Goal: Task Accomplishment & Management: Complete application form

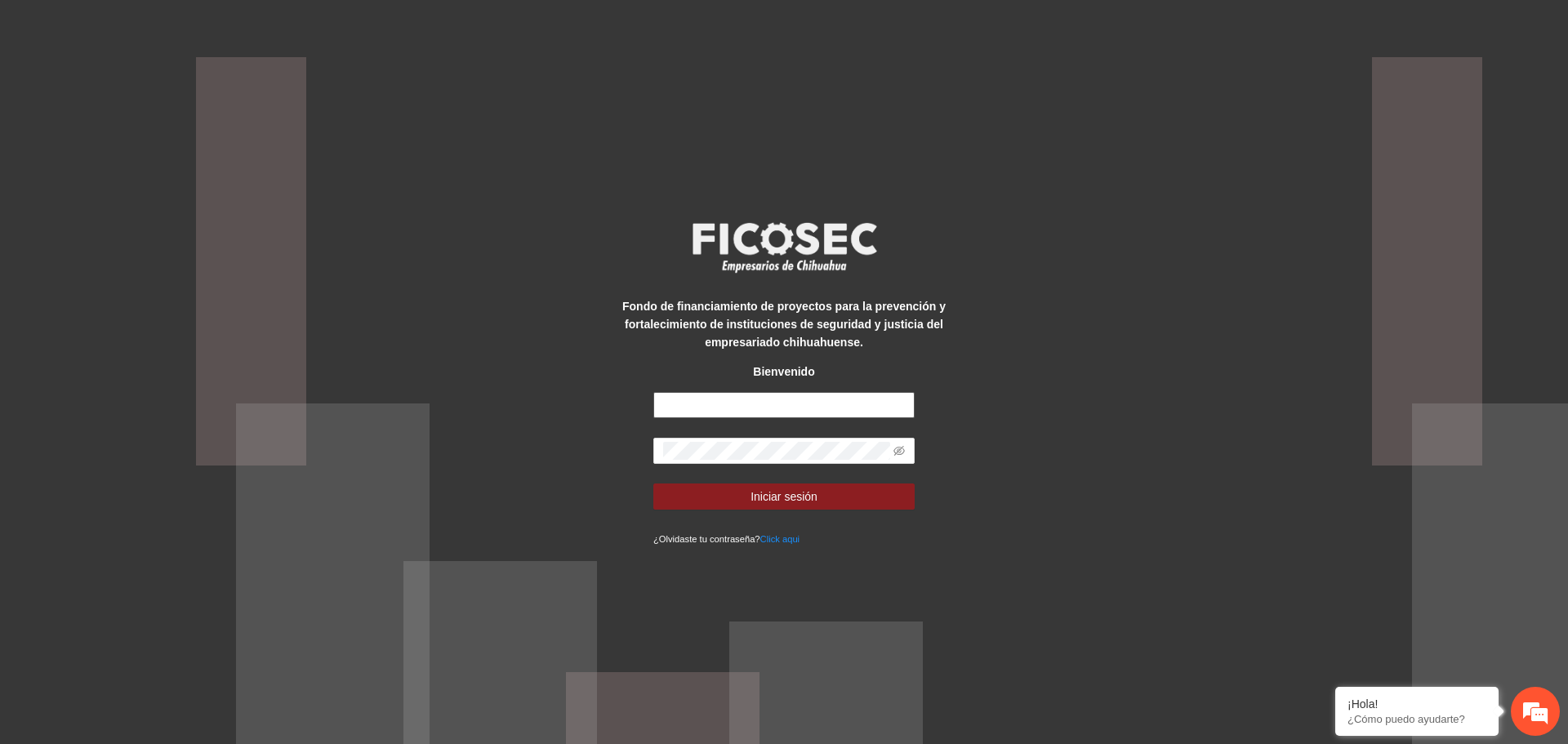
click at [776, 407] on input "text" at bounding box center [784, 404] width 261 height 26
type input "**********"
click at [798, 493] on span "Iniciar sesión" at bounding box center [784, 496] width 67 height 18
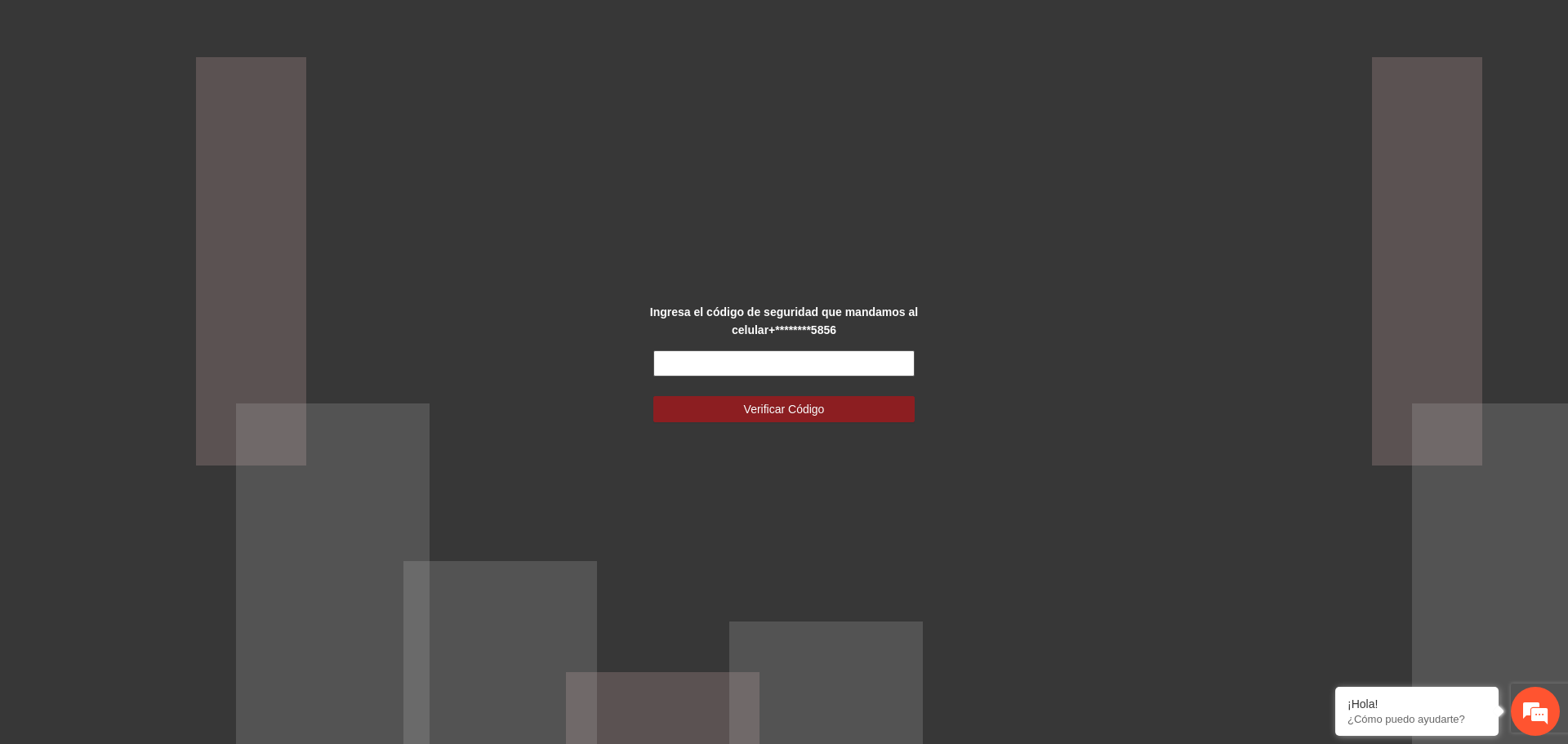
click at [851, 359] on input "text" at bounding box center [784, 363] width 261 height 26
type input "******"
click at [786, 409] on span "Verificar Código" at bounding box center [784, 409] width 81 height 18
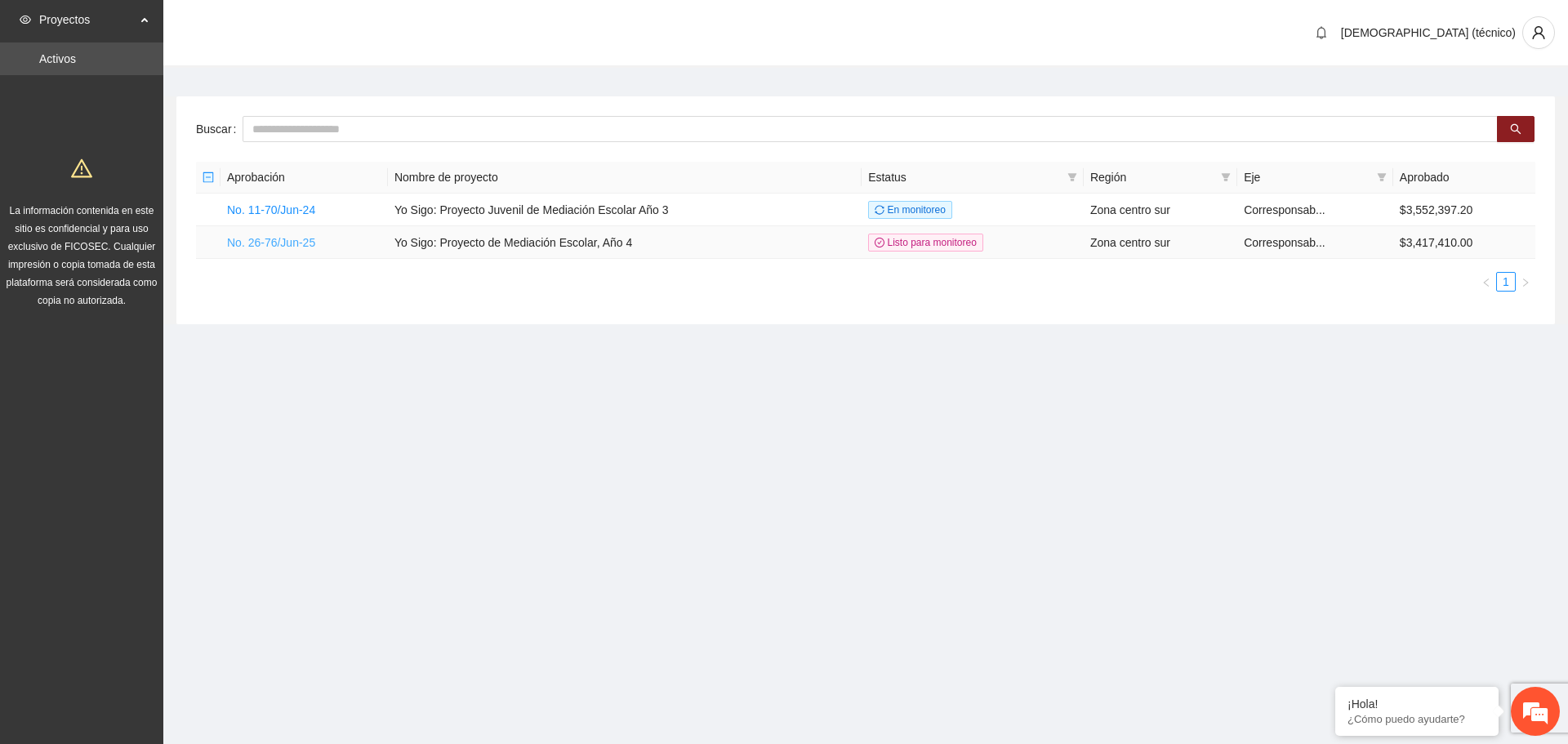
click at [266, 240] on link "No. 26-76/Jun-25" at bounding box center [270, 243] width 88 height 13
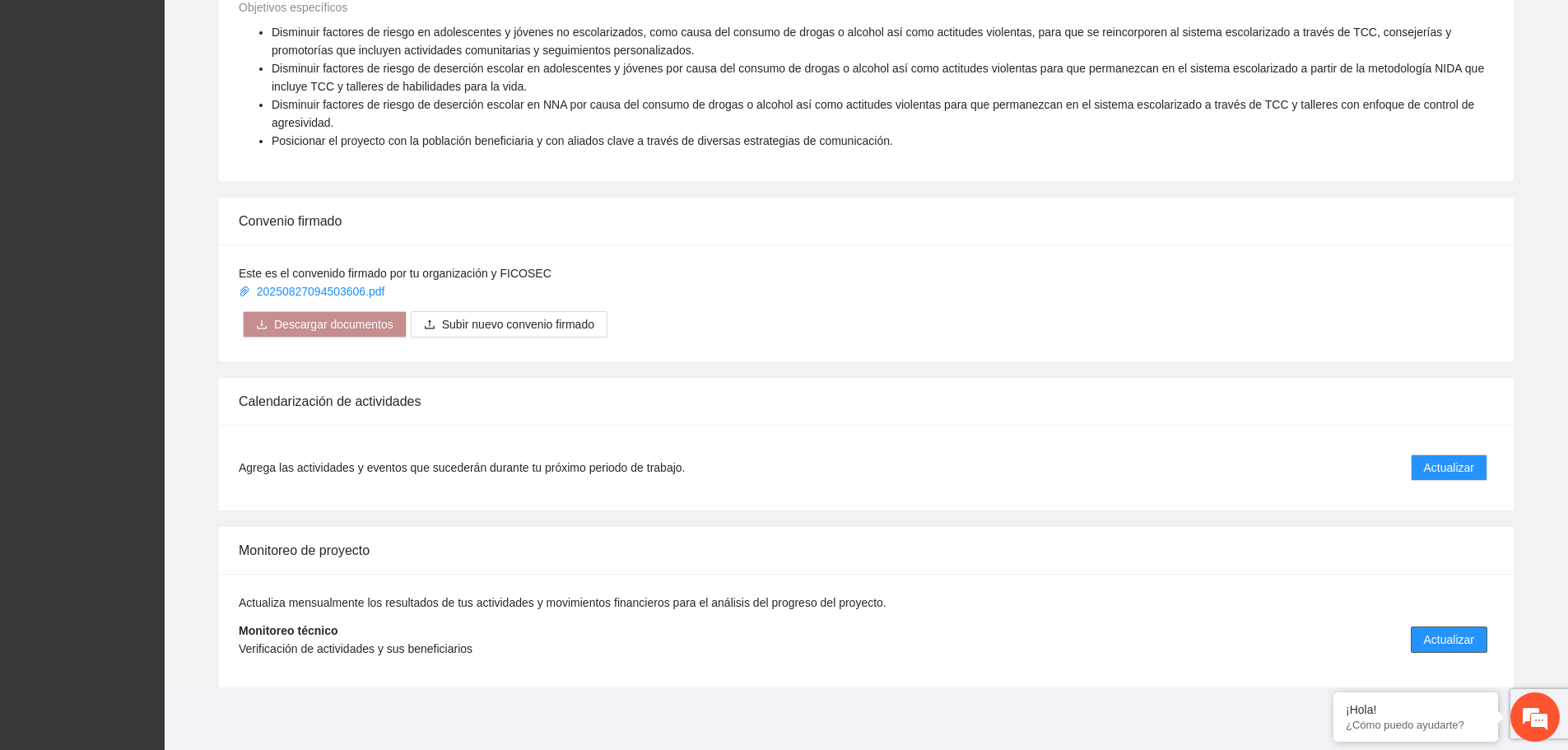
click at [1444, 641] on span "Actualizar" at bounding box center [1448, 639] width 50 height 18
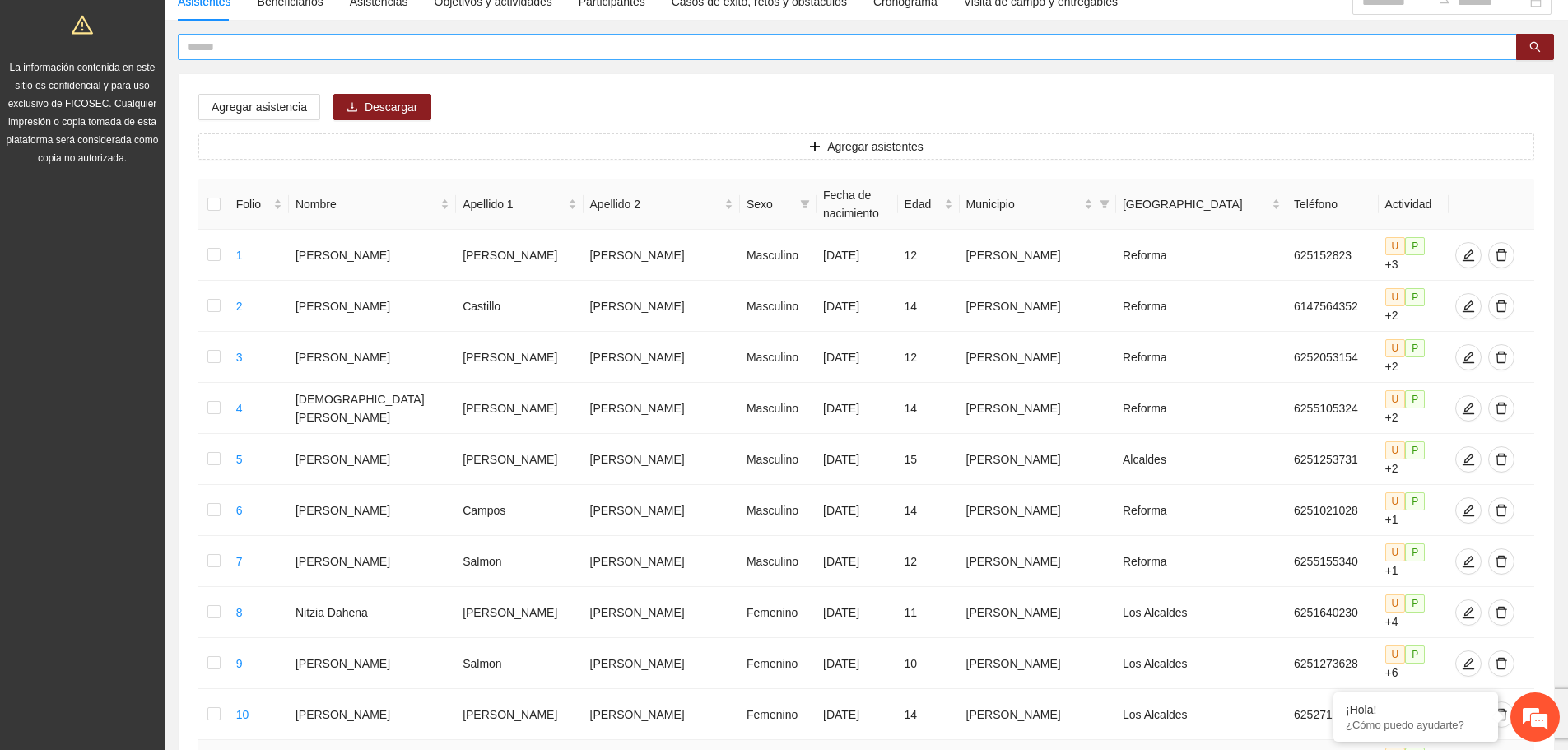
scroll to position [103, 0]
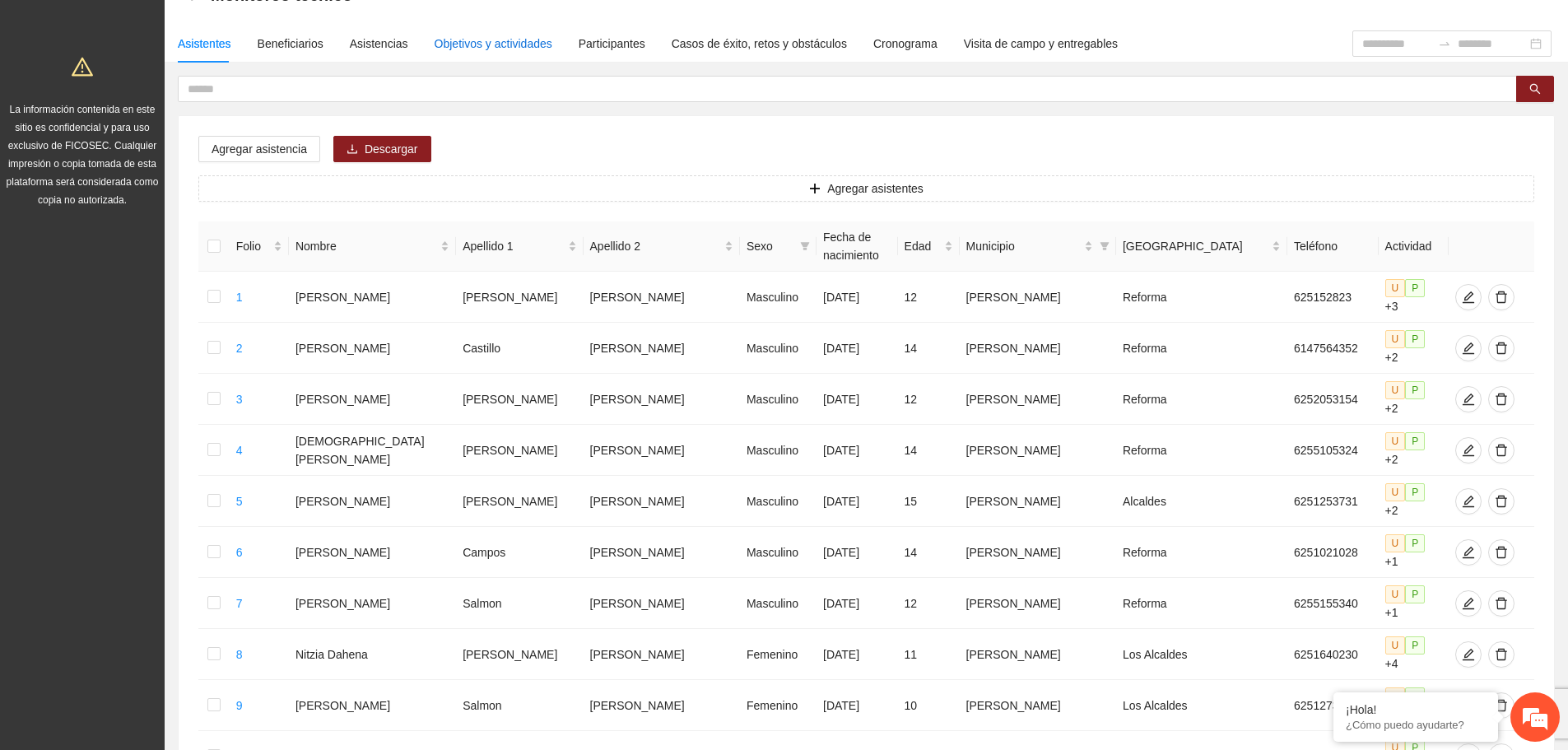
click at [484, 41] on div "Objetivos y actividades" at bounding box center [493, 43] width 118 height 18
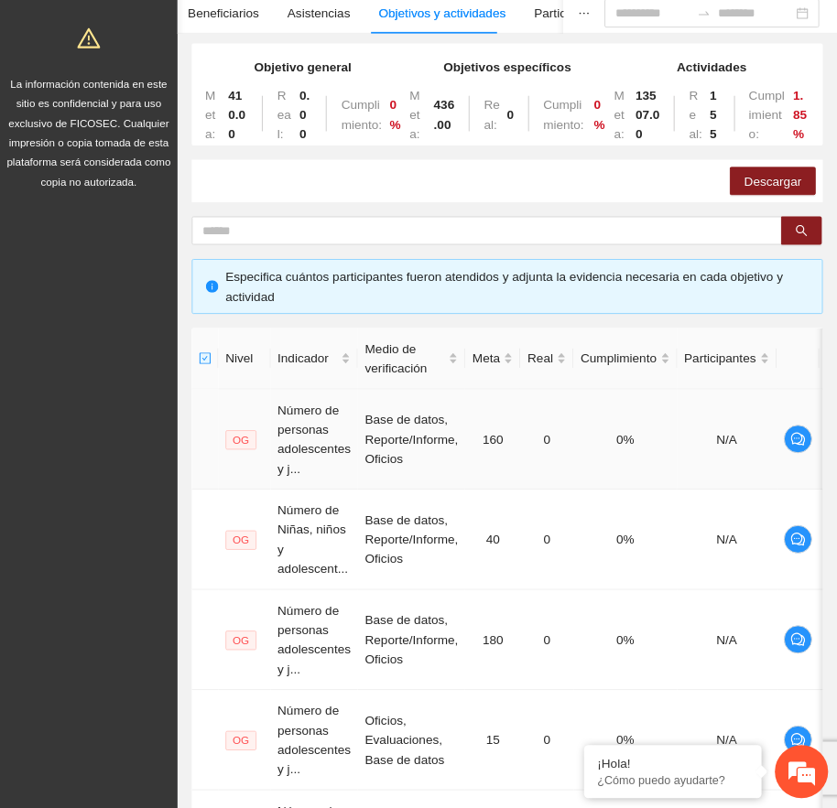
scroll to position [183, 0]
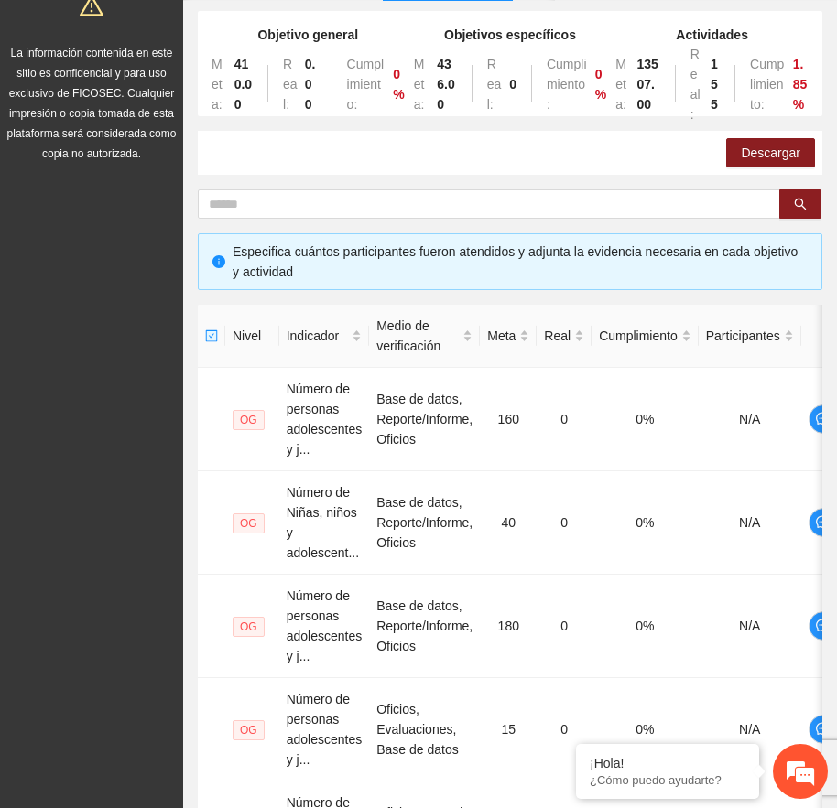
drag, startPoint x: 431, startPoint y: 126, endPoint x: 322, endPoint y: 130, distance: 109.0
click at [322, 130] on div "Objetivo general Meta: 410.00 Real: 0.00 Cumplimiento: 0 % Objetivos específico…" at bounding box center [510, 712] width 624 height 1402
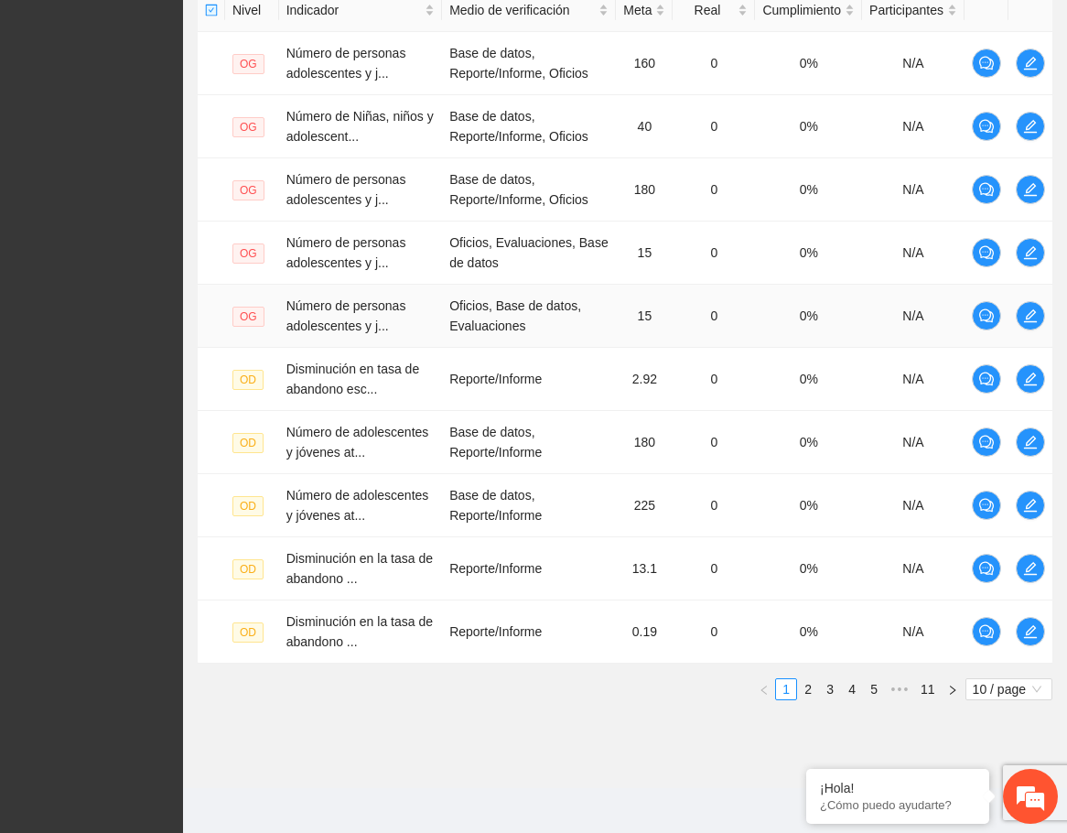
scroll to position [475, 0]
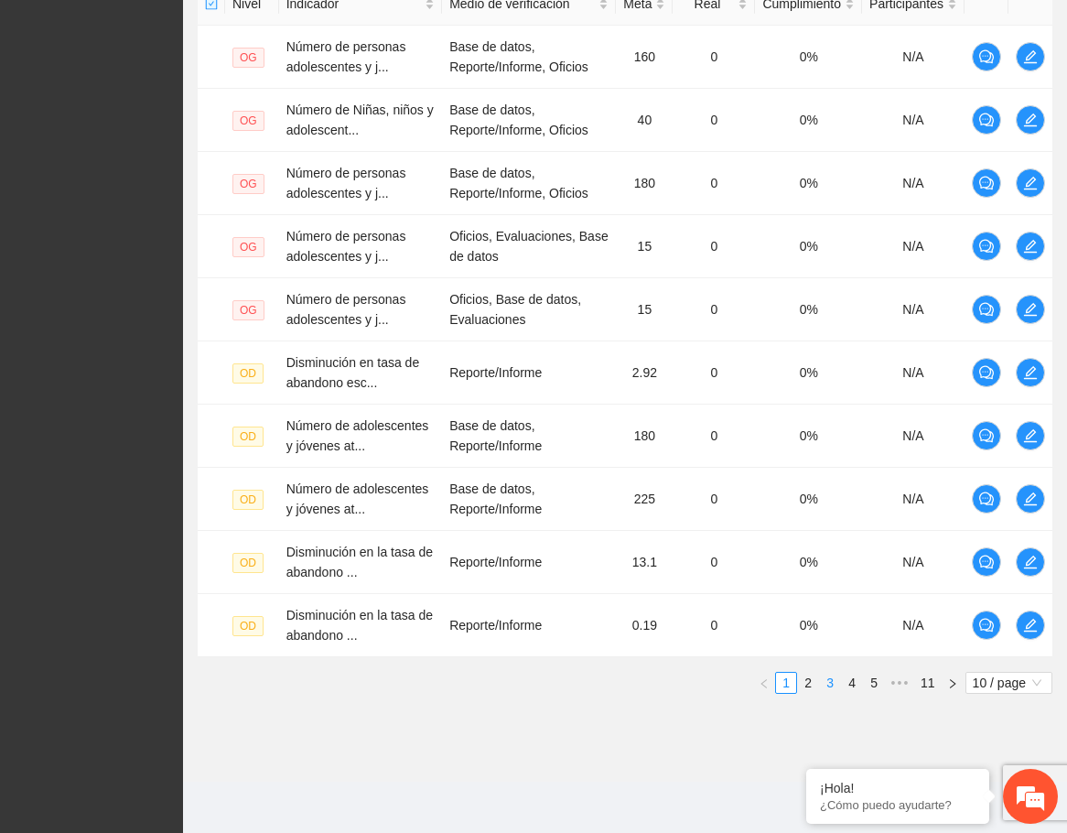
click at [827, 686] on link "3" at bounding box center [830, 683] width 20 height 20
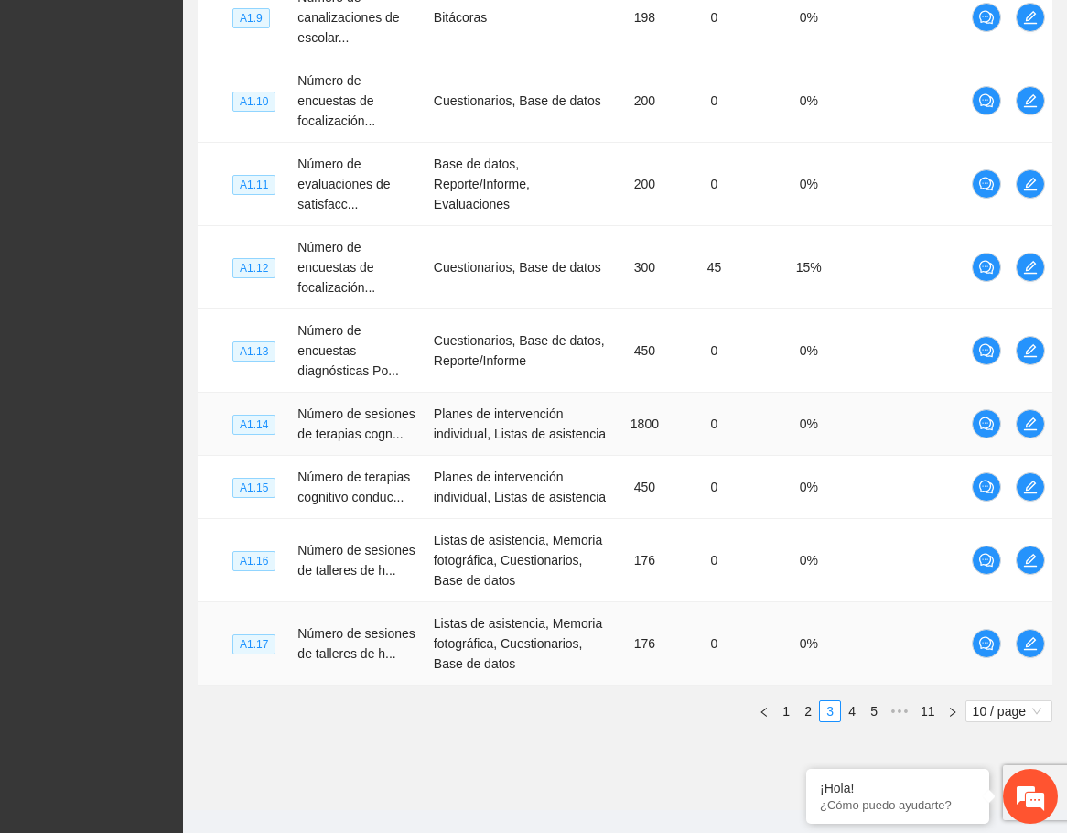
scroll to position [616, 0]
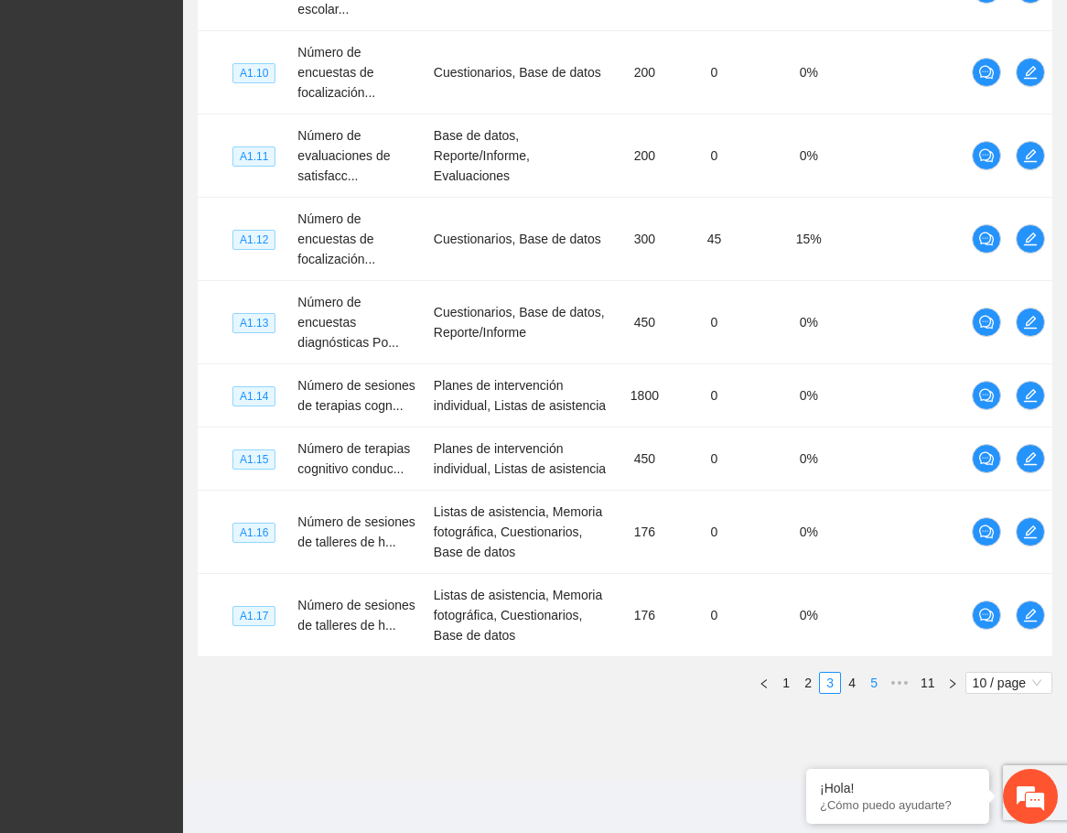
click at [869, 682] on link "5" at bounding box center [874, 683] width 20 height 20
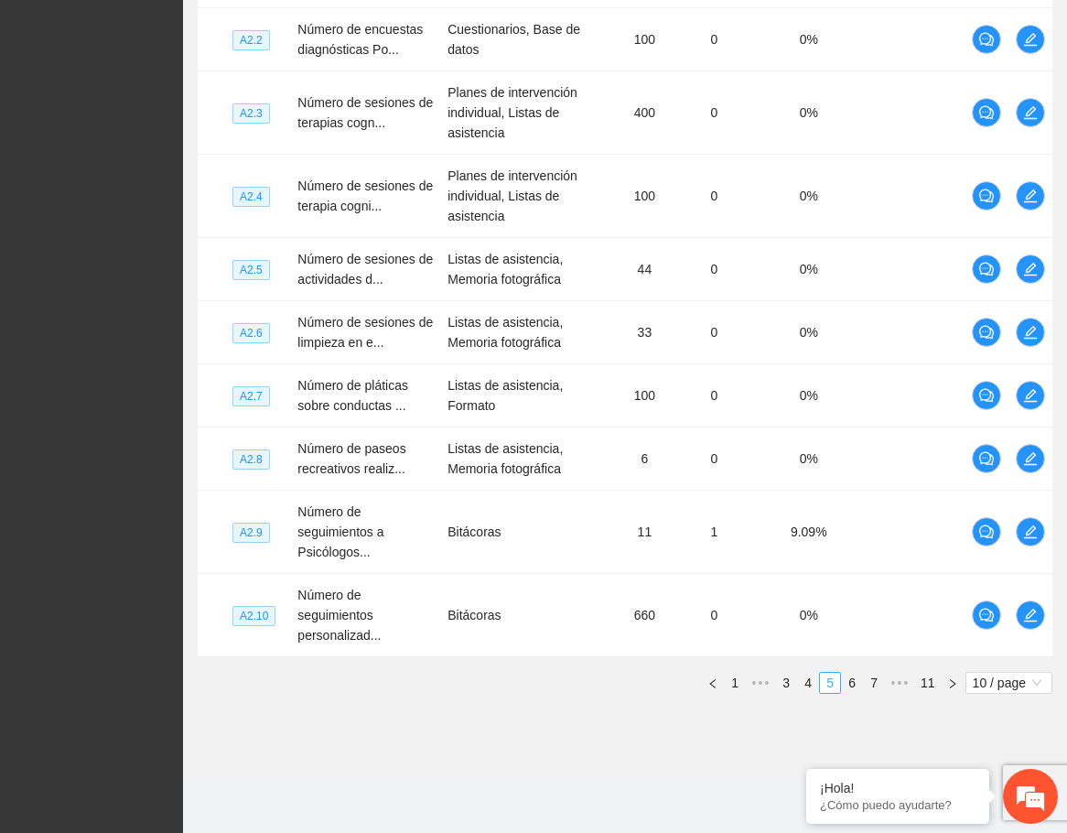
scroll to position [556, 0]
click at [814, 682] on link "4" at bounding box center [808, 683] width 20 height 20
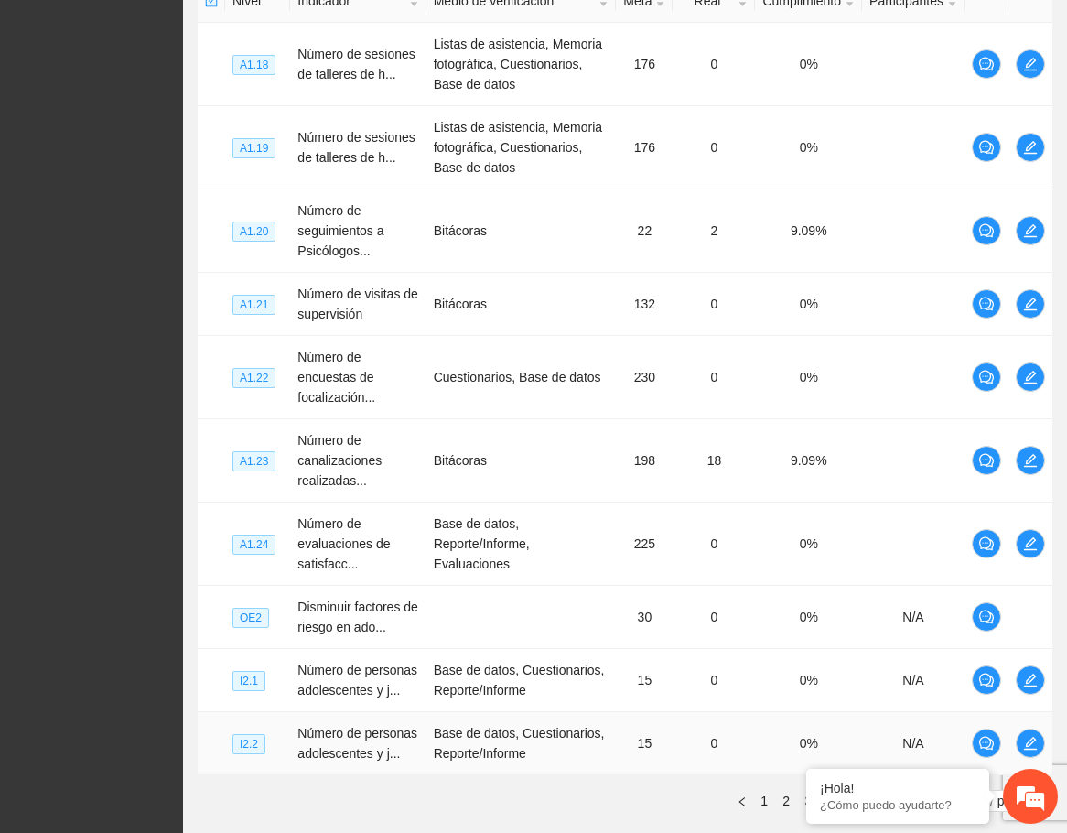
scroll to position [636, 0]
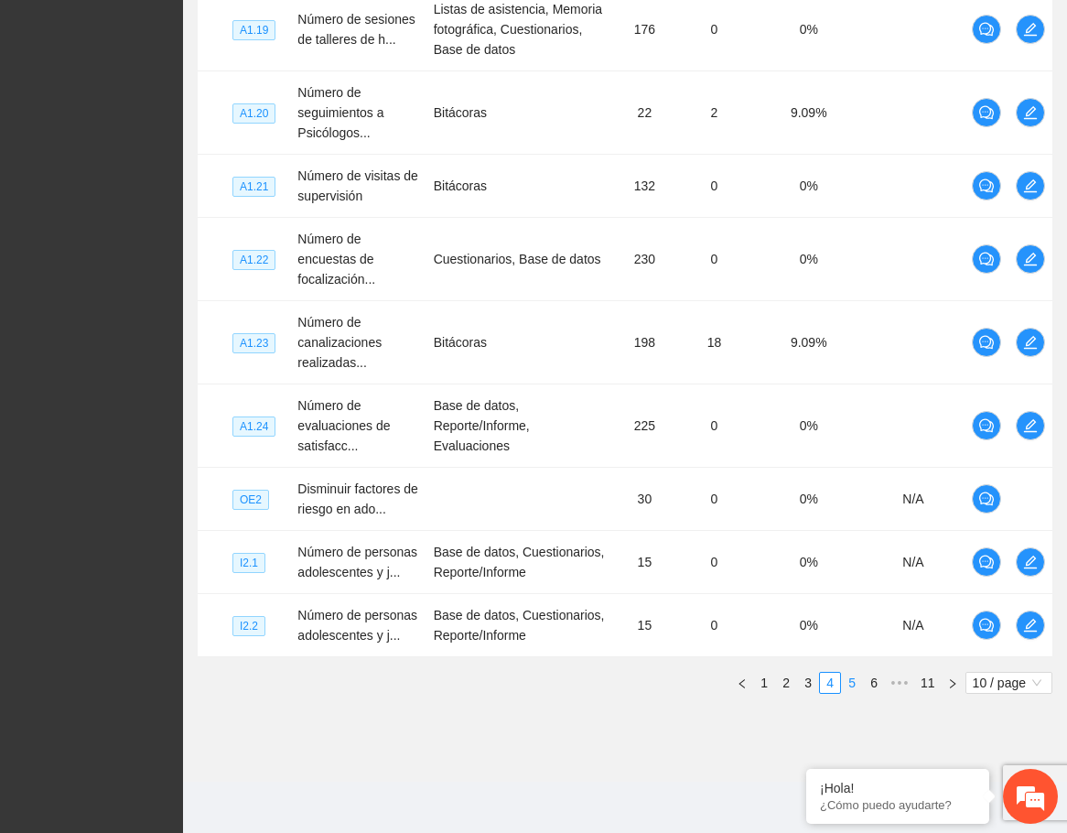
click at [853, 683] on link "5" at bounding box center [852, 683] width 20 height 20
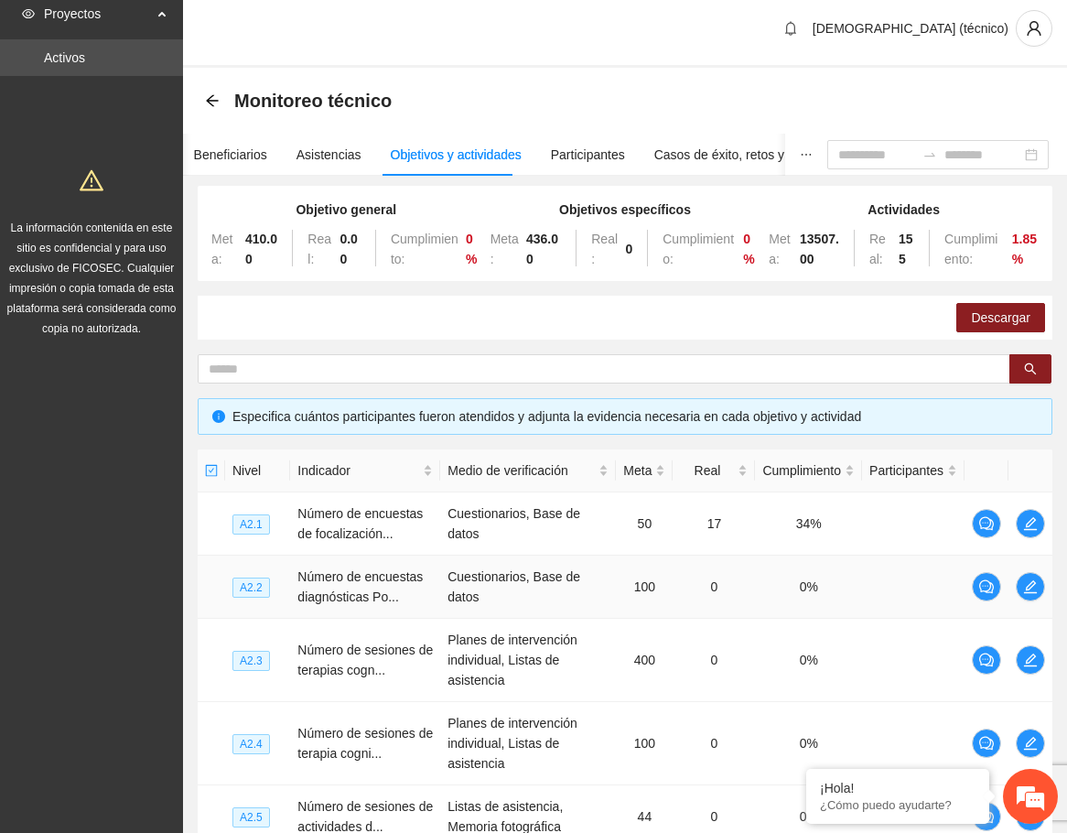
scroll to position [0, 0]
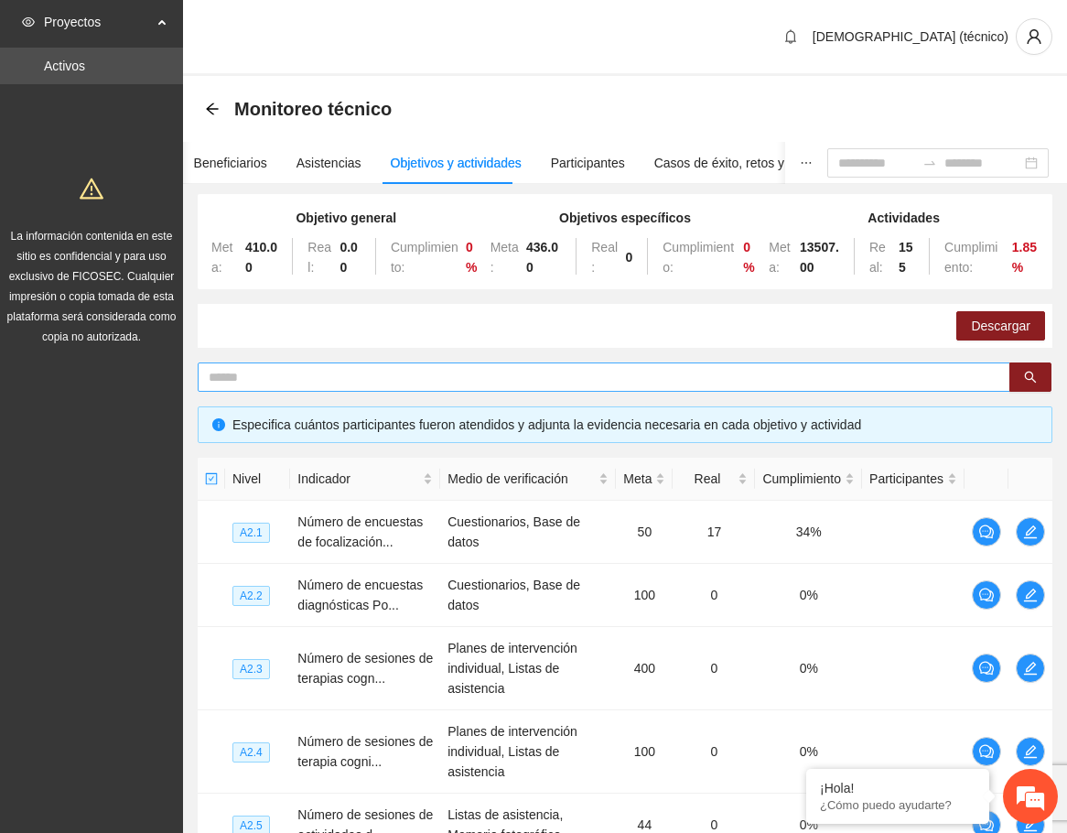
click at [272, 373] on input "text" at bounding box center [597, 377] width 776 height 20
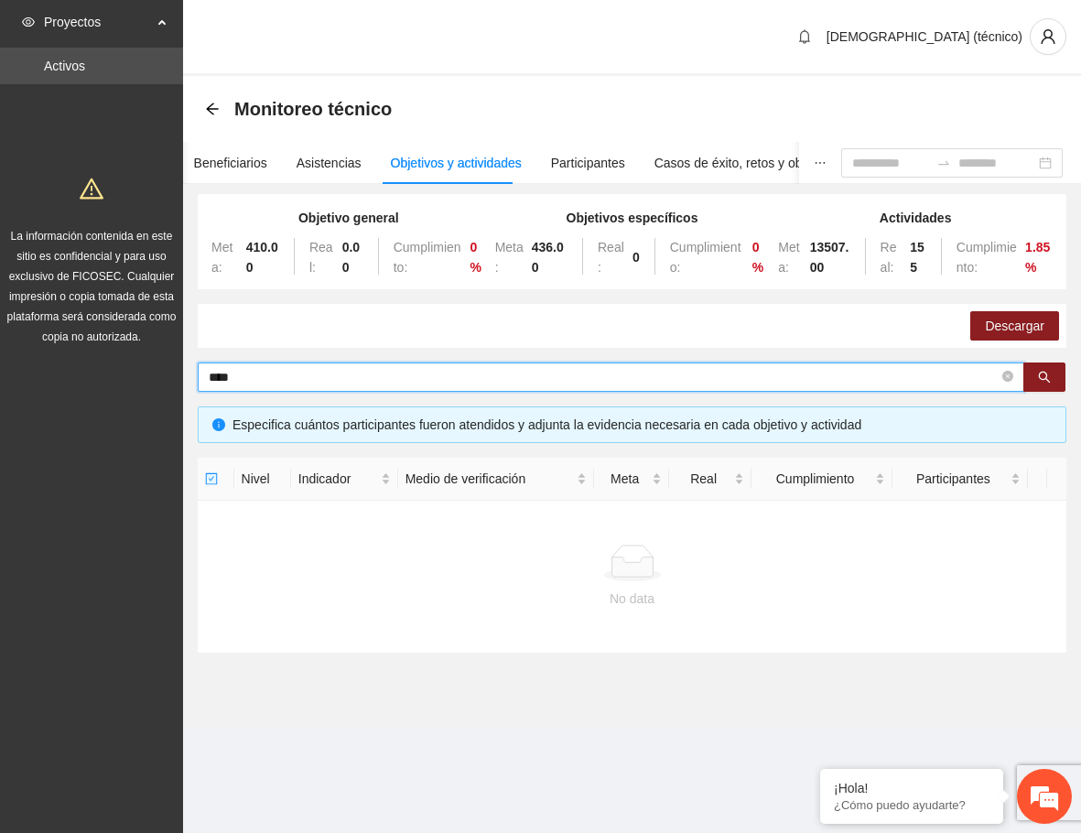
click at [215, 380] on input "****" at bounding box center [604, 377] width 790 height 20
type input "***"
click at [1052, 378] on button "button" at bounding box center [1044, 376] width 42 height 29
drag, startPoint x: 254, startPoint y: 374, endPoint x: 205, endPoint y: 374, distance: 49.4
click at [205, 374] on span "***" at bounding box center [611, 376] width 827 height 29
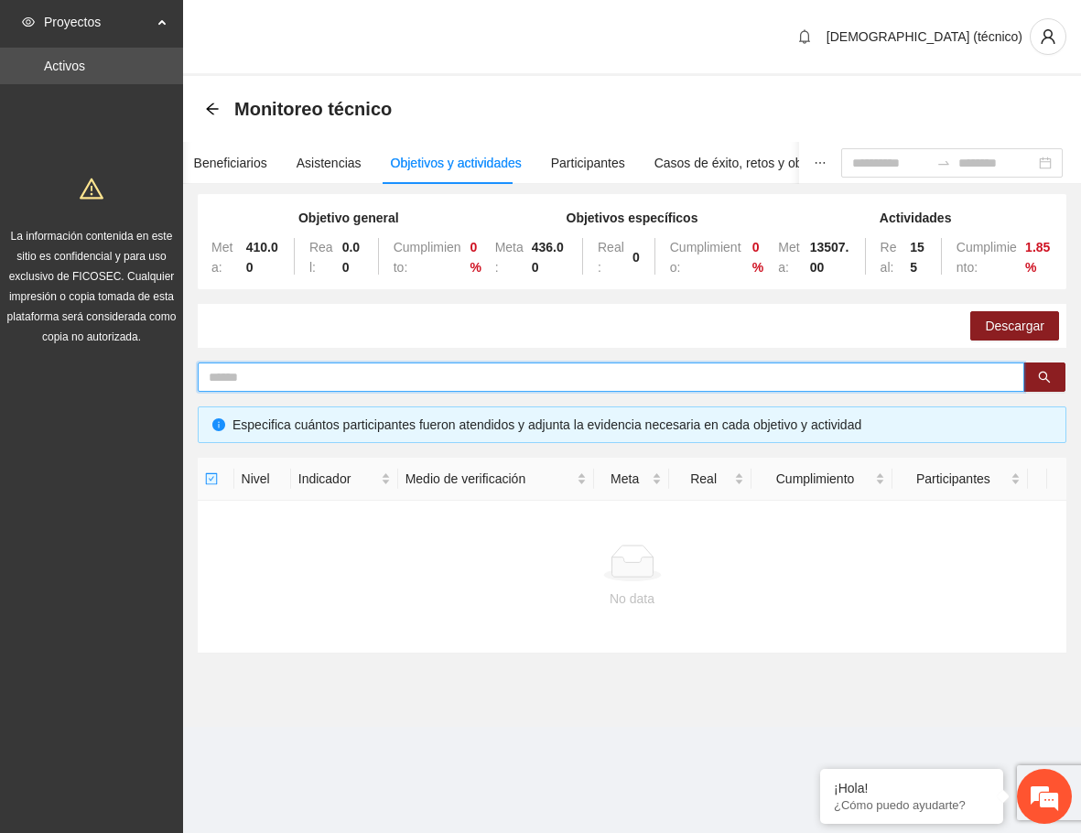
click at [509, 311] on div "Descargar" at bounding box center [632, 326] width 869 height 44
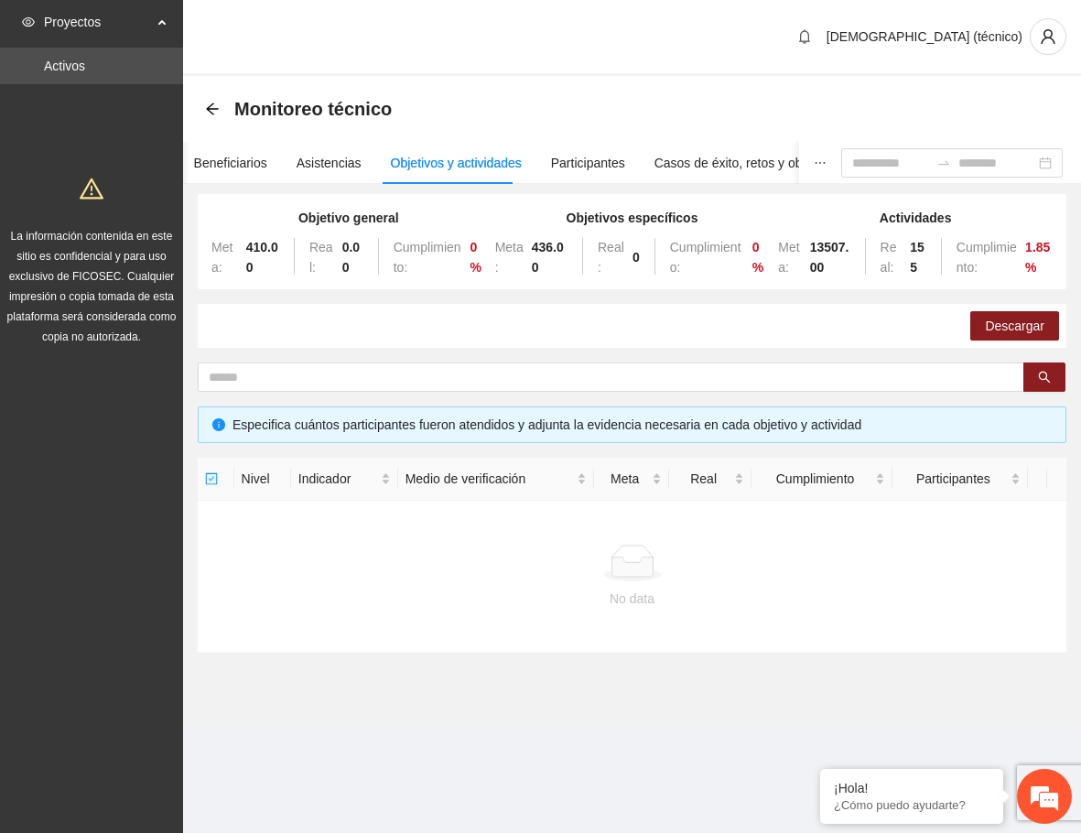
click at [462, 308] on div "Descargar" at bounding box center [632, 326] width 869 height 44
click at [1043, 384] on span "search" at bounding box center [1044, 378] width 13 height 15
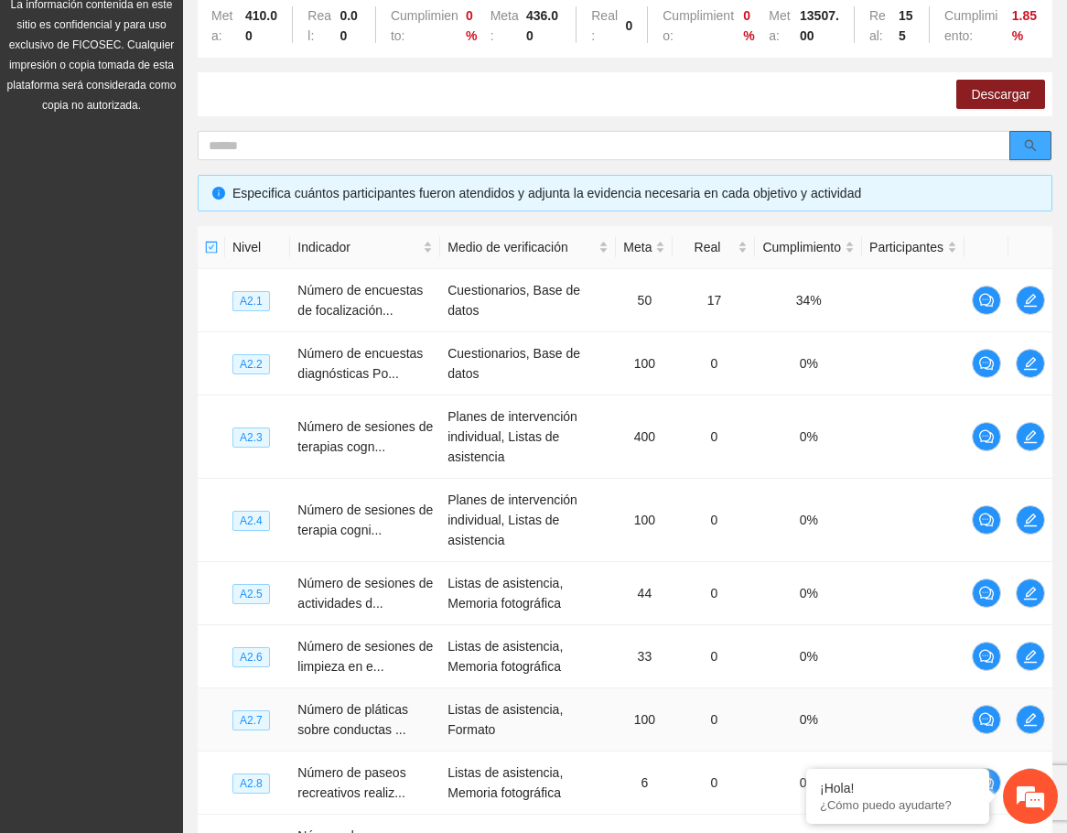
scroll to position [189, 0]
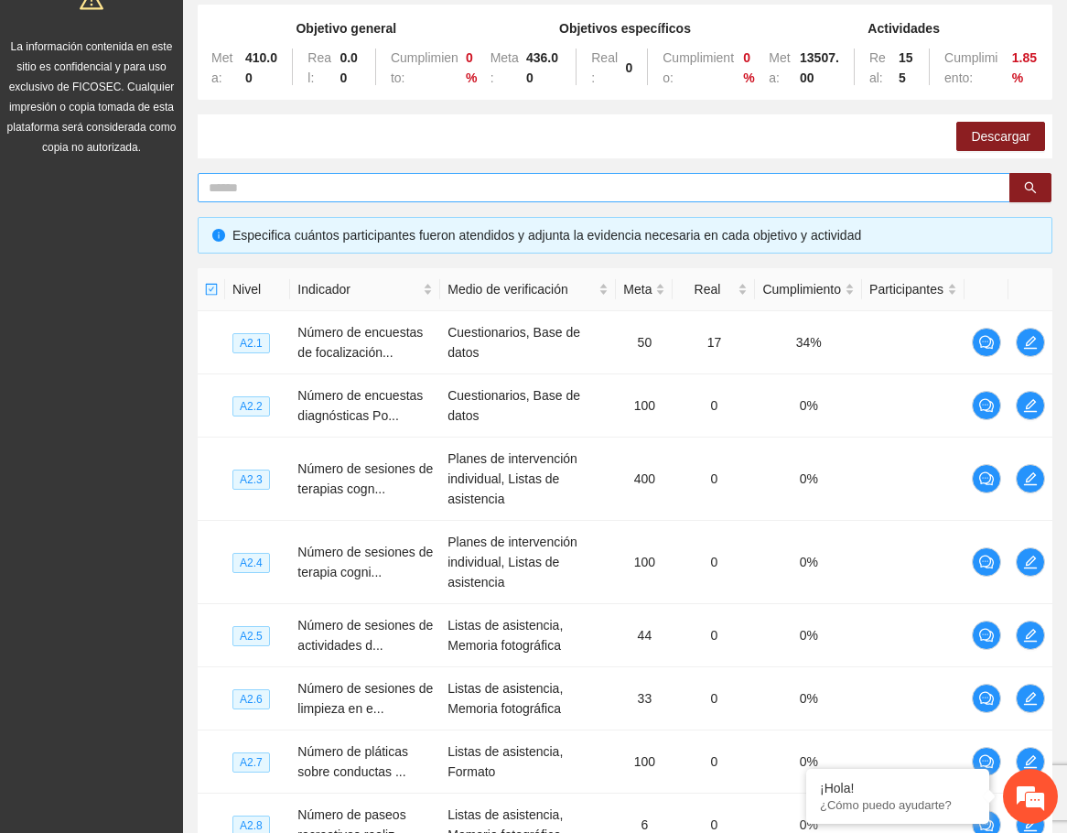
click at [310, 189] on input "text" at bounding box center [597, 188] width 776 height 20
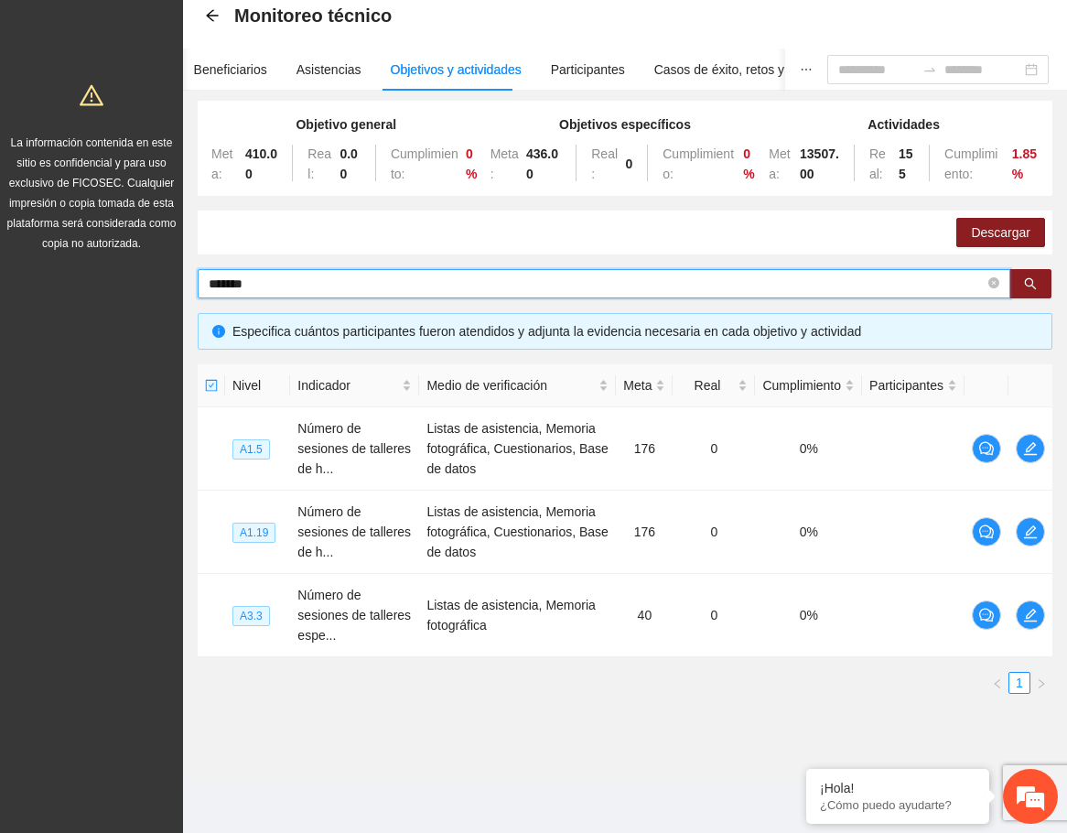
drag, startPoint x: 276, startPoint y: 284, endPoint x: 147, endPoint y: 281, distance: 129.1
click at [147, 281] on section "Proyectos Activos La información contenida en este sitio es confidencial y para…" at bounding box center [533, 370] width 1067 height 926
type input "****"
click at [1022, 276] on button "button" at bounding box center [1031, 283] width 42 height 29
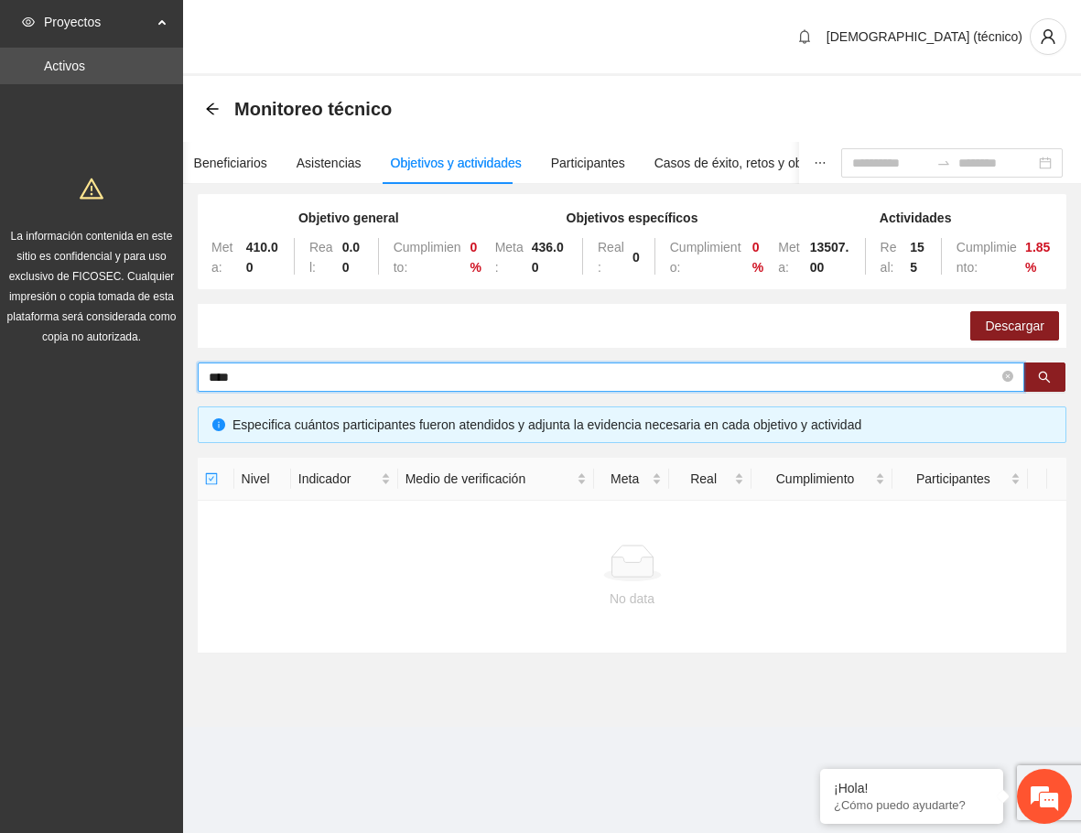
drag, startPoint x: 281, startPoint y: 378, endPoint x: 188, endPoint y: 373, distance: 93.5
click at [188, 373] on div "Objetivo general Meta: 410.00 Real: 0.00 Cumplimiento: 0 % Objetivos específico…" at bounding box center [632, 434] width 898 height 470
click at [1045, 376] on icon "search" at bounding box center [1044, 377] width 13 height 13
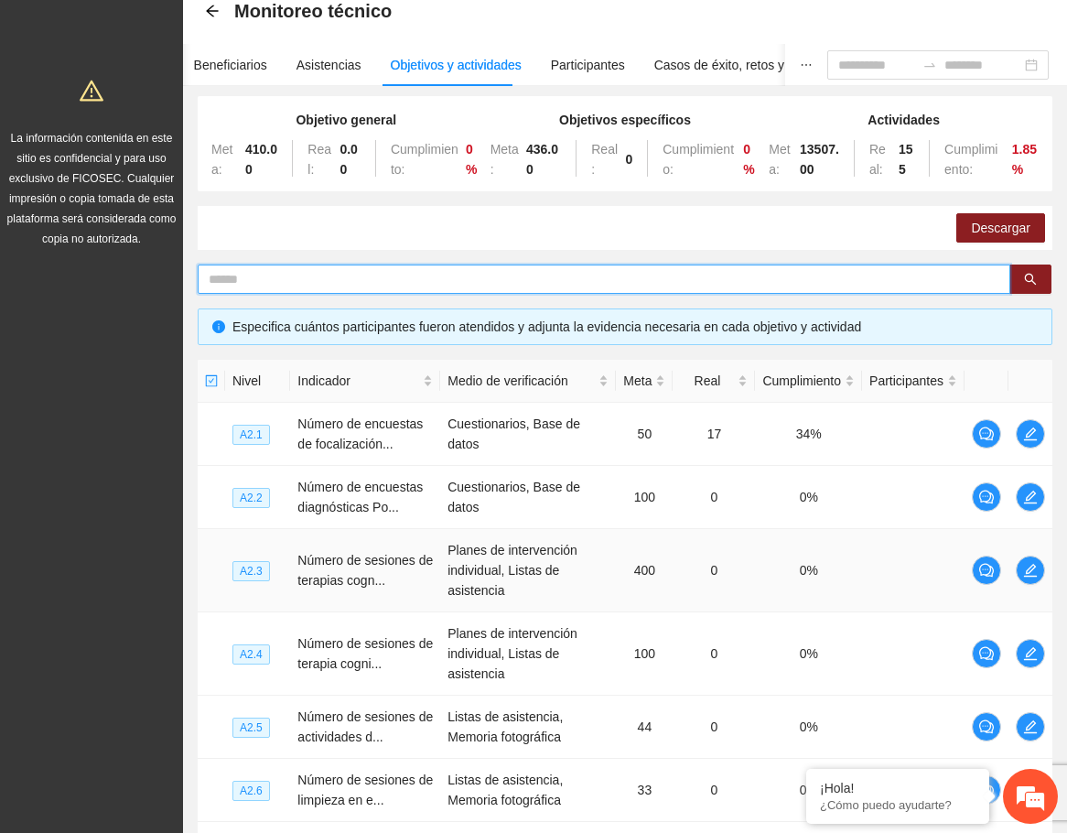
scroll to position [556, 0]
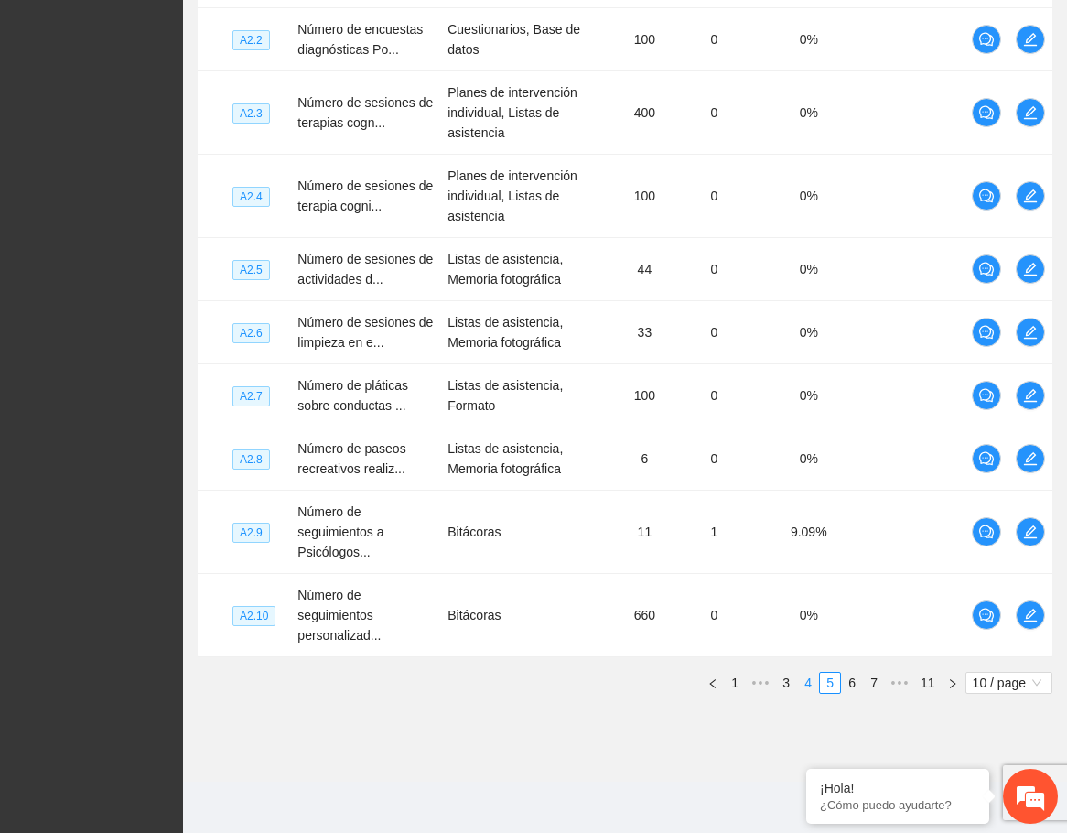
click at [801, 678] on link "4" at bounding box center [808, 683] width 20 height 20
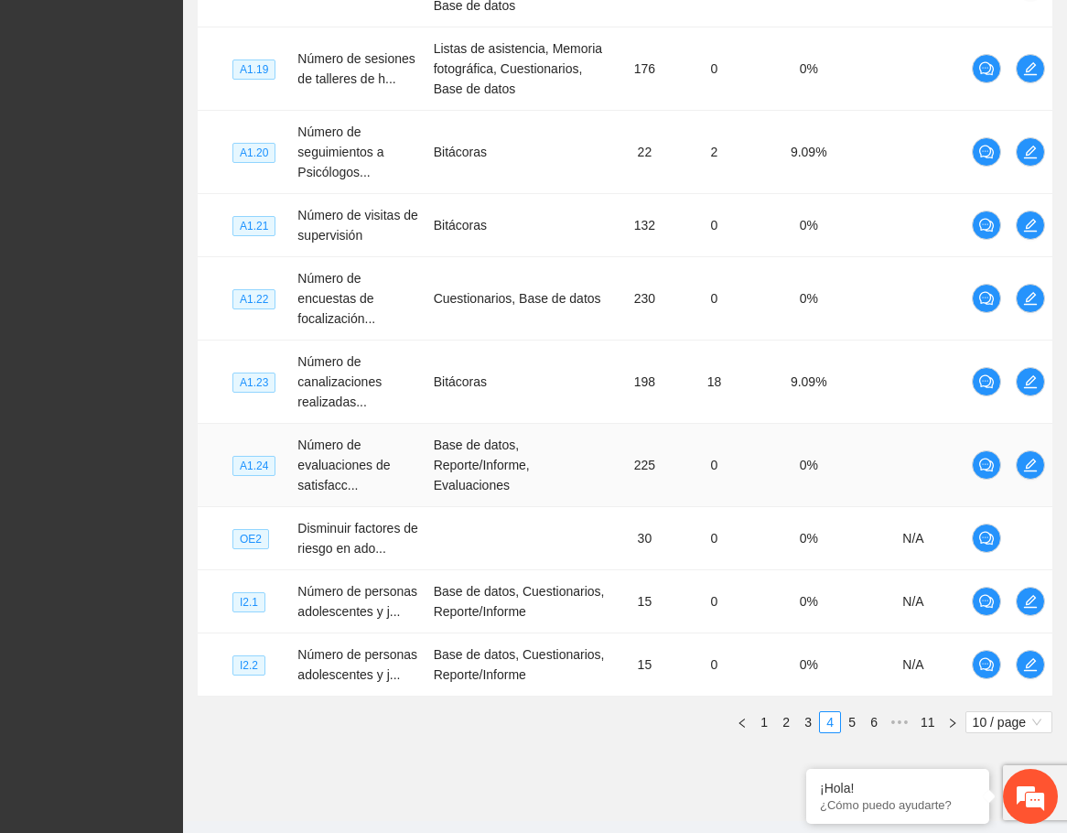
scroll to position [636, 0]
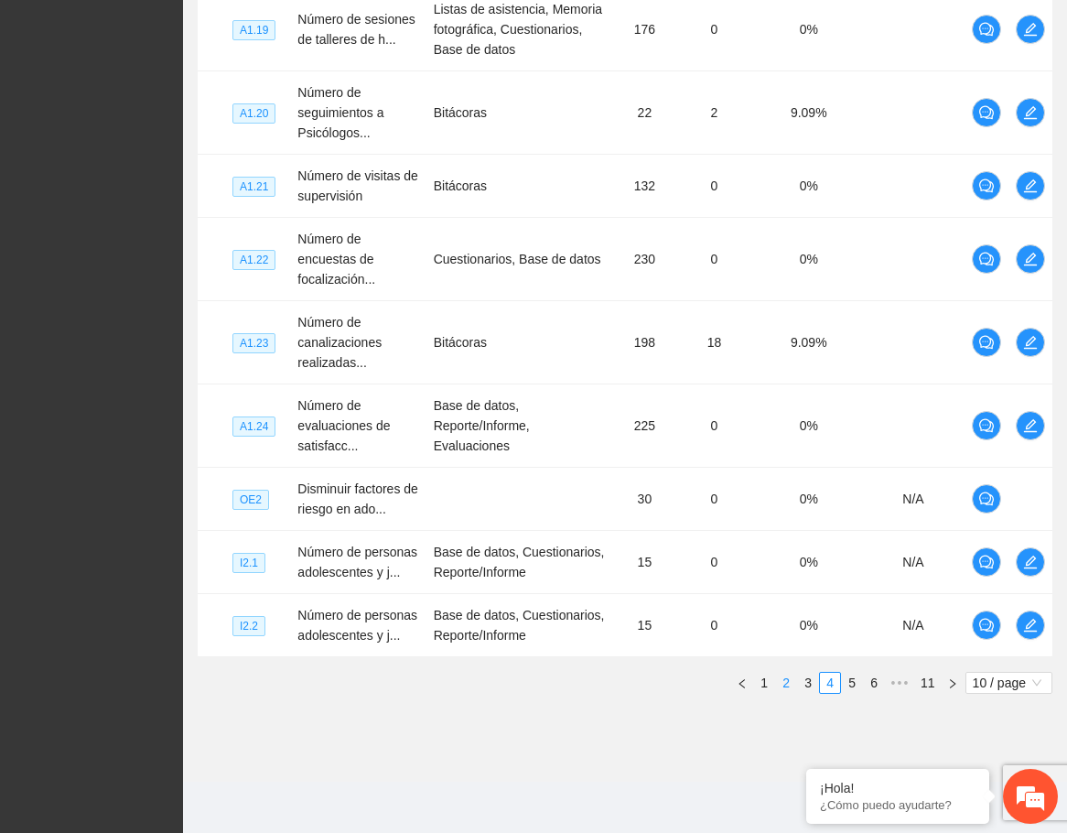
click at [784, 681] on link "2" at bounding box center [786, 683] width 20 height 20
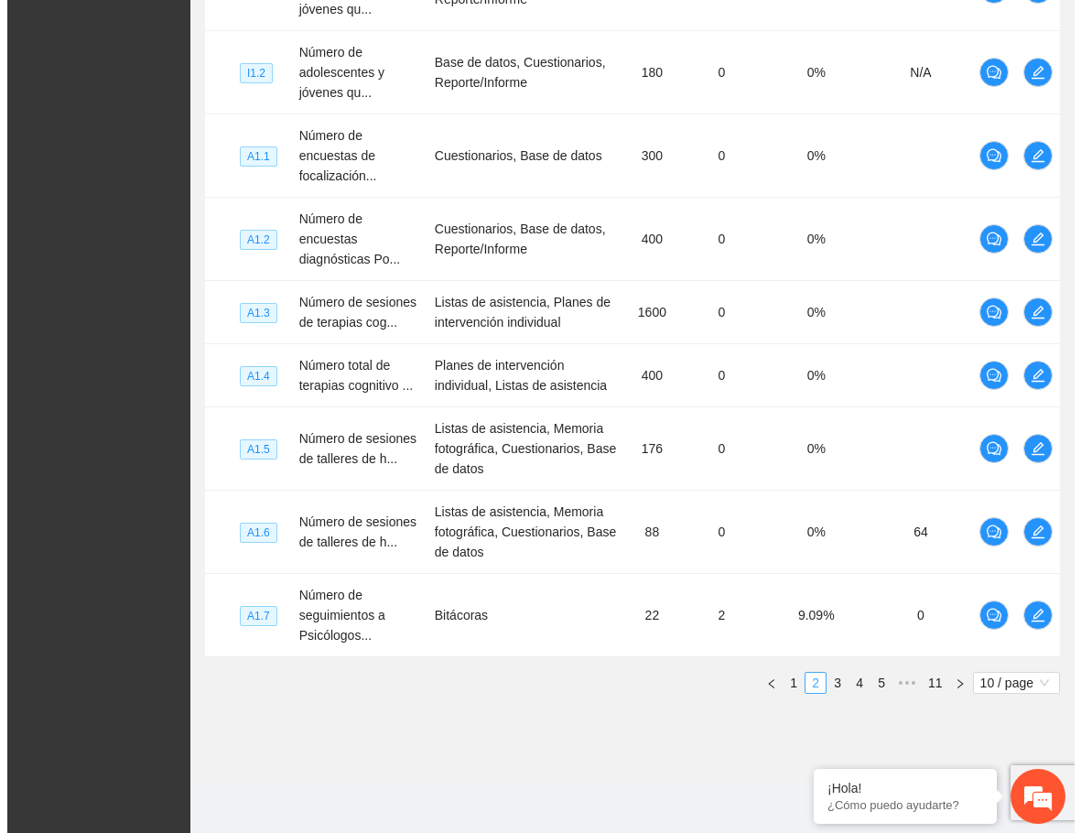
scroll to position [616, 0]
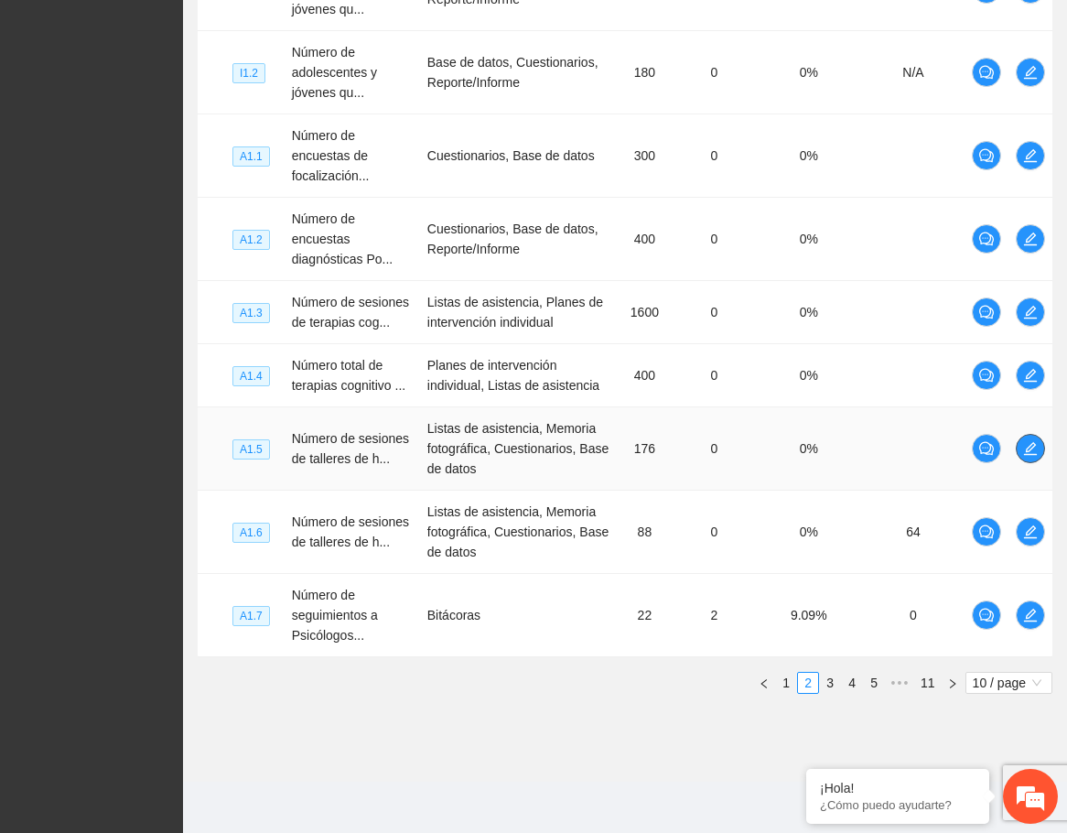
click at [1023, 448] on icon "edit" at bounding box center [1030, 448] width 15 height 15
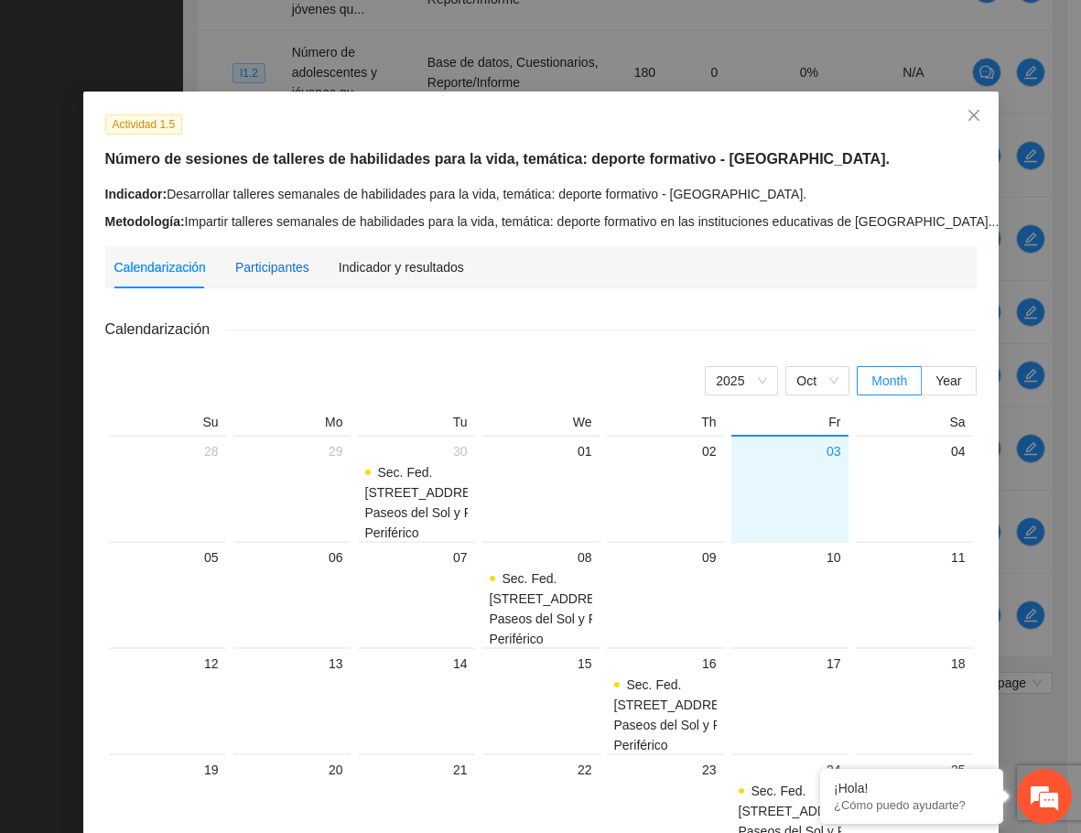
click at [243, 275] on div "Participantes" at bounding box center [272, 267] width 74 height 20
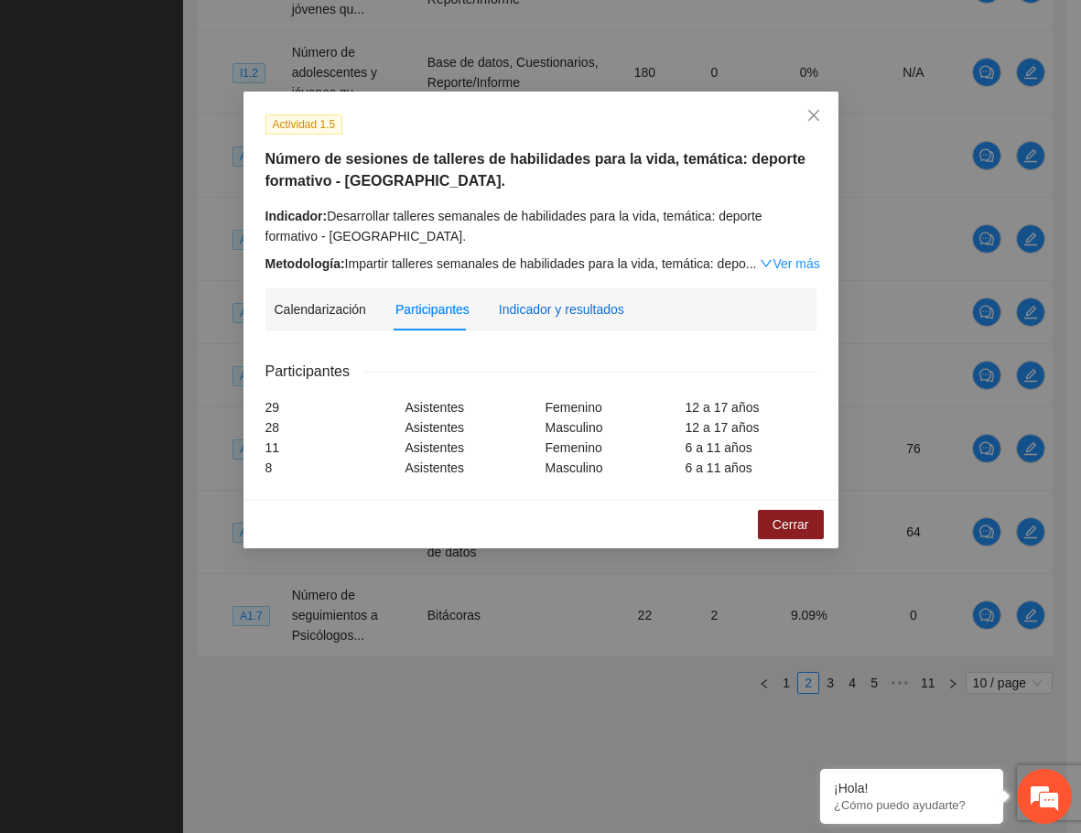
click at [532, 312] on div "Indicador y resultados" at bounding box center [561, 309] width 125 height 20
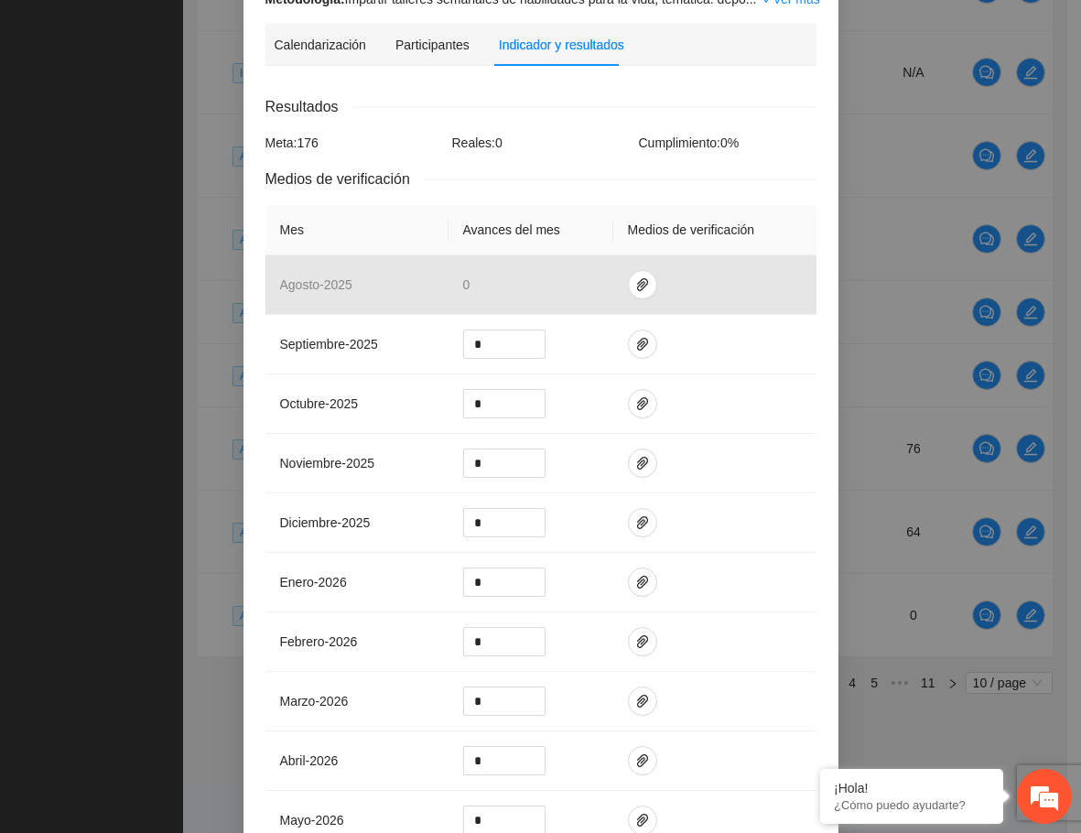
scroll to position [275, 0]
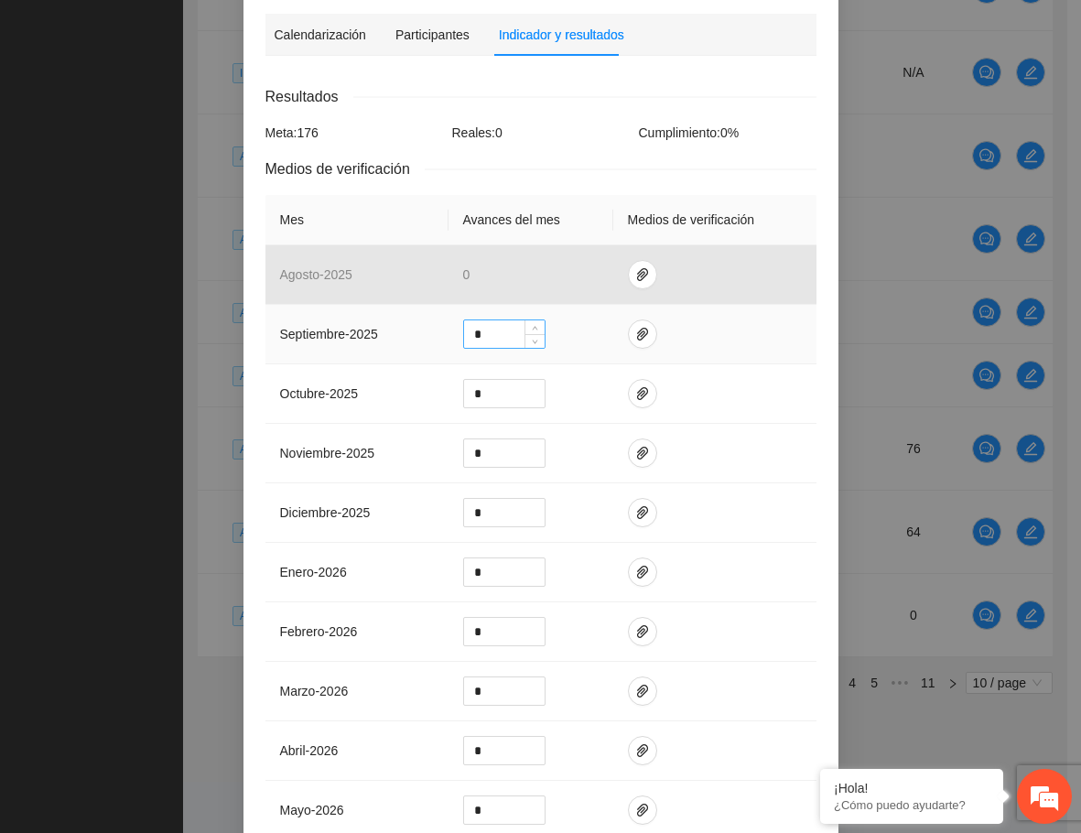
click at [472, 331] on input "*" at bounding box center [504, 333] width 81 height 27
drag, startPoint x: 472, startPoint y: 331, endPoint x: 459, endPoint y: 335, distance: 14.2
click at [464, 335] on input "*" at bounding box center [504, 333] width 81 height 27
type input "*"
click at [641, 339] on span "paper-clip" at bounding box center [642, 334] width 27 height 15
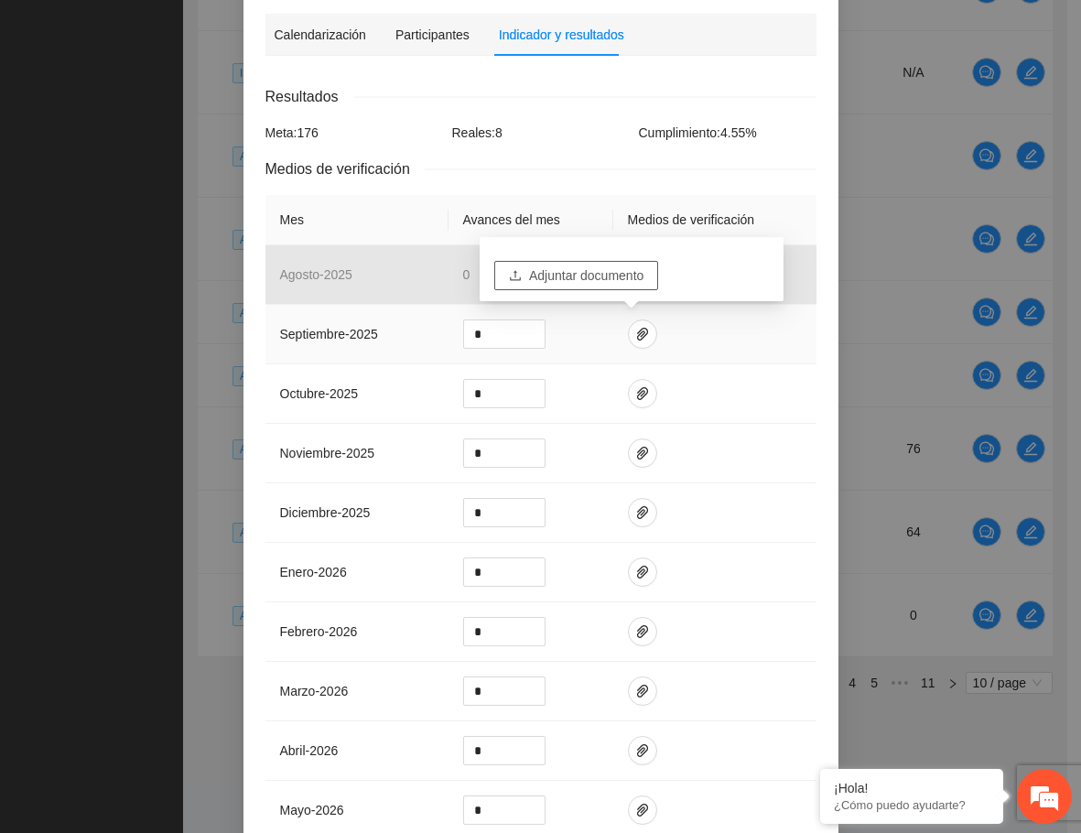
click at [613, 276] on span "Adjuntar documento" at bounding box center [586, 275] width 114 height 20
click at [566, 73] on div "Calendarización [DATE] Month Year Su Mo Tu We Th Fr Sa 28 29 30 Sec. Fed. [STRE…" at bounding box center [540, 527] width 551 height 914
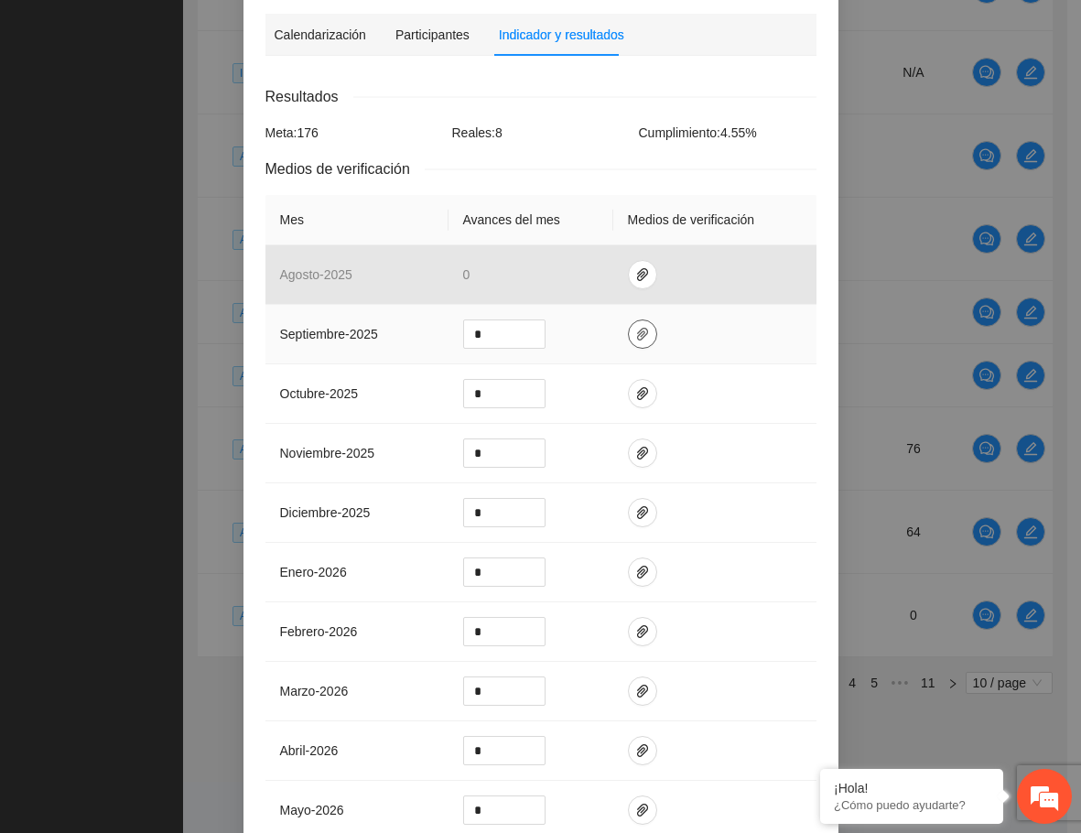
click at [637, 330] on icon "paper-clip" at bounding box center [642, 334] width 11 height 13
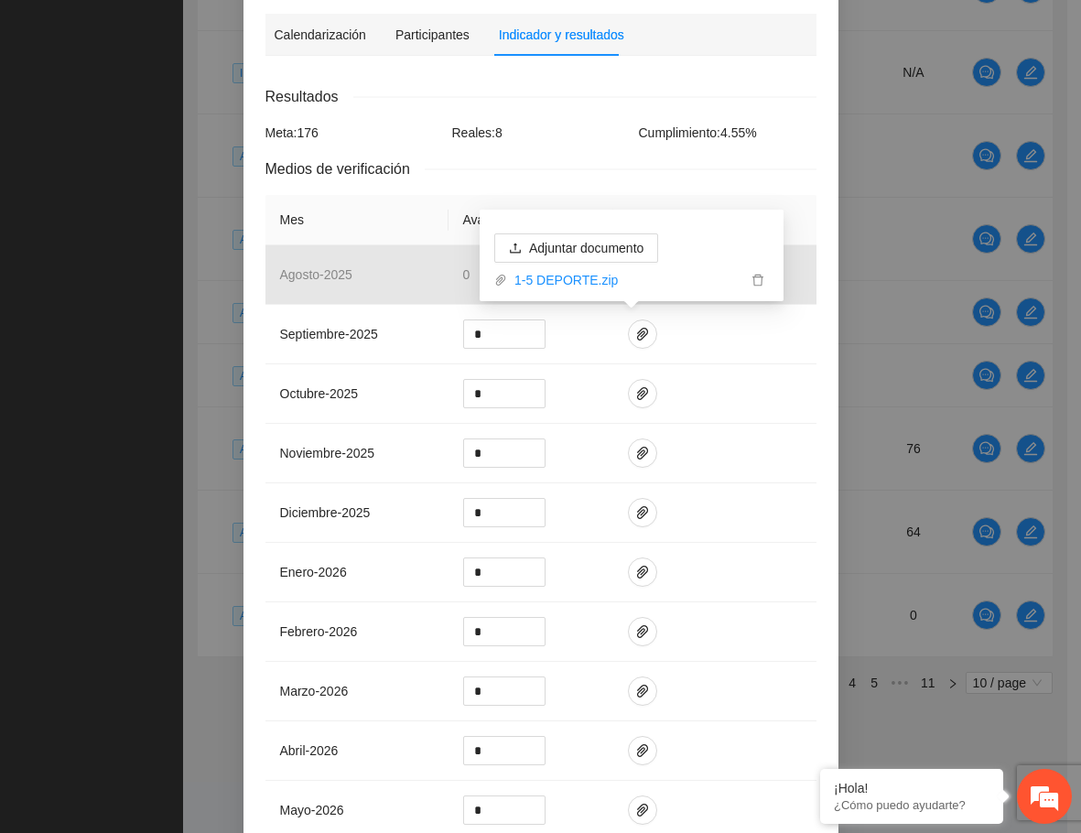
click at [587, 75] on div "Calendarización [DATE] Month Year Su Mo Tu We Th Fr Sa 28 29 30 Sec. Fed. [STRE…" at bounding box center [540, 527] width 551 height 914
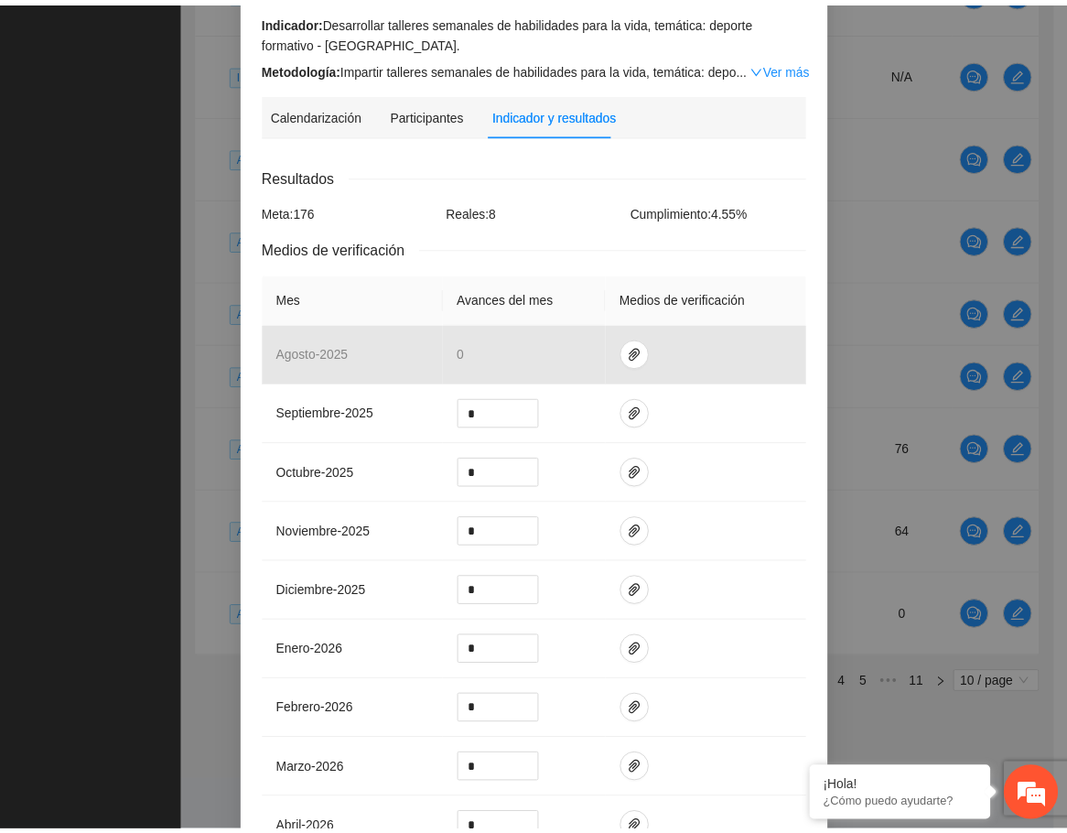
scroll to position [518, 0]
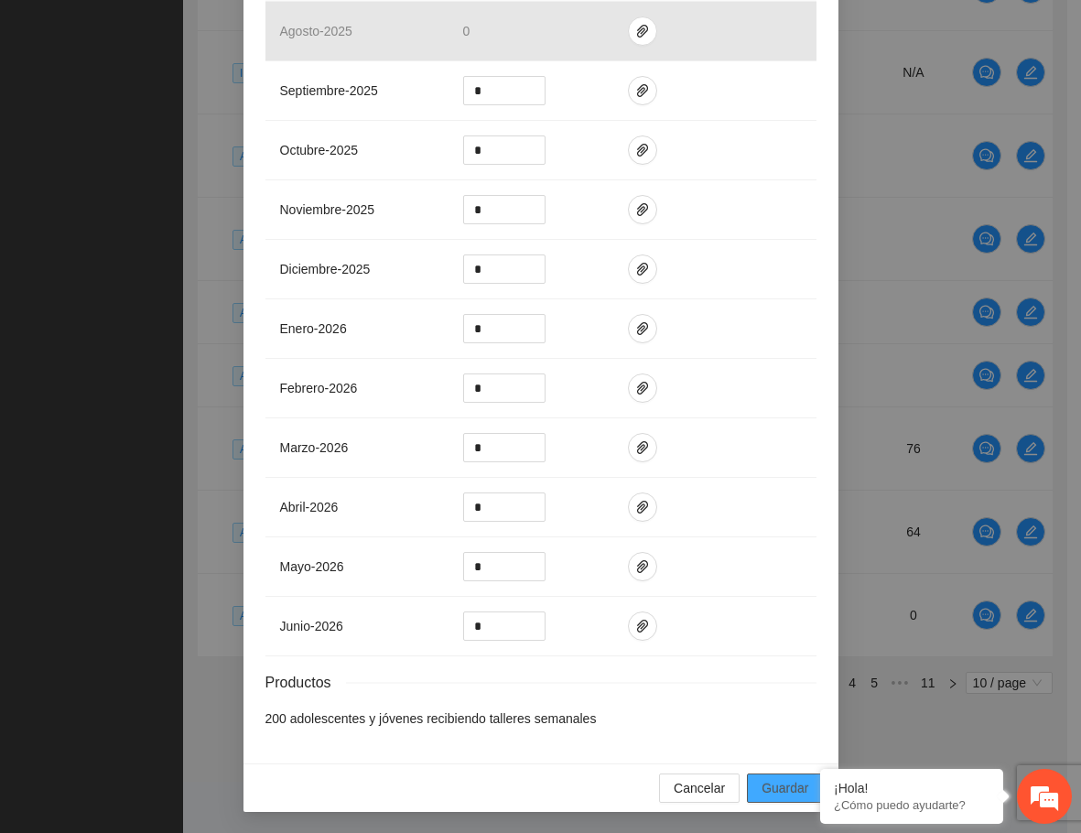
click at [778, 786] on span "Guardar" at bounding box center [785, 788] width 47 height 20
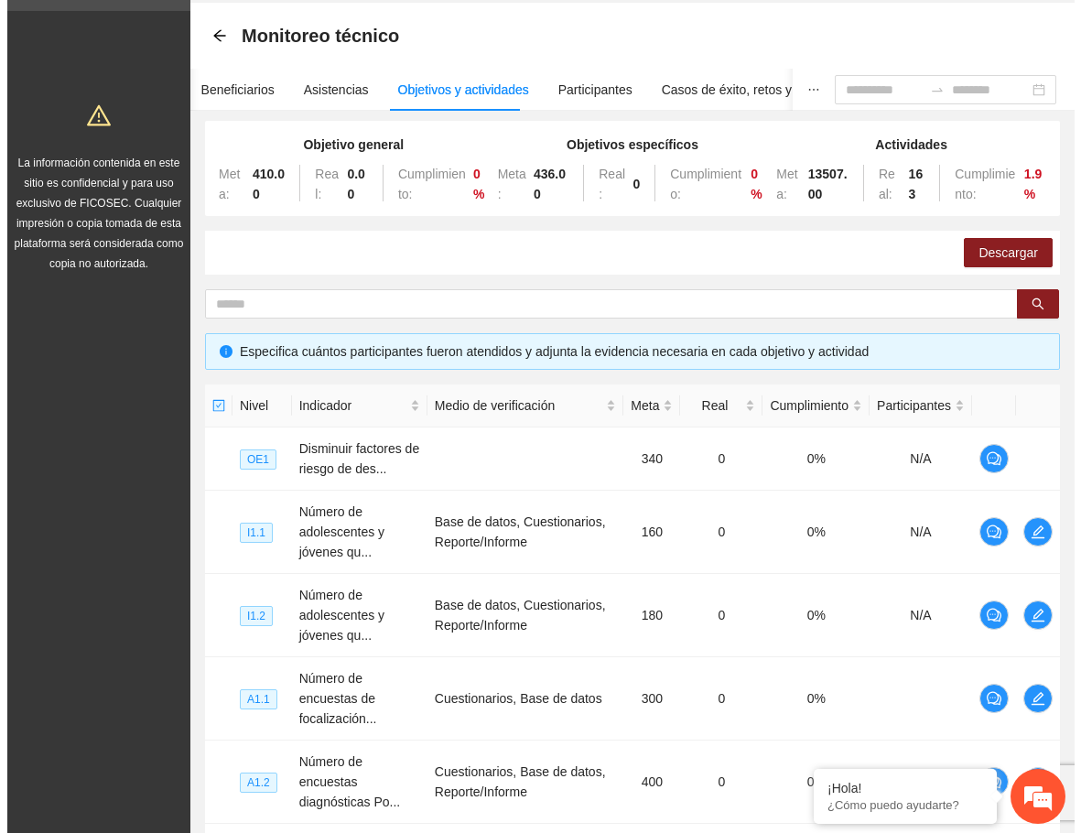
scroll to position [0, 0]
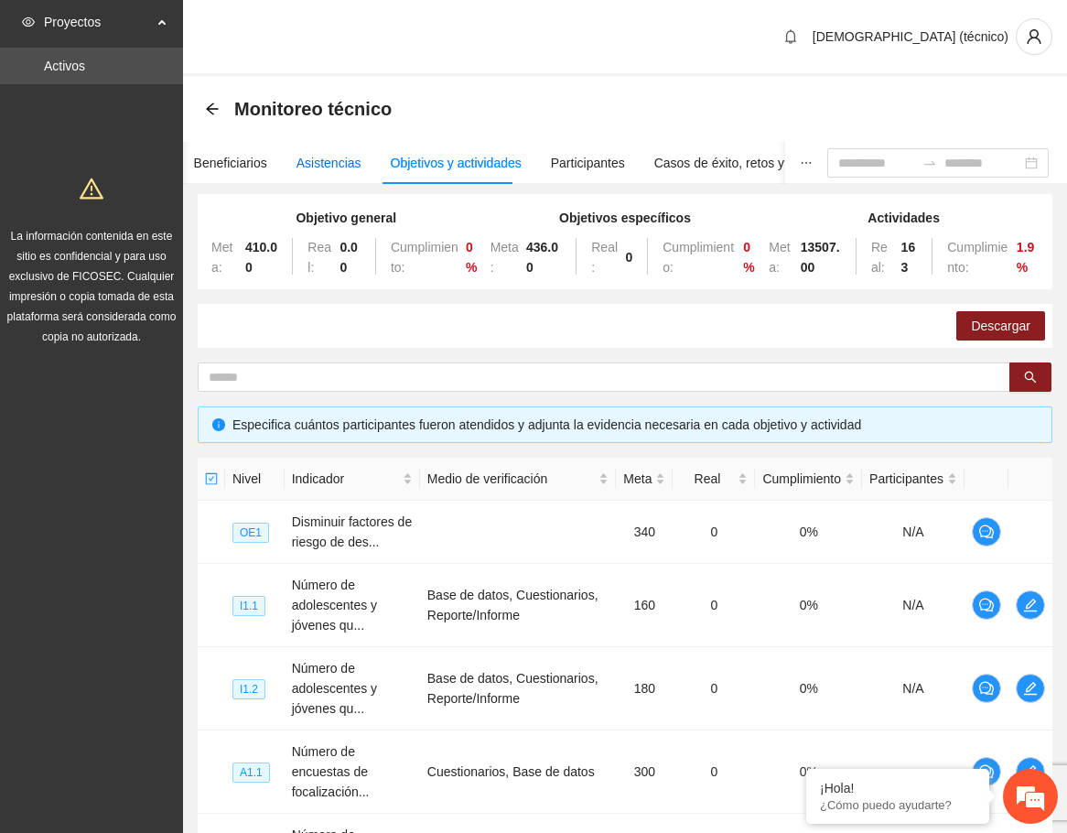
click at [325, 168] on div "Asistencias" at bounding box center [329, 163] width 65 height 20
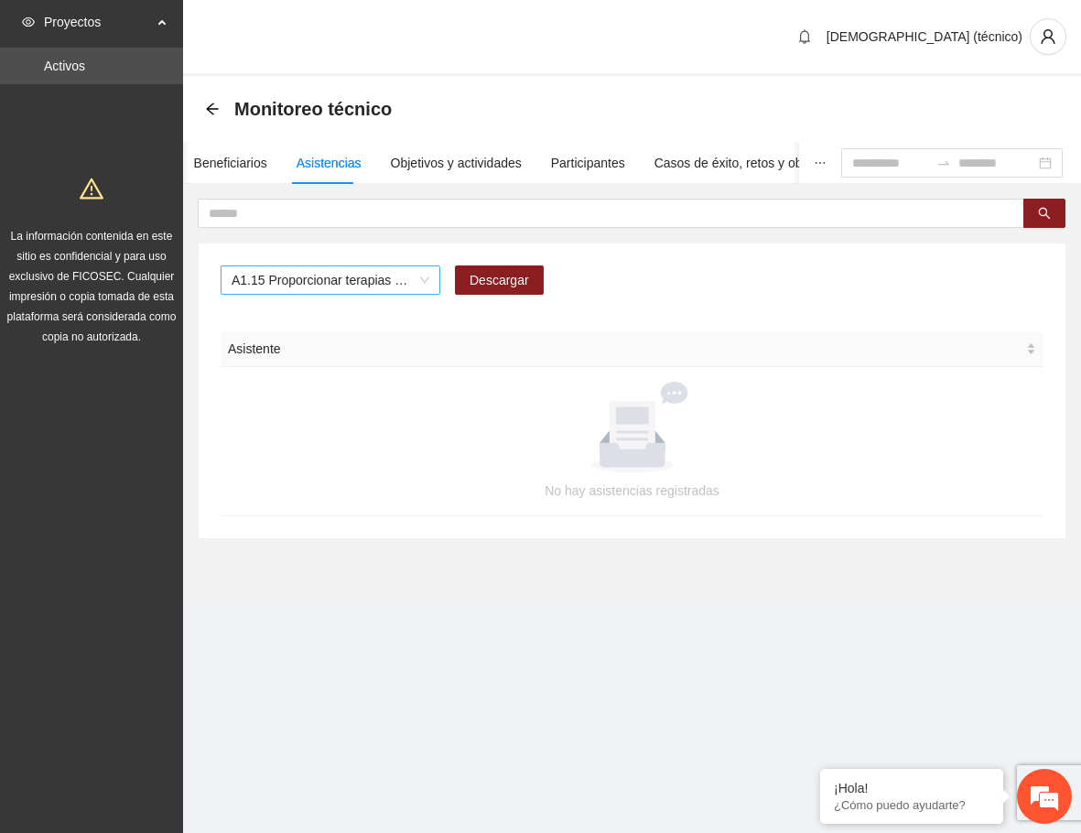
click at [255, 283] on span "A1.15 Proporcionar terapias cognitivo-conductuales de seguimiento a adolescente…" at bounding box center [331, 279] width 198 height 27
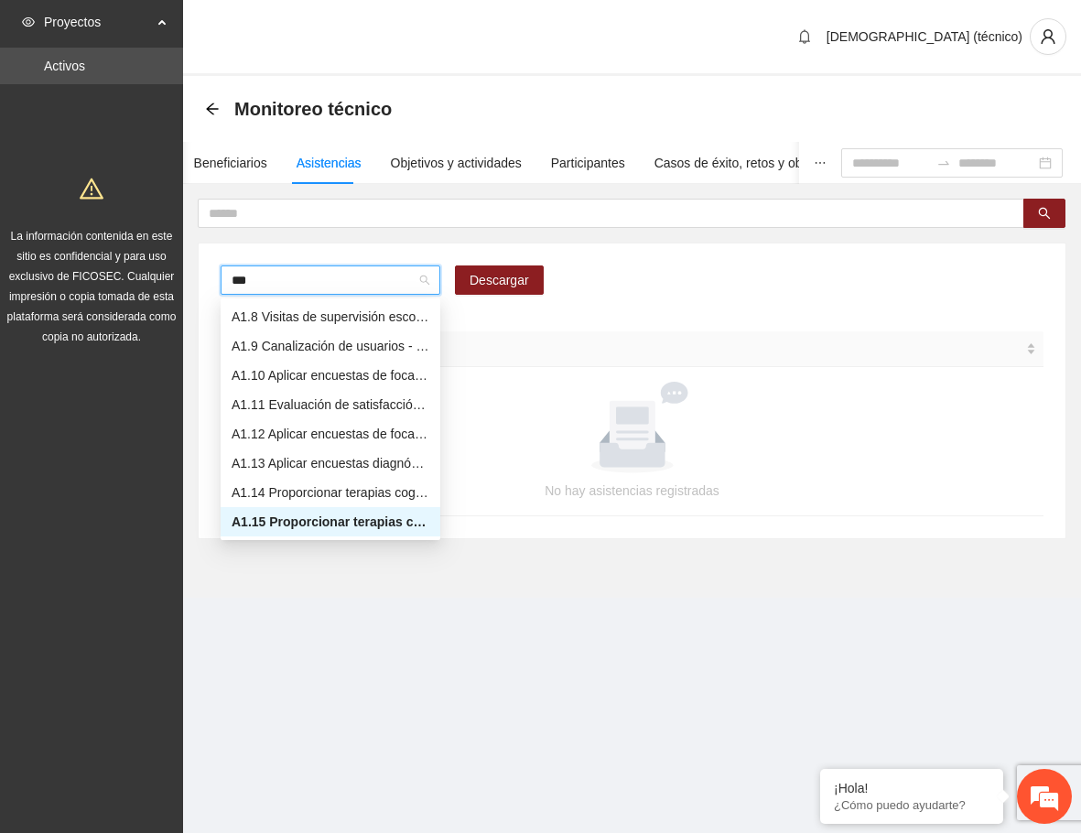
type input "****"
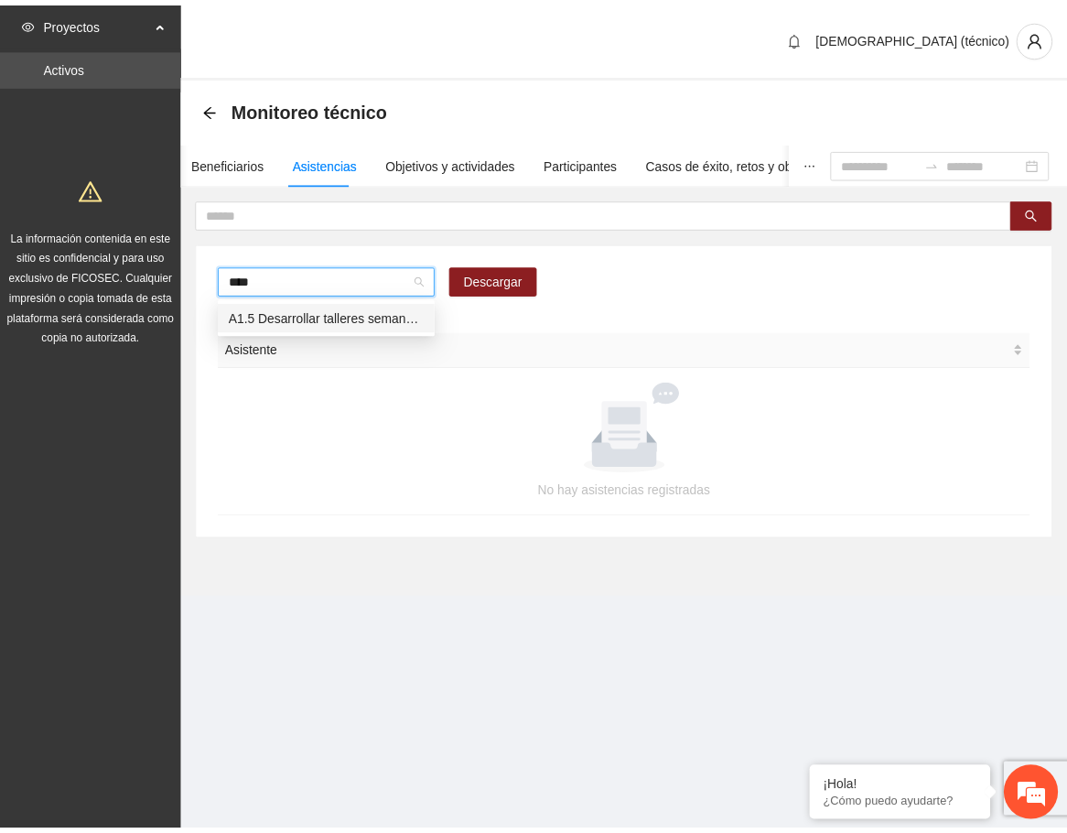
scroll to position [0, 0]
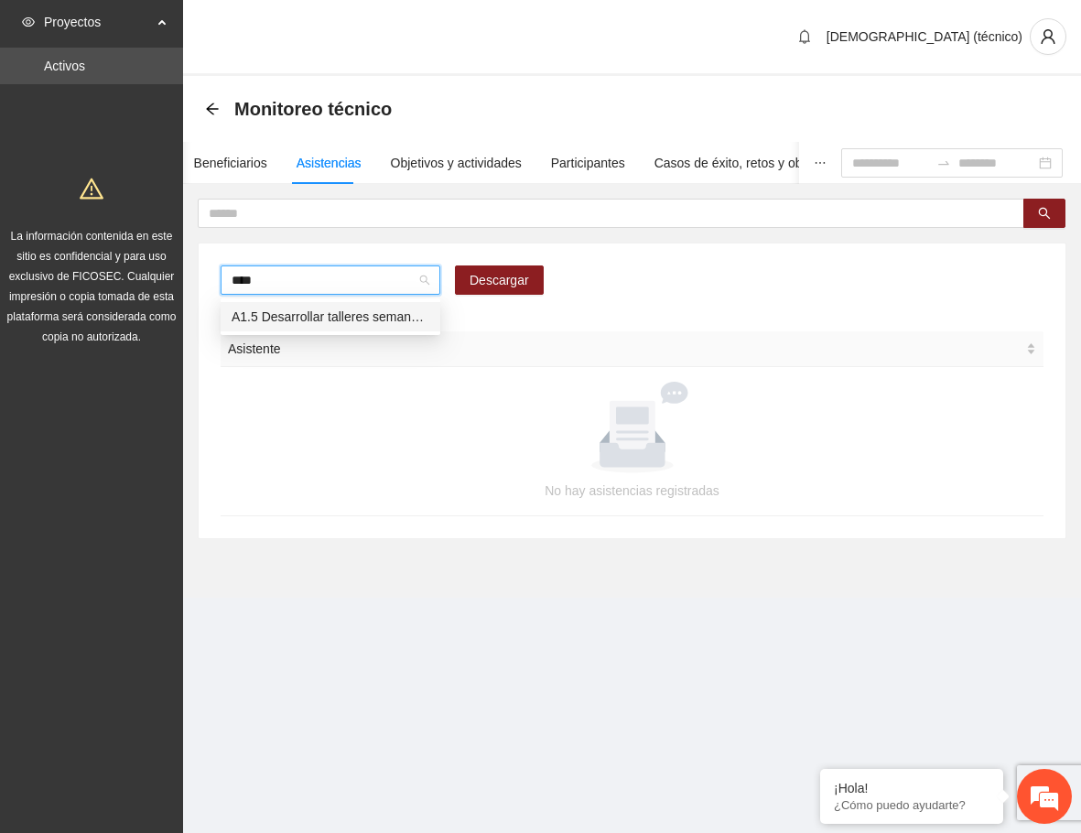
click at [371, 312] on div "A1.5 Desarrollar talleres semanales de habilidades para la vida, temática: depo…" at bounding box center [331, 317] width 198 height 20
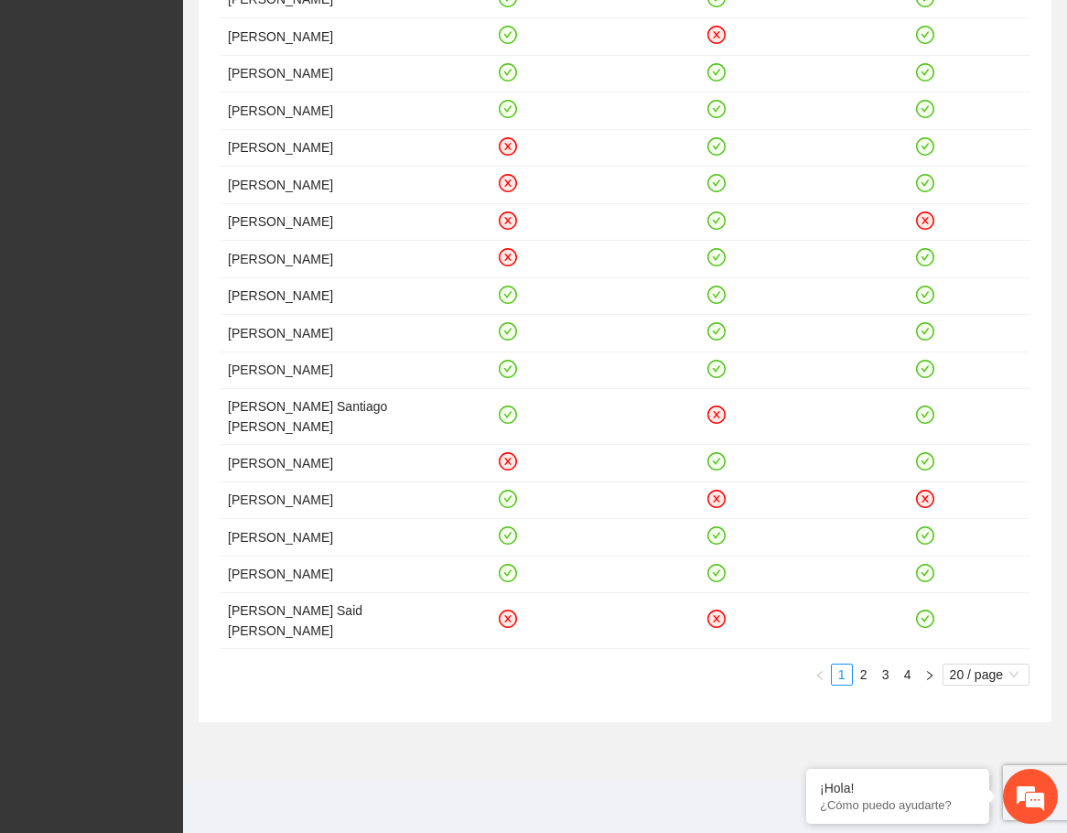
scroll to position [647, 0]
click at [863, 675] on link "2" at bounding box center [864, 675] width 20 height 20
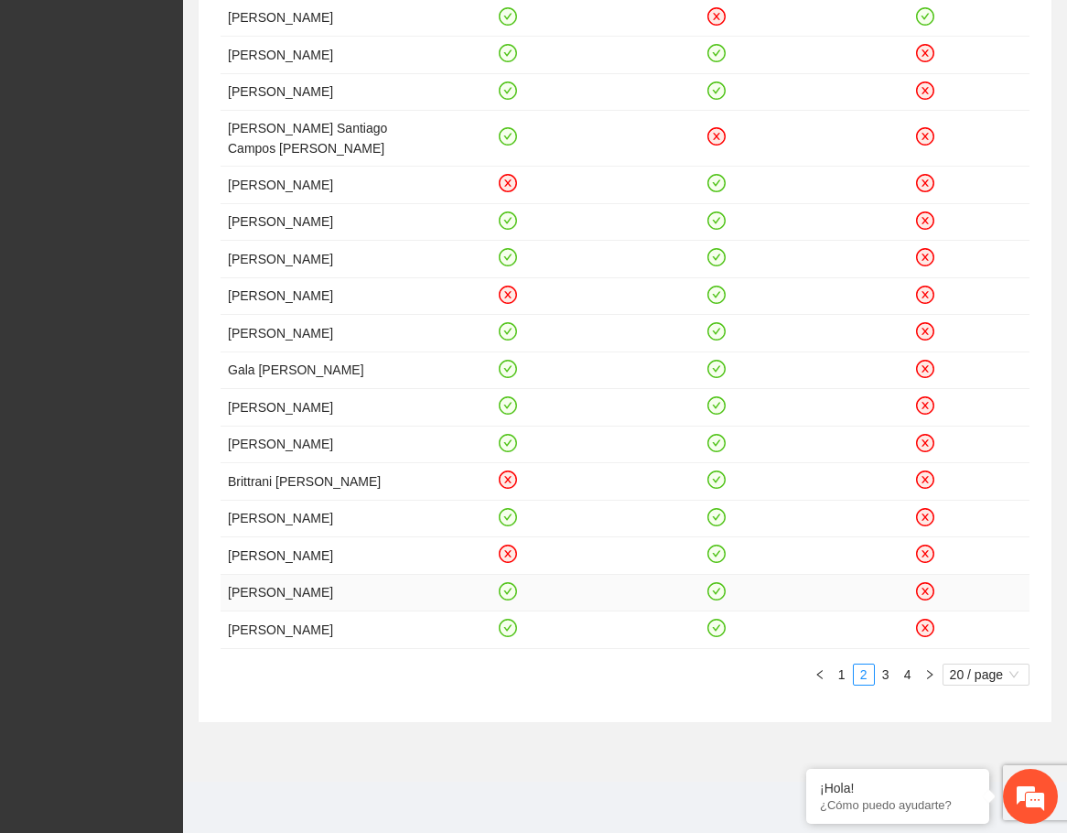
scroll to position [685, 0]
click at [886, 675] on link "3" at bounding box center [886, 675] width 20 height 20
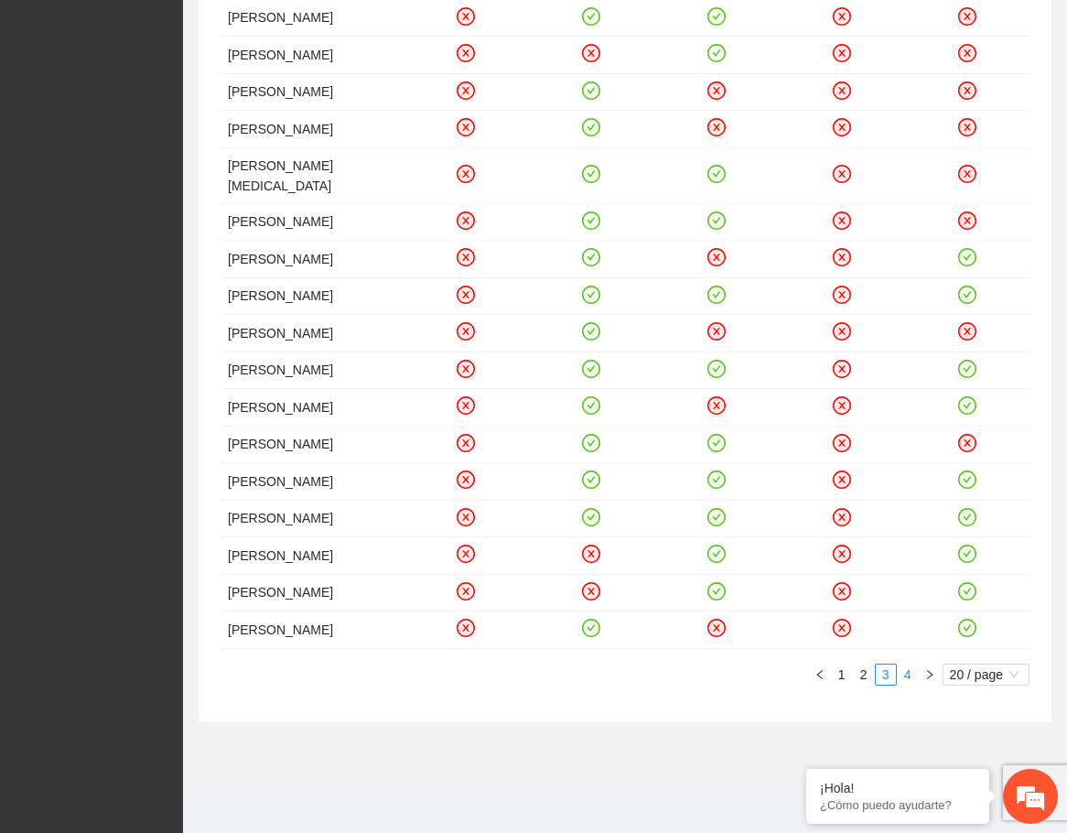
click at [912, 685] on link "4" at bounding box center [908, 675] width 20 height 20
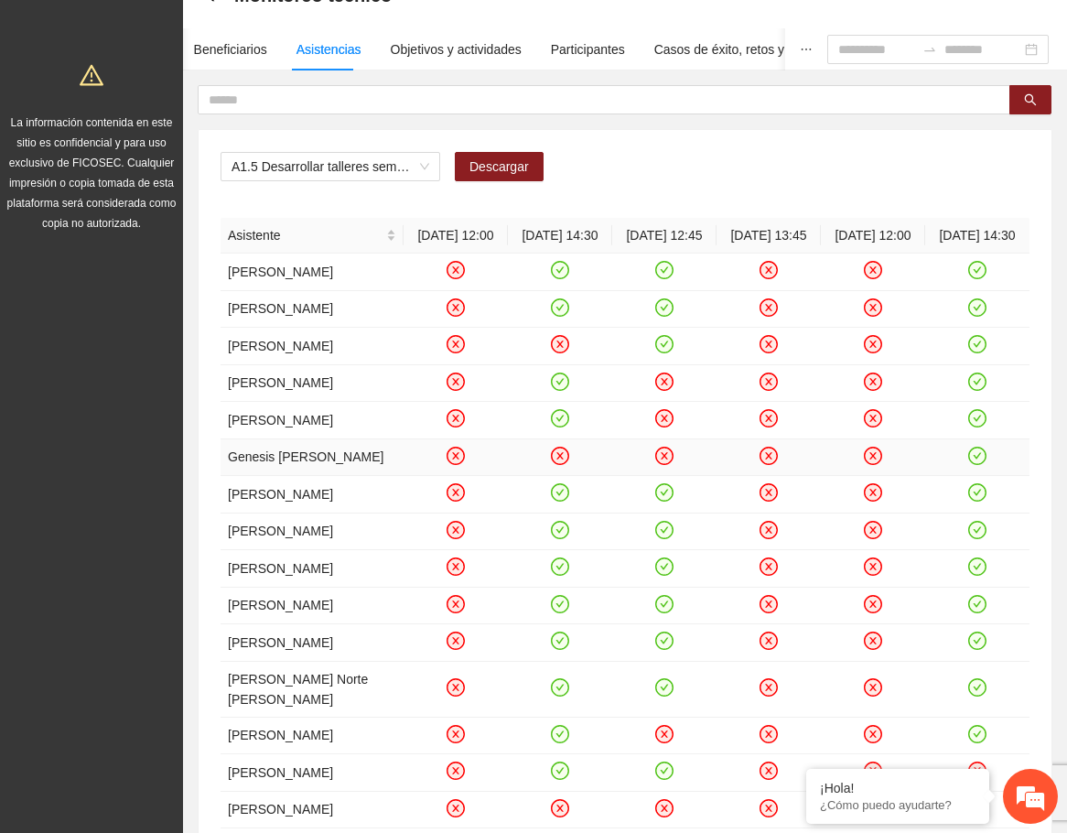
scroll to position [81, 0]
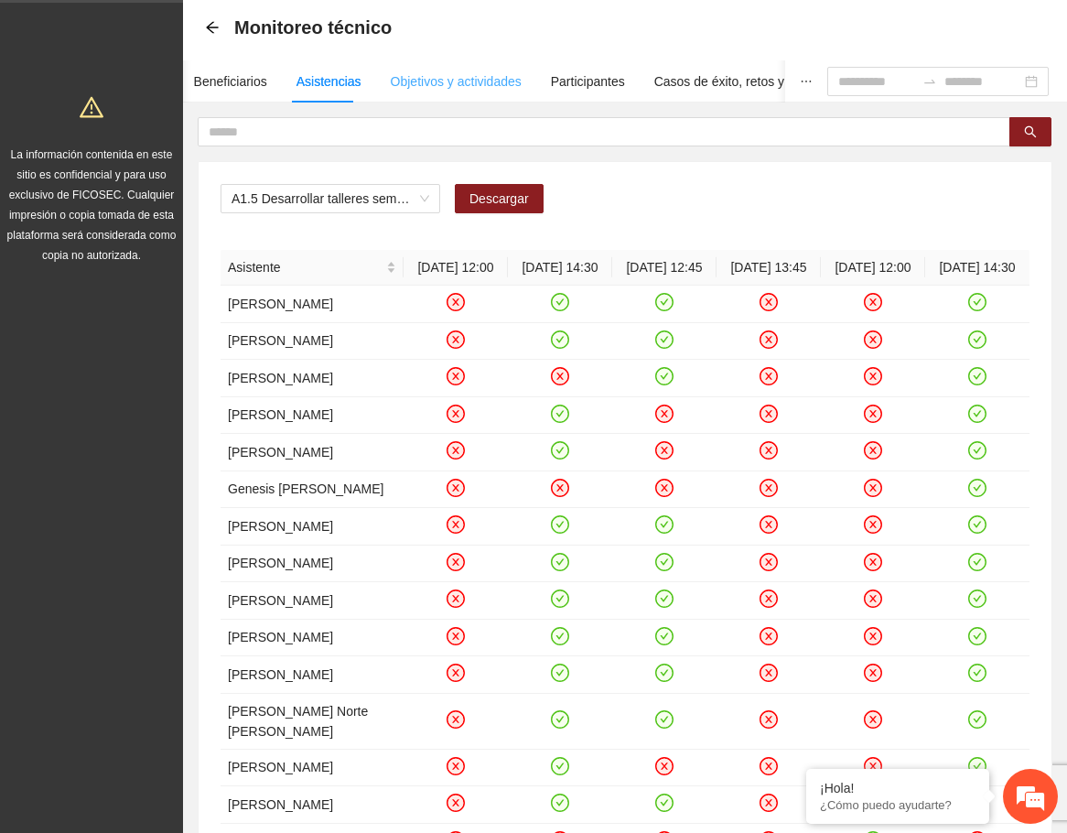
click at [452, 92] on div "Objetivos y actividades" at bounding box center [456, 81] width 131 height 42
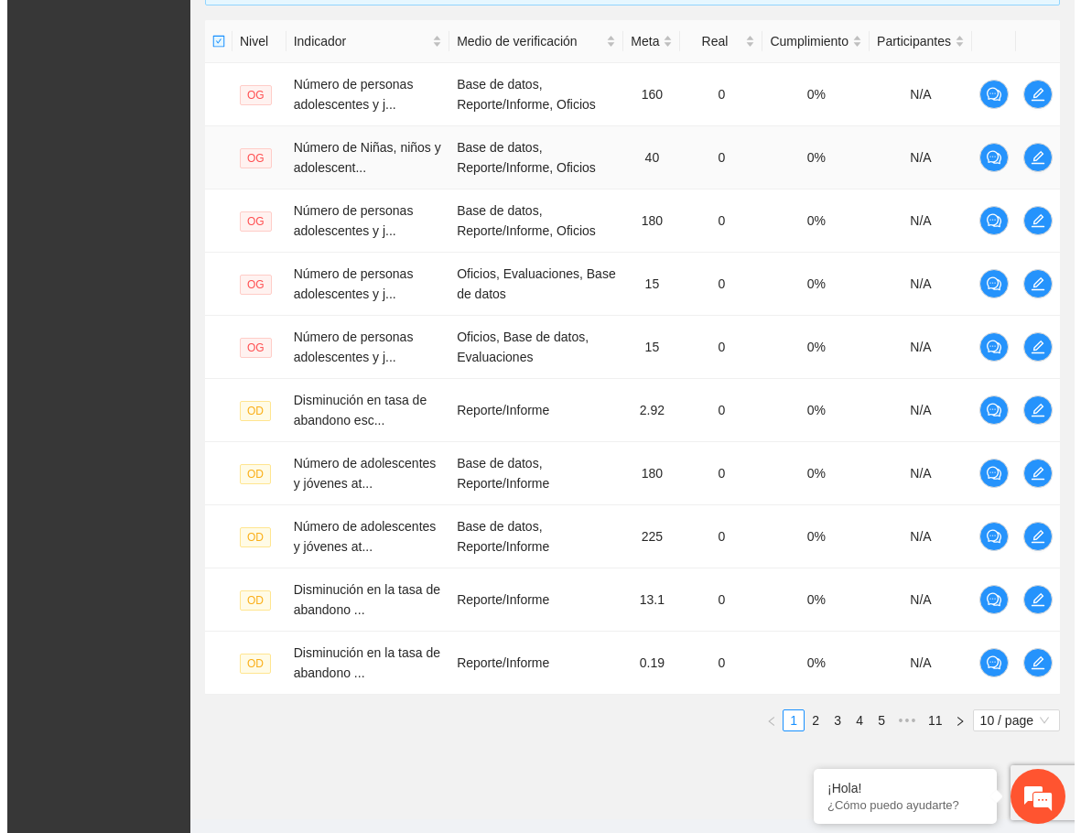
scroll to position [475, 0]
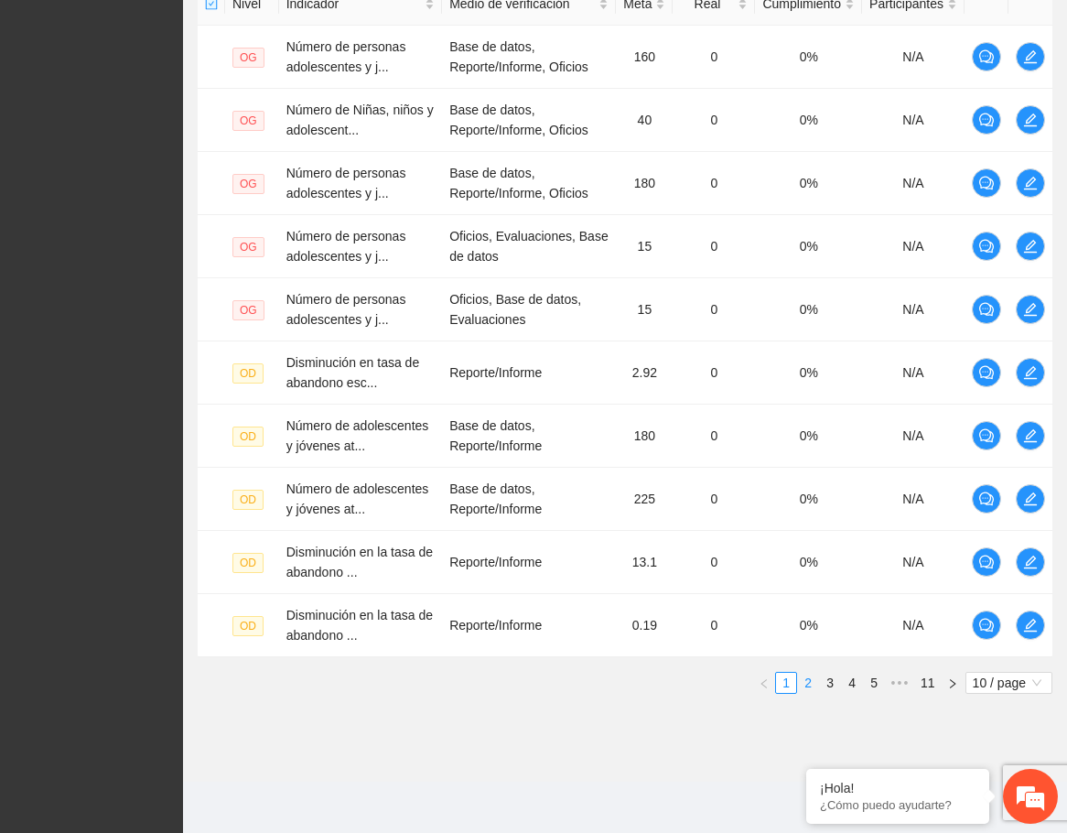
click at [811, 675] on link "2" at bounding box center [808, 683] width 20 height 20
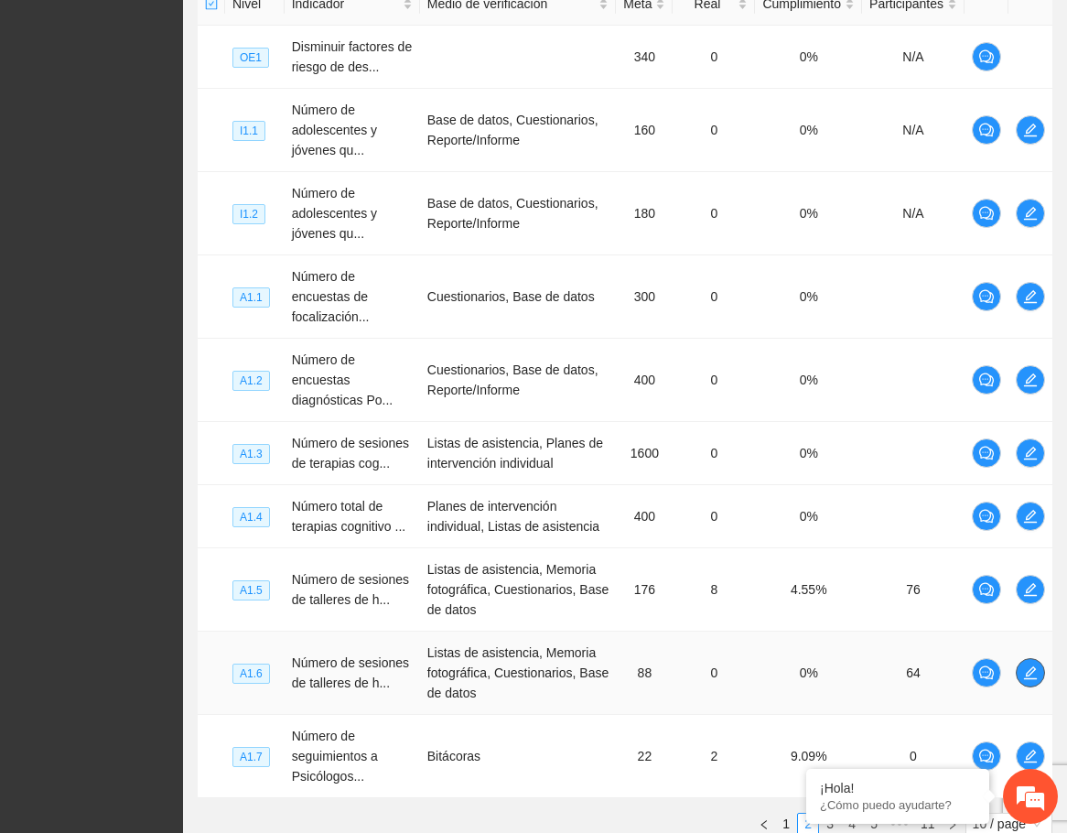
click at [1033, 668] on icon "edit" at bounding box center [1030, 672] width 15 height 15
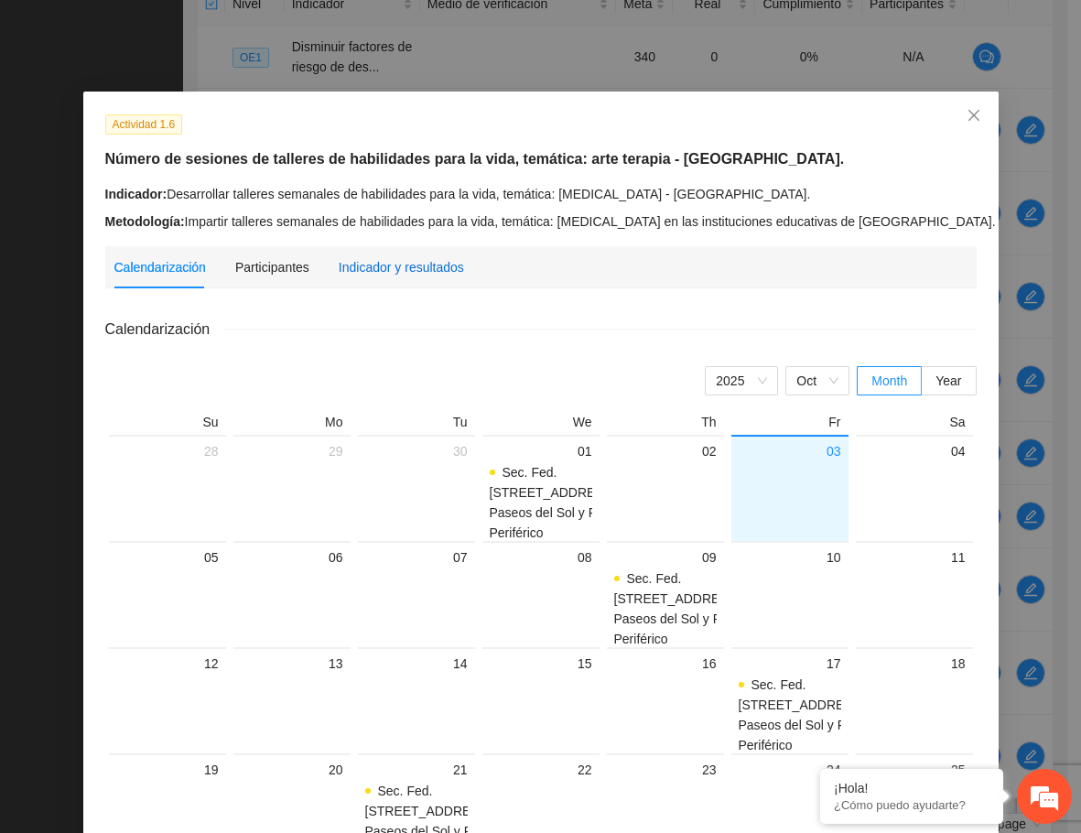
click at [386, 265] on div "Indicador y resultados" at bounding box center [401, 267] width 125 height 20
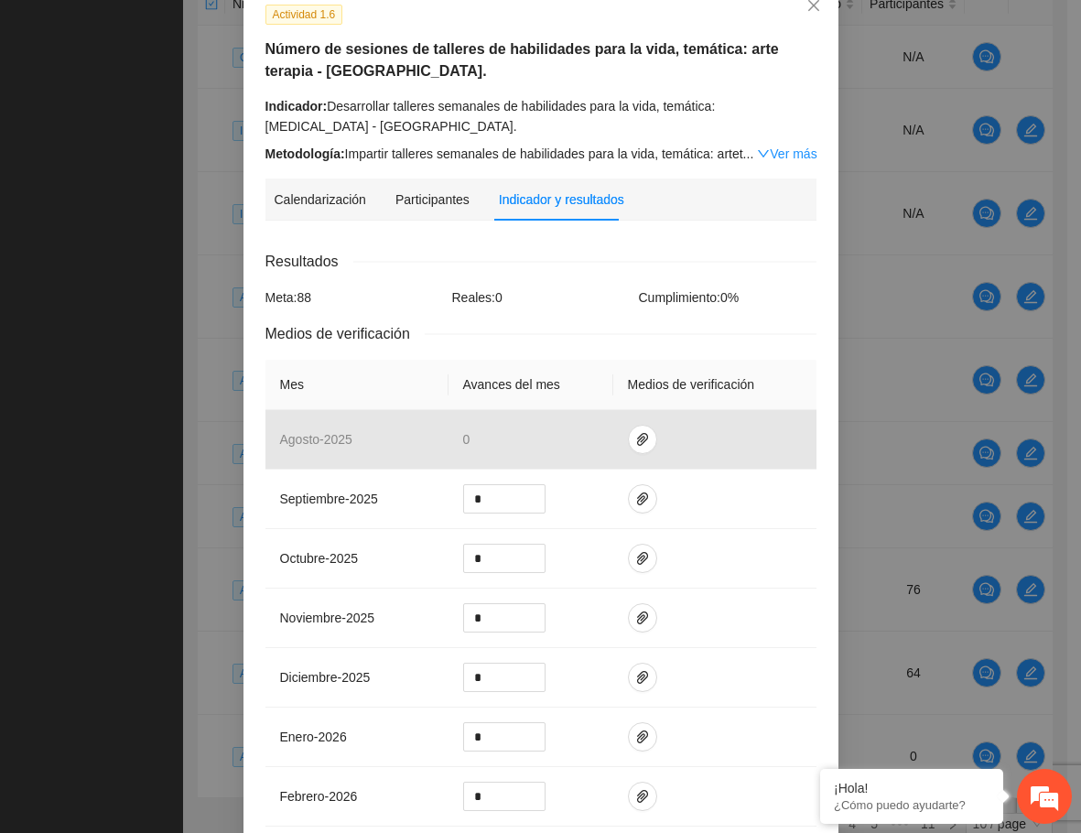
scroll to position [183, 0]
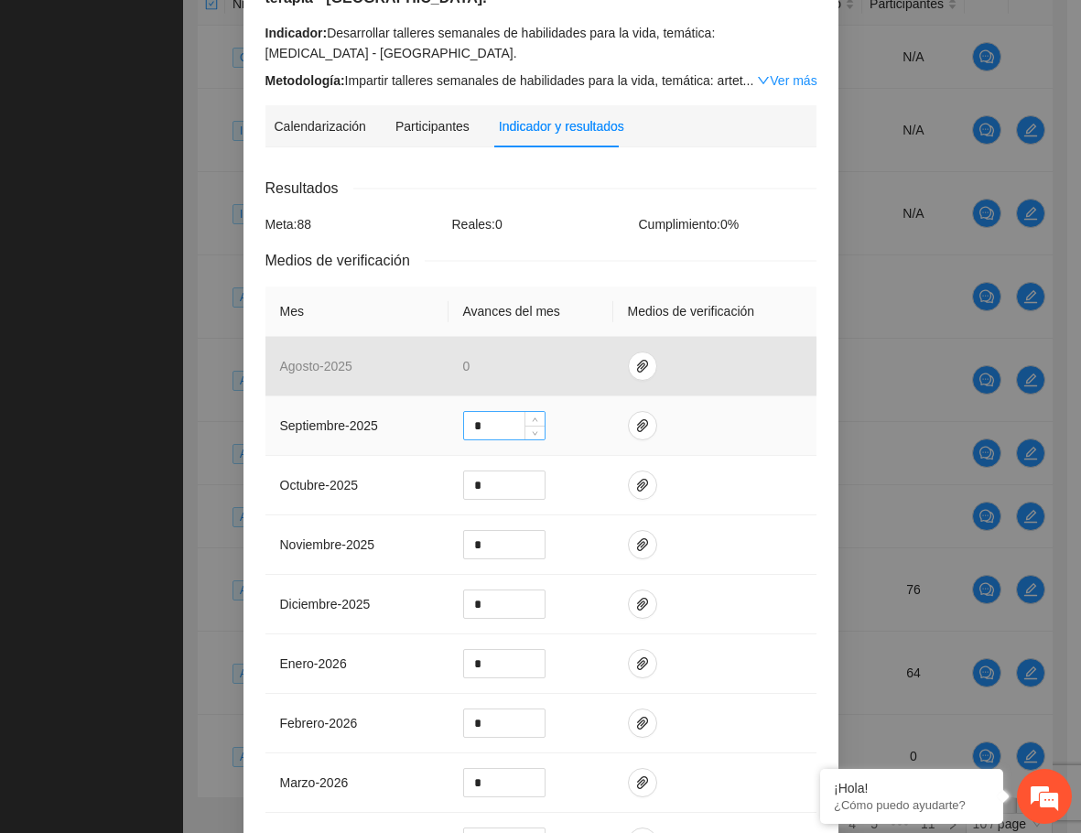
click at [502, 422] on input "*" at bounding box center [504, 425] width 81 height 27
drag, startPoint x: 502, startPoint y: 422, endPoint x: 437, endPoint y: 423, distance: 65.0
click at [437, 423] on tr "septiembre - 2025 *" at bounding box center [540, 425] width 551 height 59
type input "*"
click at [636, 415] on button "button" at bounding box center [642, 425] width 29 height 29
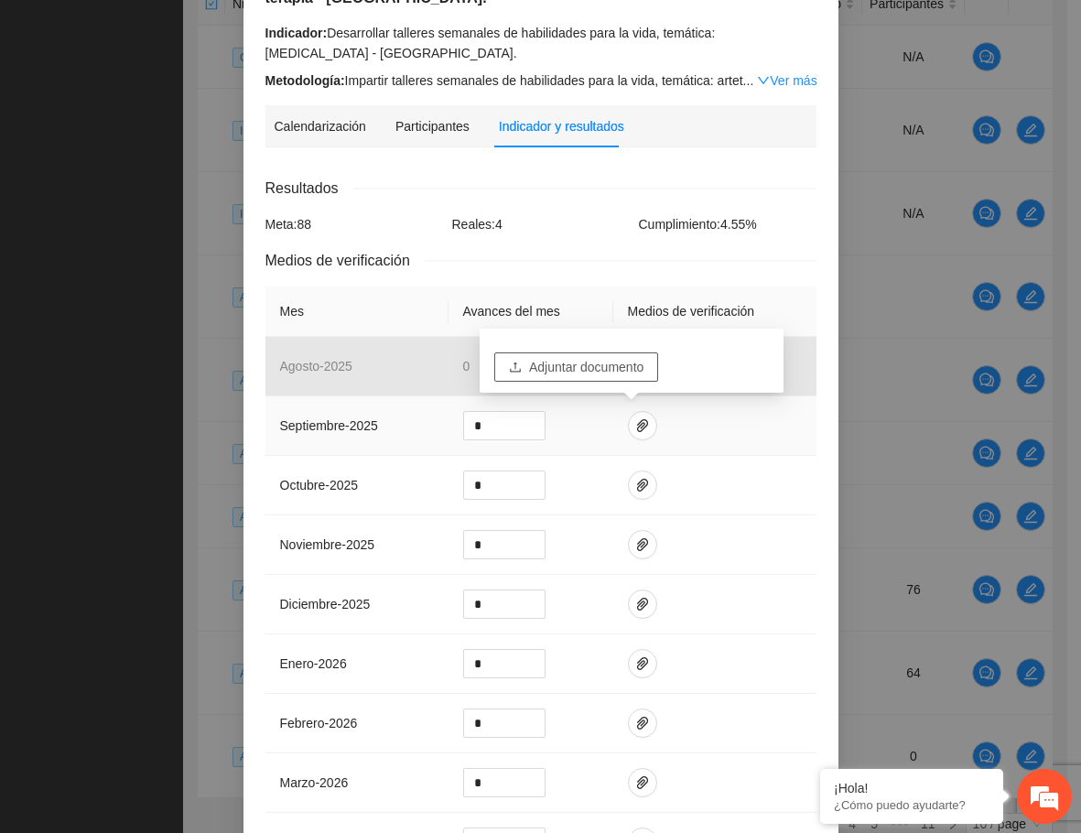
click at [625, 368] on span "Adjuntar documento" at bounding box center [586, 367] width 114 height 20
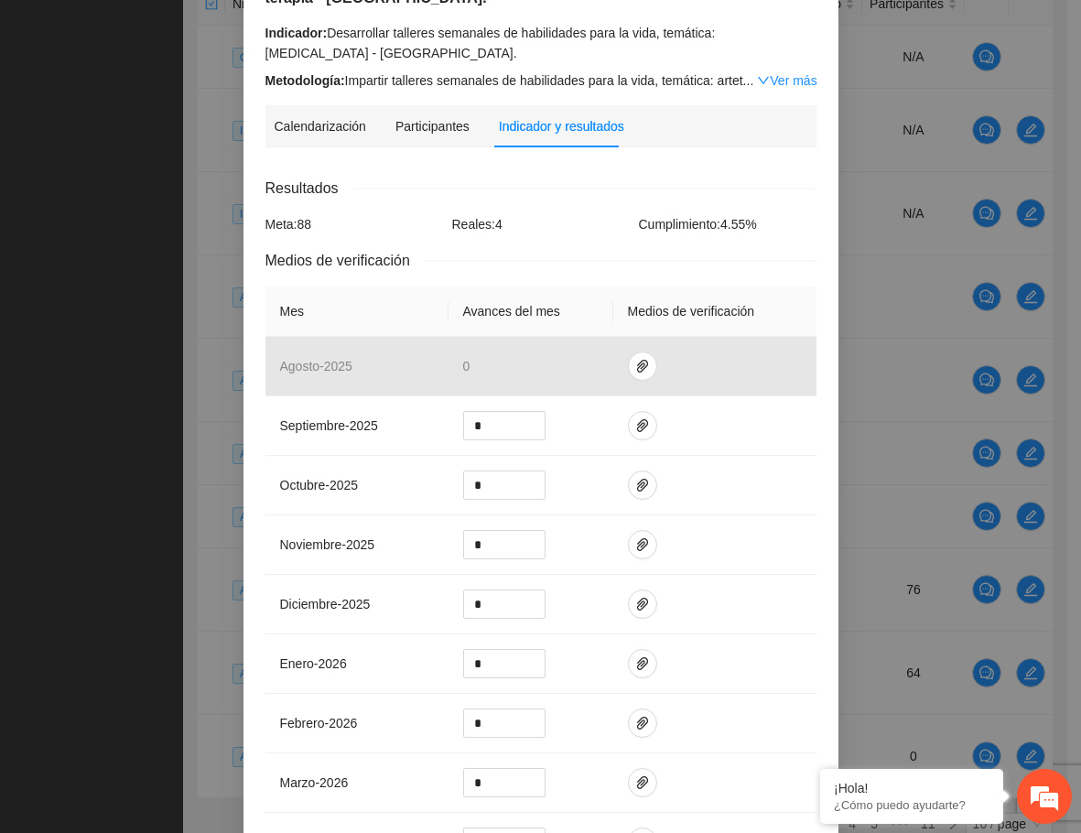
click at [782, 271] on div "Medios de verificación" at bounding box center [540, 260] width 551 height 23
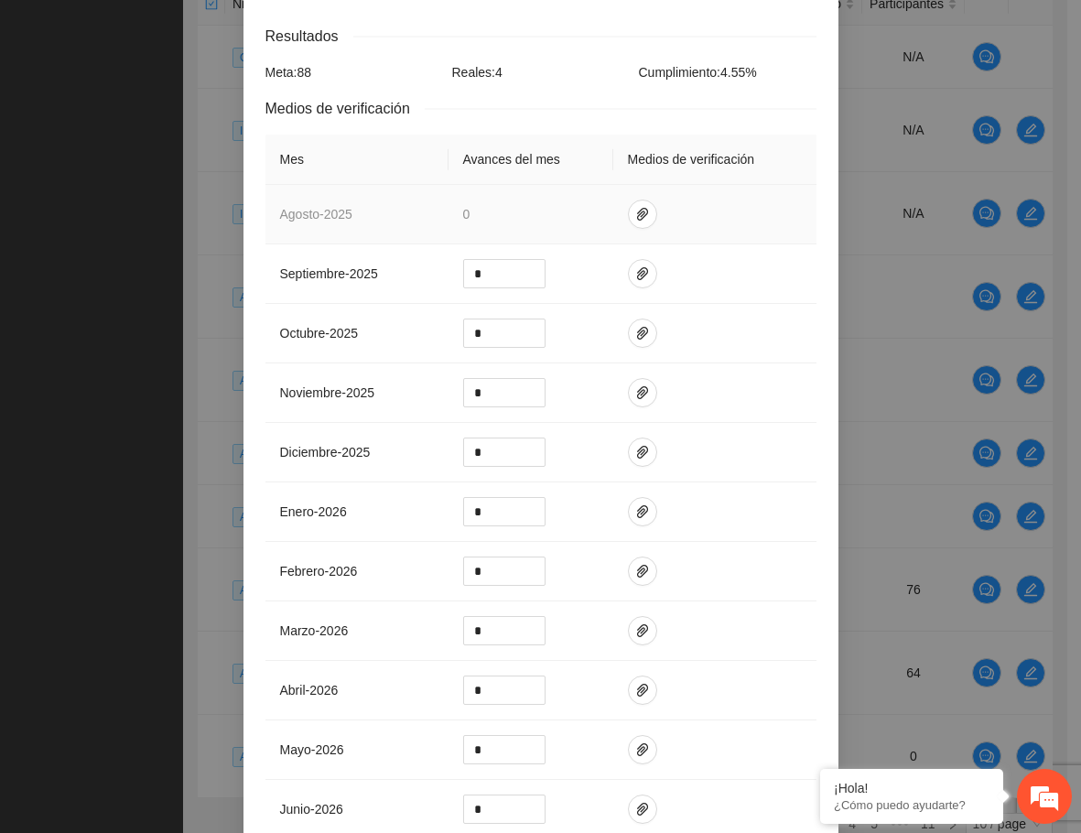
scroll to position [518, 0]
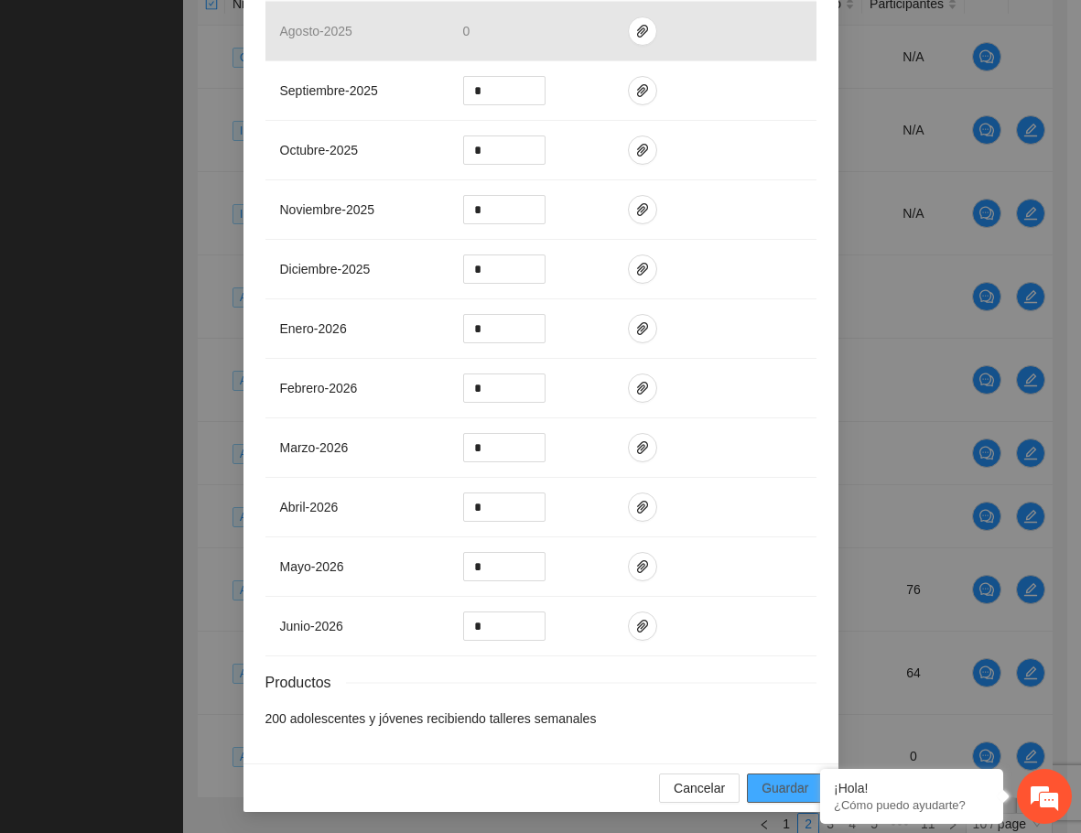
click at [789, 784] on span "Guardar" at bounding box center [785, 788] width 47 height 20
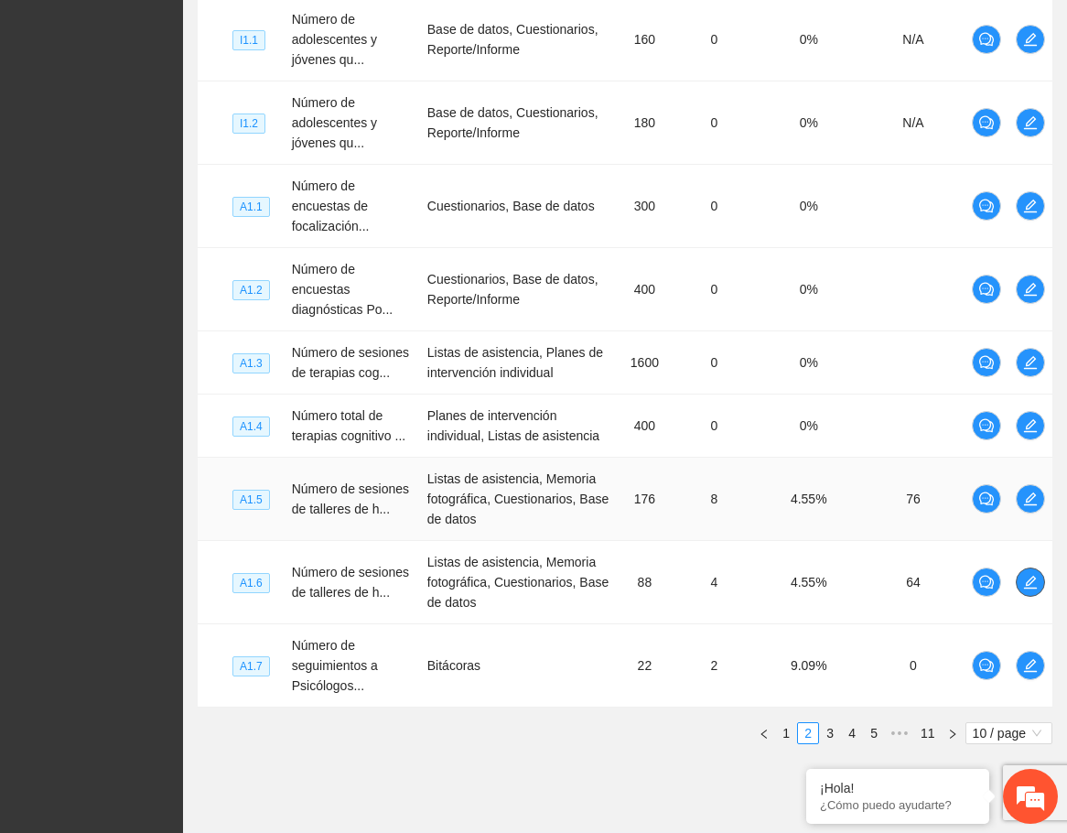
scroll to position [567, 0]
click at [853, 738] on link "4" at bounding box center [852, 732] width 20 height 20
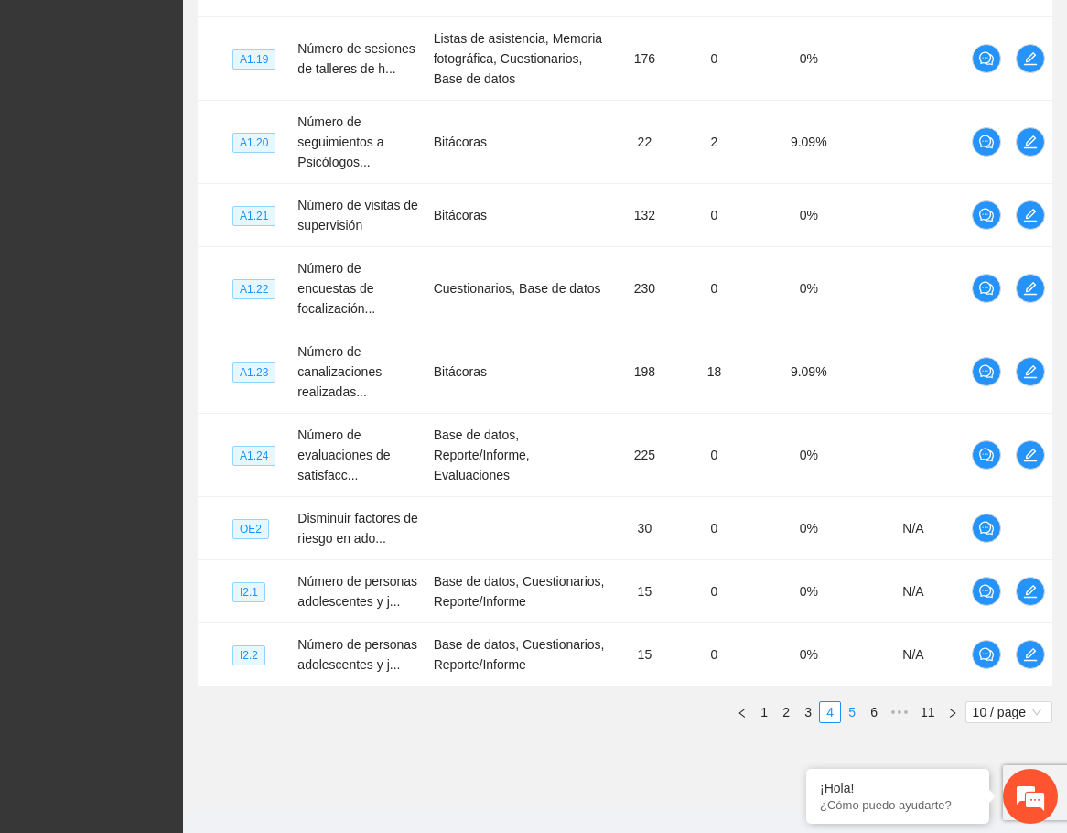
click at [857, 722] on link "5" at bounding box center [852, 712] width 20 height 20
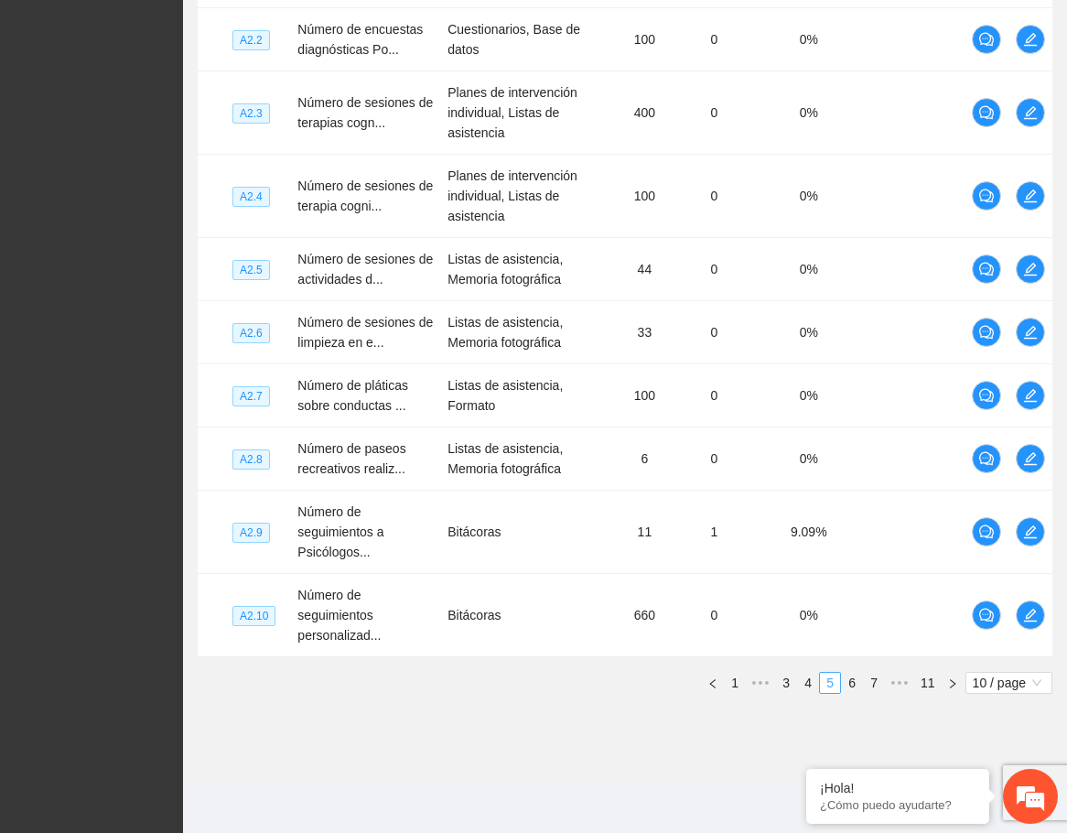
scroll to position [556, 0]
click at [855, 689] on link "6" at bounding box center [852, 683] width 20 height 20
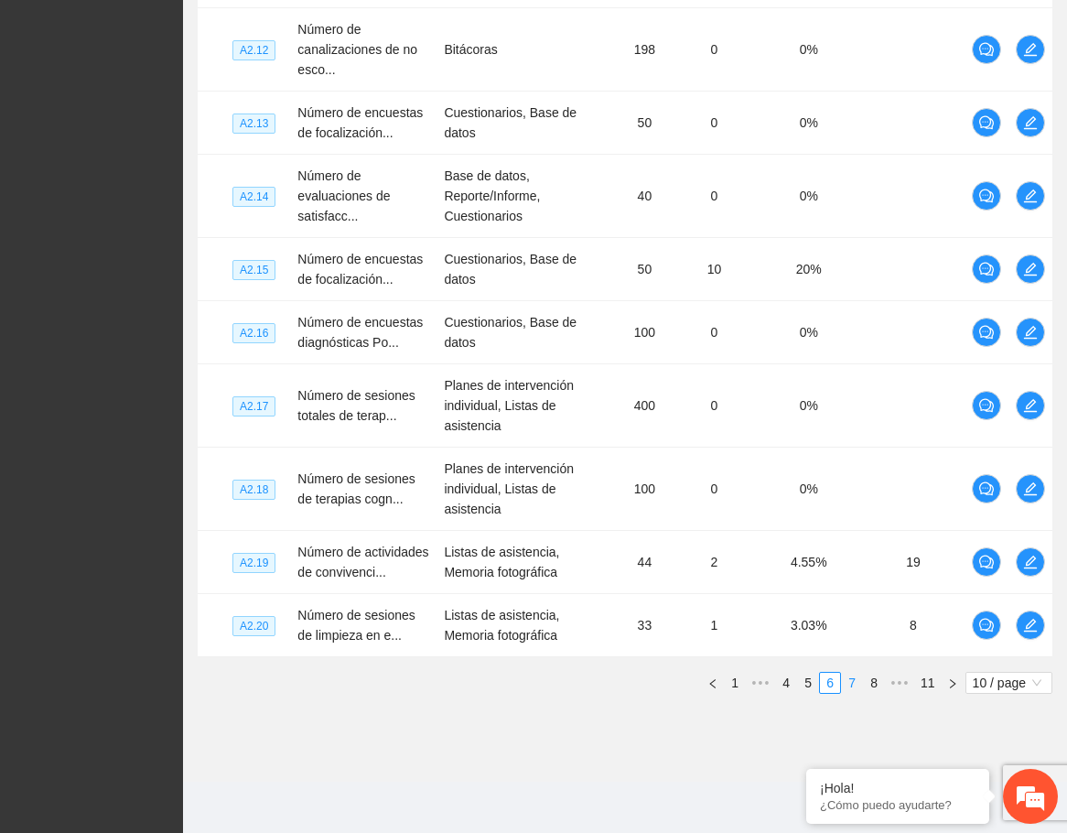
click at [853, 693] on link "7" at bounding box center [852, 683] width 20 height 20
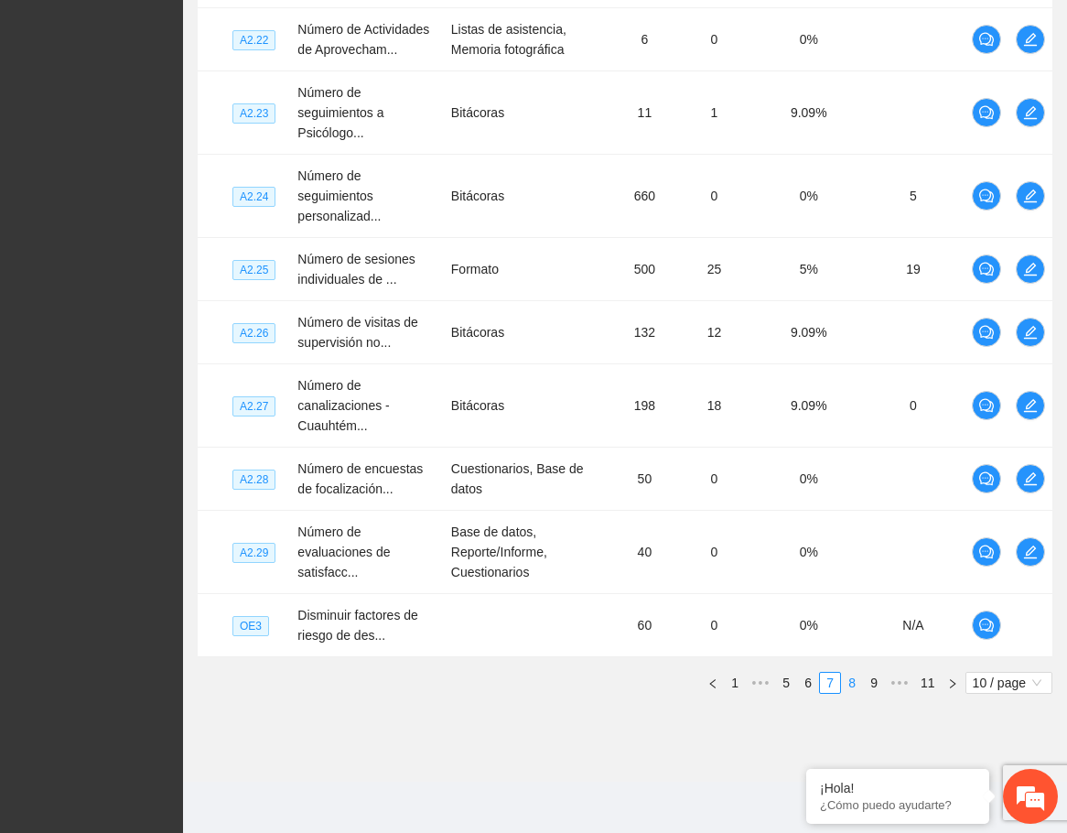
click at [855, 687] on link "8" at bounding box center [852, 683] width 20 height 20
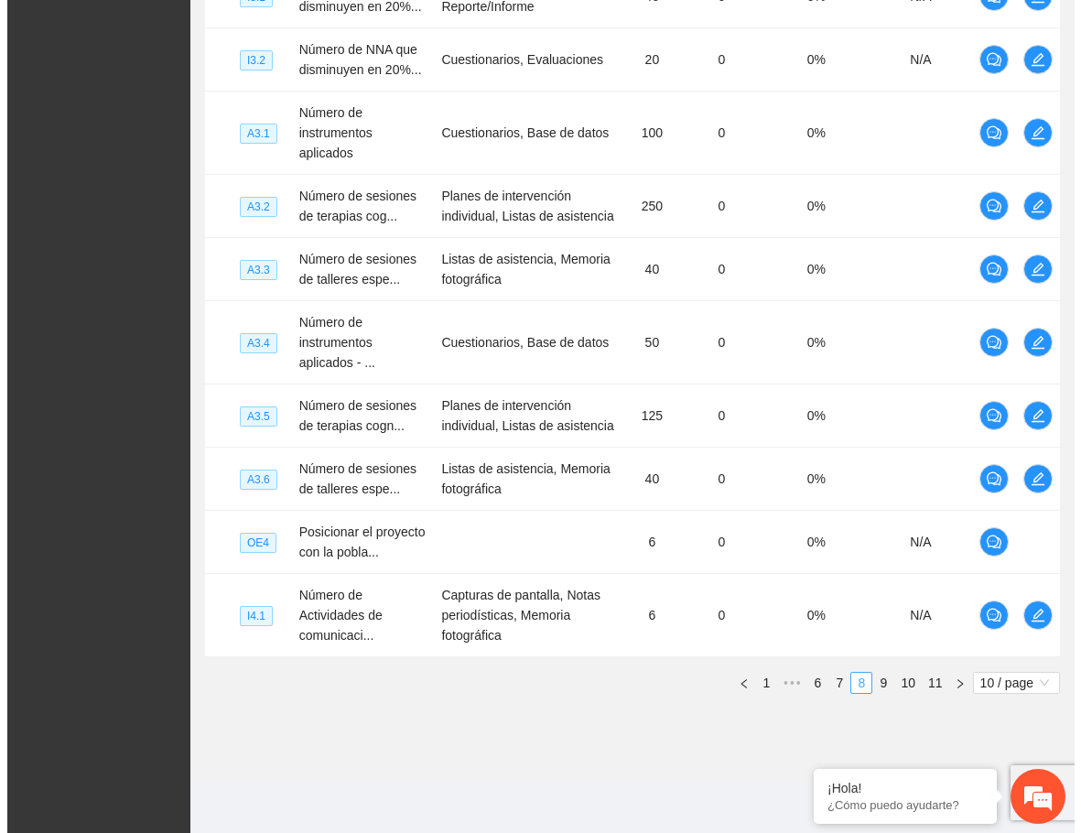
scroll to position [535, 0]
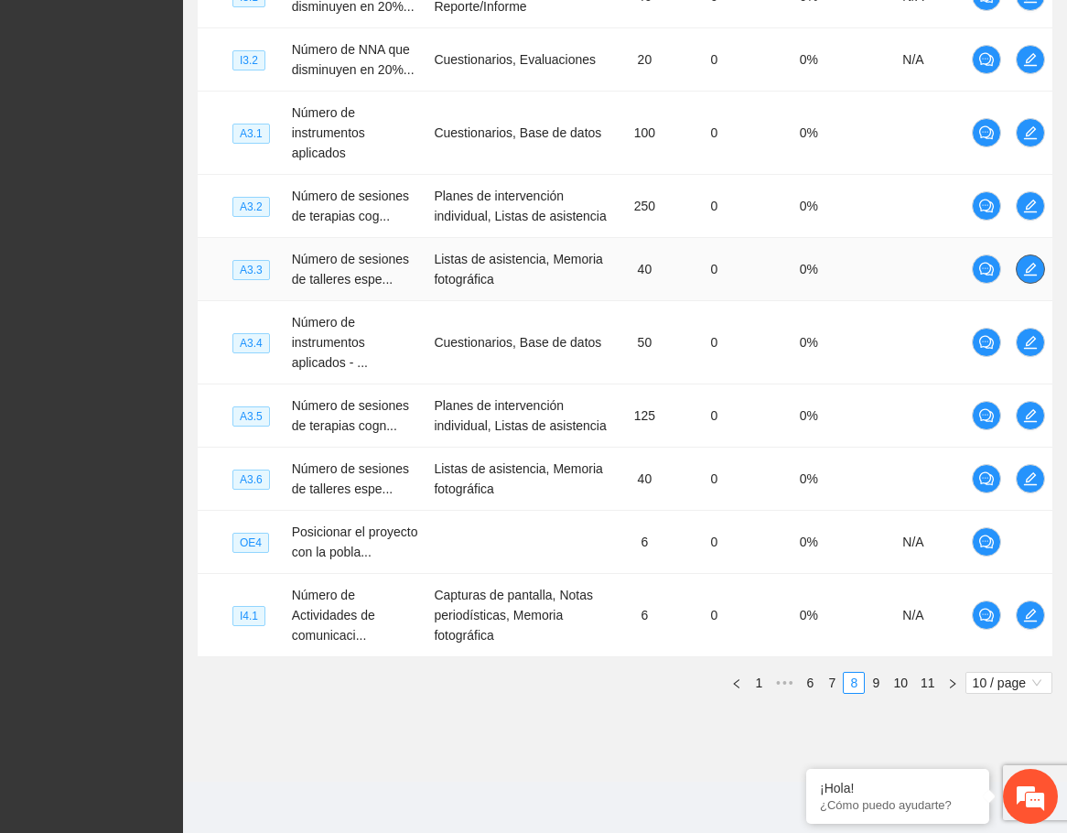
click at [1030, 273] on icon "edit" at bounding box center [1030, 269] width 15 height 15
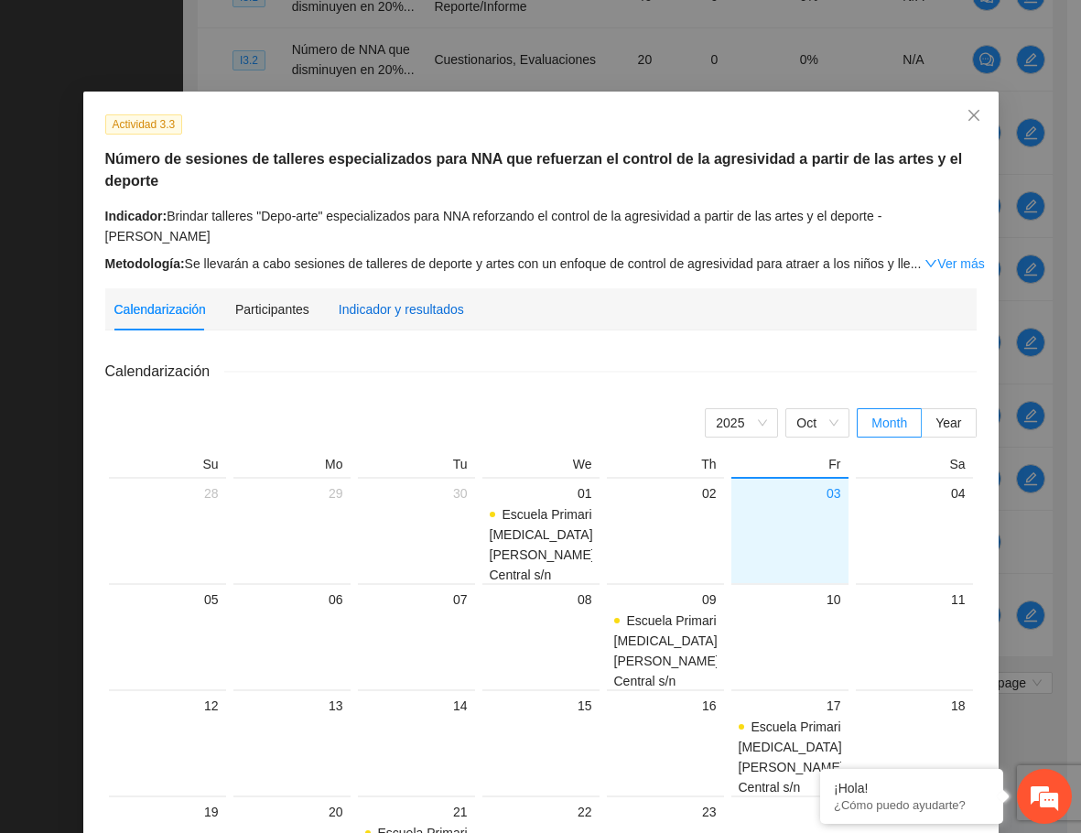
click at [374, 299] on div "Indicador y resultados" at bounding box center [401, 309] width 125 height 20
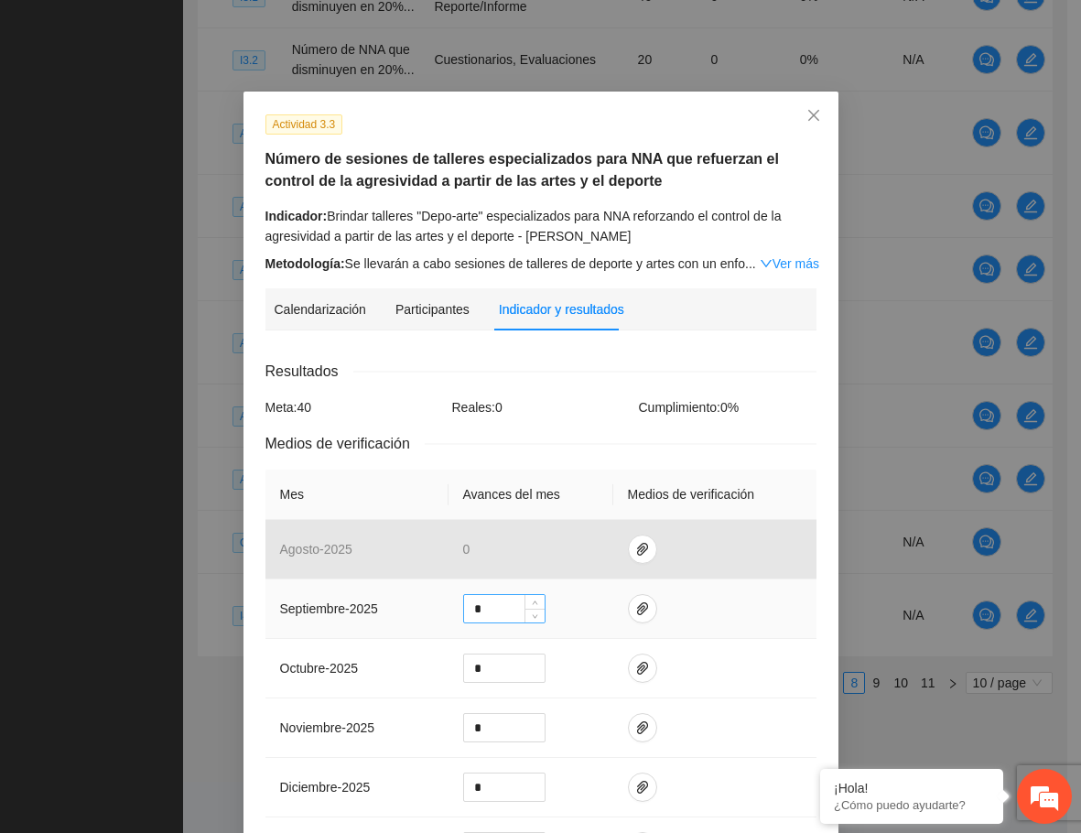
click at [511, 601] on input "*" at bounding box center [504, 608] width 81 height 27
drag, startPoint x: 511, startPoint y: 601, endPoint x: 455, endPoint y: 608, distance: 56.2
click at [455, 608] on td "*" at bounding box center [530, 608] width 165 height 59
type input "*"
click at [637, 606] on icon "paper-clip" at bounding box center [642, 608] width 11 height 13
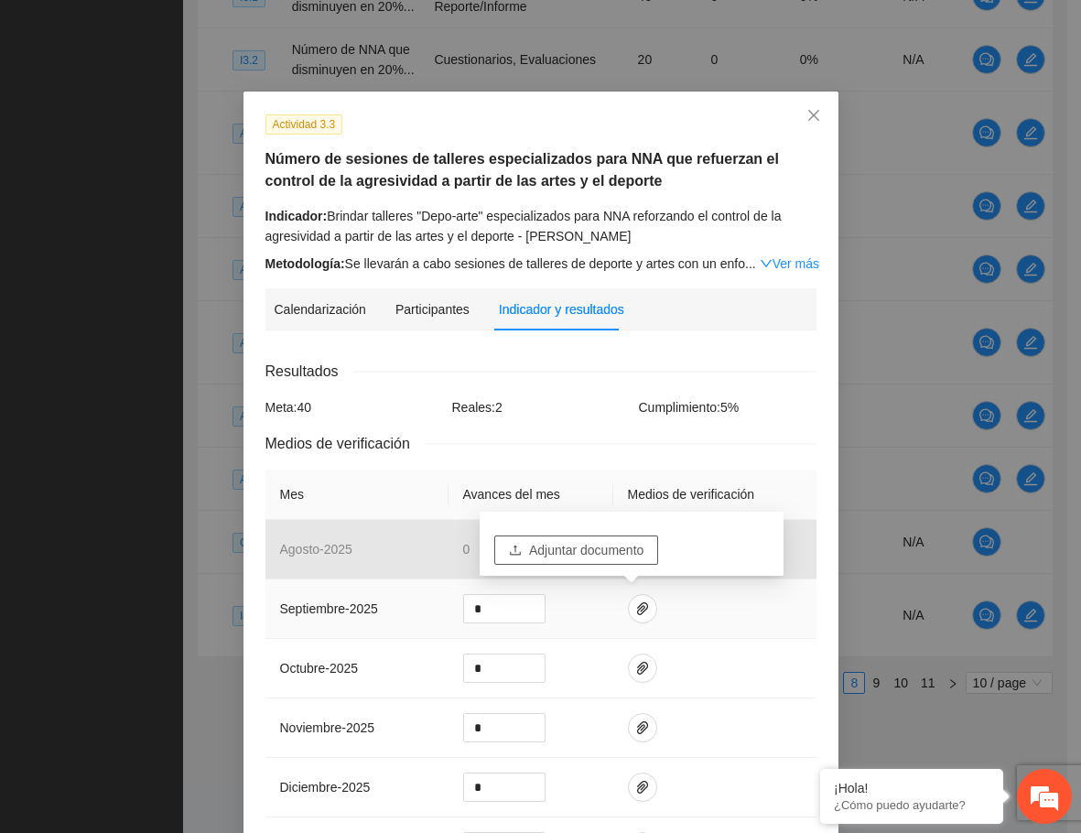
click at [628, 543] on span "Adjuntar documento" at bounding box center [586, 550] width 114 height 20
click at [644, 368] on div "Resultados" at bounding box center [540, 371] width 551 height 23
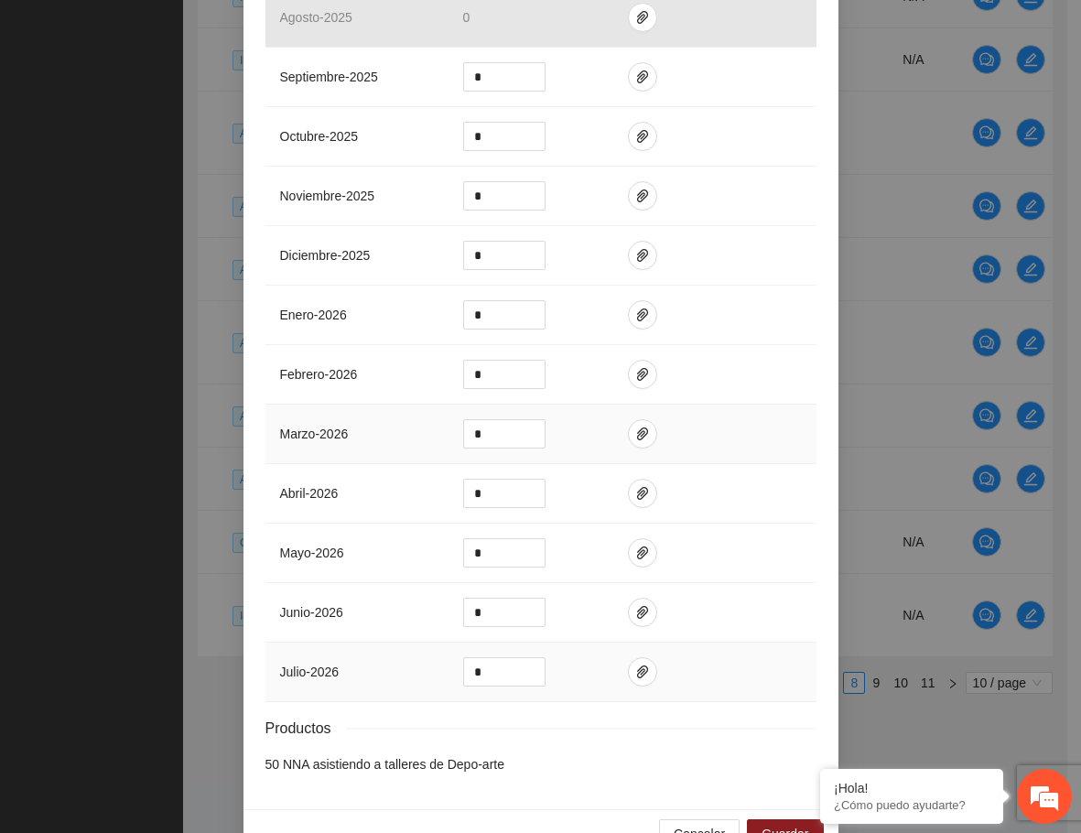
scroll to position [578, 0]
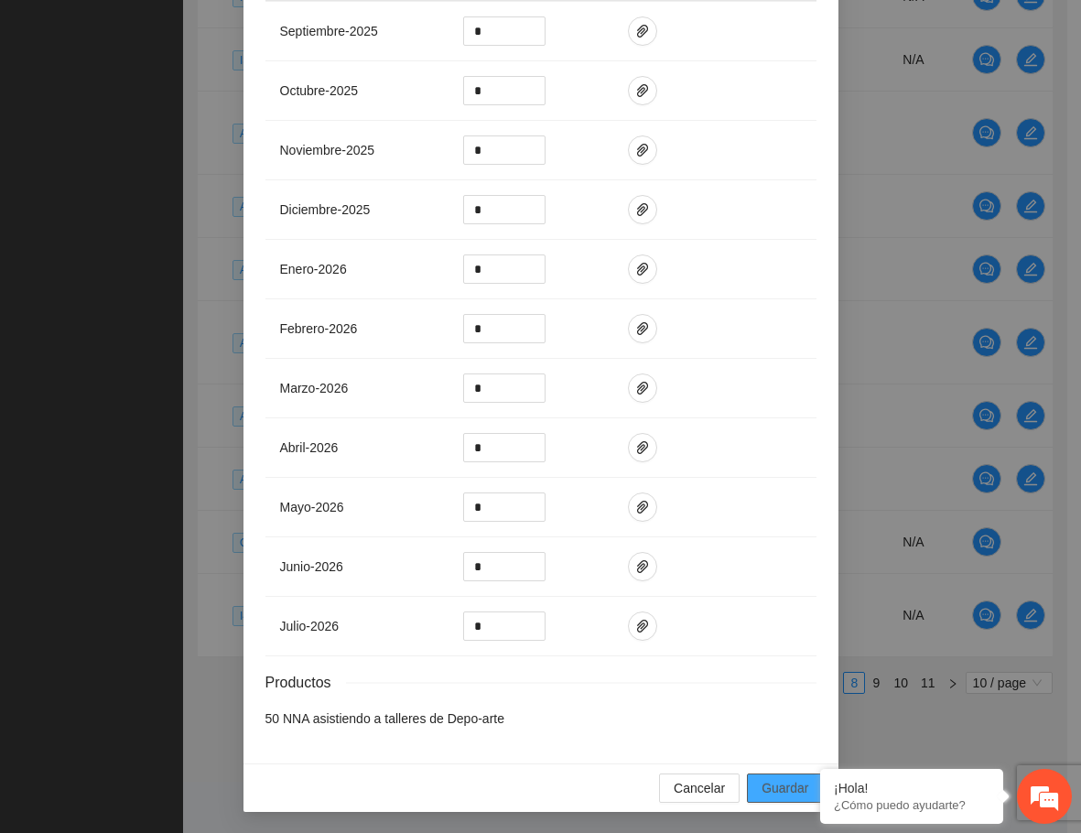
click at [786, 789] on span "Guardar" at bounding box center [785, 788] width 47 height 20
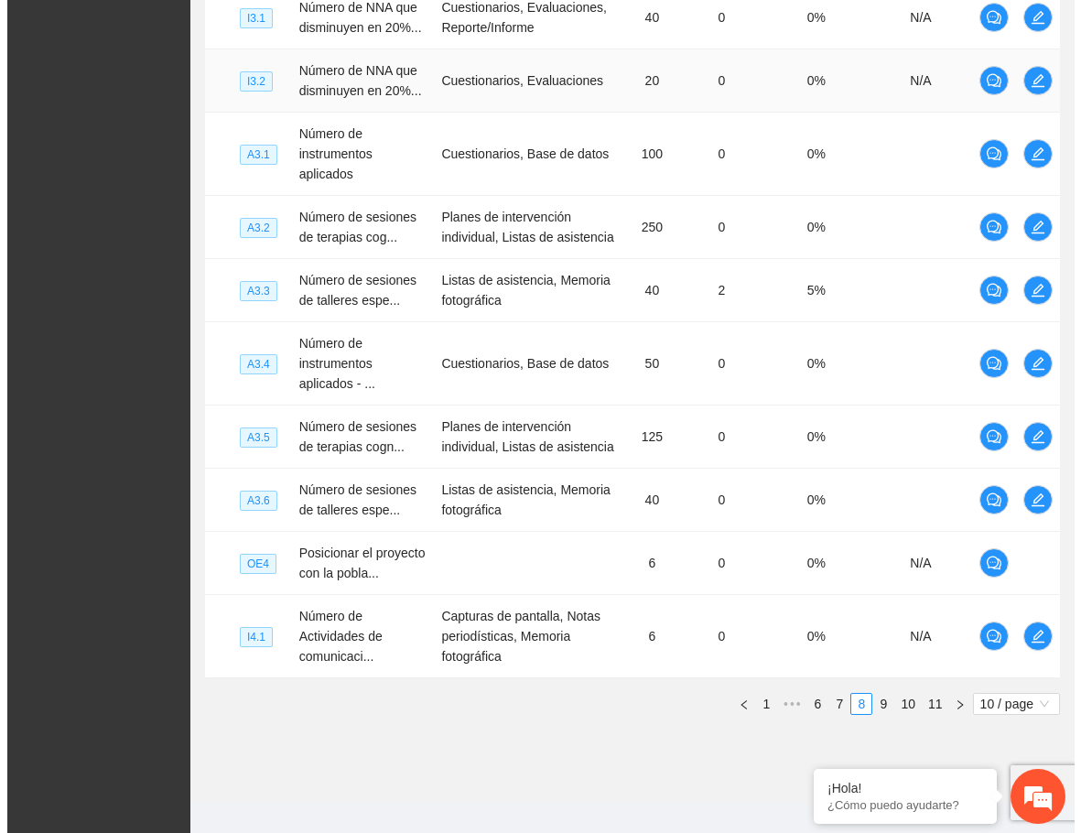
scroll to position [535, 0]
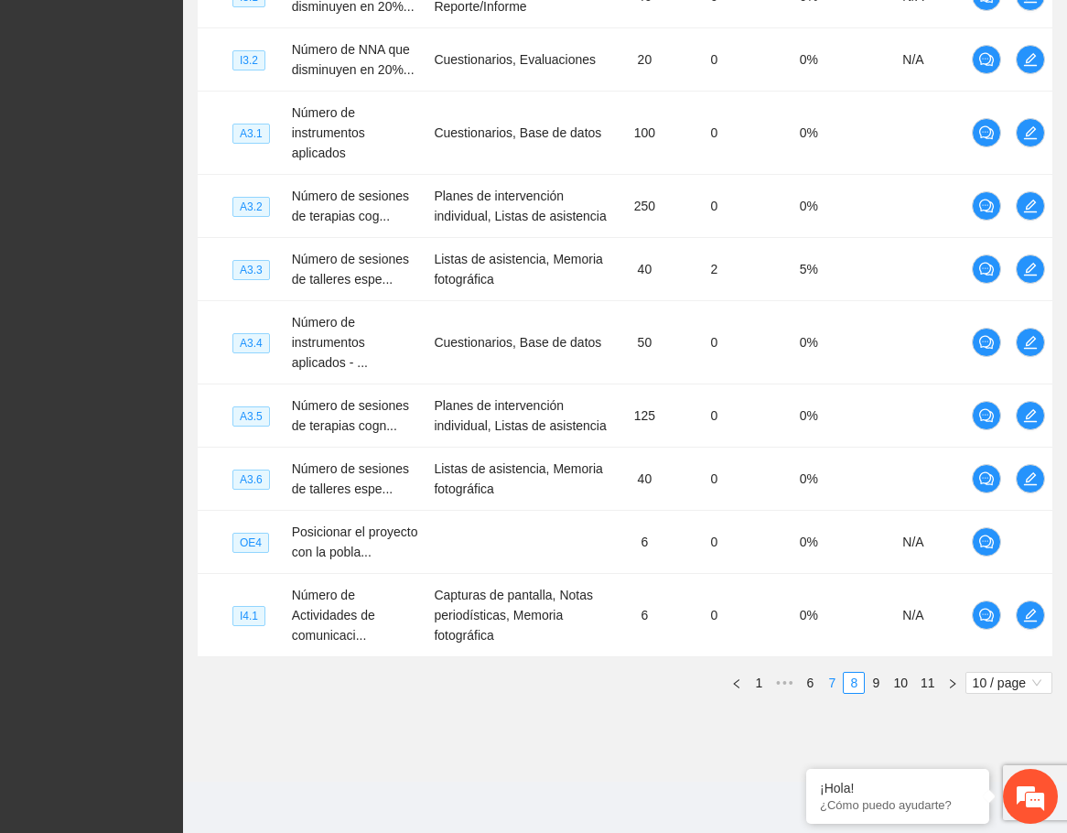
click at [839, 683] on link "7" at bounding box center [832, 683] width 20 height 20
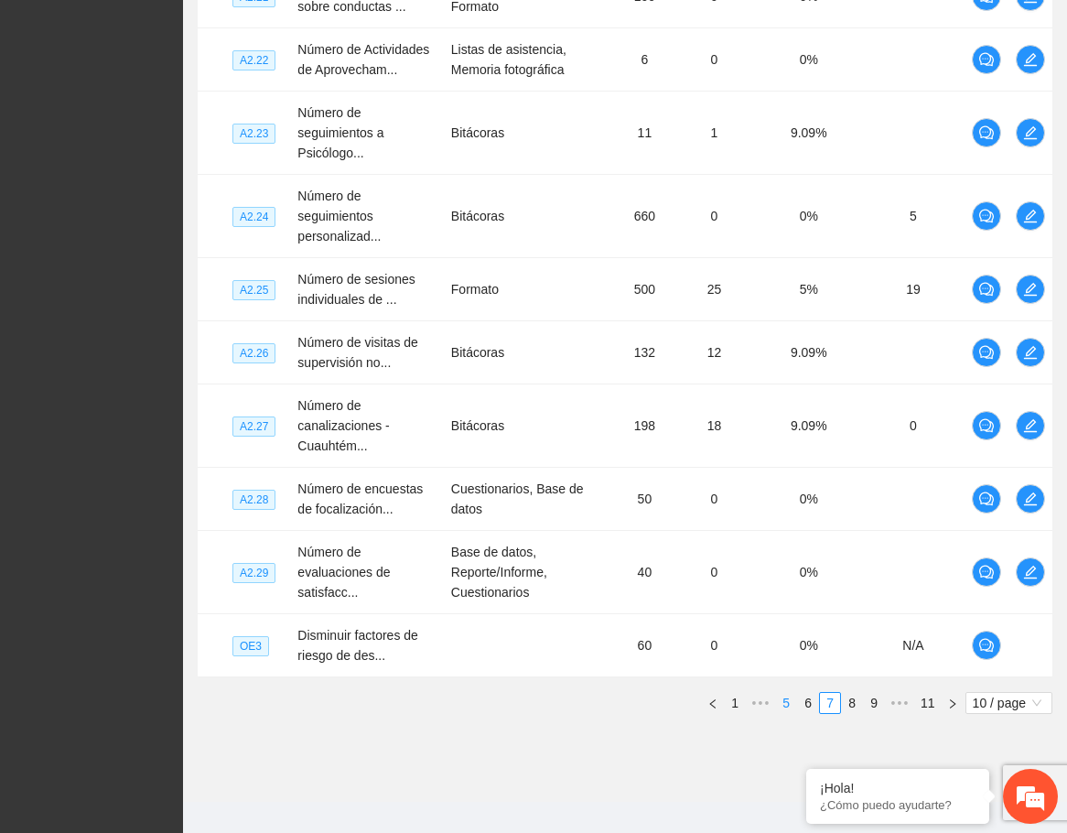
click at [790, 704] on link "5" at bounding box center [786, 703] width 20 height 20
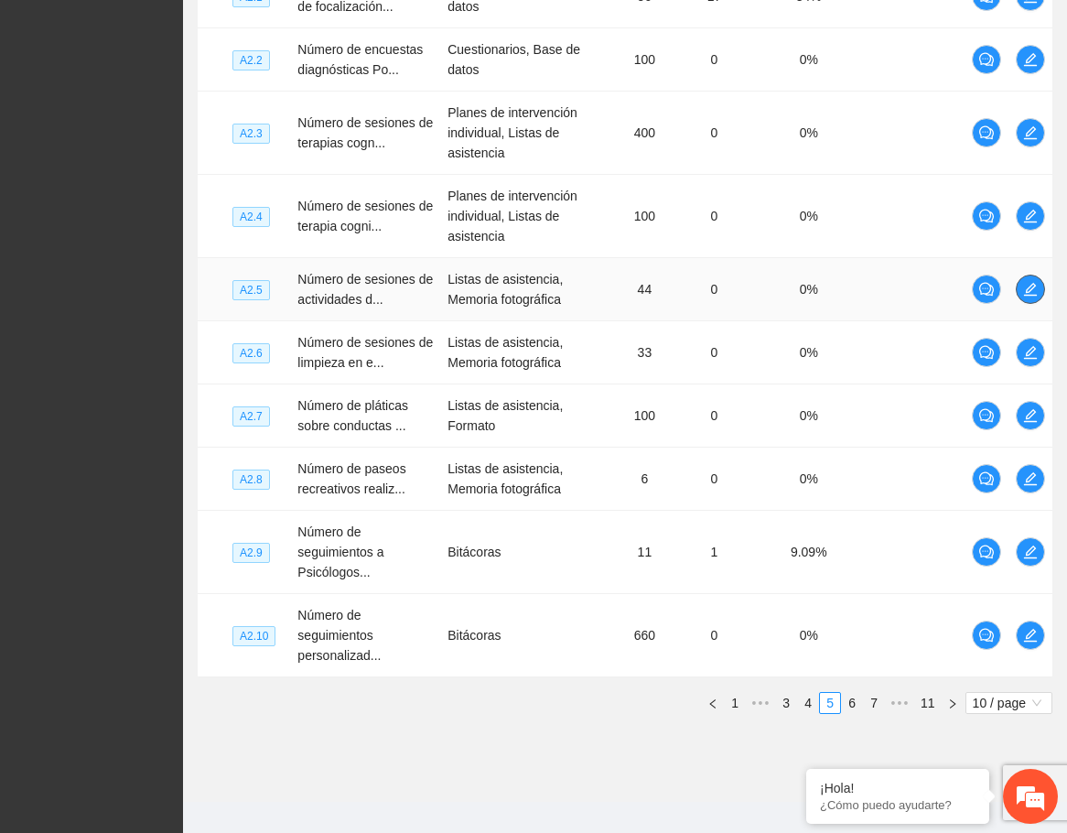
click at [1025, 295] on icon "edit" at bounding box center [1030, 289] width 13 height 13
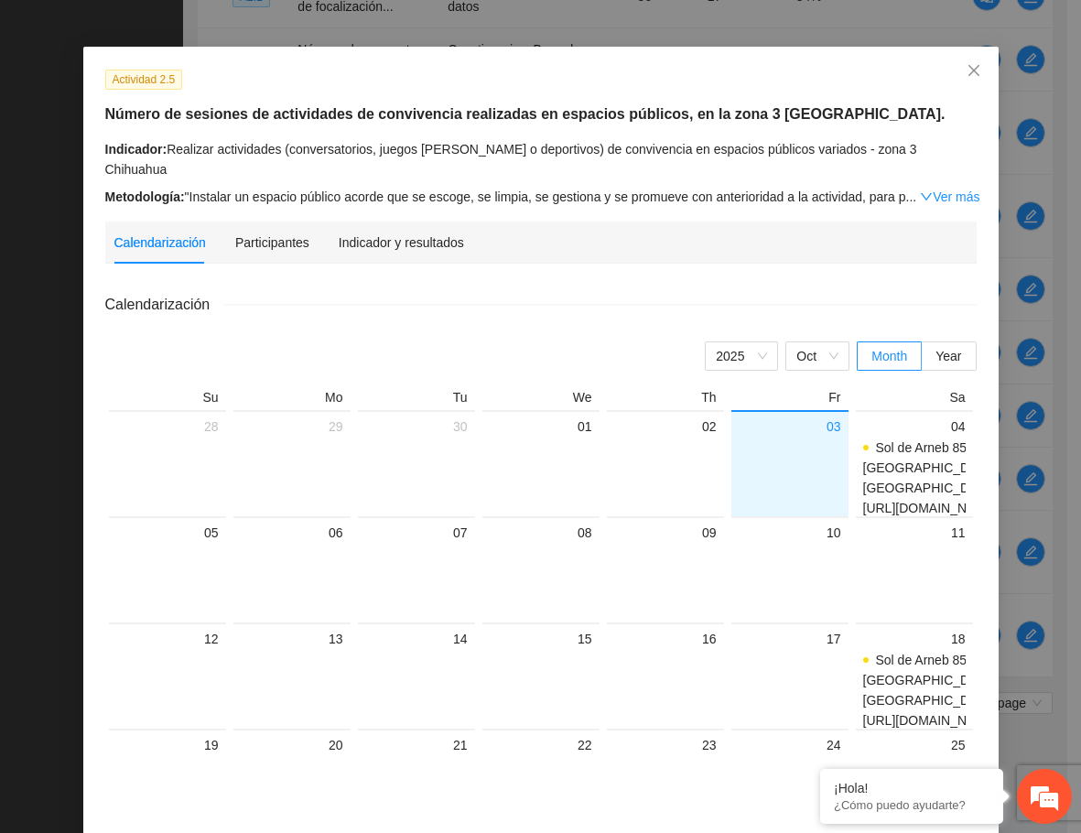
scroll to position [0, 0]
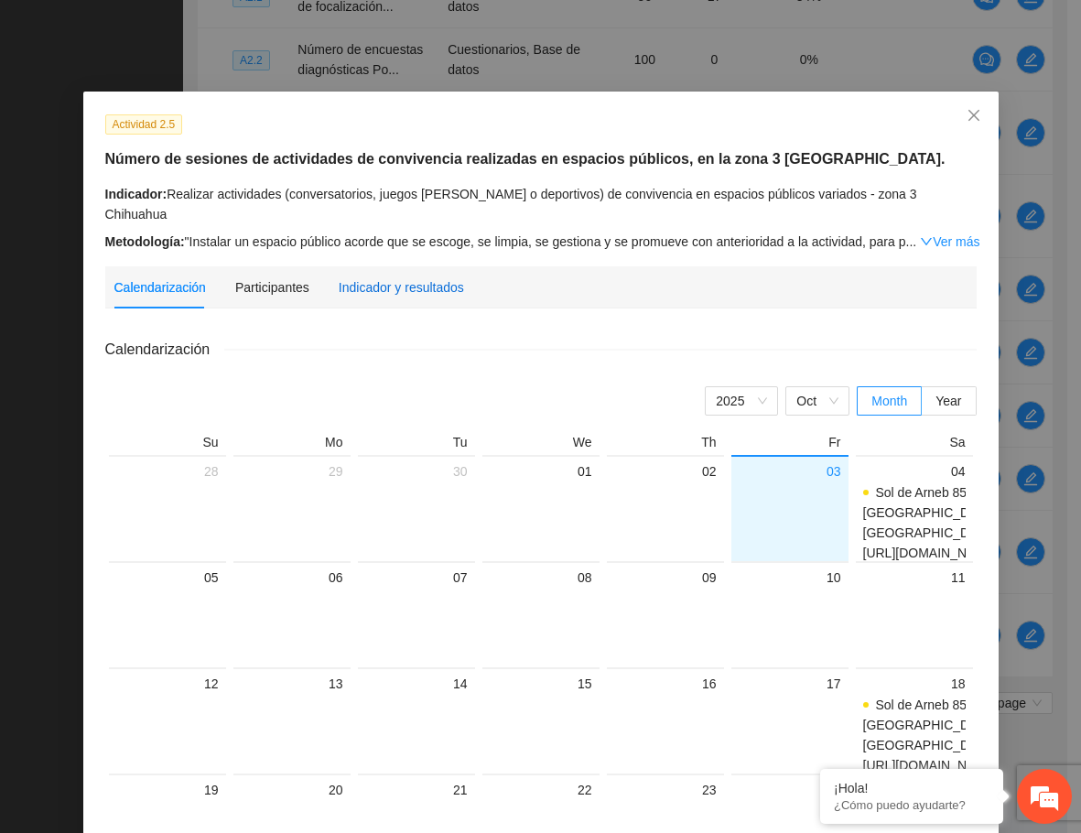
click at [415, 277] on div "Indicador y resultados" at bounding box center [401, 287] width 125 height 20
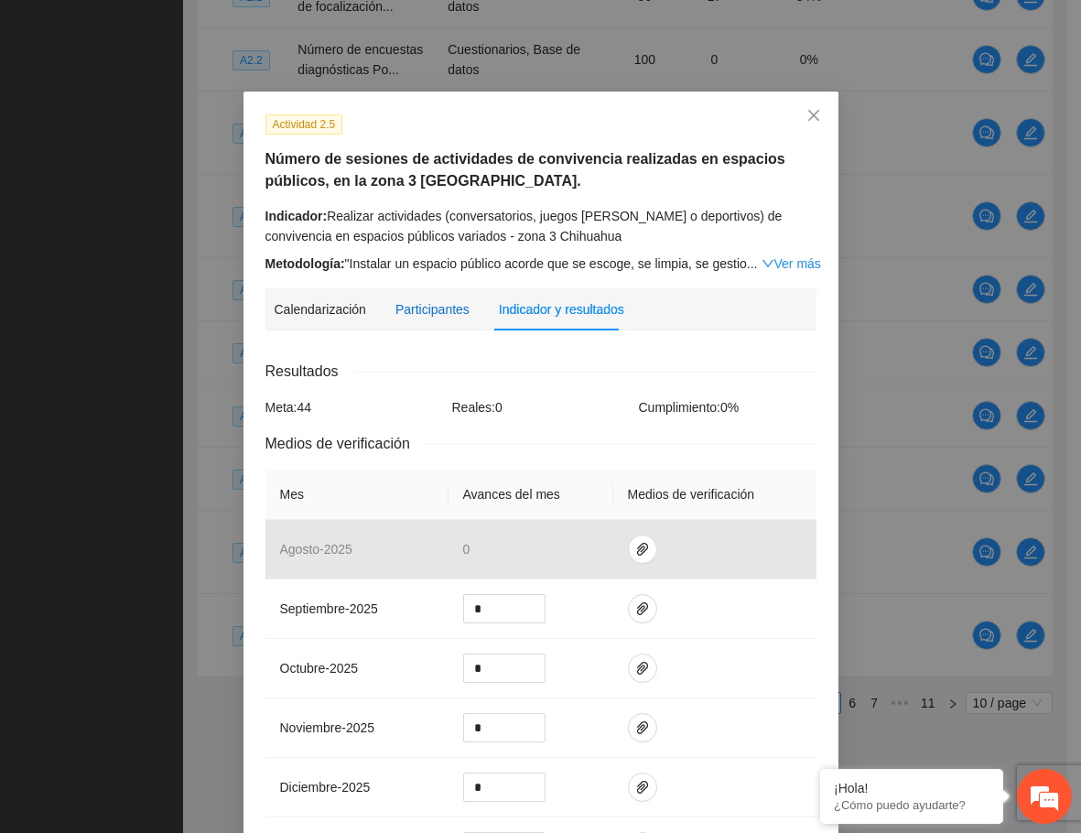
click at [435, 310] on div "Participantes" at bounding box center [432, 309] width 74 height 20
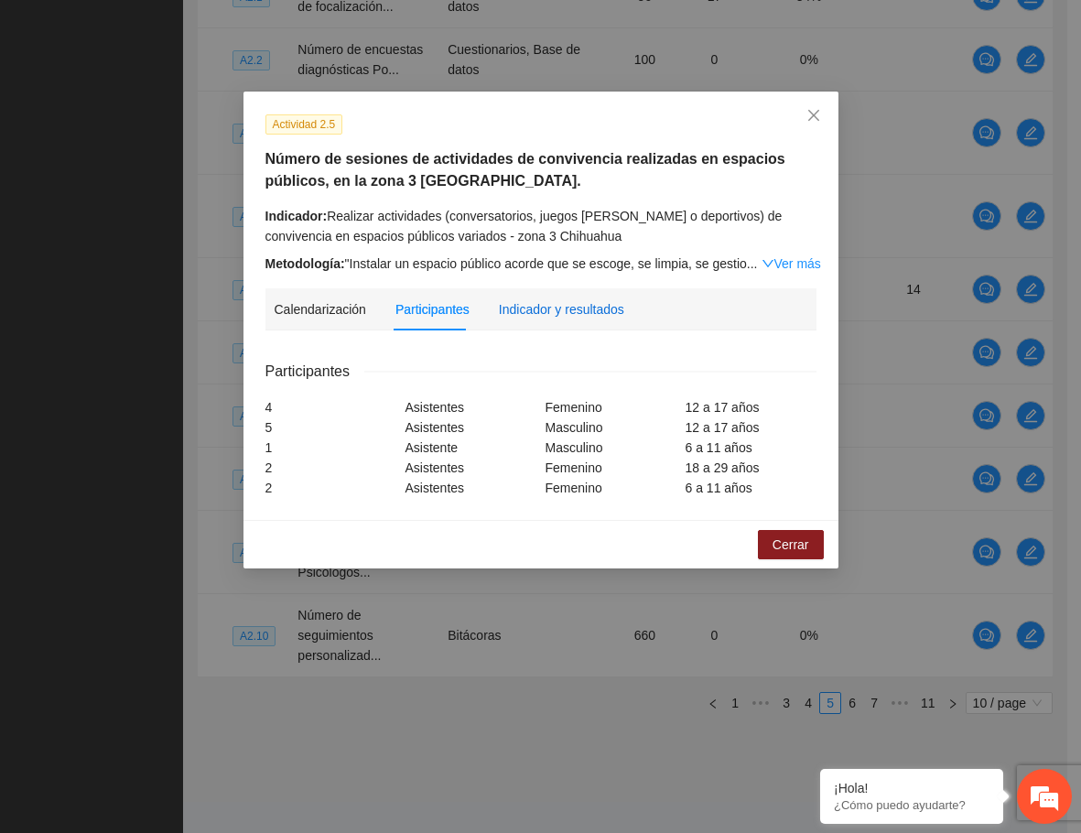
click at [548, 314] on div "Indicador y resultados" at bounding box center [561, 309] width 125 height 20
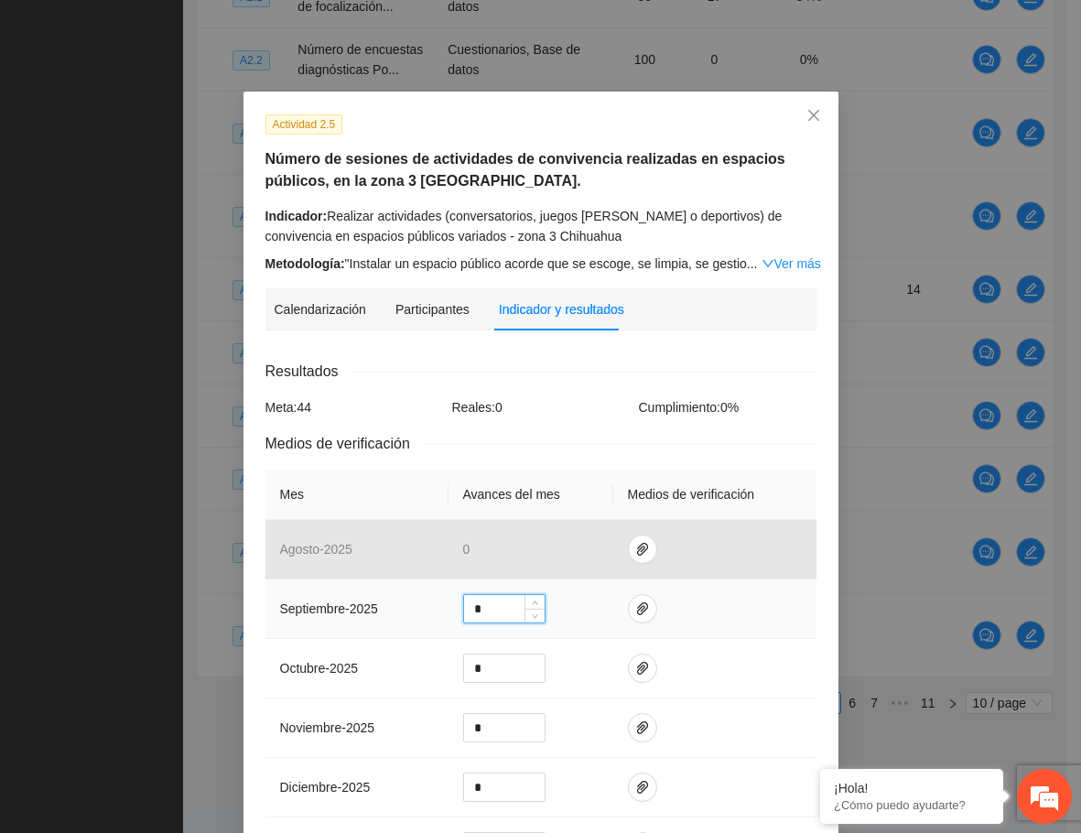
drag, startPoint x: 487, startPoint y: 610, endPoint x: 459, endPoint y: 607, distance: 28.5
click at [464, 608] on input "*" at bounding box center [504, 608] width 81 height 27
type input "*"
click at [635, 610] on icon "paper-clip" at bounding box center [642, 608] width 15 height 15
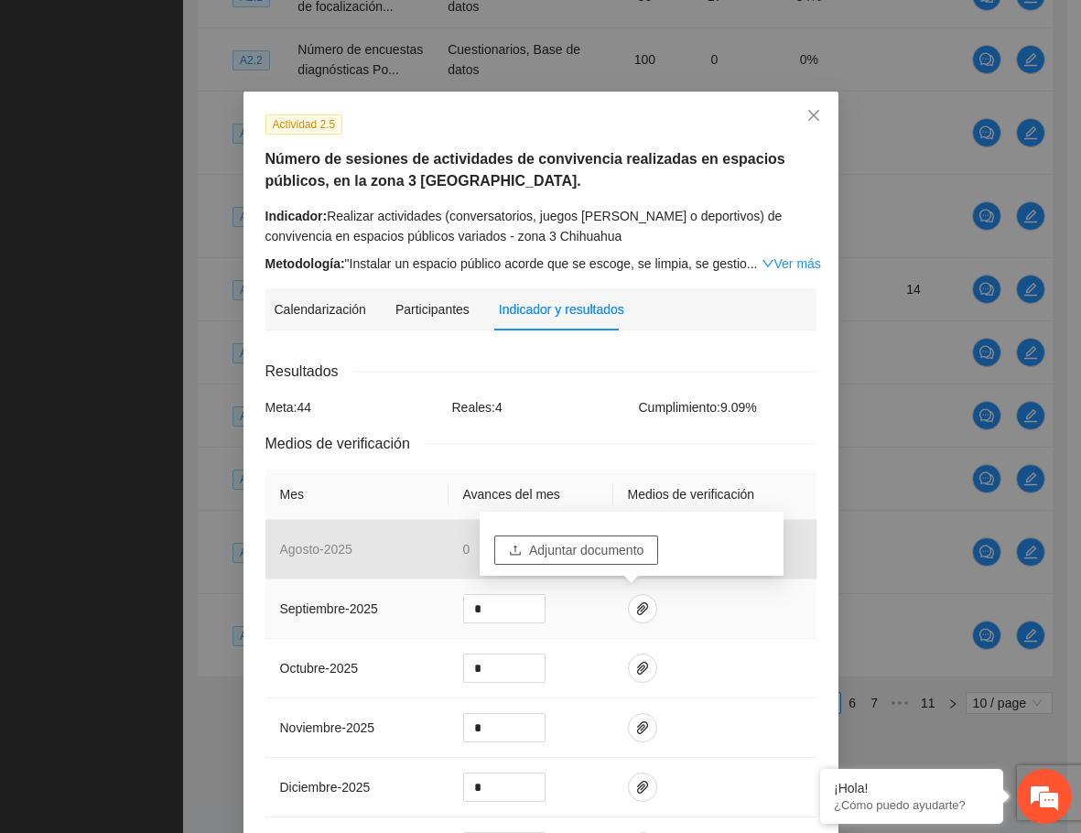
click at [625, 555] on span "Adjuntar documento" at bounding box center [586, 550] width 114 height 20
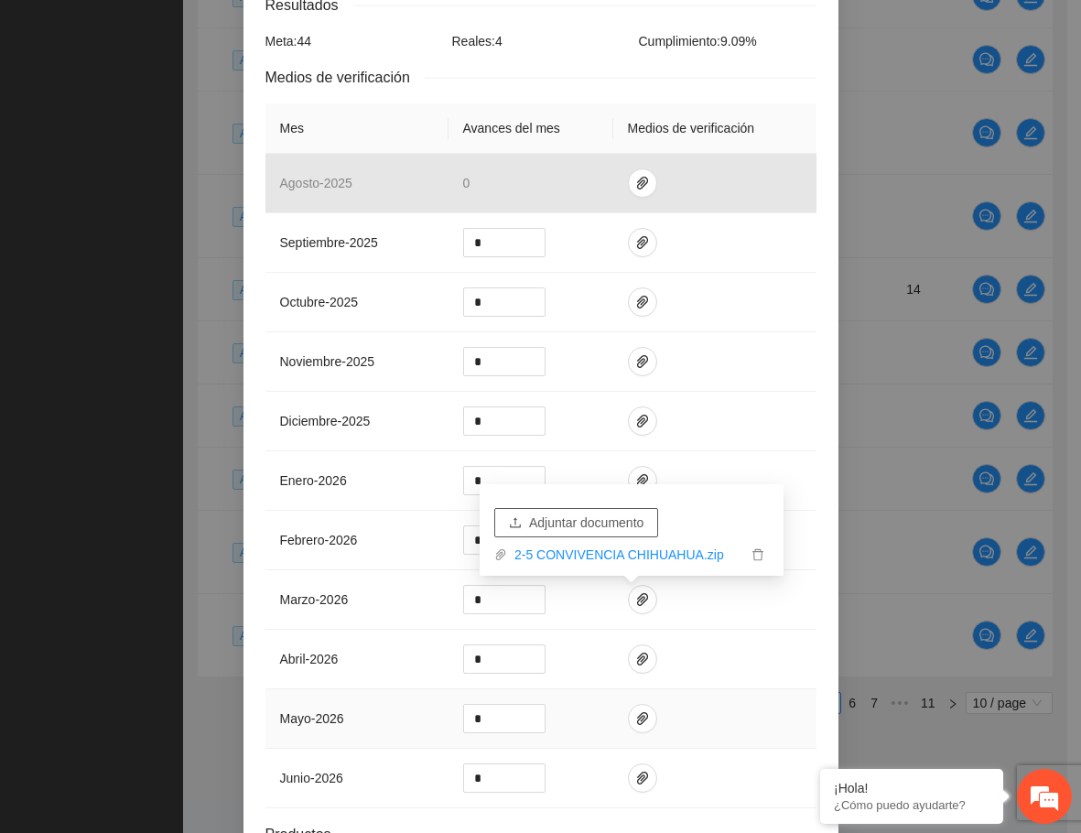
scroll to position [518, 0]
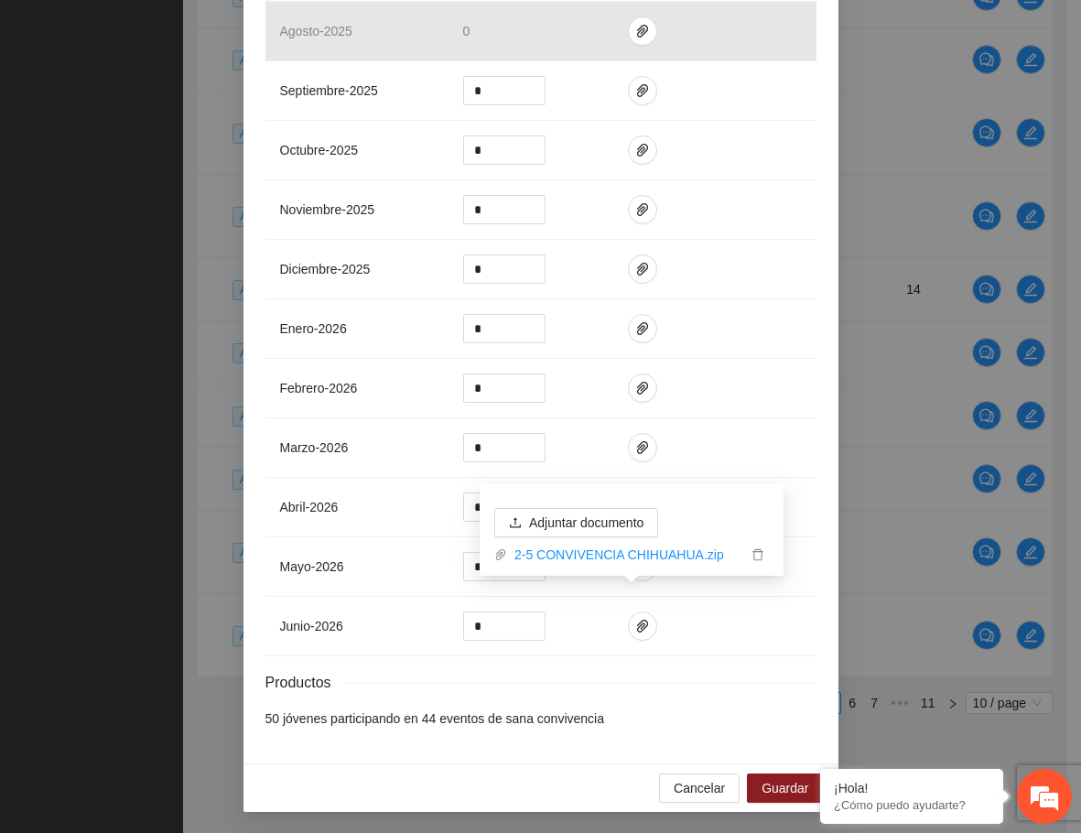
click at [575, 778] on div "Cancelar Guardar" at bounding box center [540, 787] width 595 height 49
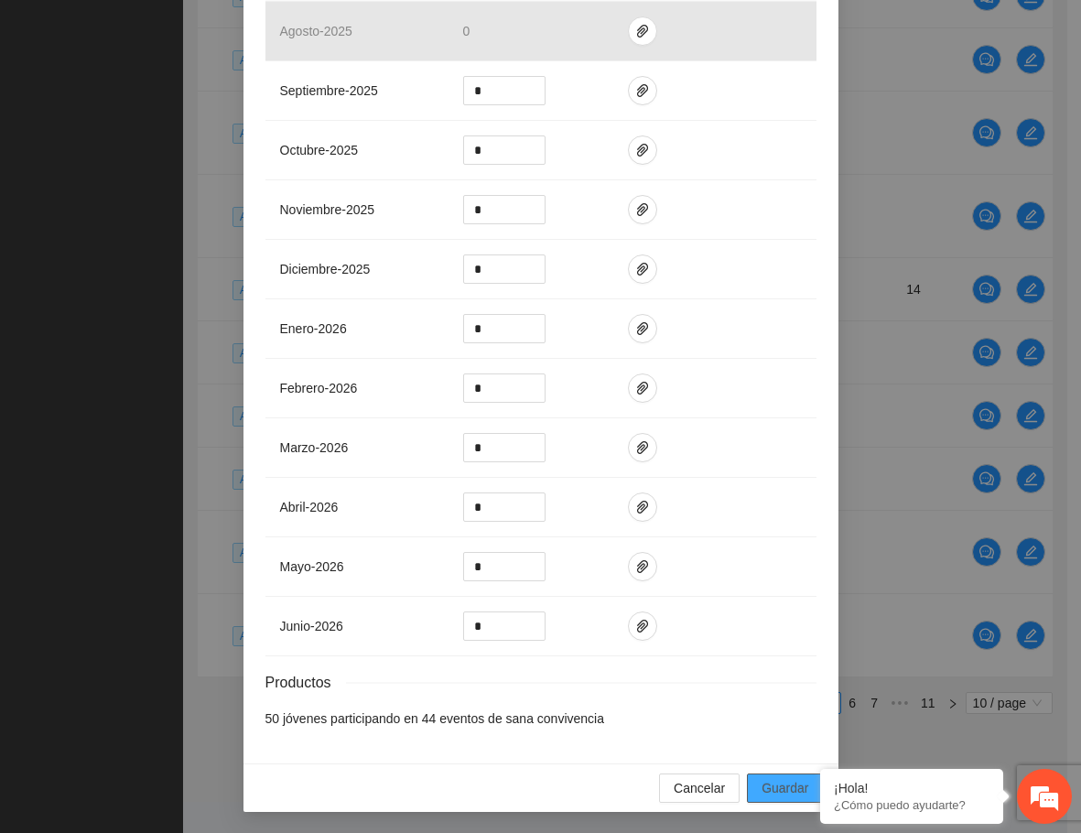
click at [772, 780] on span "Guardar" at bounding box center [785, 788] width 47 height 20
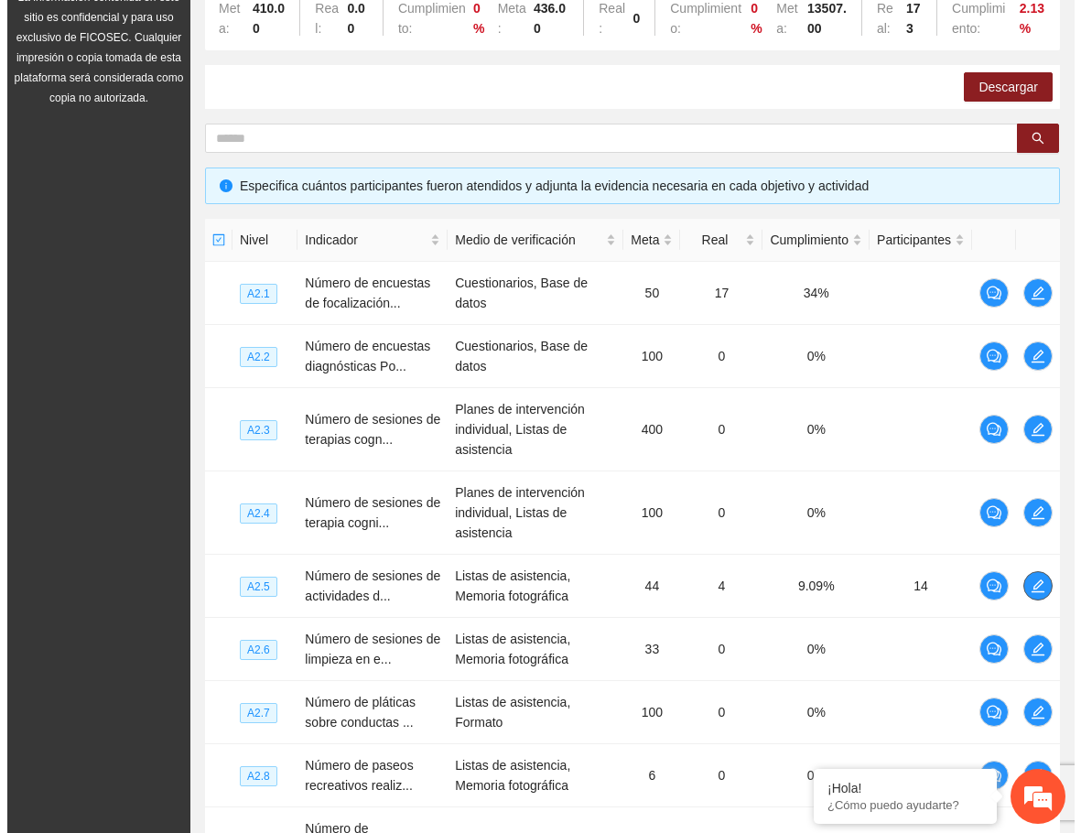
scroll to position [261, 0]
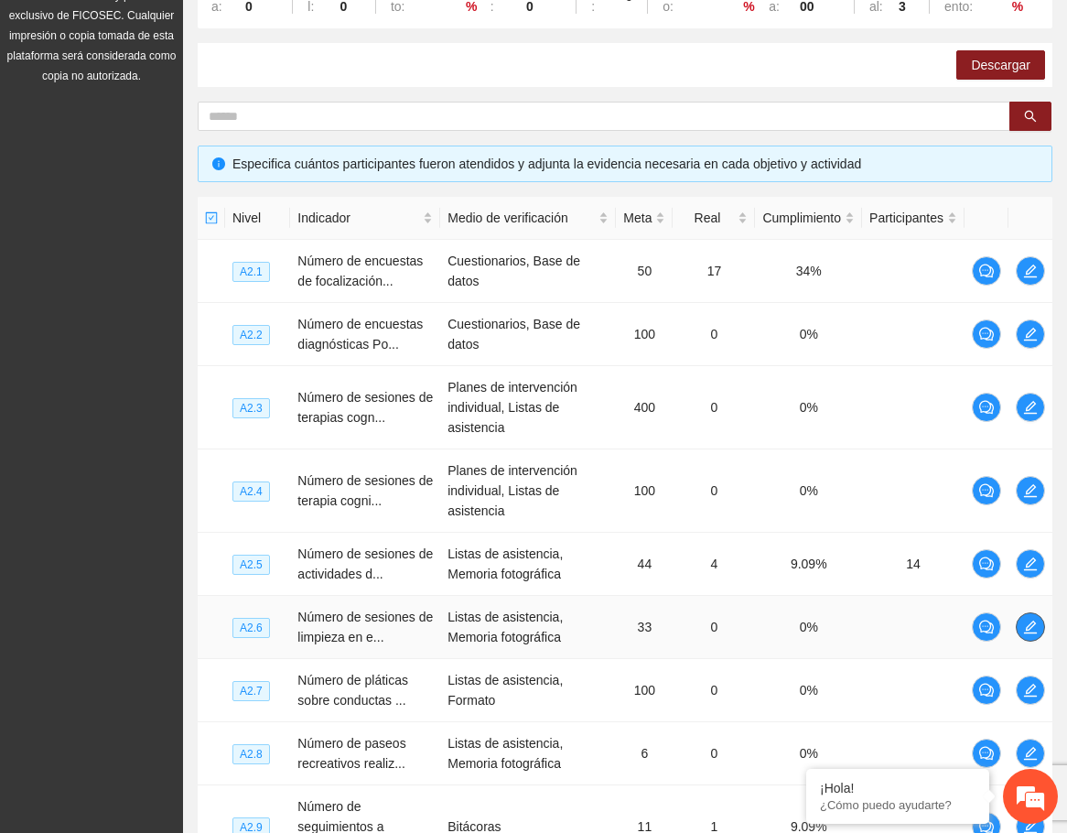
click at [1035, 628] on icon "edit" at bounding box center [1030, 627] width 15 height 15
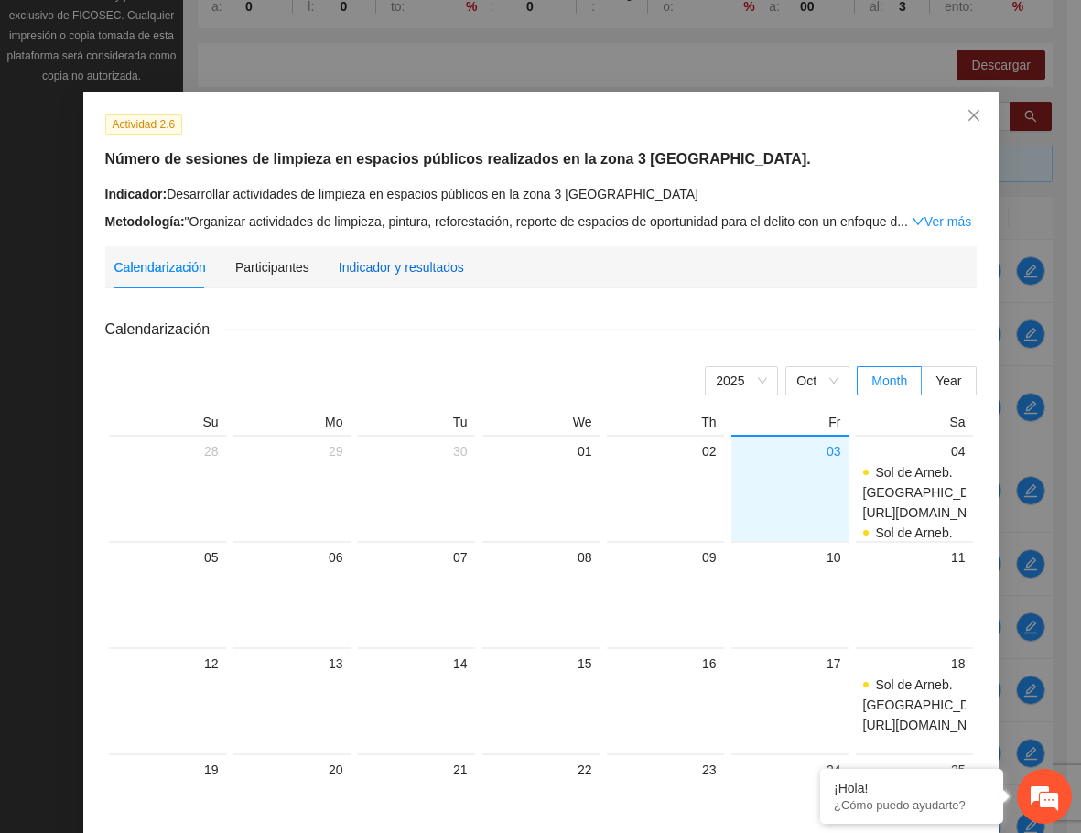
click at [349, 269] on div "Indicador y resultados" at bounding box center [401, 267] width 125 height 20
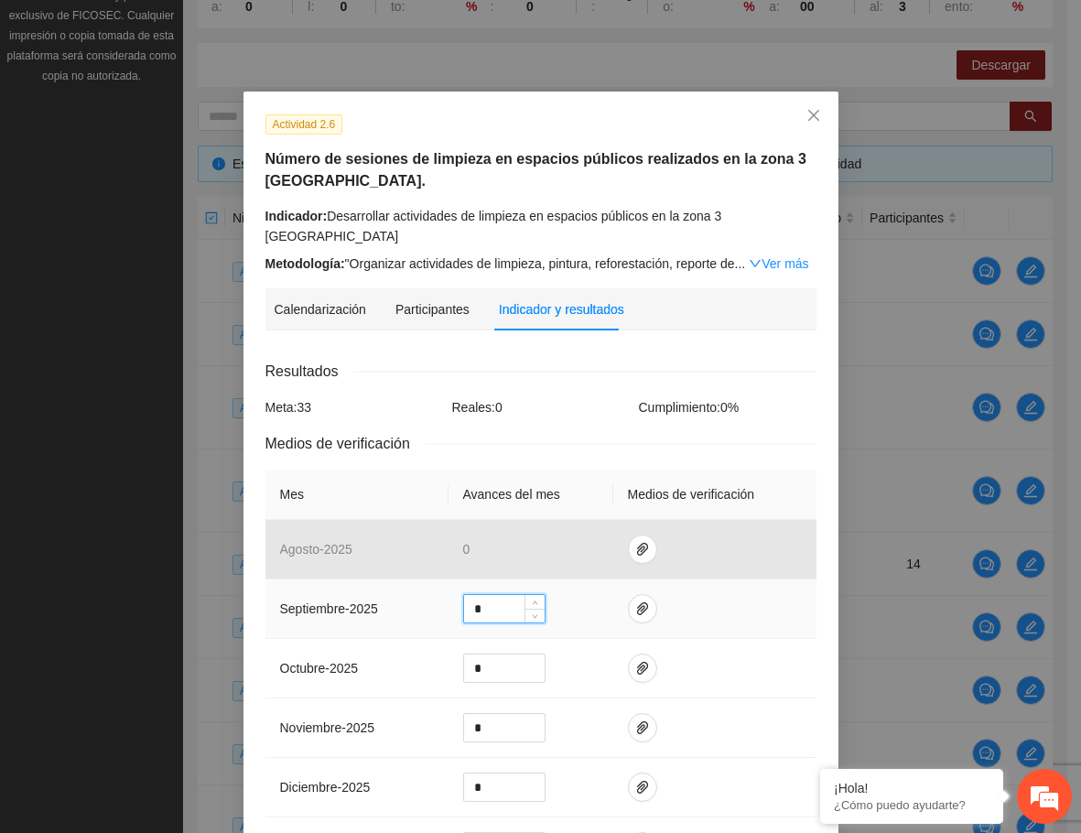
click at [483, 597] on input "*" at bounding box center [504, 608] width 81 height 27
drag, startPoint x: 483, startPoint y: 580, endPoint x: 455, endPoint y: 579, distance: 28.4
click at [455, 579] on td "*" at bounding box center [530, 608] width 165 height 59
type input "*"
click at [637, 602] on icon "paper-clip" at bounding box center [642, 608] width 11 height 13
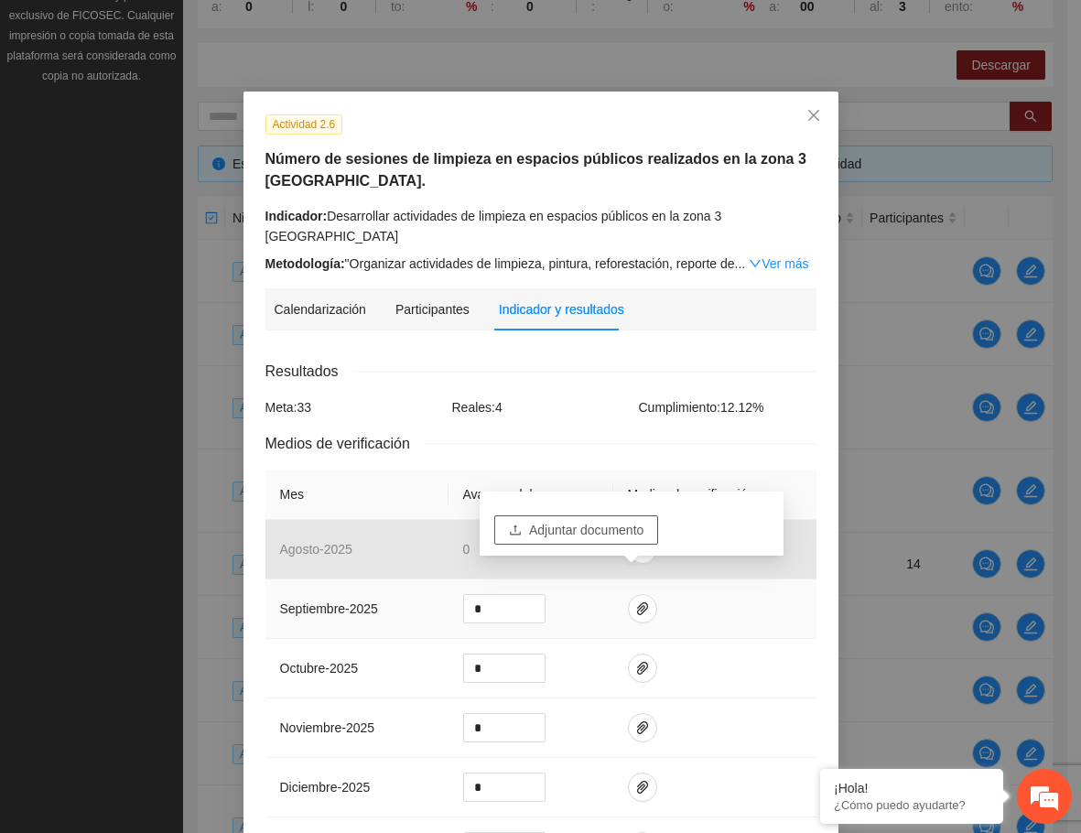
click at [620, 525] on span "Adjuntar documento" at bounding box center [586, 530] width 114 height 20
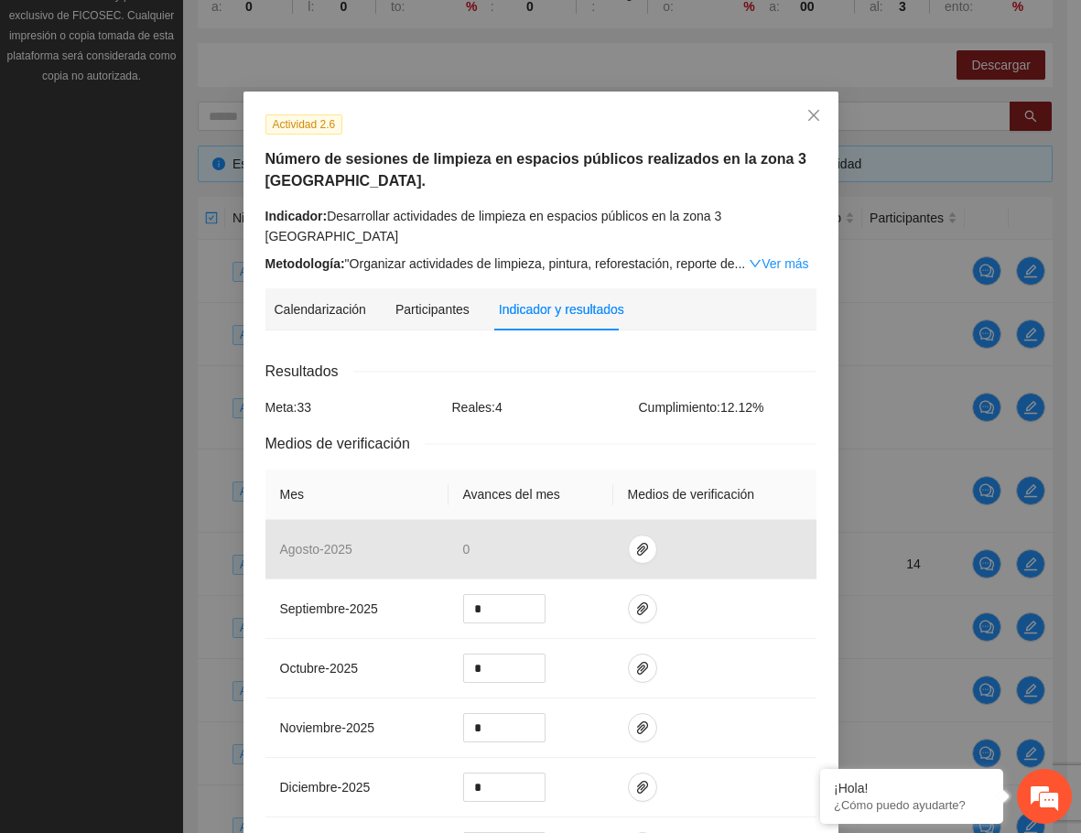
click at [582, 398] on div "Resultados Meta: 33 Reales: 4 Cumplimiento: 12.12 % Medios de verificación Mes …" at bounding box center [540, 803] width 551 height 887
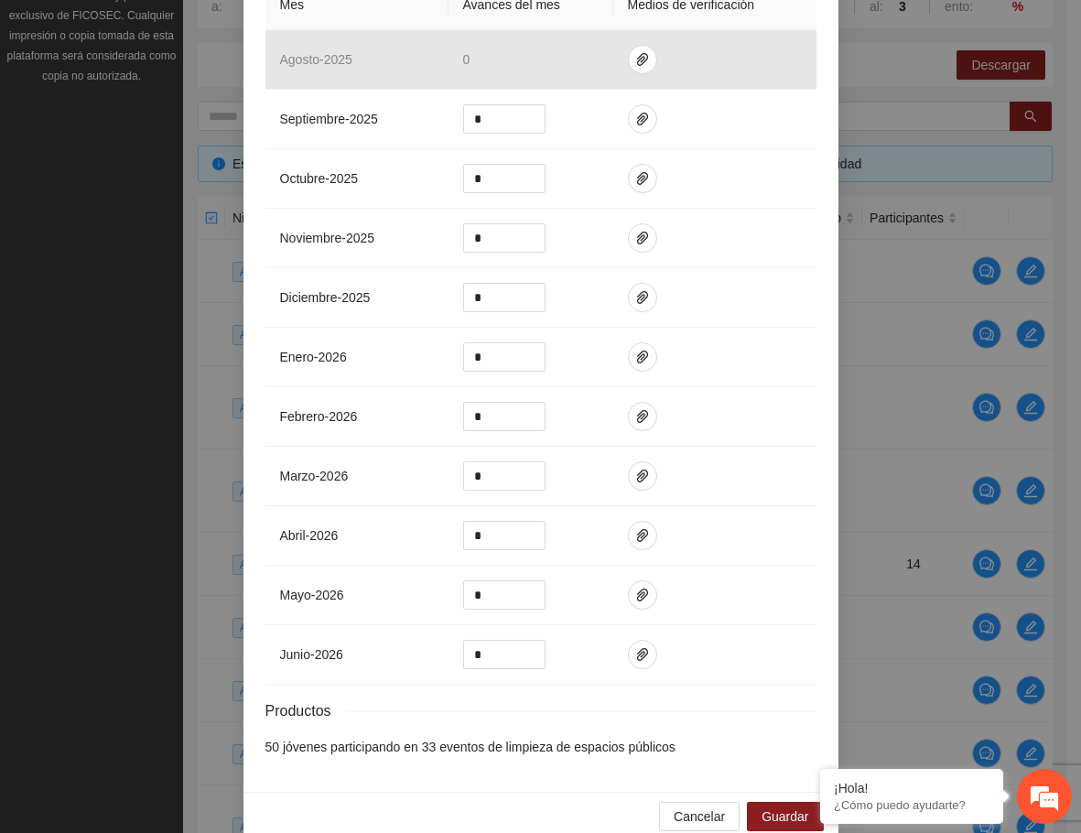
scroll to position [498, 0]
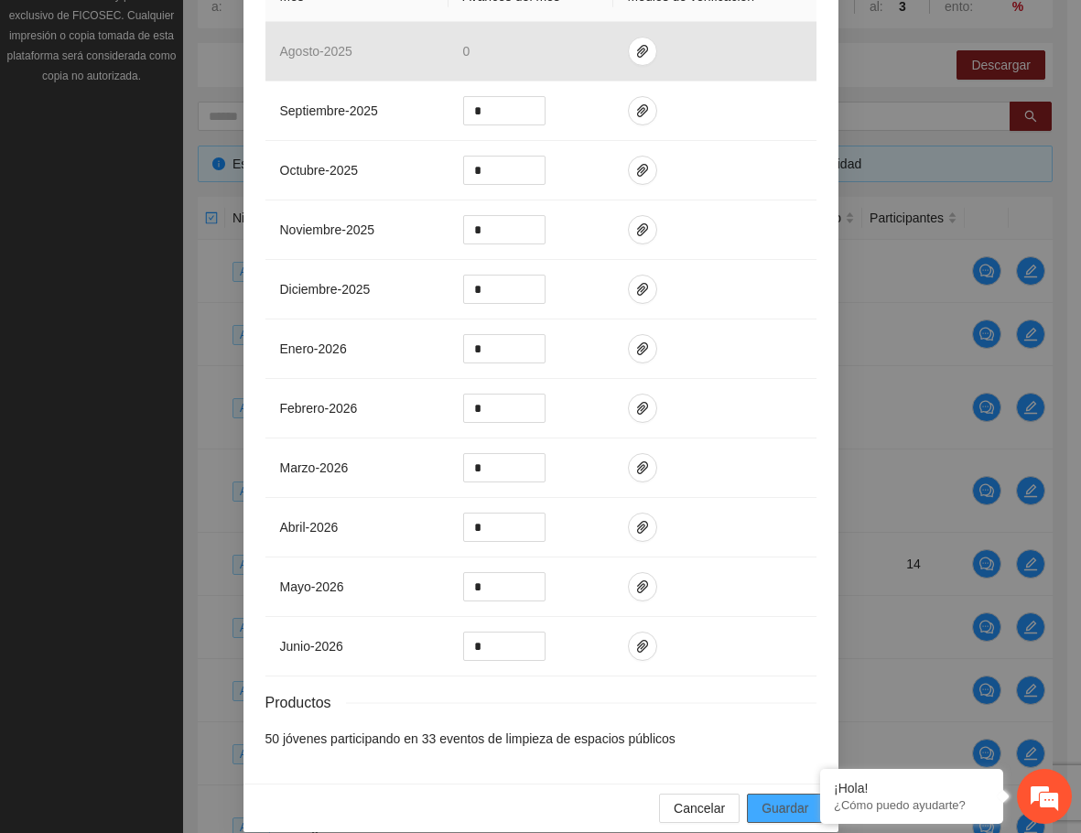
click at [767, 798] on span "Guardar" at bounding box center [785, 808] width 47 height 20
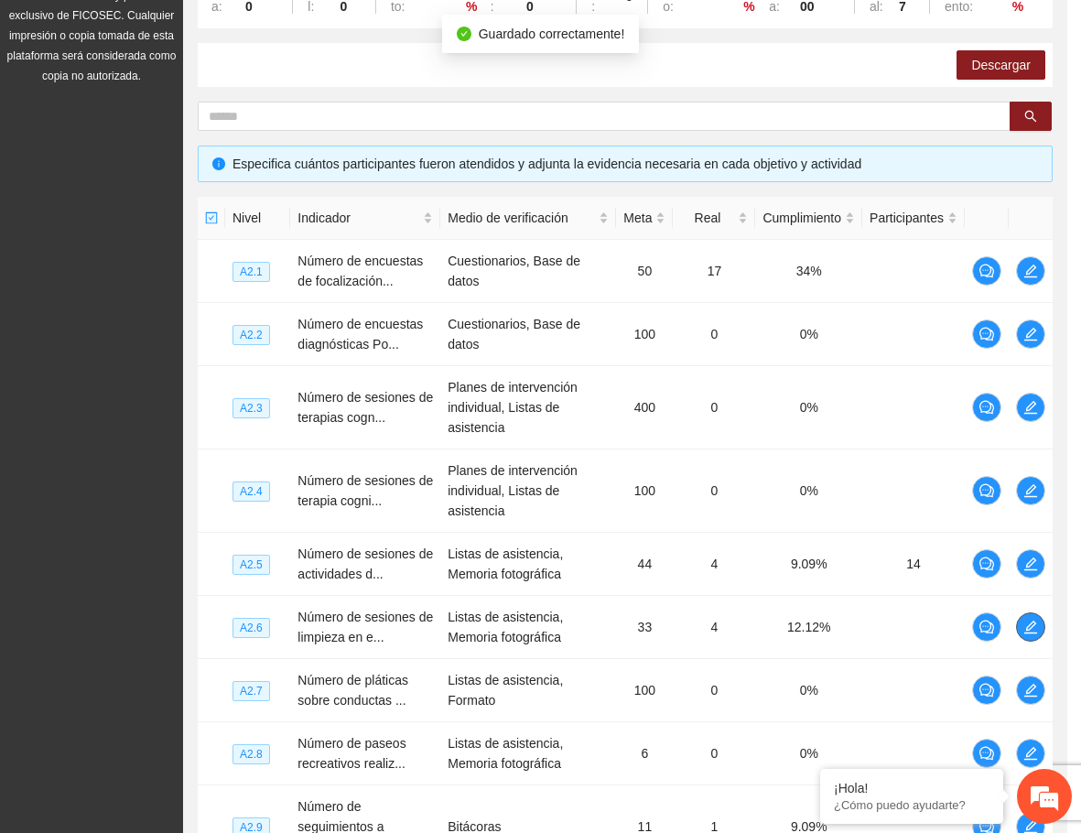
scroll to position [0, 0]
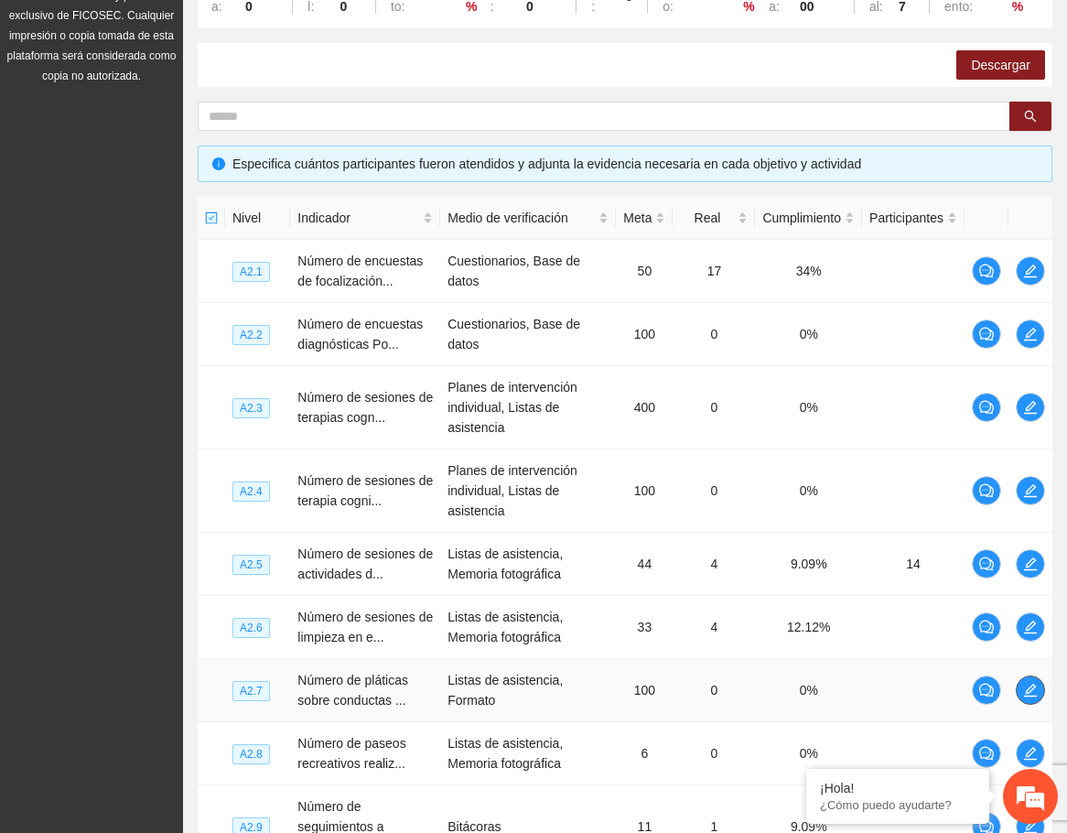
click at [1029, 689] on icon "edit" at bounding box center [1030, 690] width 13 height 13
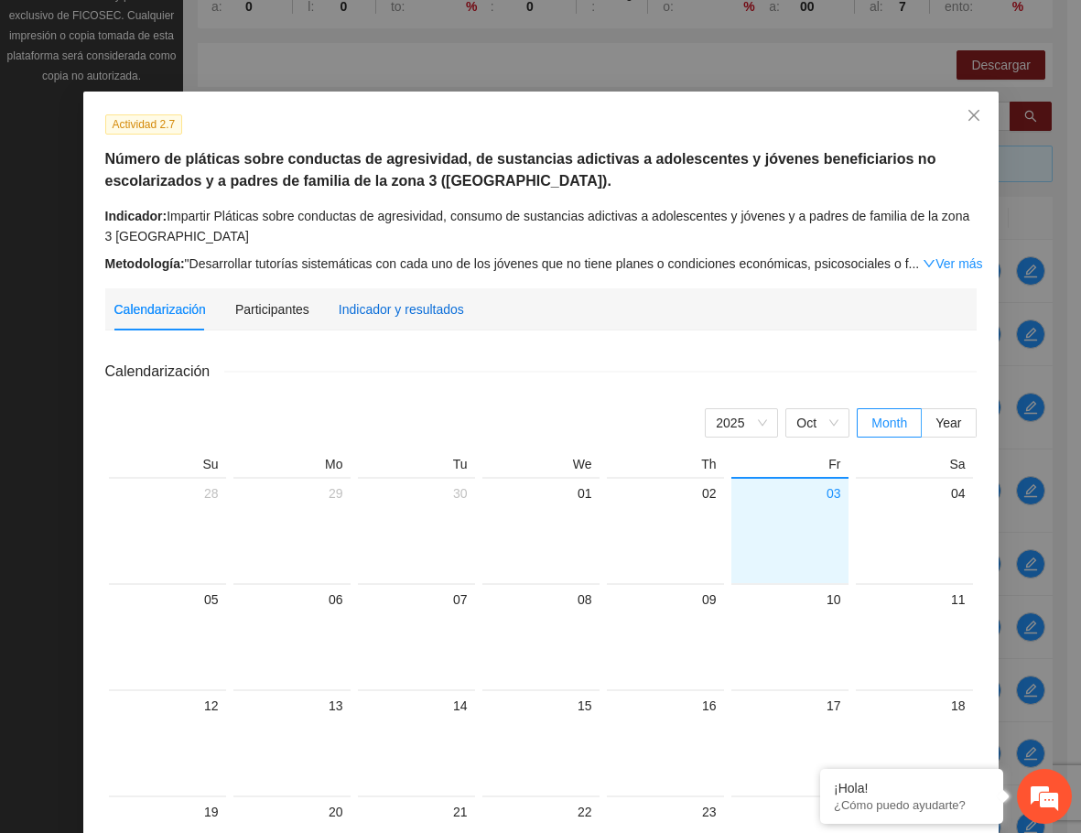
click at [382, 312] on div "Indicador y resultados" at bounding box center [401, 309] width 125 height 20
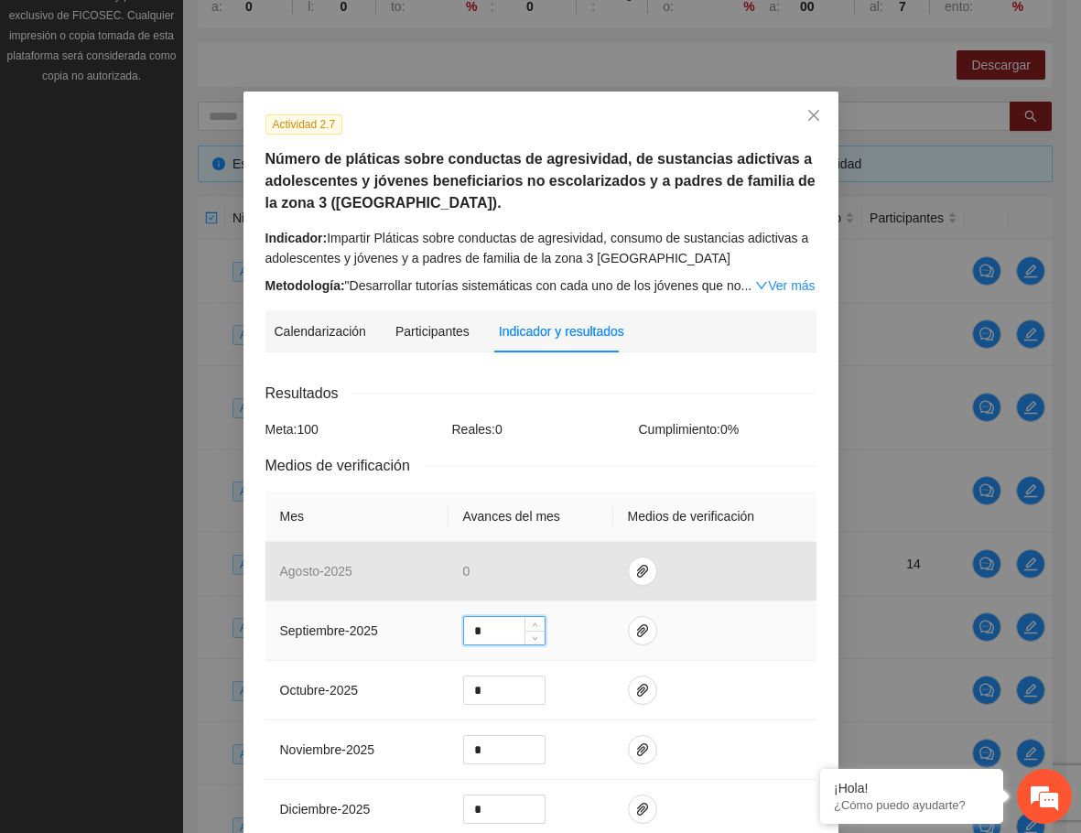
drag, startPoint x: 496, startPoint y: 634, endPoint x: 457, endPoint y: 630, distance: 39.6
click at [464, 630] on input "*" at bounding box center [504, 630] width 81 height 27
type input "*"
click at [638, 636] on icon "paper-clip" at bounding box center [642, 630] width 15 height 15
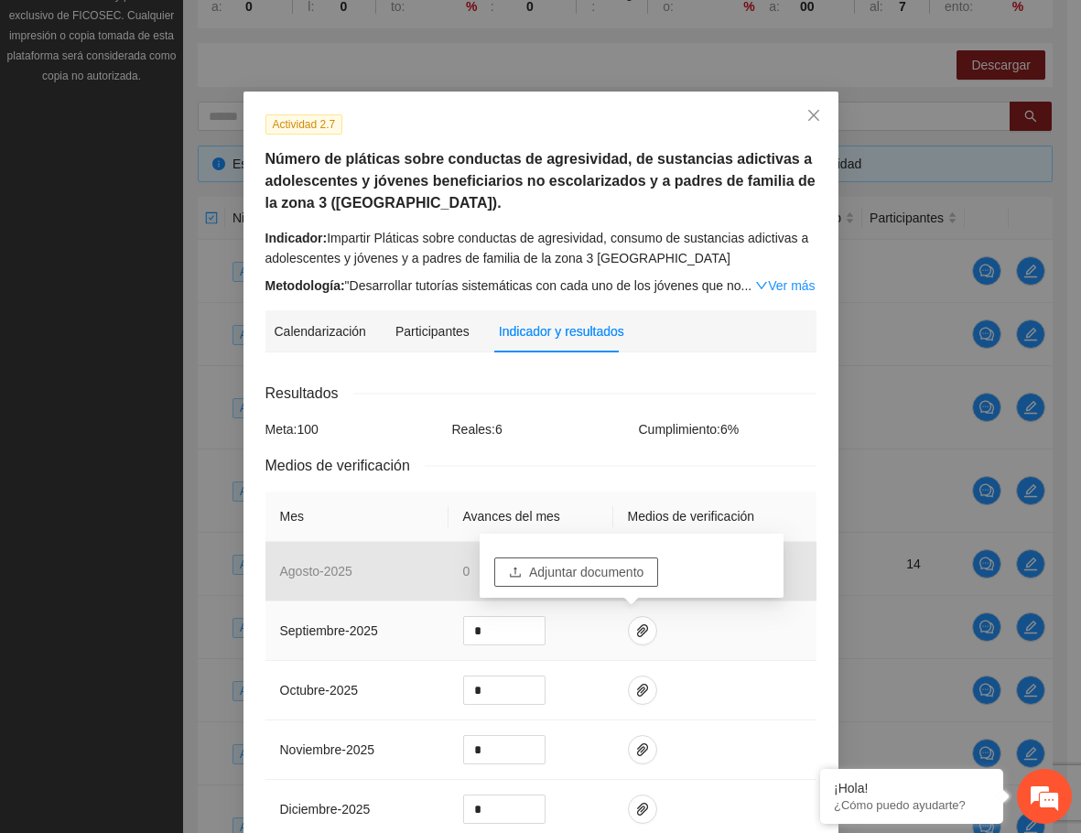
click at [626, 573] on span "Adjuntar documento" at bounding box center [586, 572] width 114 height 20
click at [780, 430] on div "Cumplimiento: 6 %" at bounding box center [727, 429] width 187 height 20
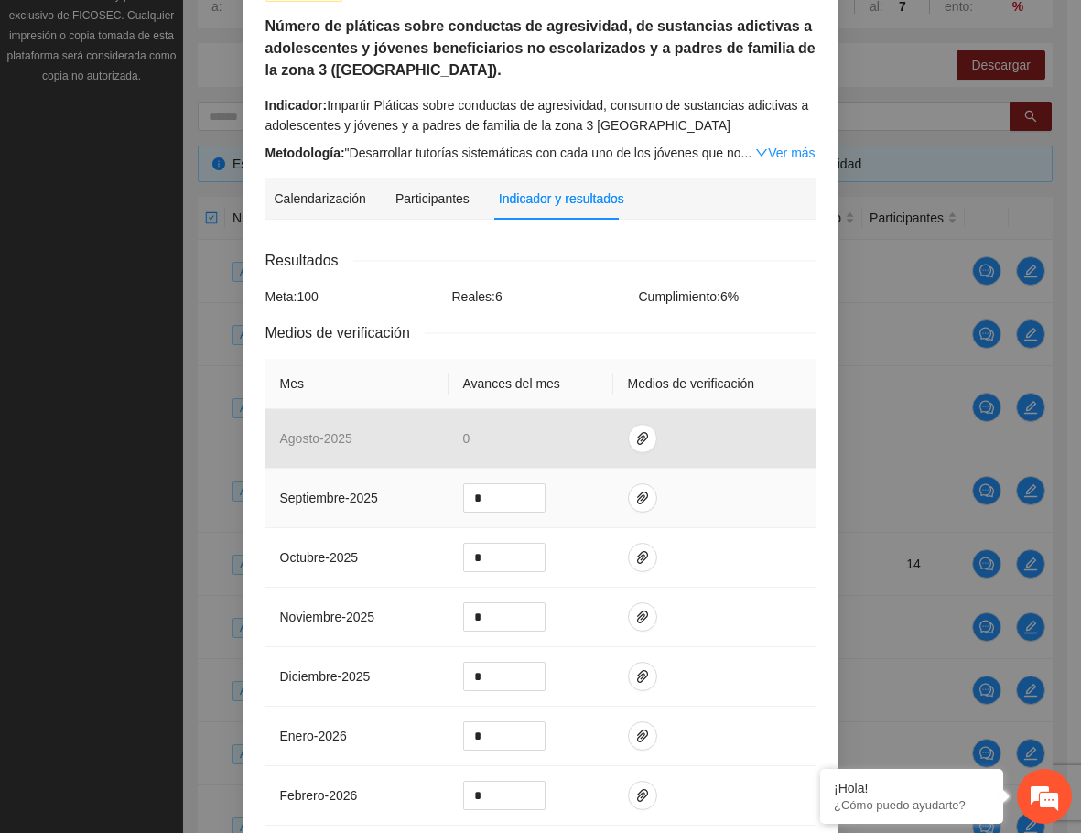
scroll to position [183, 0]
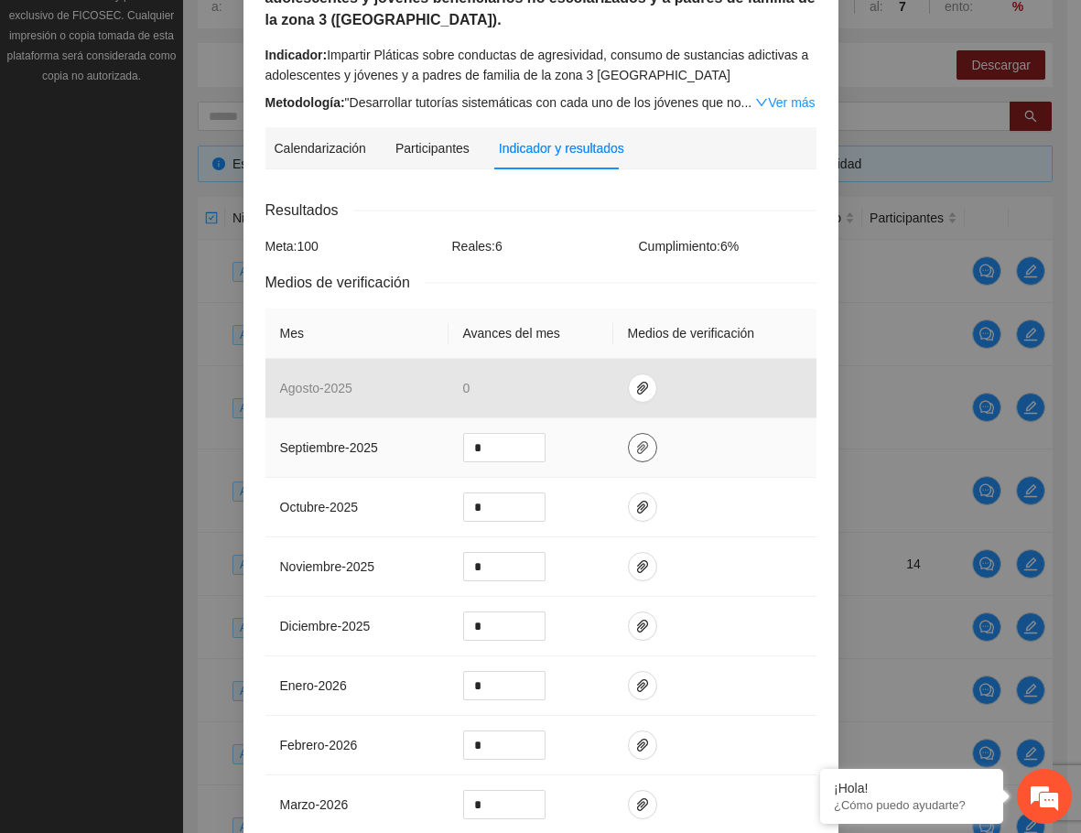
click at [631, 438] on button "button" at bounding box center [642, 447] width 29 height 29
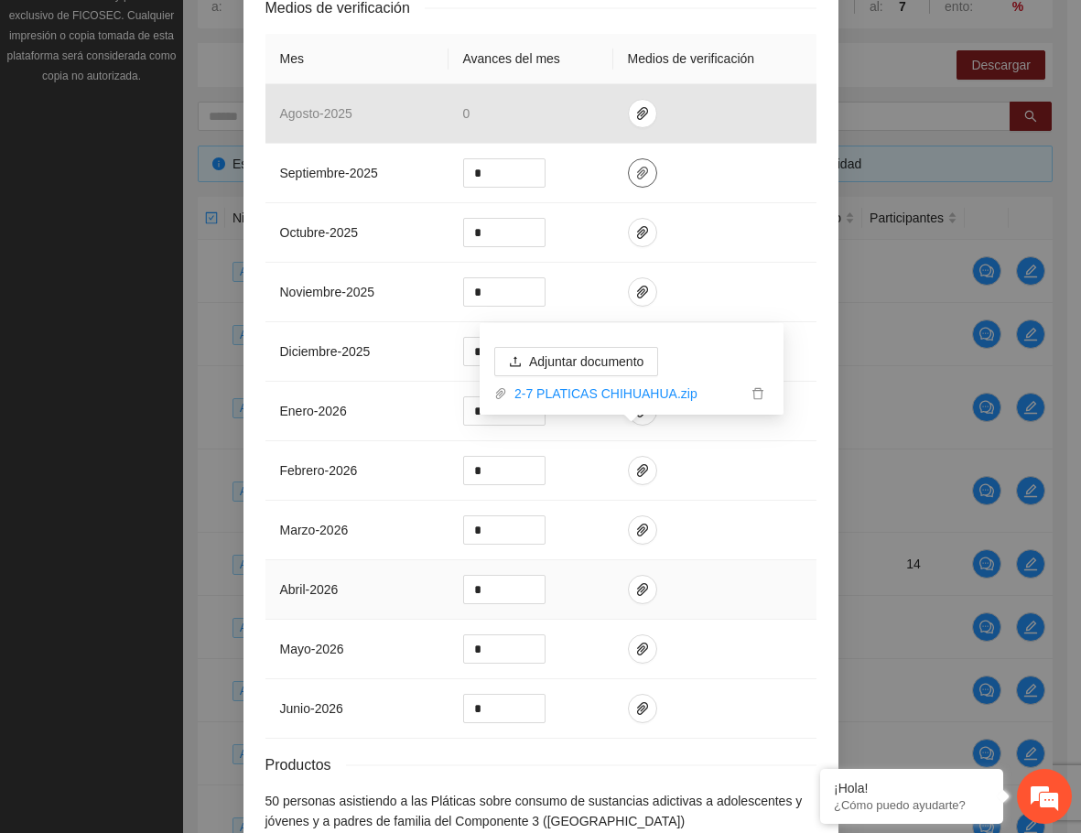
scroll to position [560, 0]
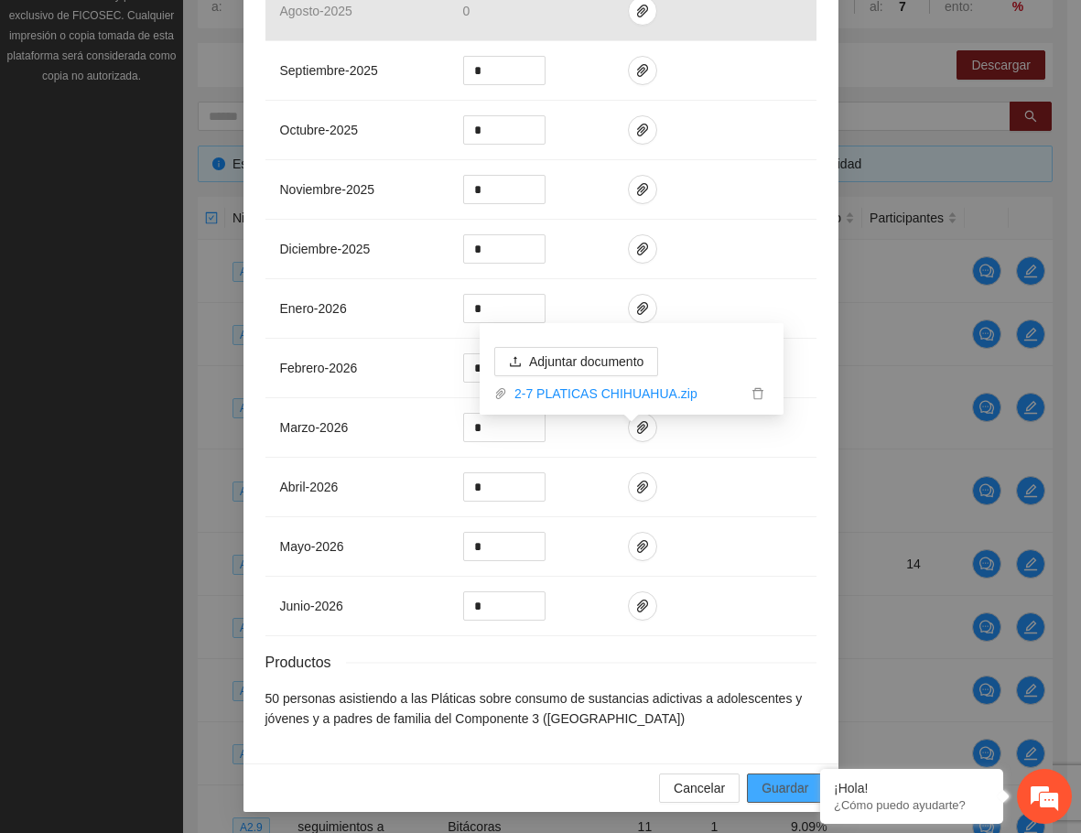
click at [783, 792] on span "Guardar" at bounding box center [785, 788] width 47 height 20
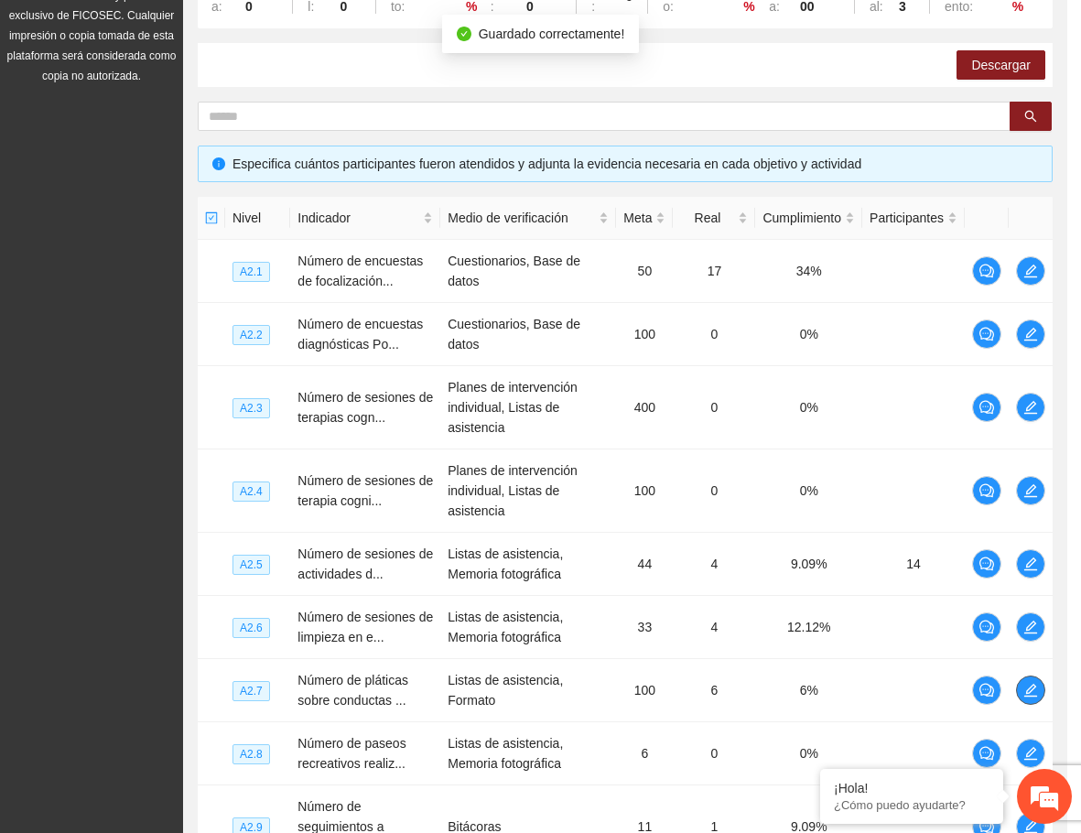
scroll to position [0, 0]
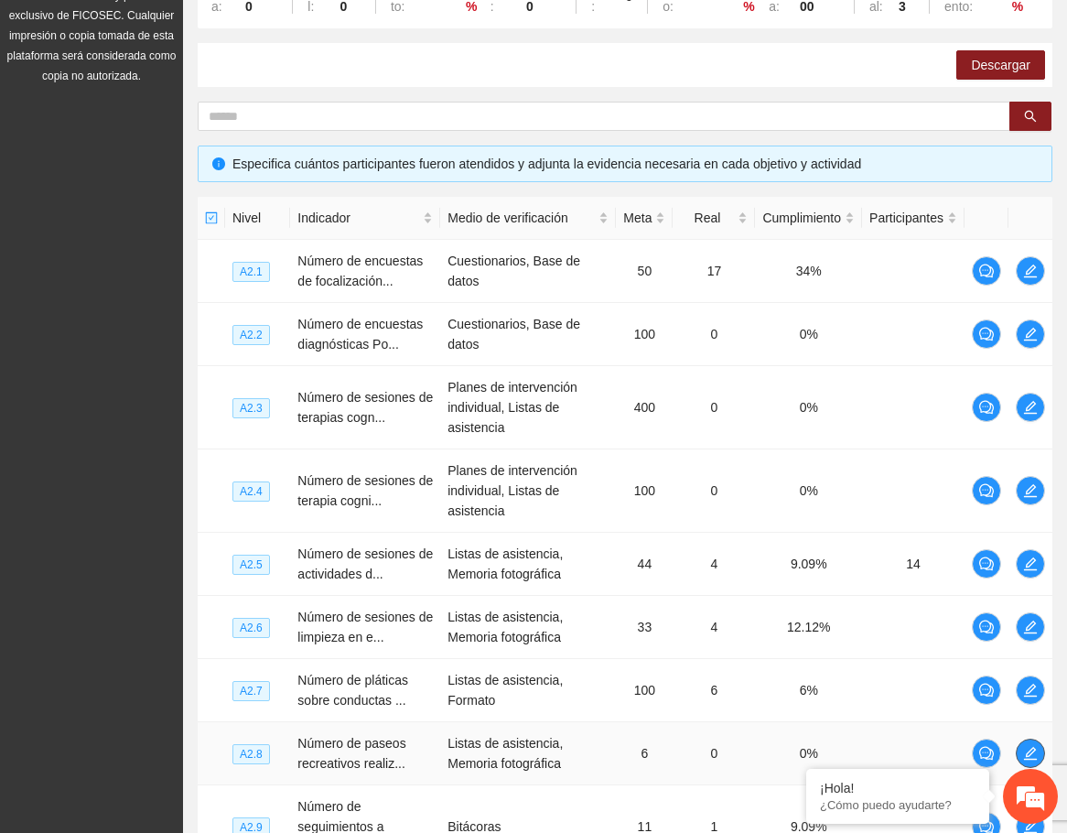
click at [1037, 751] on icon "edit" at bounding box center [1030, 753] width 15 height 15
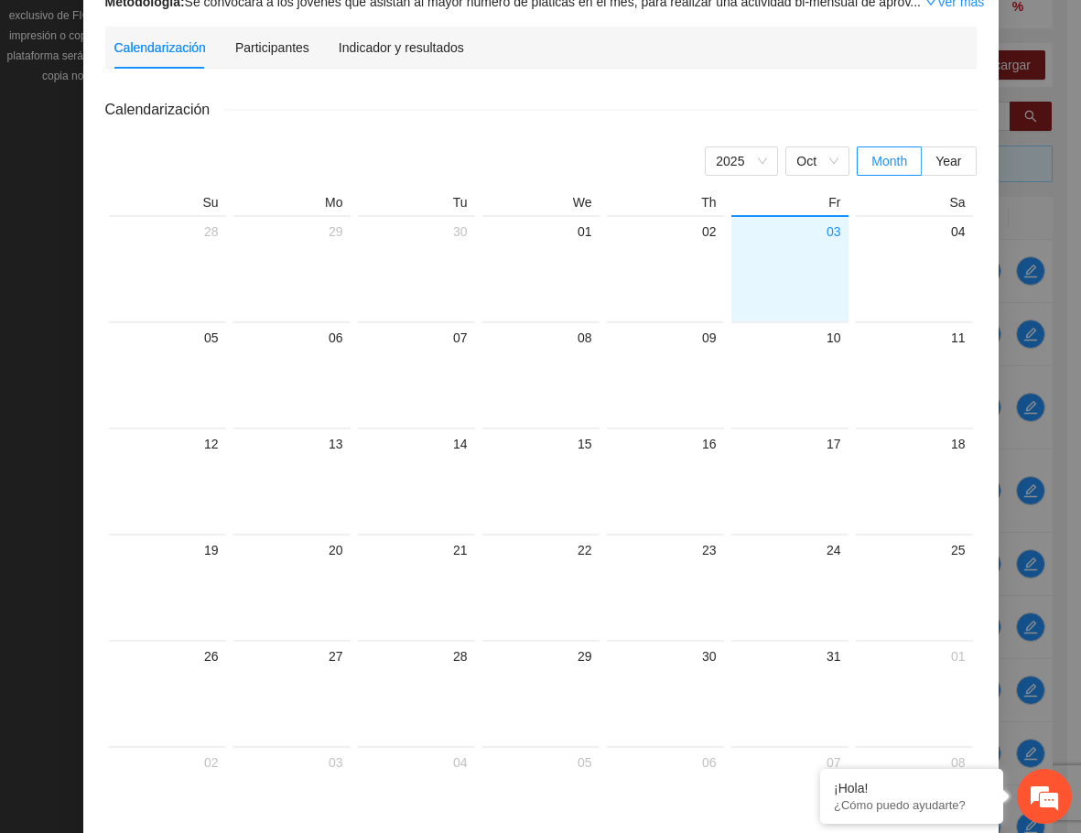
scroll to position [92, 0]
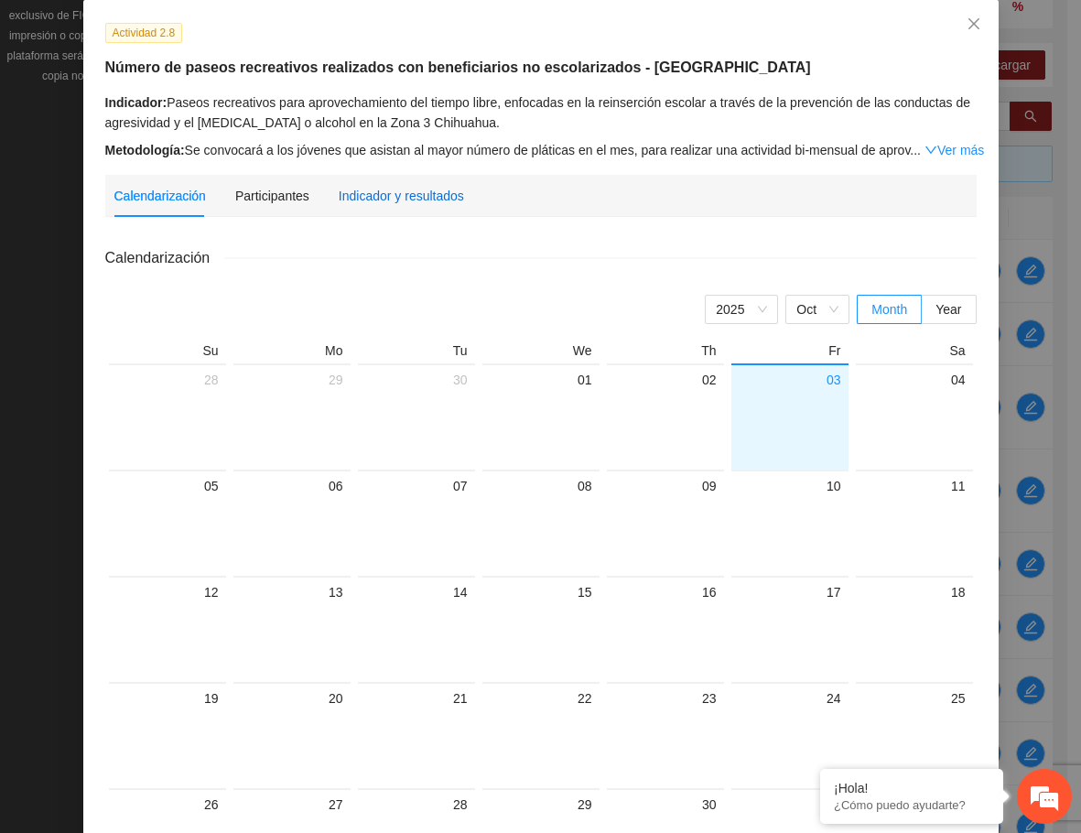
click at [359, 196] on div "Indicador y resultados" at bounding box center [401, 196] width 125 height 20
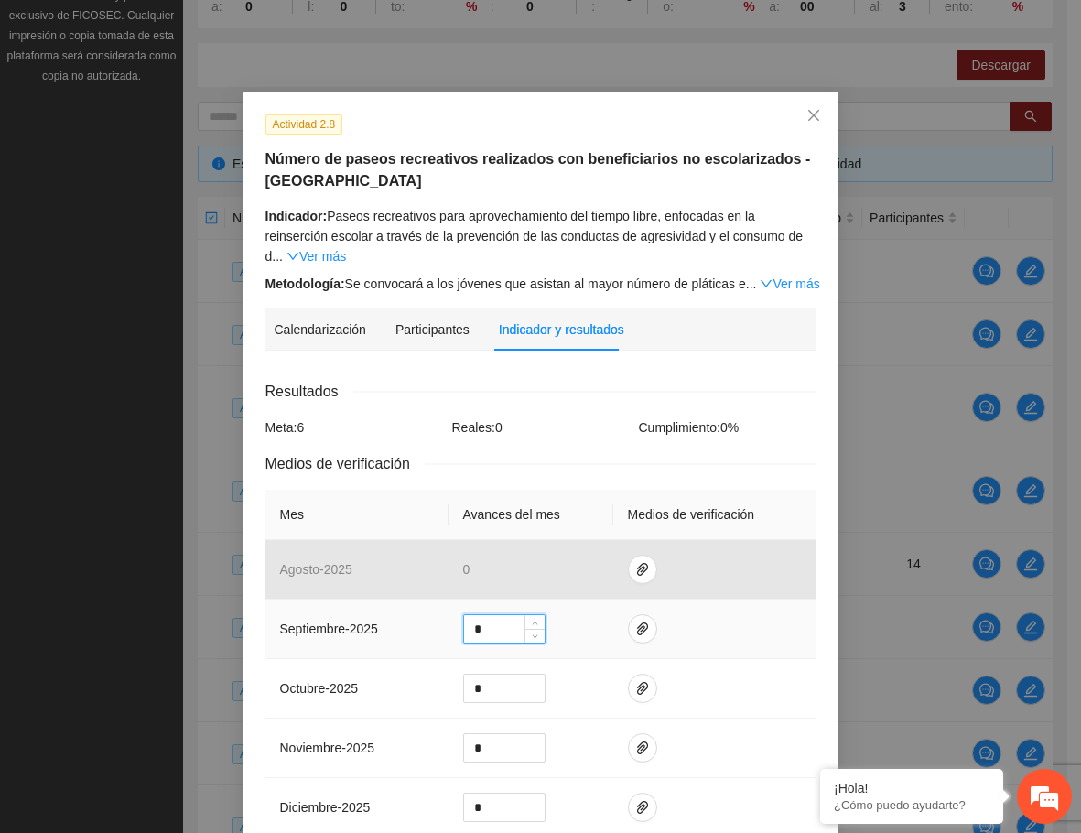
drag, startPoint x: 490, startPoint y: 610, endPoint x: 461, endPoint y: 605, distance: 28.7
click at [464, 615] on input "*" at bounding box center [504, 628] width 81 height 27
type input "*"
click at [637, 622] on icon "paper-clip" at bounding box center [642, 628] width 11 height 13
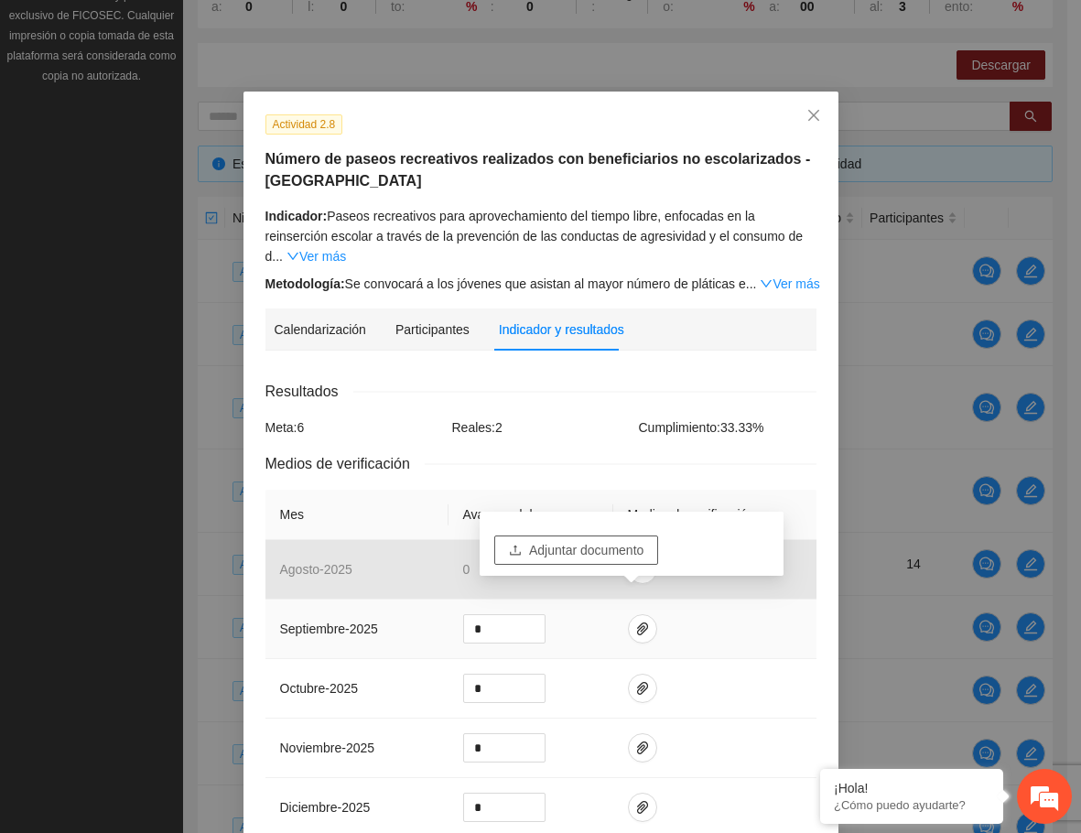
click at [612, 548] on span "Adjuntar documento" at bounding box center [586, 550] width 114 height 20
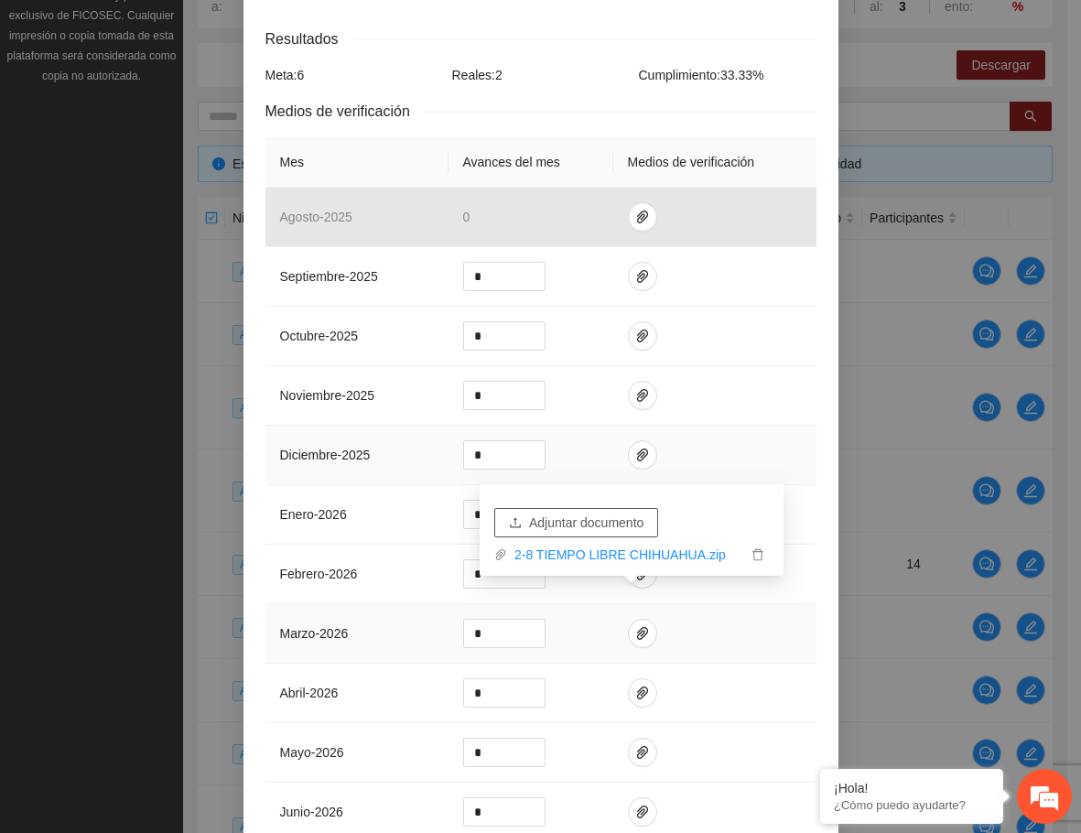
scroll to position [366, 0]
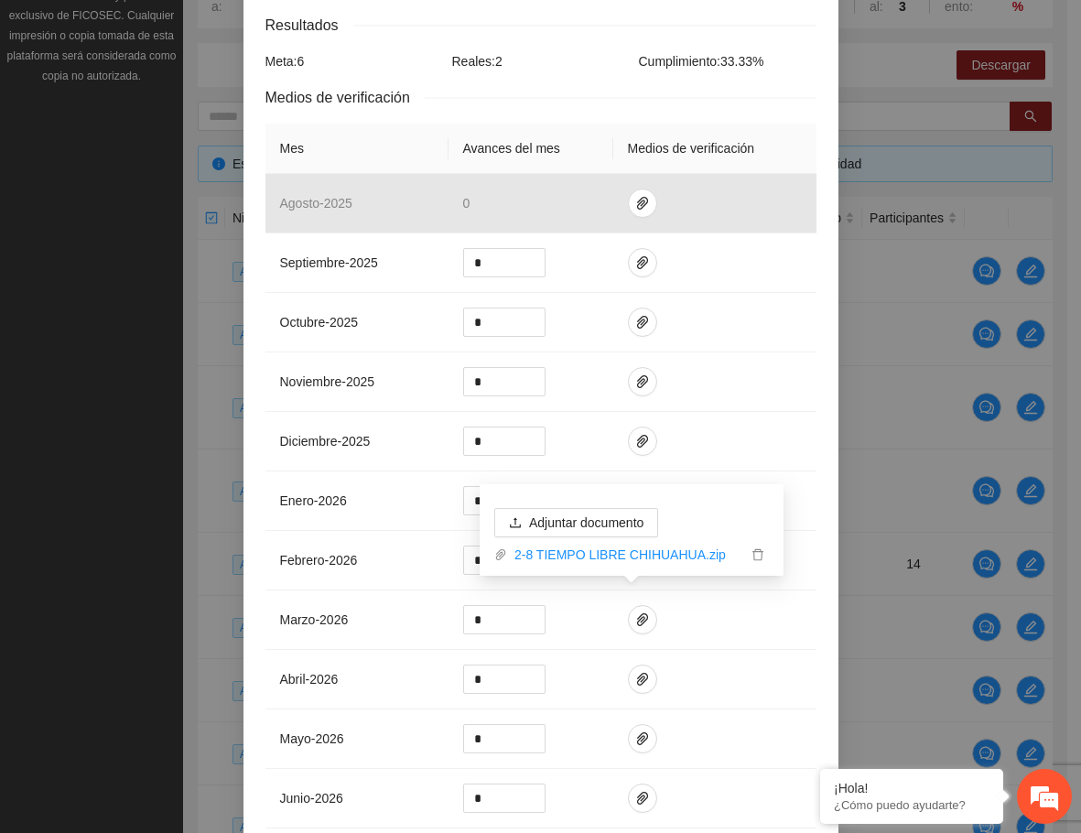
click at [729, 86] on div "Medios de verificación" at bounding box center [540, 97] width 551 height 23
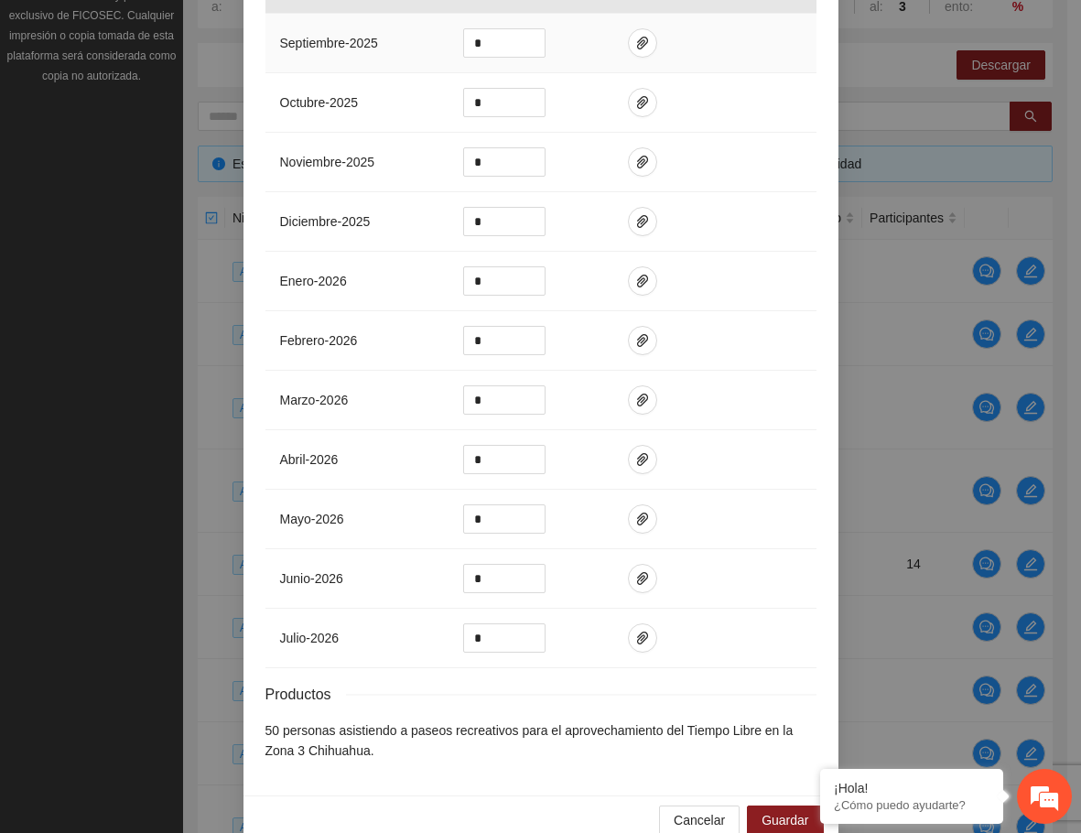
scroll to position [598, 0]
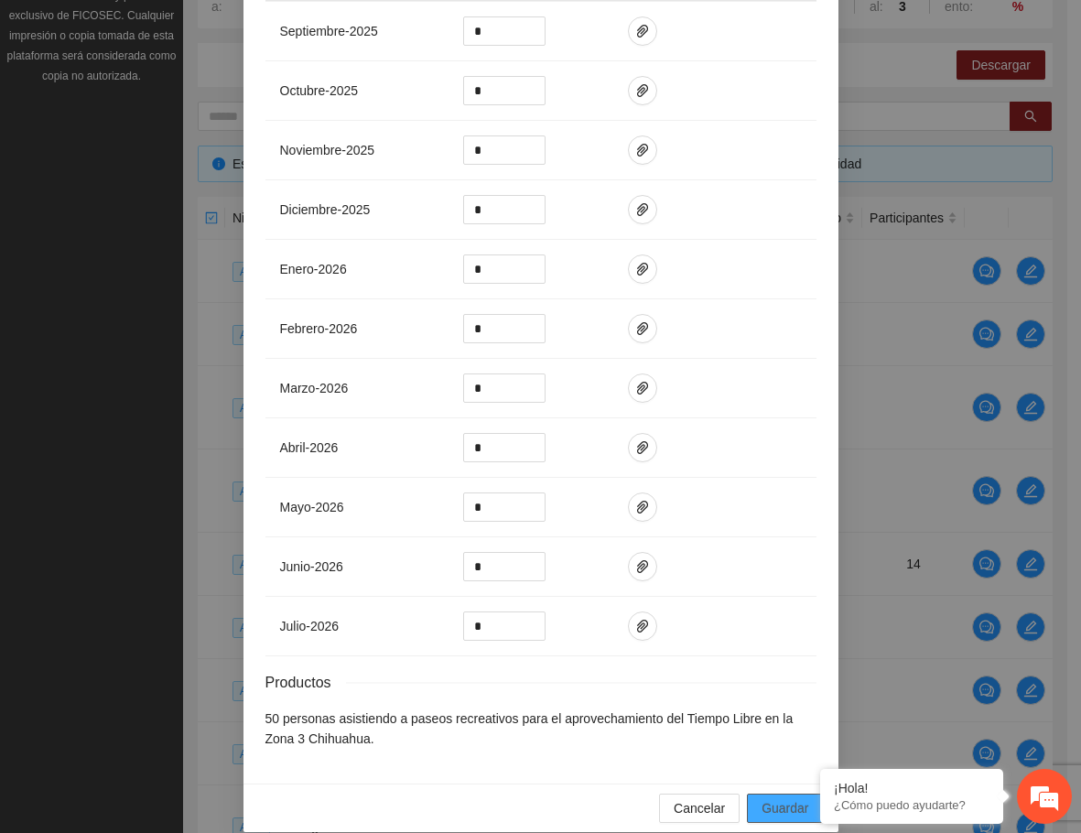
click at [786, 794] on button "Guardar" at bounding box center [785, 808] width 76 height 29
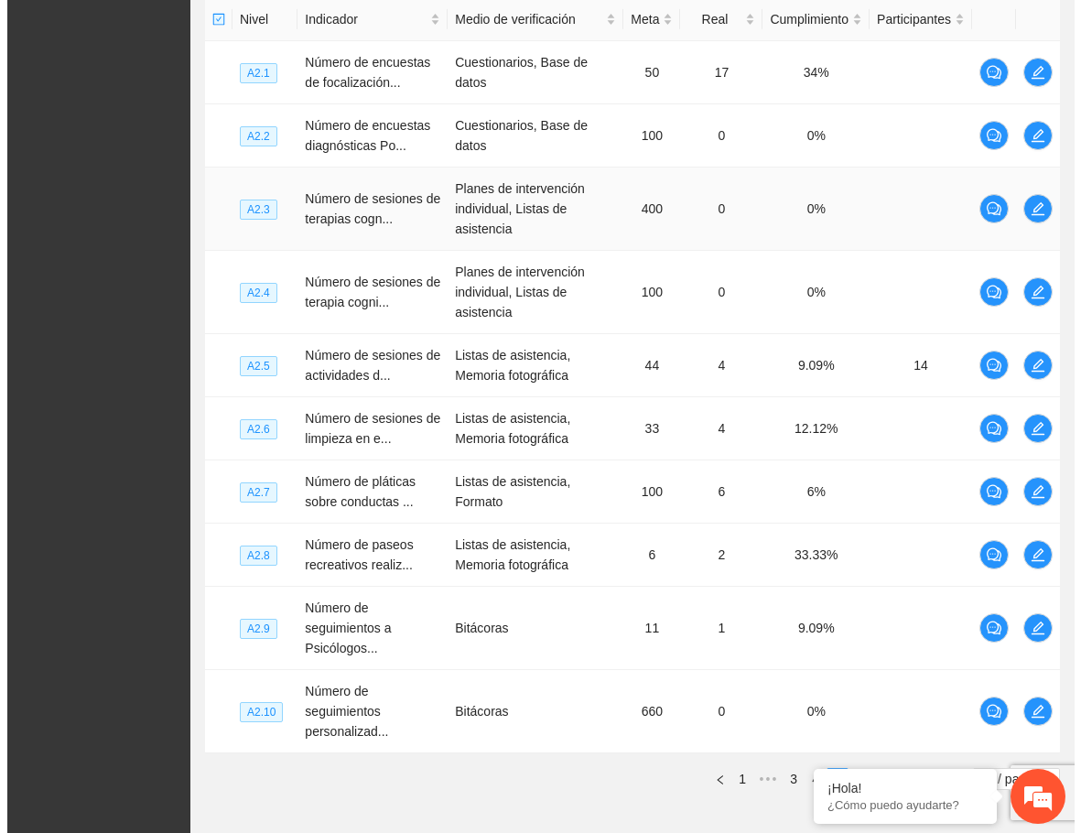
scroll to position [535, 0]
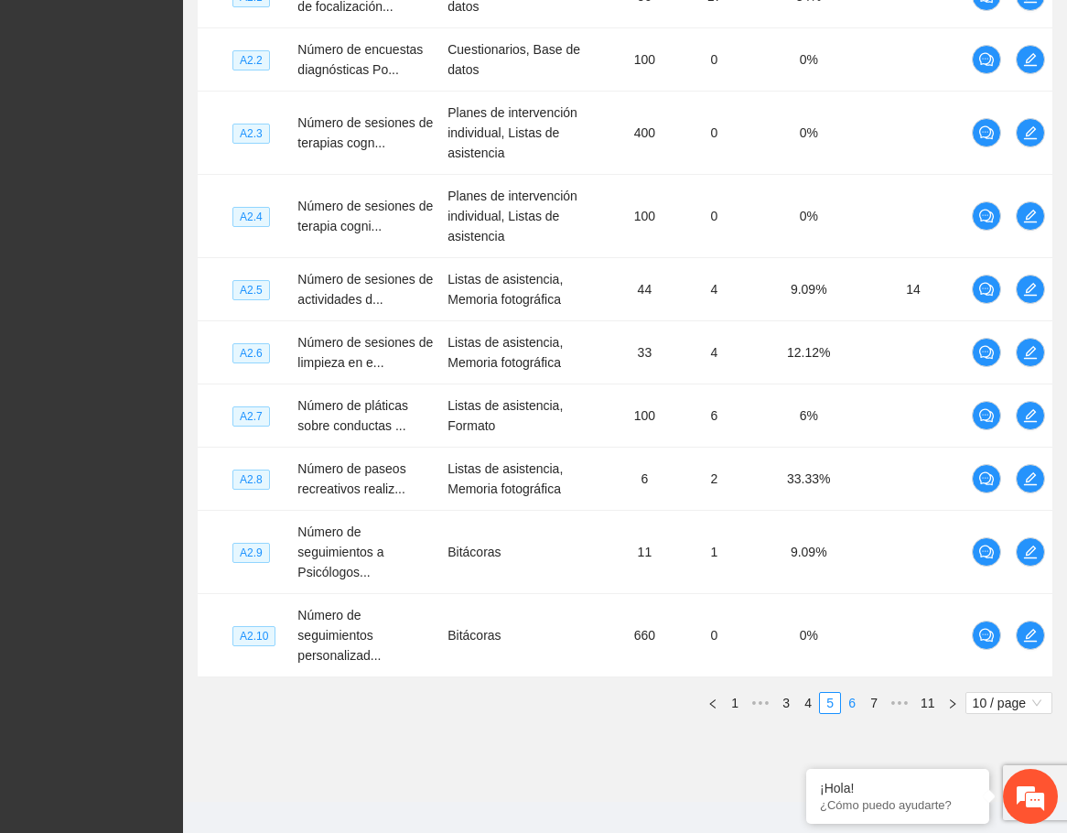
click at [848, 702] on link "6" at bounding box center [852, 703] width 20 height 20
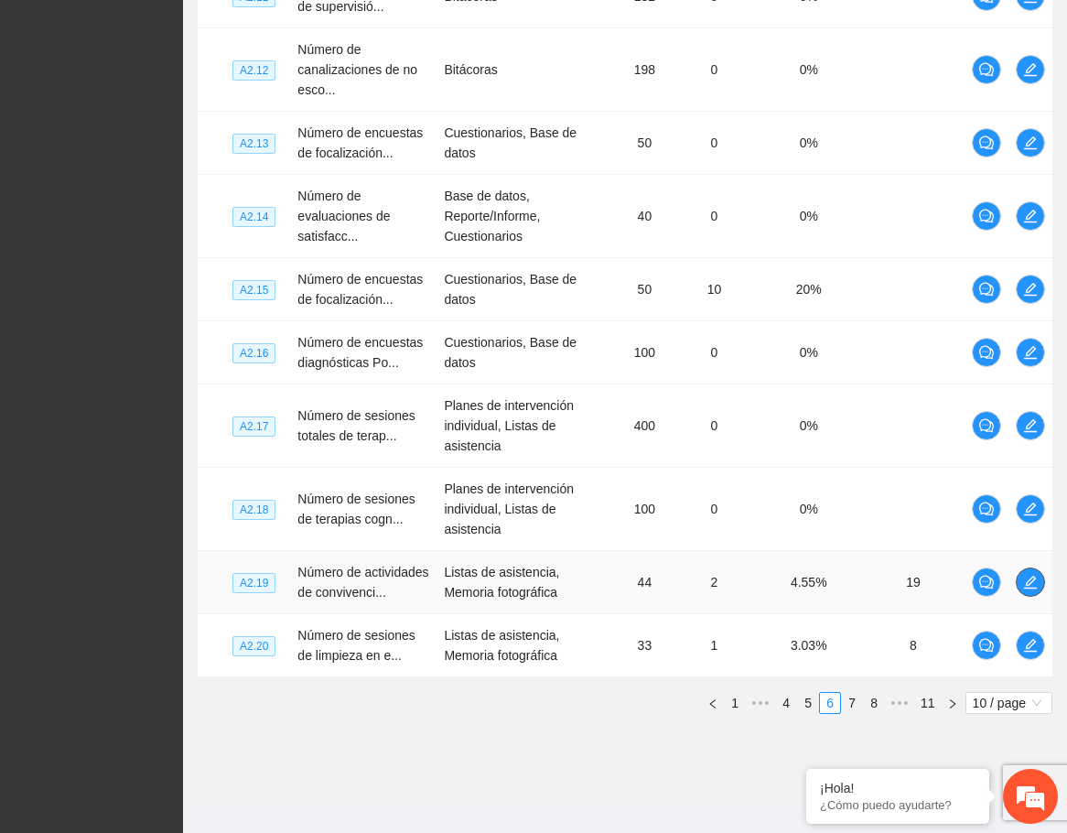
click at [1032, 589] on icon "edit" at bounding box center [1030, 582] width 13 height 13
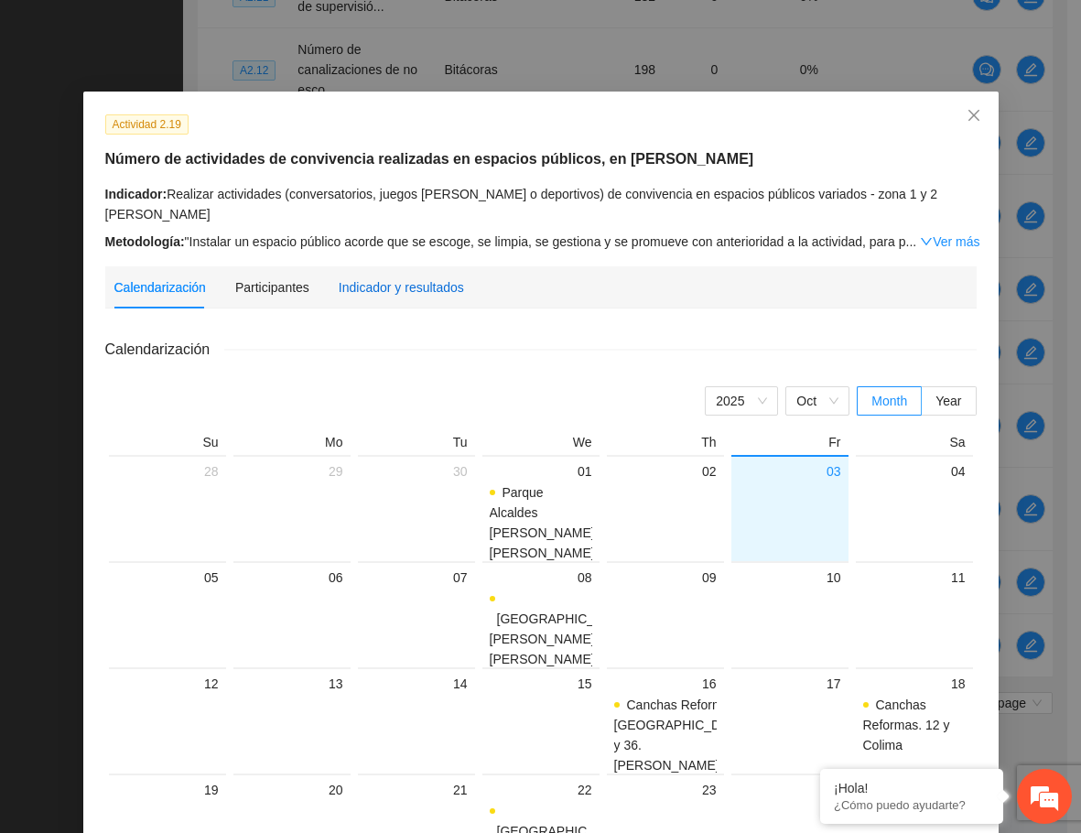
click at [396, 277] on div "Indicador y resultados" at bounding box center [401, 287] width 125 height 20
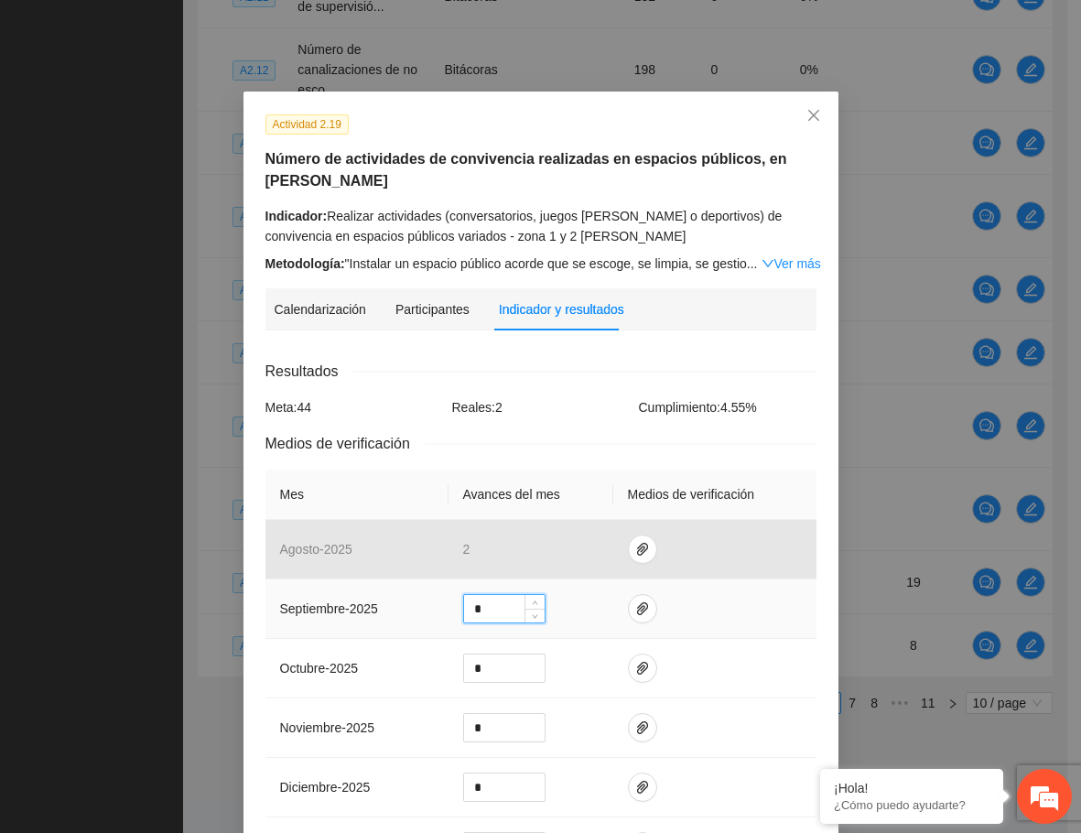
drag, startPoint x: 487, startPoint y: 611, endPoint x: 462, endPoint y: 607, distance: 25.1
click at [464, 607] on input "*" at bounding box center [504, 608] width 81 height 27
type input "*"
click at [637, 603] on icon "paper-clip" at bounding box center [642, 608] width 11 height 13
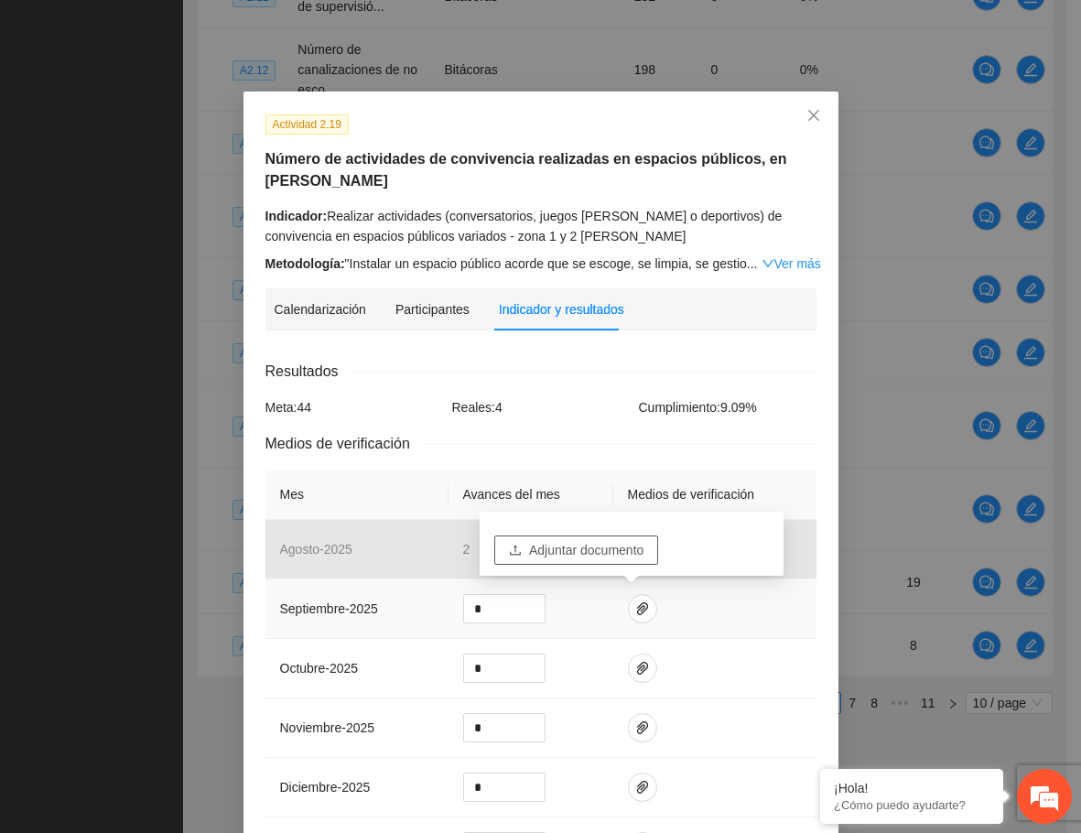
click at [588, 553] on span "Adjuntar documento" at bounding box center [586, 550] width 114 height 20
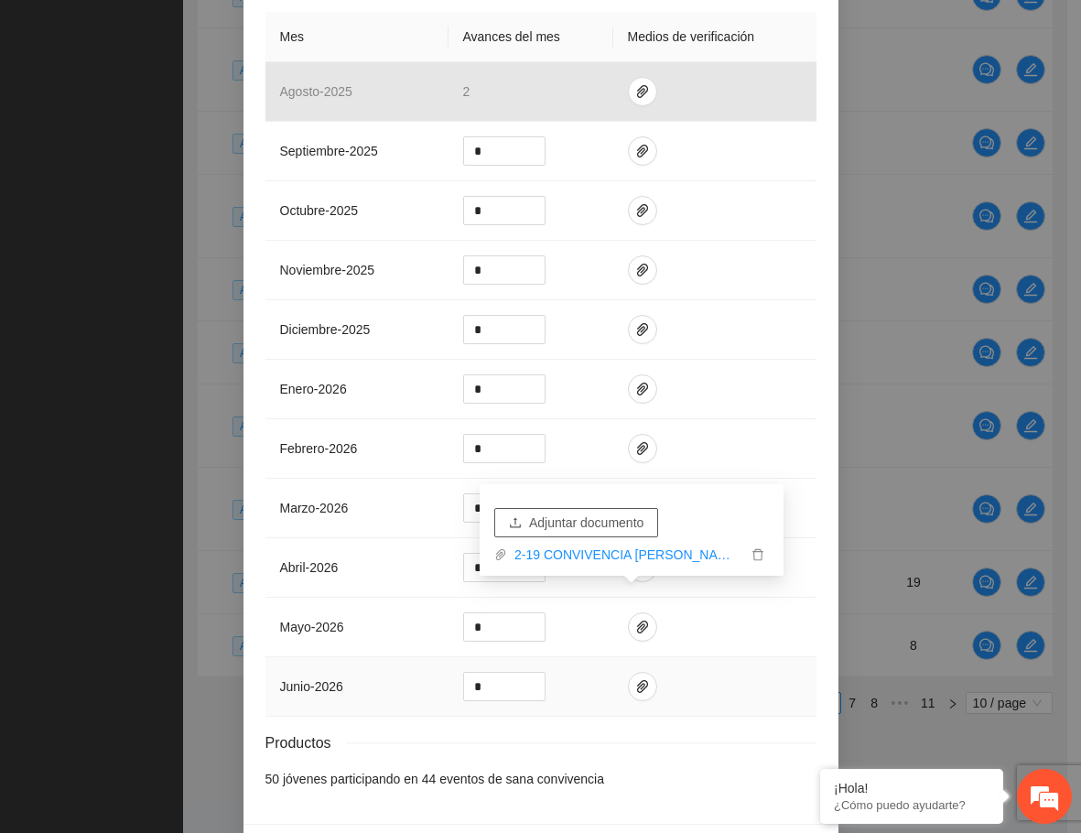
scroll to position [518, 0]
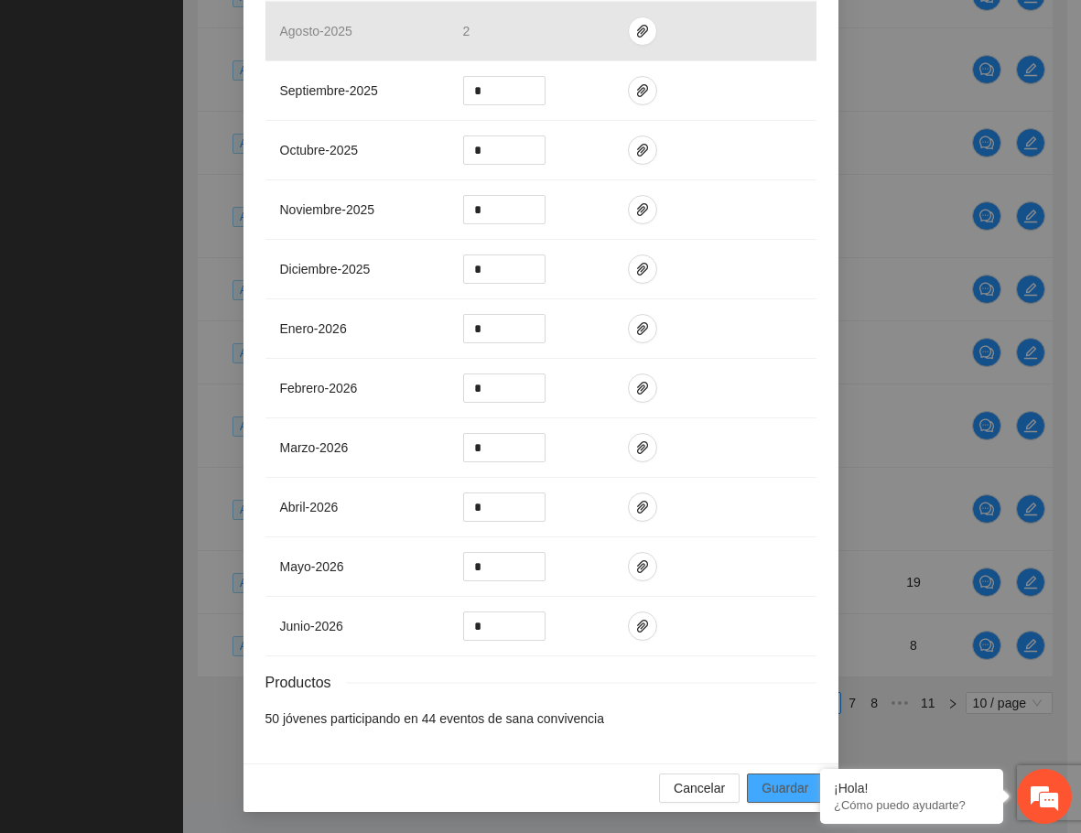
click at [783, 795] on span "Guardar" at bounding box center [785, 788] width 47 height 20
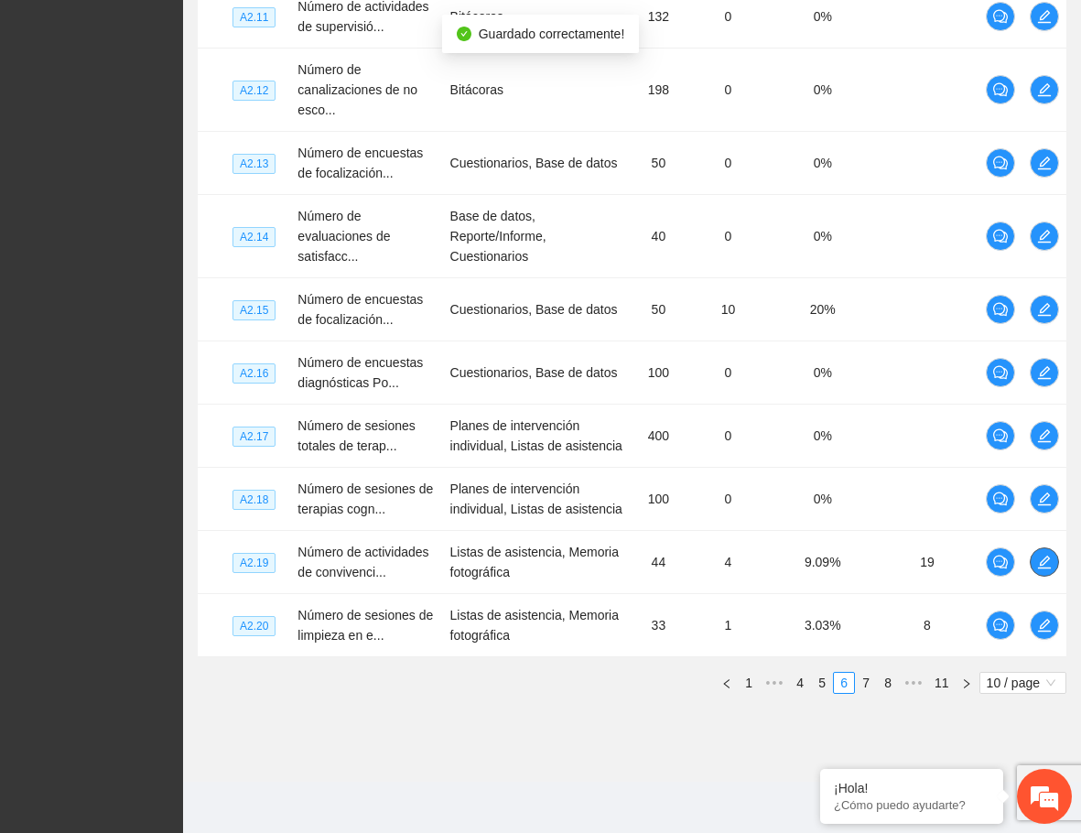
scroll to position [515, 0]
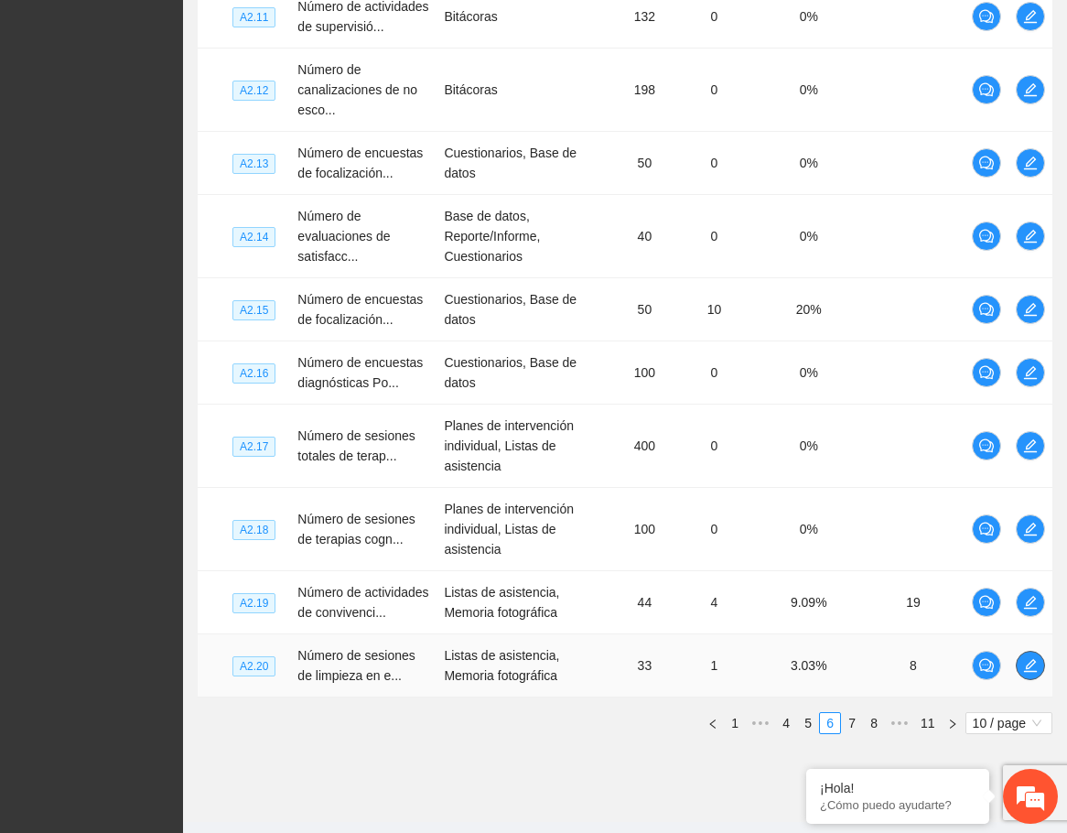
click at [1036, 672] on icon "edit" at bounding box center [1030, 665] width 13 height 13
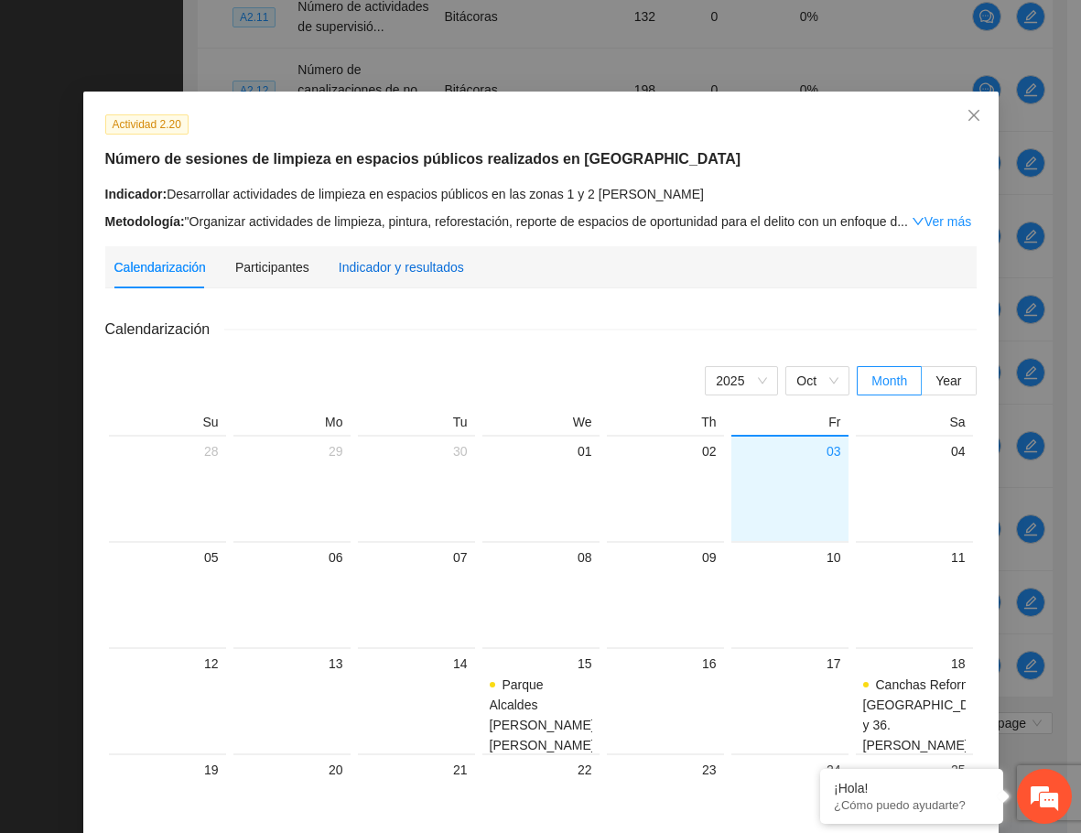
click at [378, 271] on div "Indicador y resultados" at bounding box center [401, 267] width 125 height 20
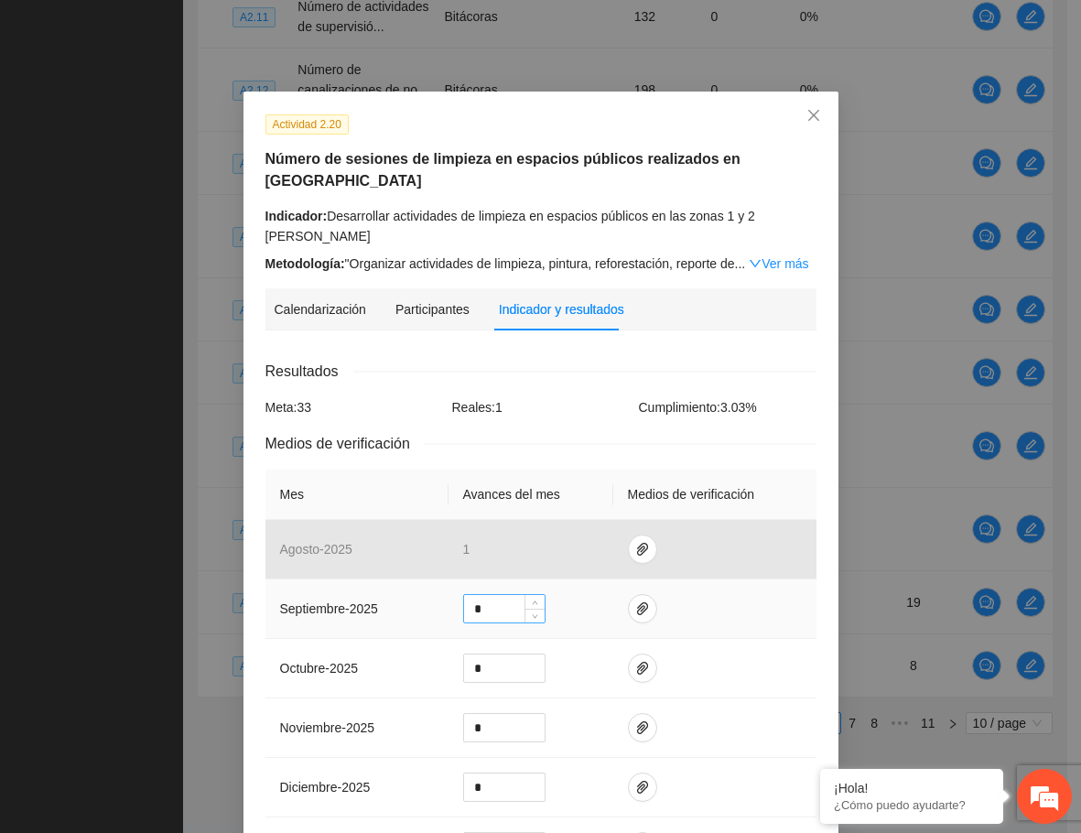
click at [483, 595] on input "*" at bounding box center [504, 608] width 81 height 27
drag, startPoint x: 483, startPoint y: 586, endPoint x: 470, endPoint y: 586, distance: 12.8
click at [470, 595] on input "*" at bounding box center [504, 608] width 81 height 27
type input "*"
click at [629, 601] on span "paper-clip" at bounding box center [642, 608] width 27 height 15
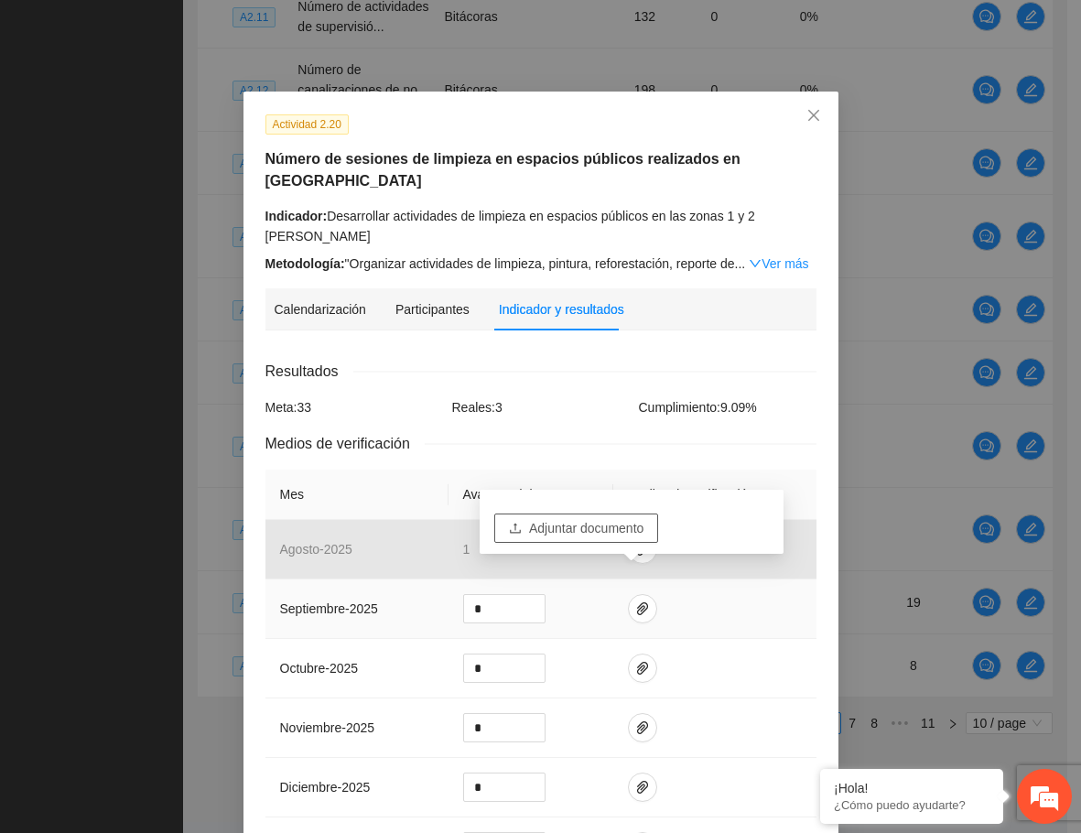
click at [622, 532] on span "Adjuntar documento" at bounding box center [586, 528] width 114 height 20
click at [797, 365] on div "Resultados Meta: 33 Reales: 3 Cumplimiento: 9.09 % Medios de verificación Mes A…" at bounding box center [540, 803] width 551 height 887
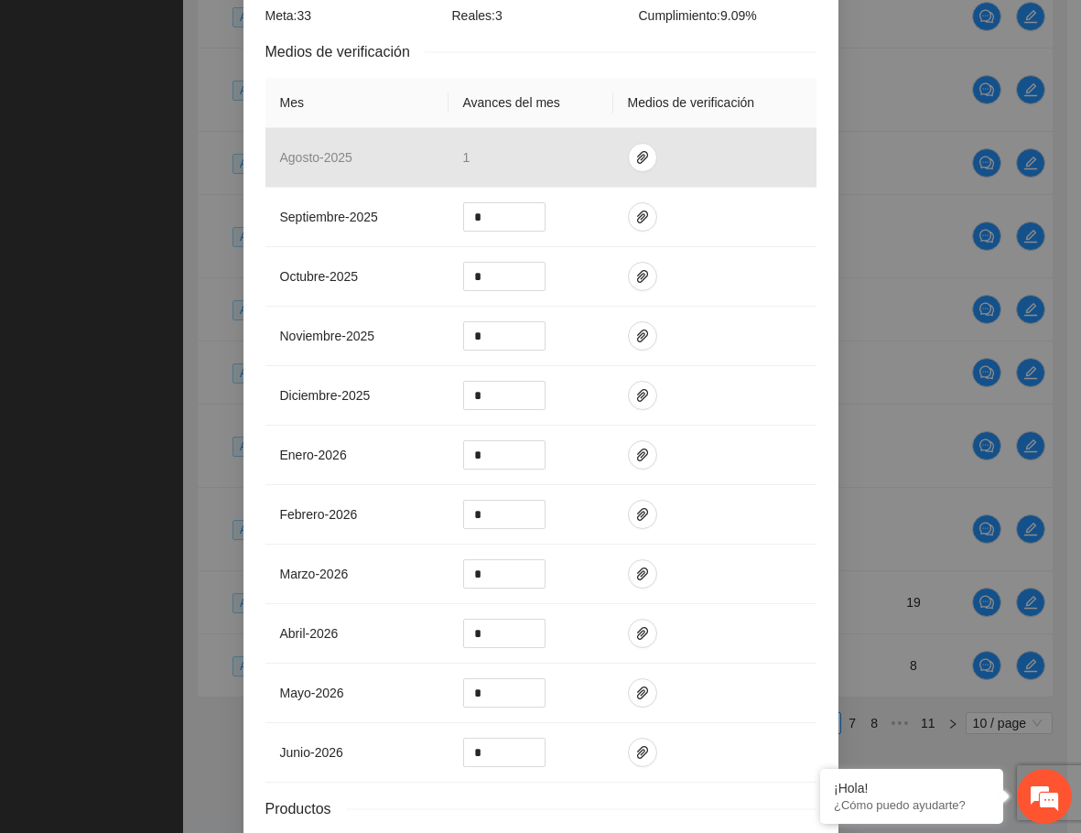
scroll to position [496, 0]
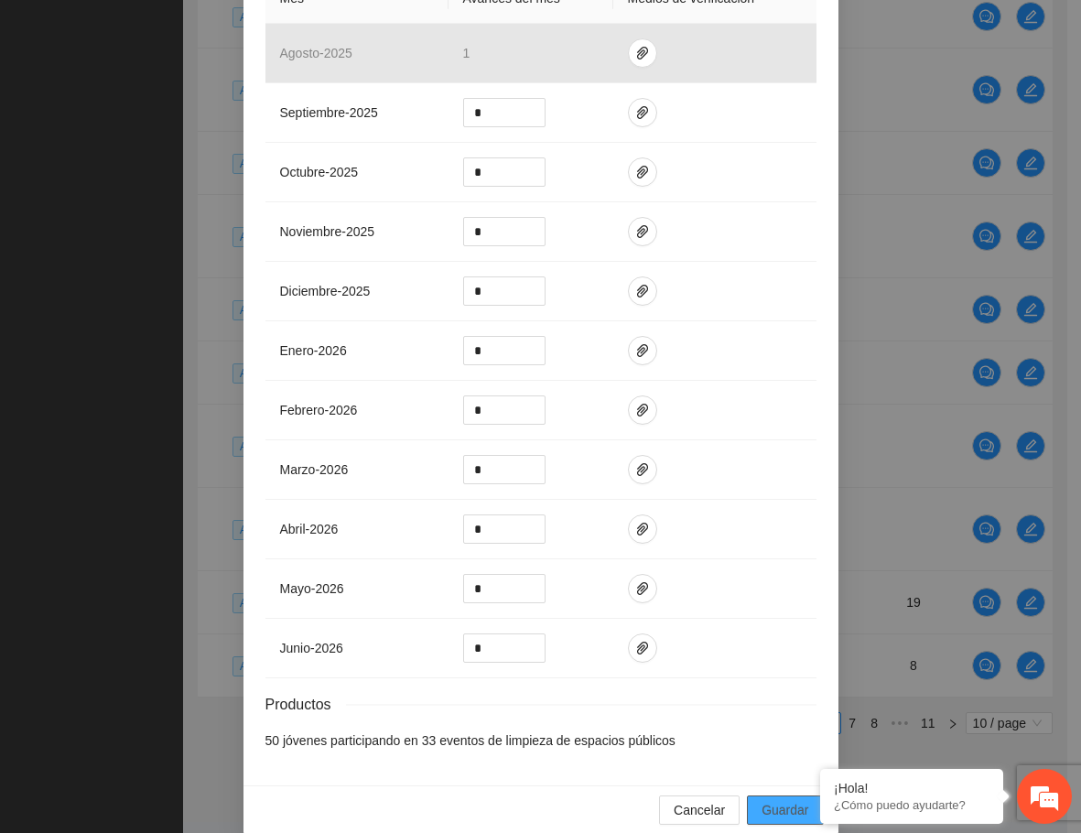
click at [789, 800] on span "Guardar" at bounding box center [785, 810] width 47 height 20
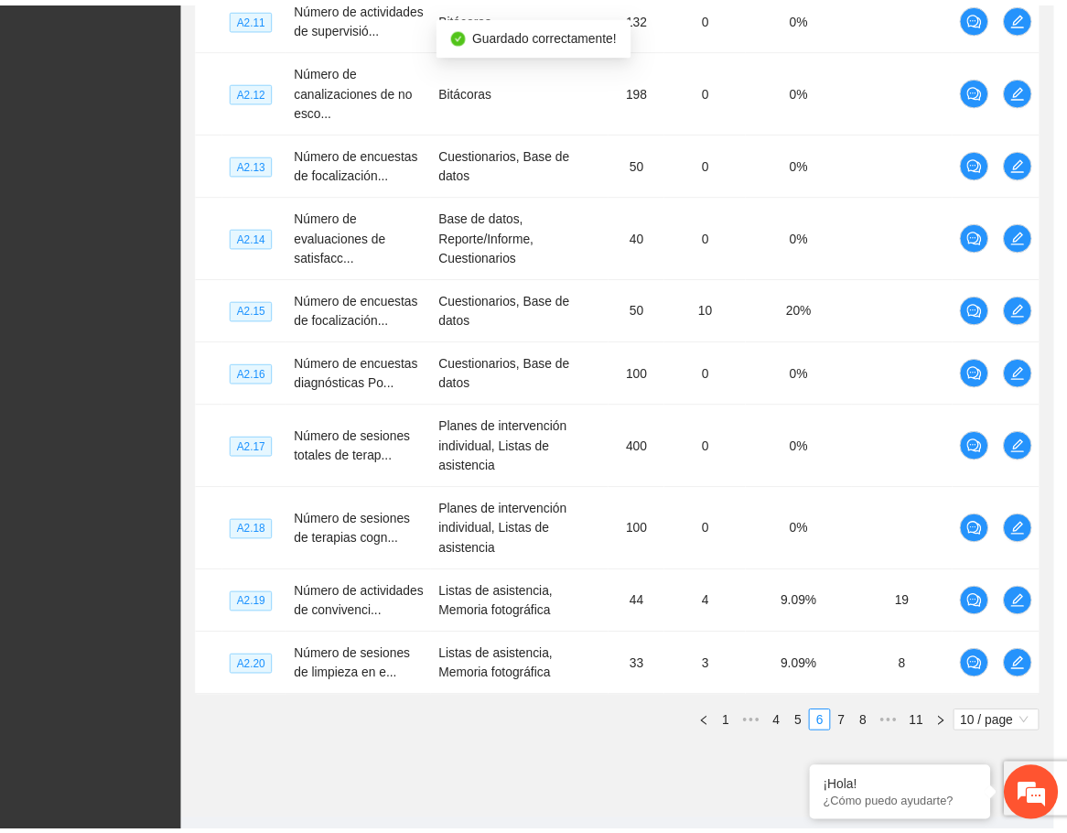
scroll to position [0, 0]
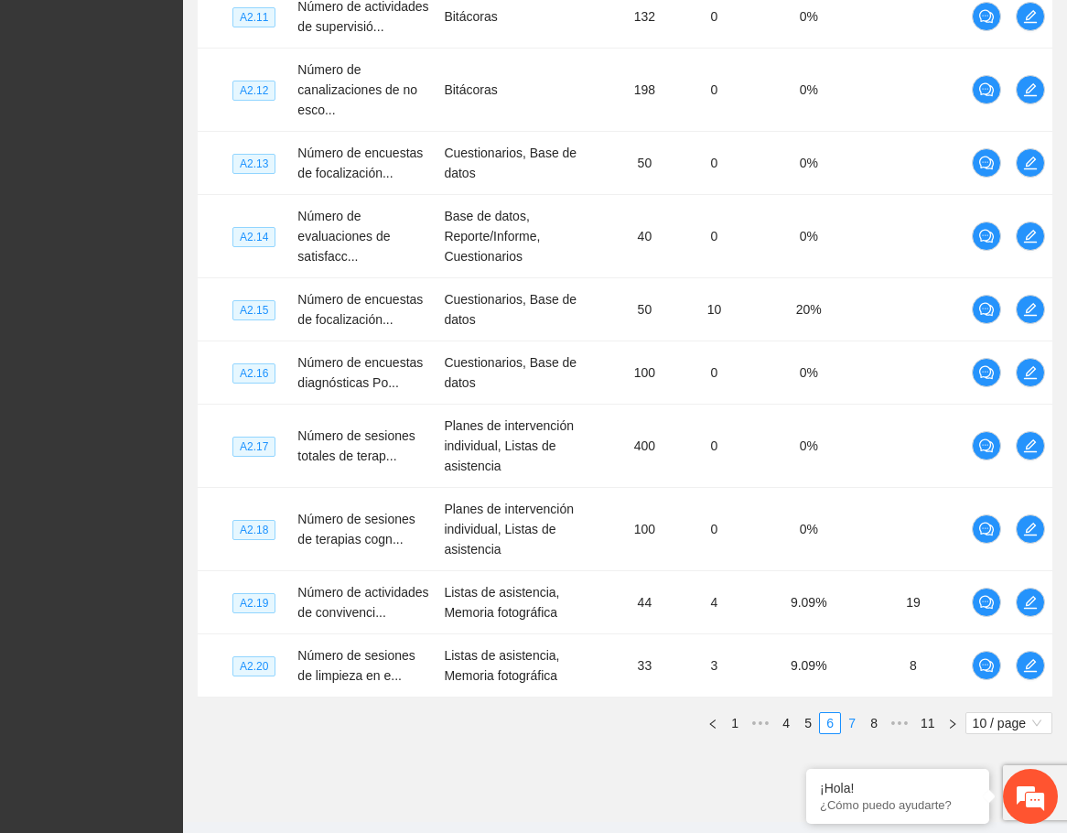
click at [857, 733] on link "7" at bounding box center [852, 723] width 20 height 20
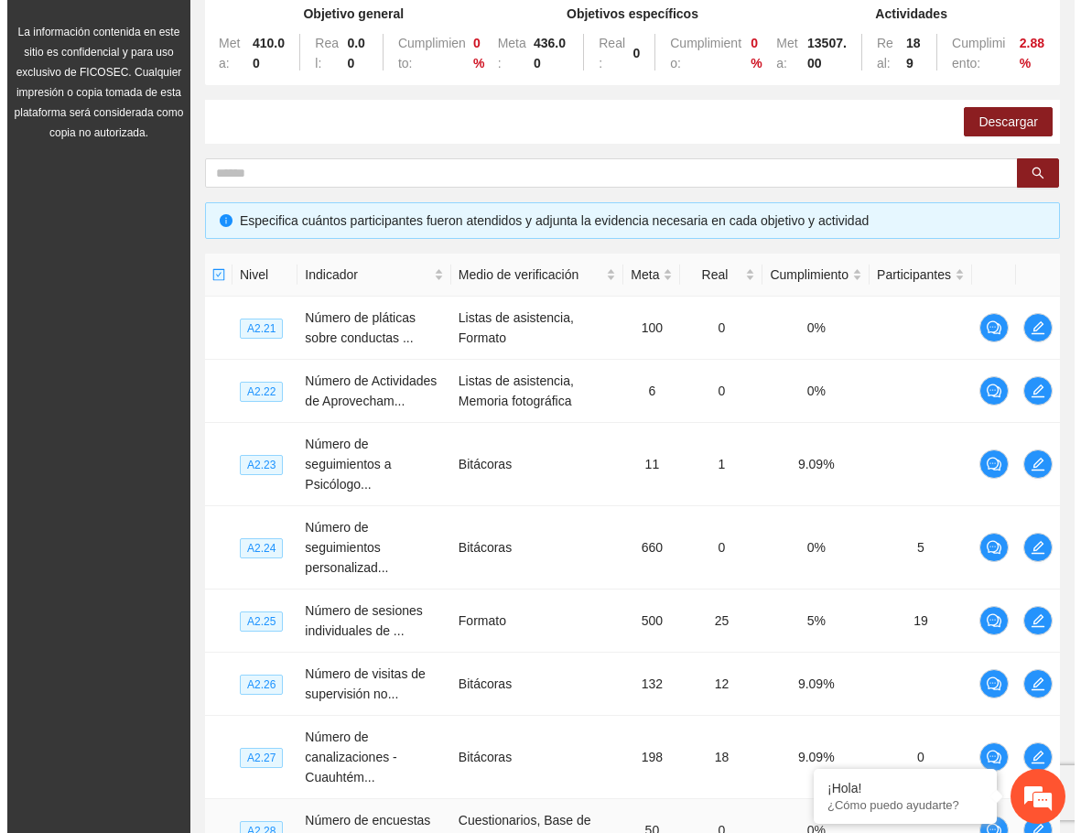
scroll to position [149, 0]
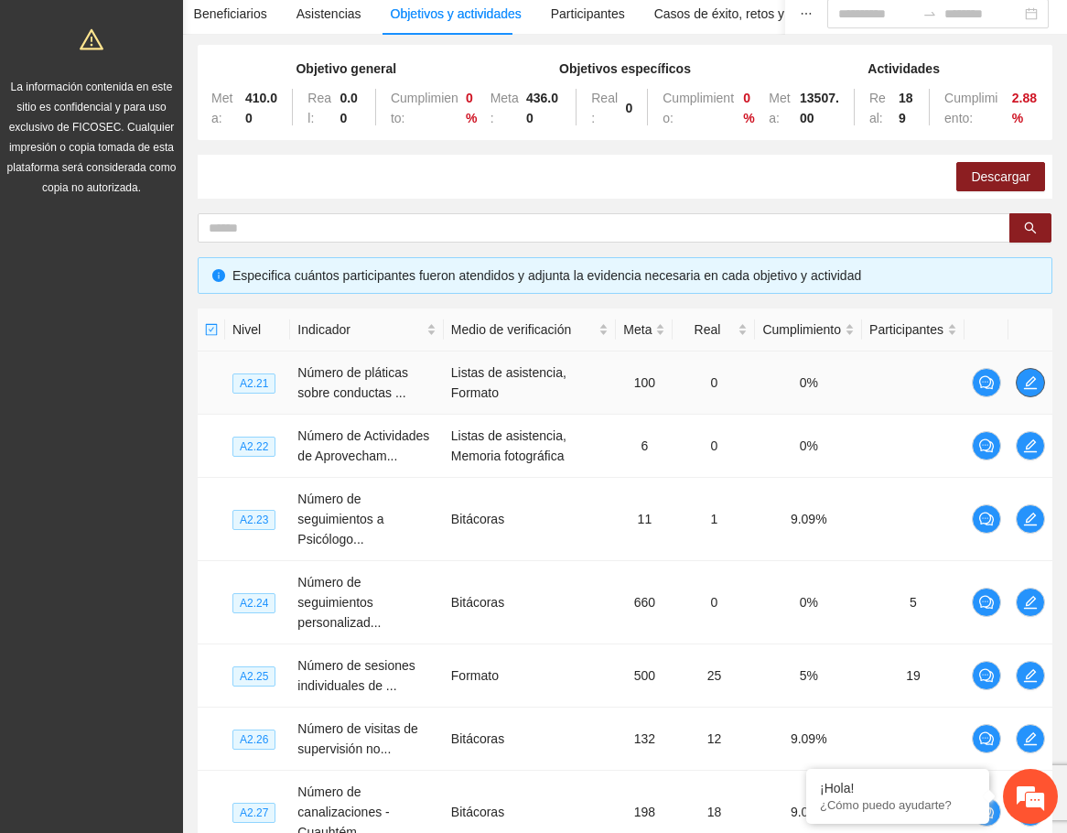
click at [1039, 381] on span "edit" at bounding box center [1030, 382] width 27 height 15
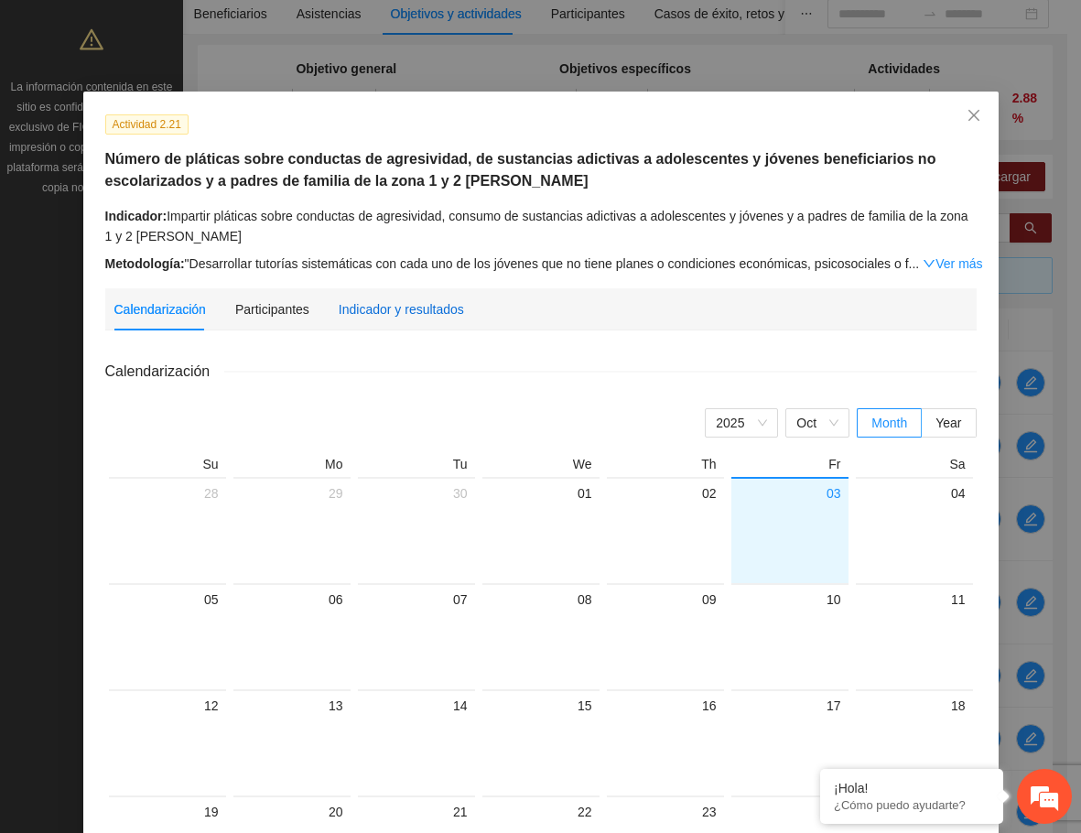
click at [361, 308] on div "Indicador y resultados" at bounding box center [401, 309] width 125 height 20
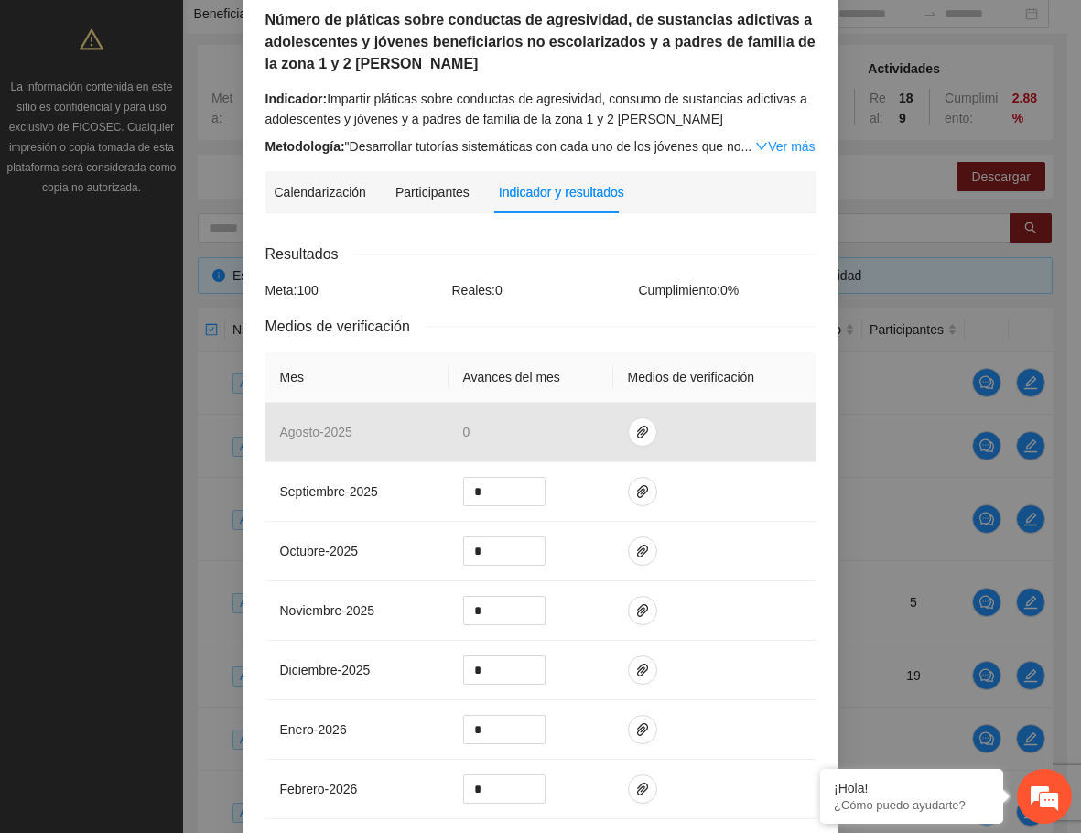
scroll to position [183, 0]
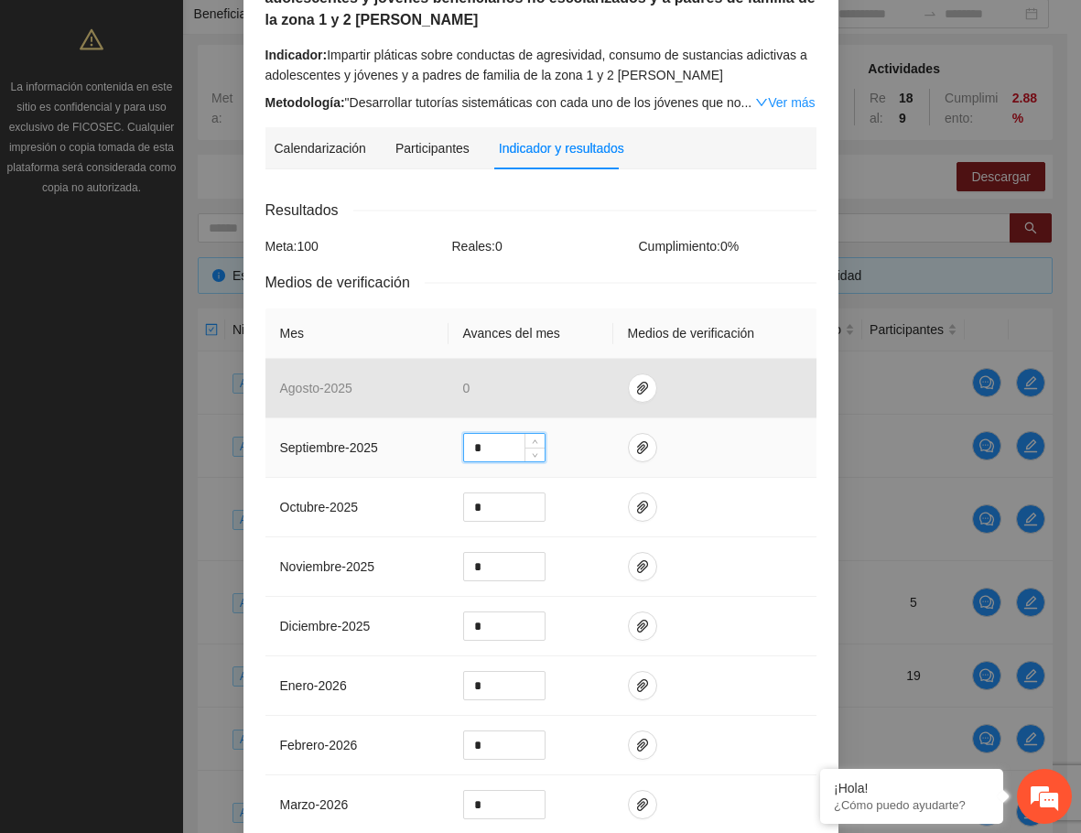
click at [486, 446] on input "*" at bounding box center [504, 447] width 81 height 27
drag, startPoint x: 486, startPoint y: 446, endPoint x: 463, endPoint y: 446, distance: 22.9
click at [464, 446] on input "*" at bounding box center [504, 447] width 81 height 27
type input "*"
click at [637, 441] on icon "paper-clip" at bounding box center [642, 447] width 15 height 15
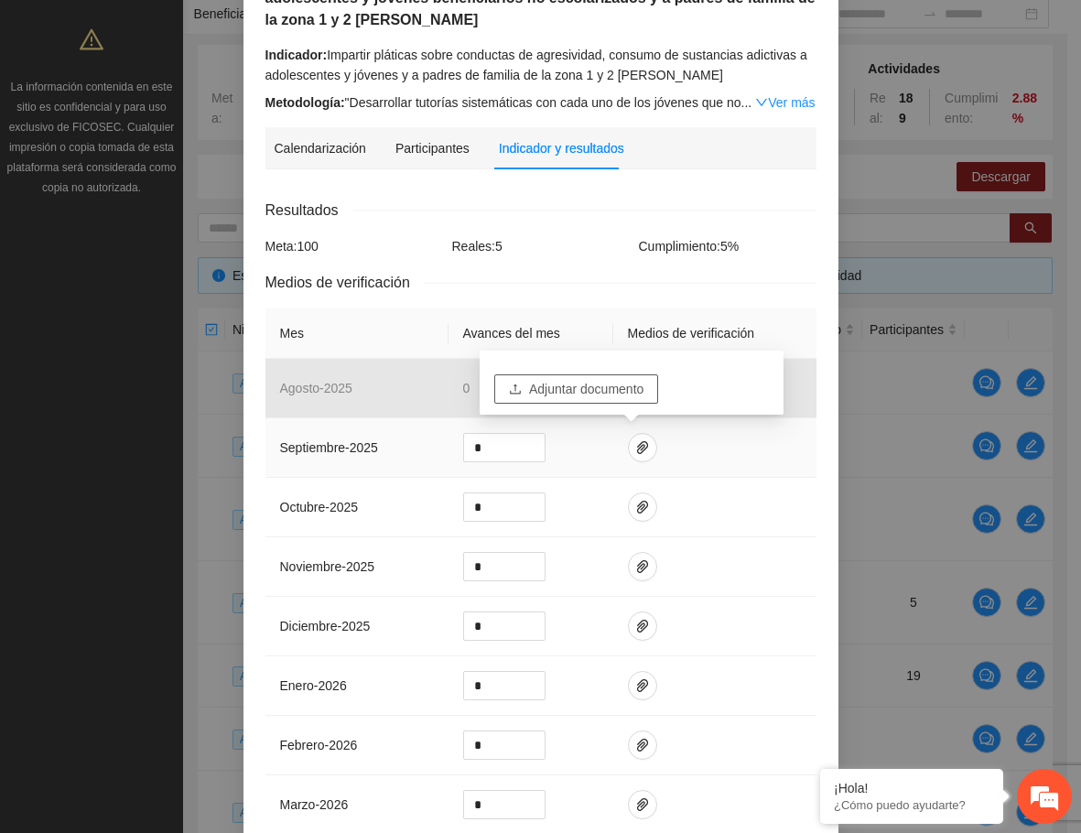
click at [611, 389] on span "Adjuntar documento" at bounding box center [586, 389] width 114 height 20
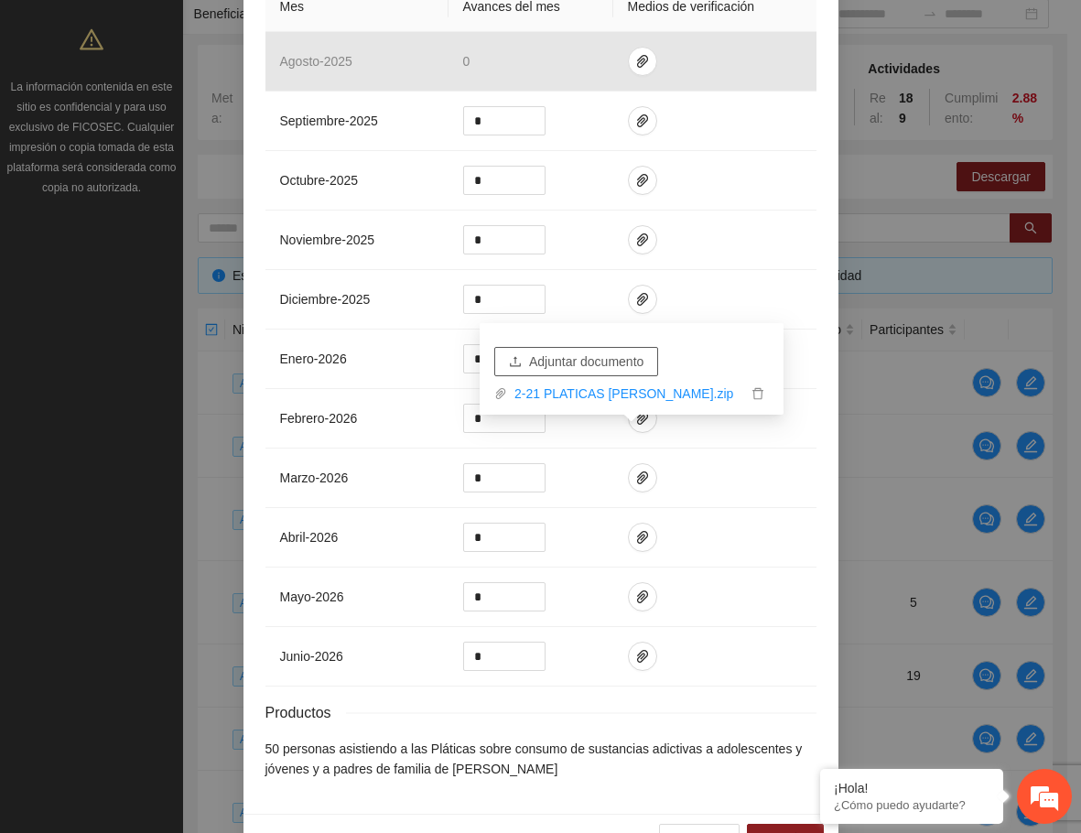
scroll to position [560, 0]
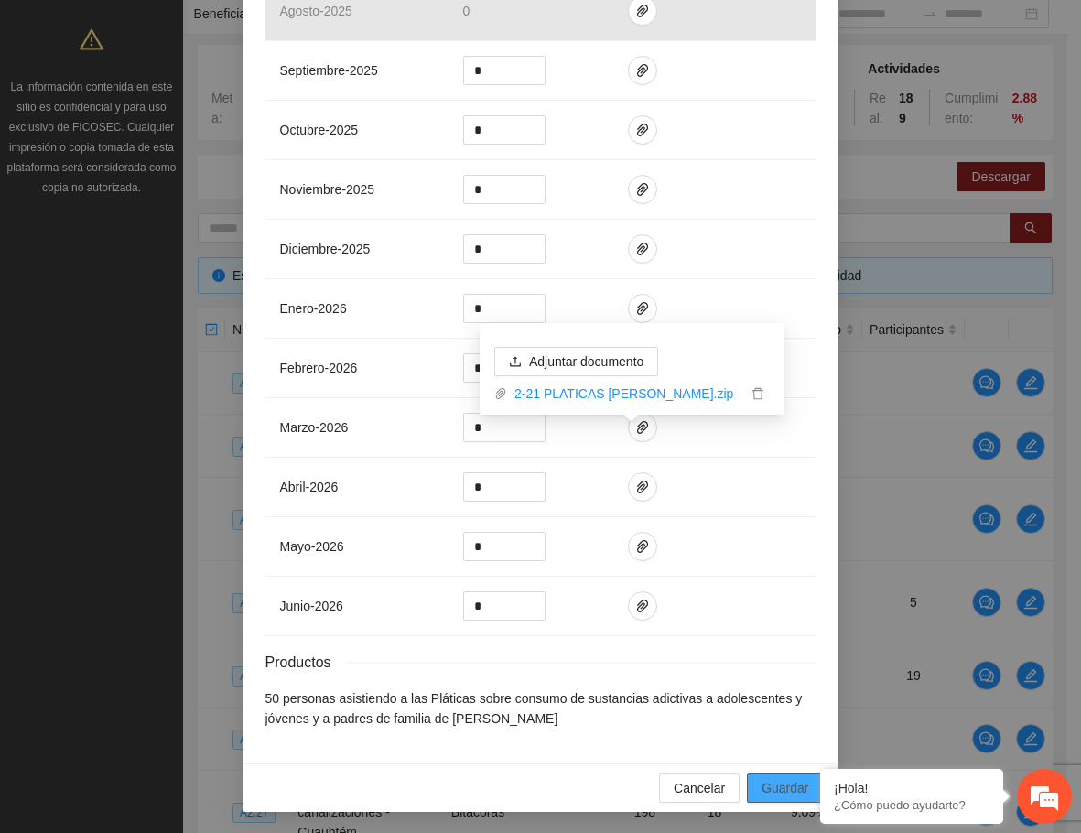
click at [783, 781] on span "Guardar" at bounding box center [785, 788] width 47 height 20
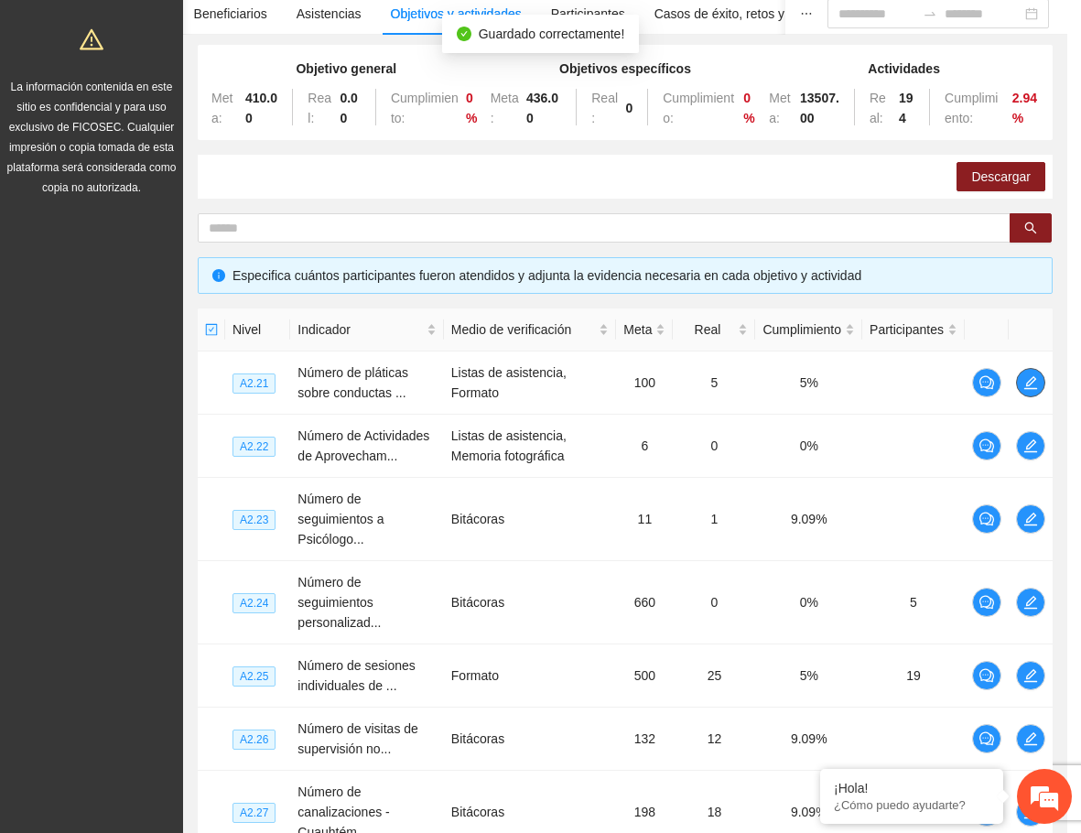
scroll to position [0, 0]
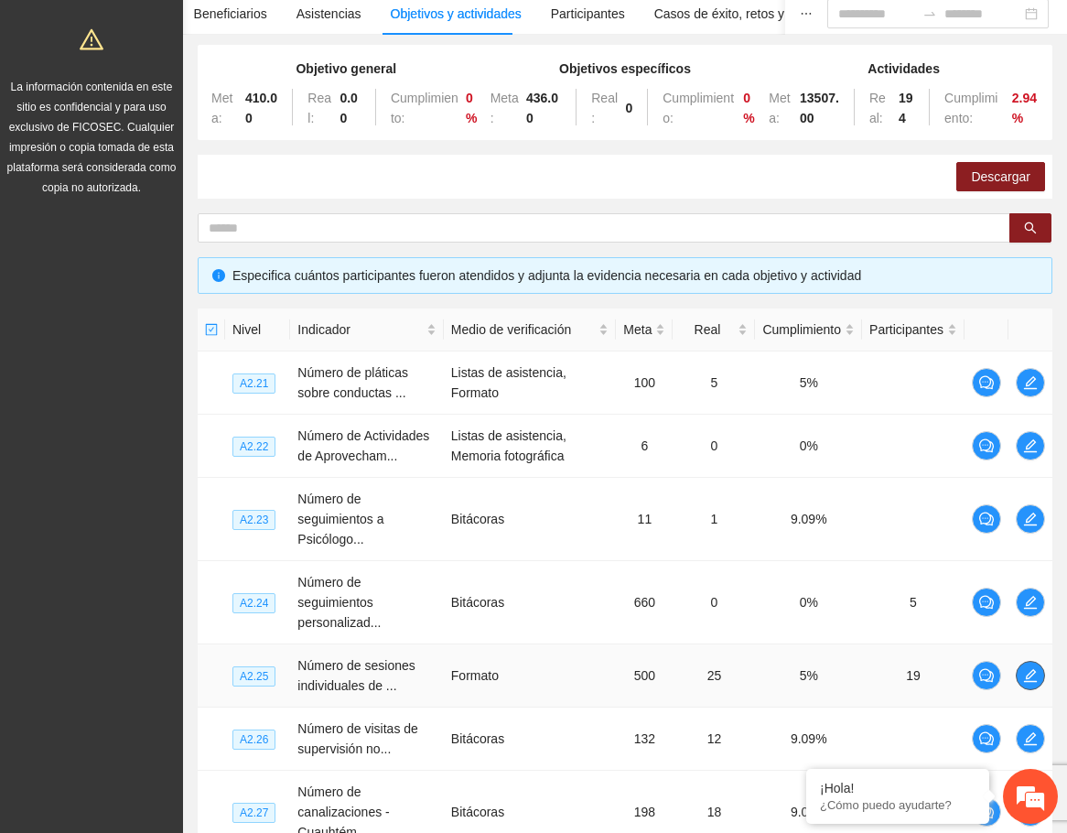
click at [1034, 676] on icon "edit" at bounding box center [1030, 675] width 15 height 15
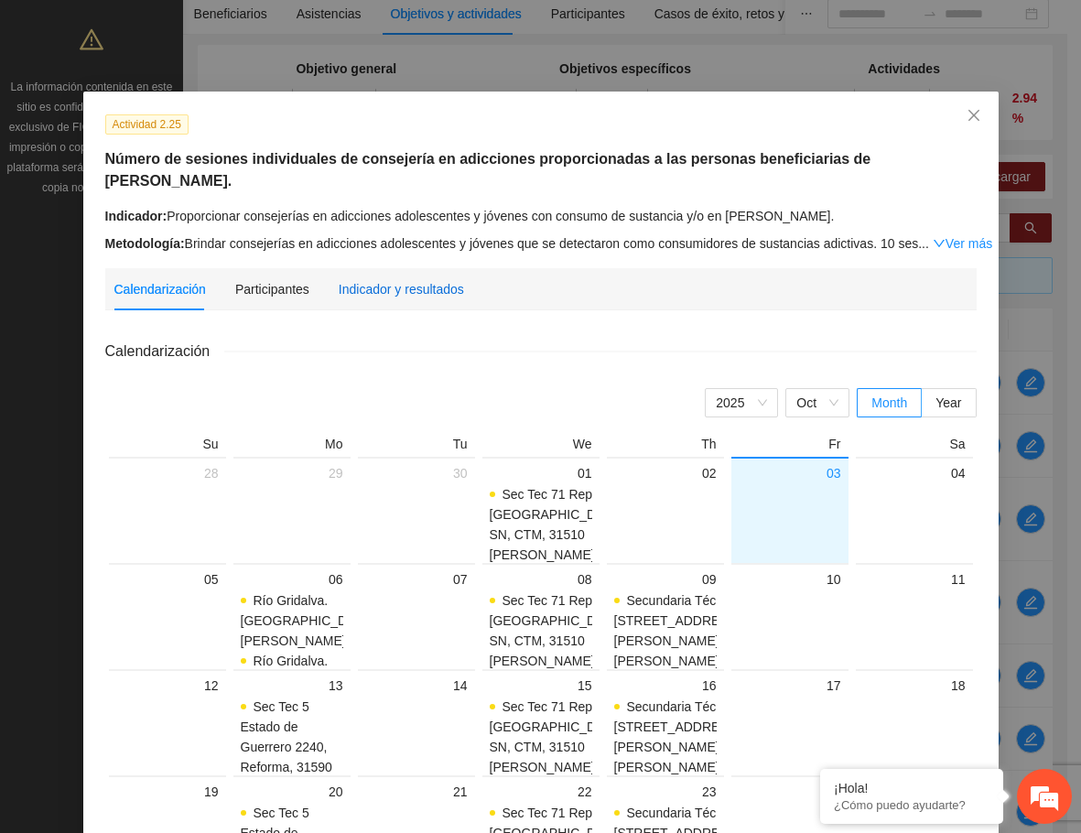
click at [406, 279] on div "Indicador y resultados" at bounding box center [401, 289] width 125 height 20
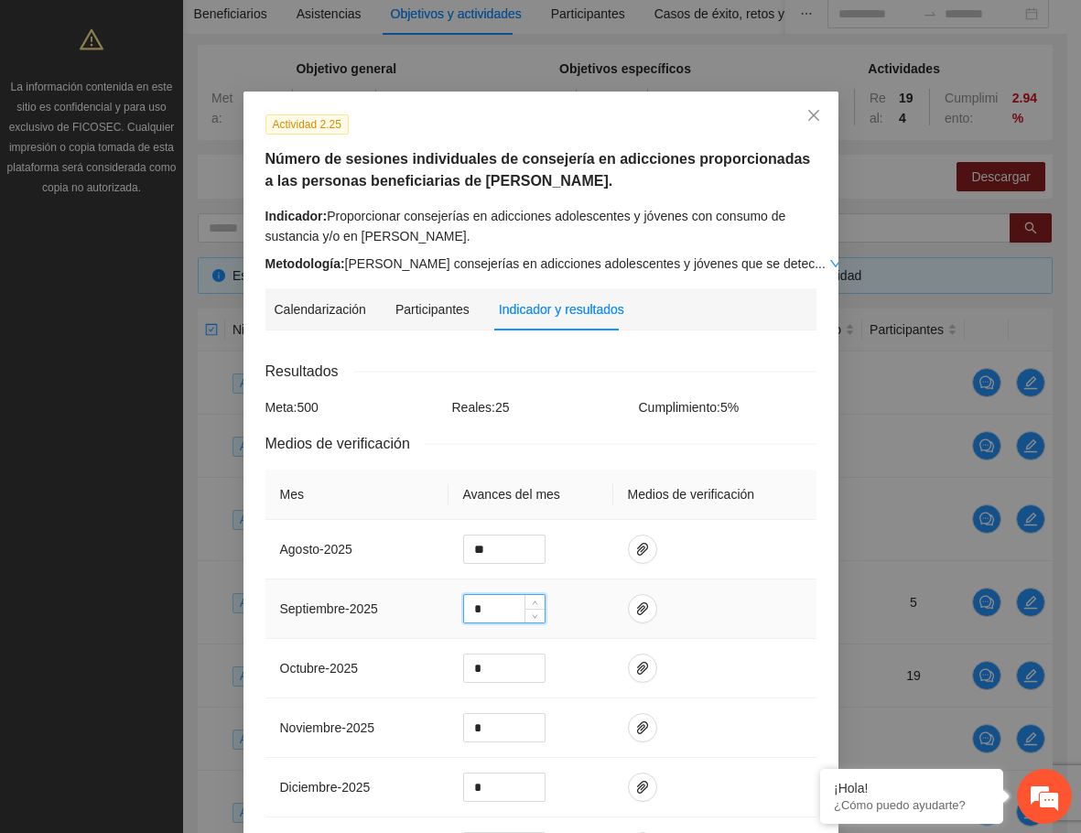
click at [489, 611] on input "*" at bounding box center [504, 608] width 81 height 27
drag, startPoint x: 489, startPoint y: 611, endPoint x: 468, endPoint y: 607, distance: 21.5
click at [468, 607] on input "*" at bounding box center [504, 608] width 81 height 27
type input "**"
click at [637, 548] on icon "paper-clip" at bounding box center [642, 549] width 11 height 13
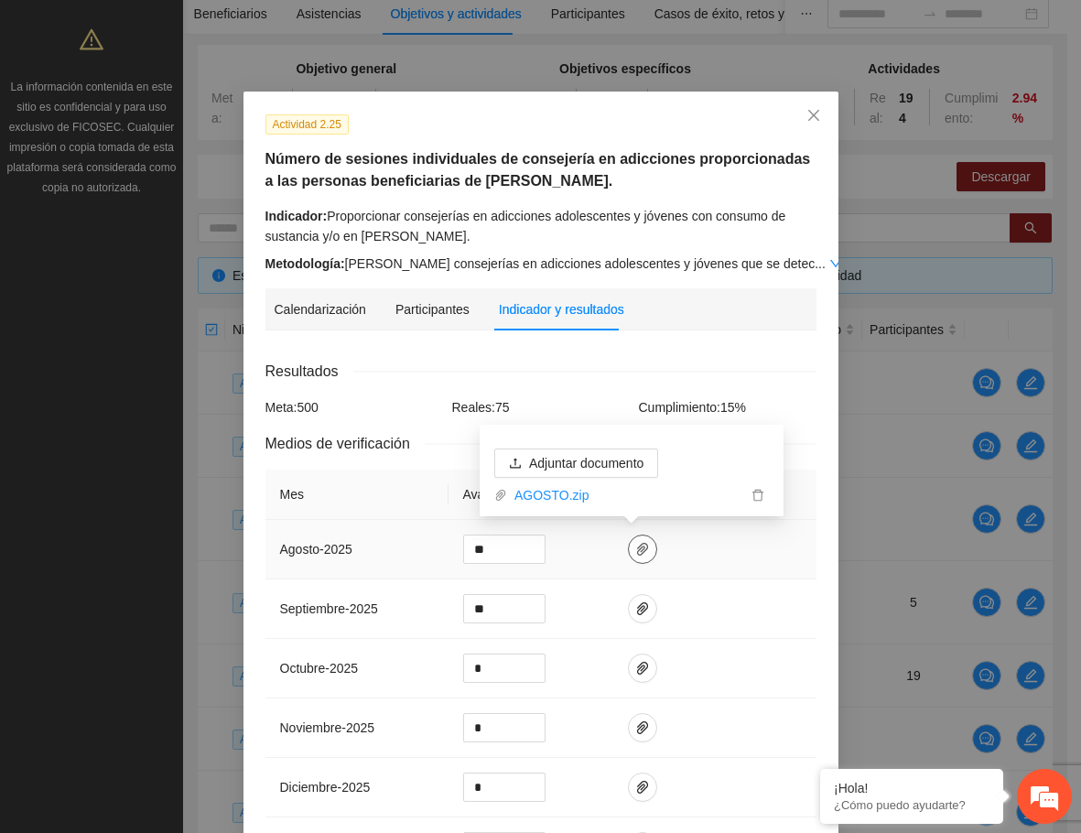
click at [637, 548] on icon "paper-clip" at bounding box center [642, 549] width 11 height 13
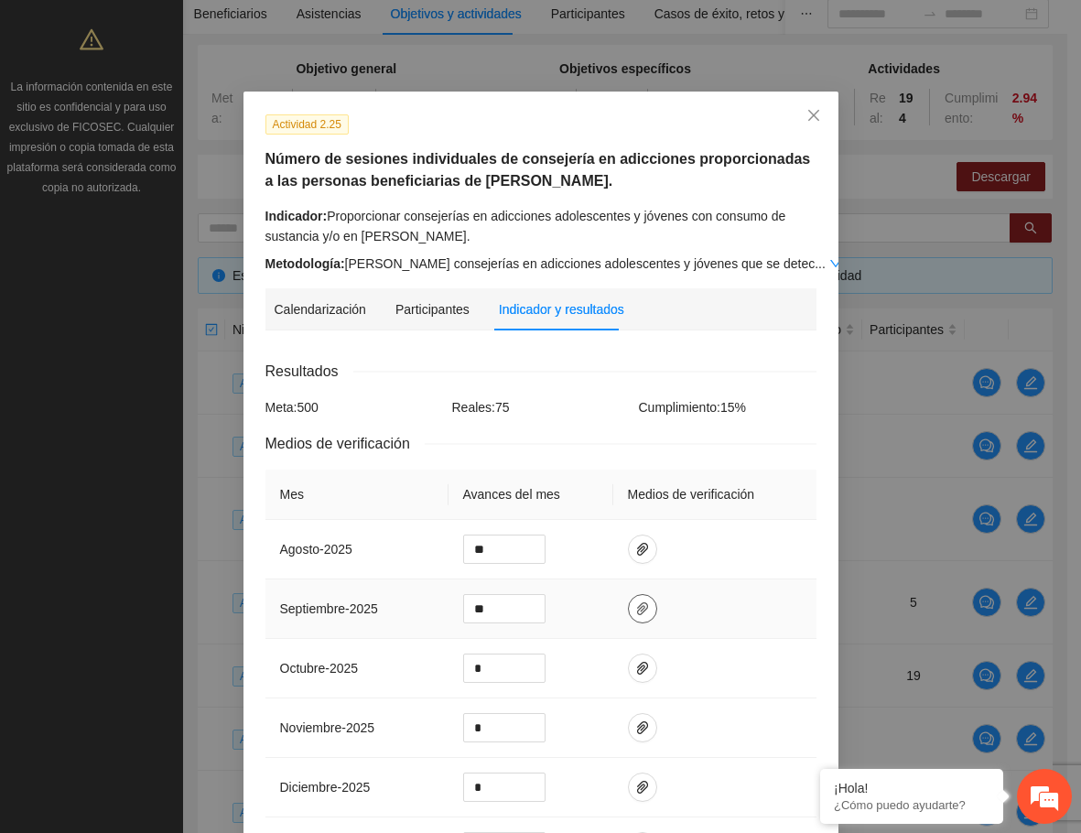
click at [635, 606] on icon "paper-clip" at bounding box center [642, 608] width 15 height 15
click at [594, 546] on span "Adjuntar documento" at bounding box center [586, 550] width 114 height 20
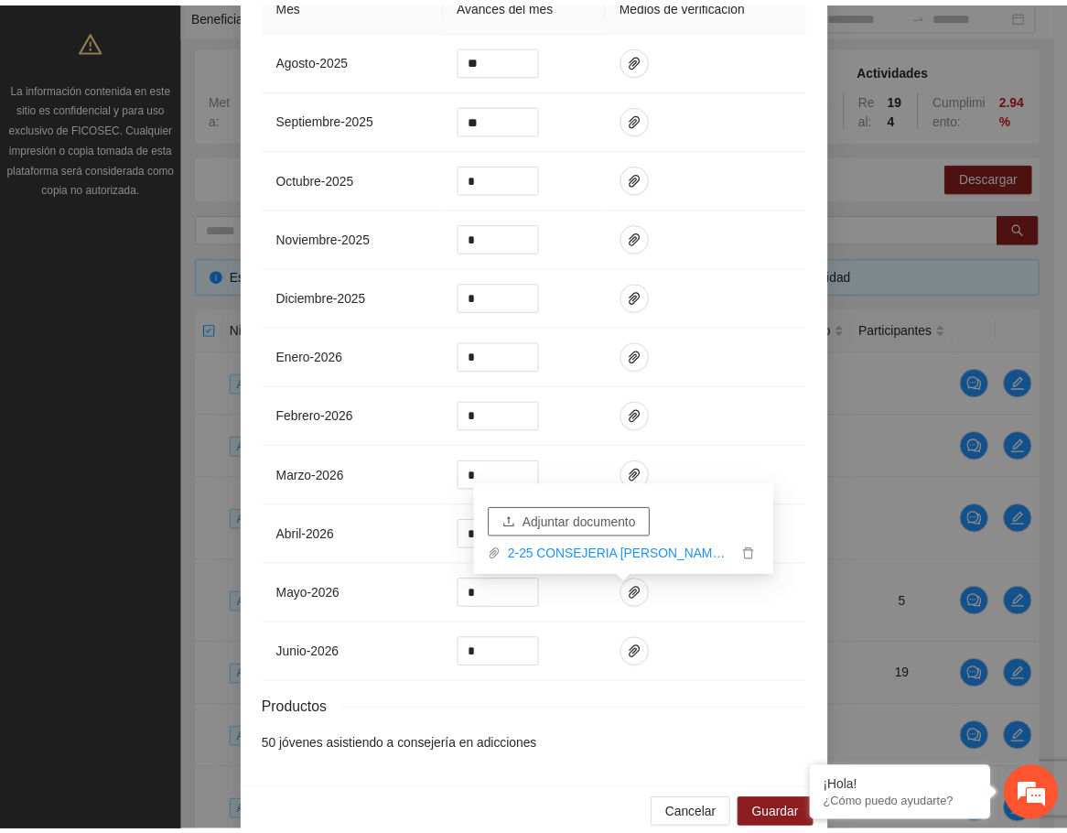
scroll to position [518, 0]
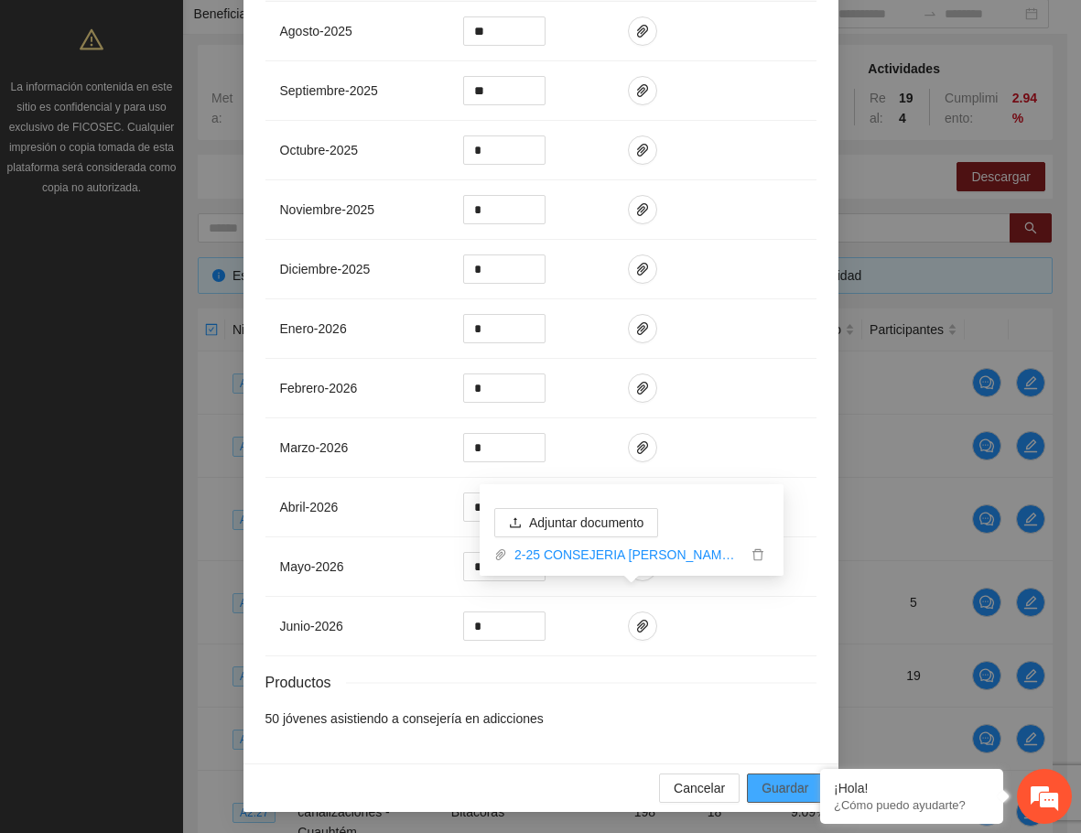
click at [801, 786] on span "Guardar" at bounding box center [785, 788] width 47 height 20
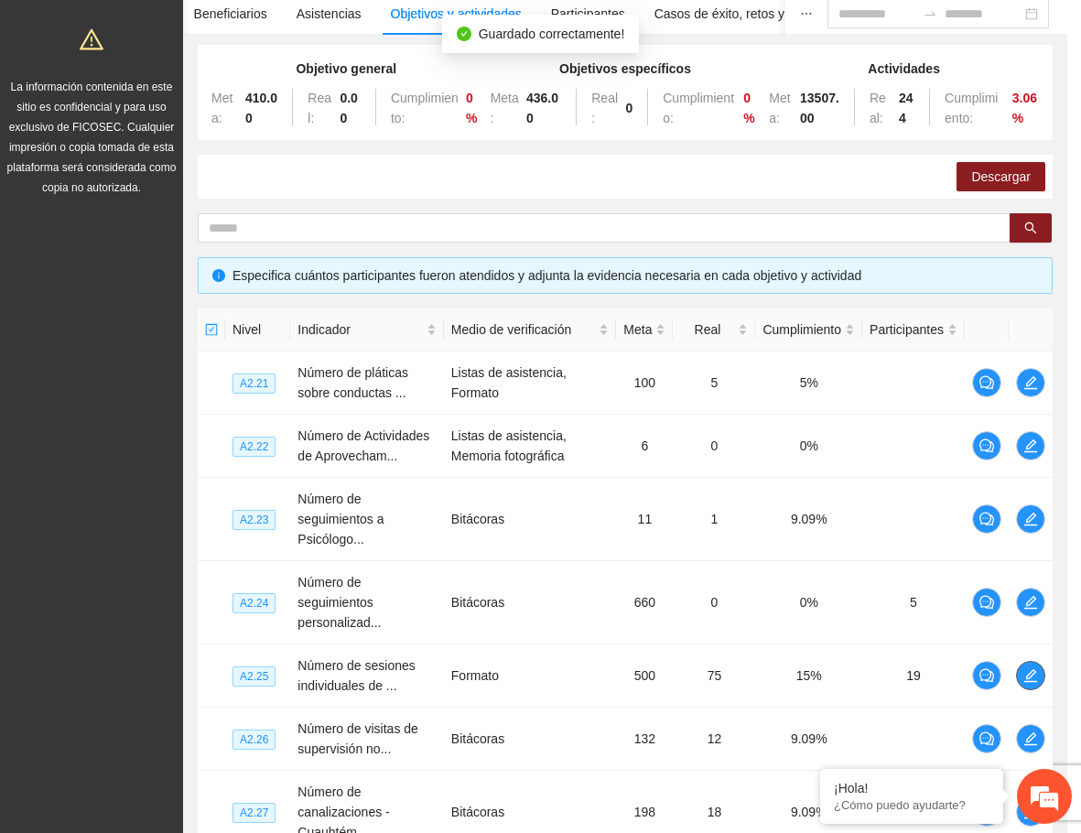
scroll to position [0, 0]
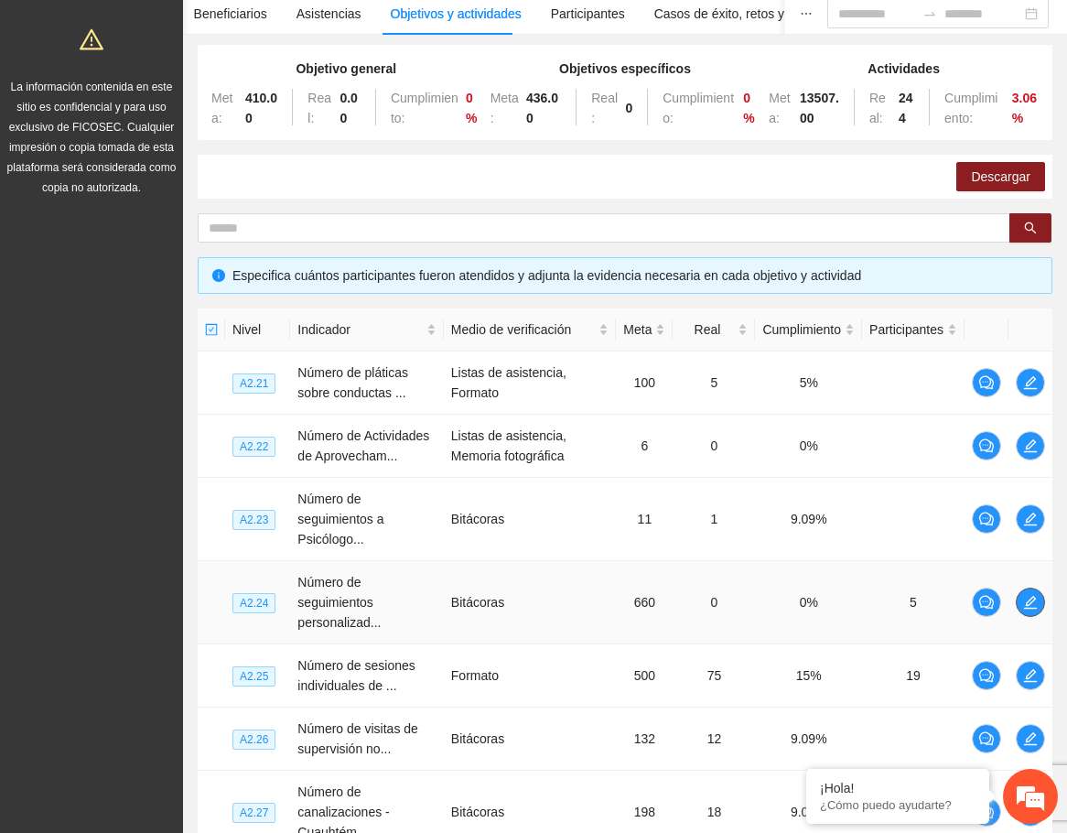
click at [1026, 600] on icon "edit" at bounding box center [1030, 602] width 15 height 15
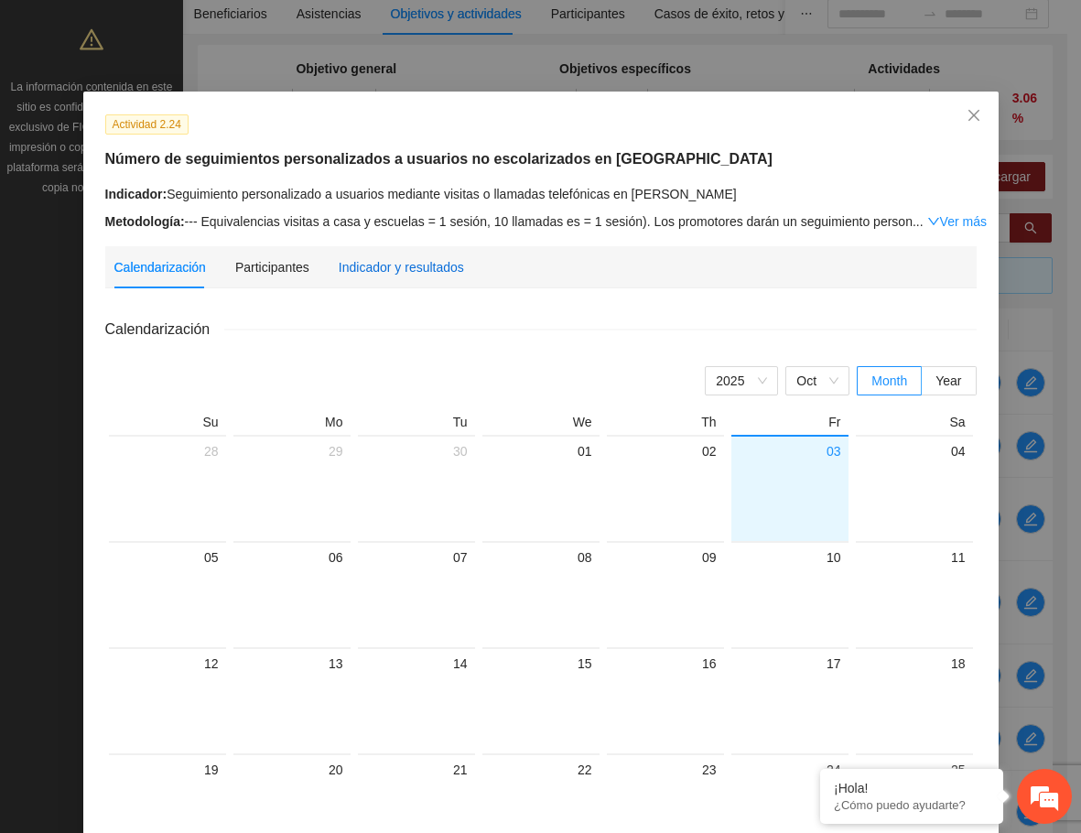
click at [398, 270] on div "Indicador y resultados" at bounding box center [401, 267] width 125 height 20
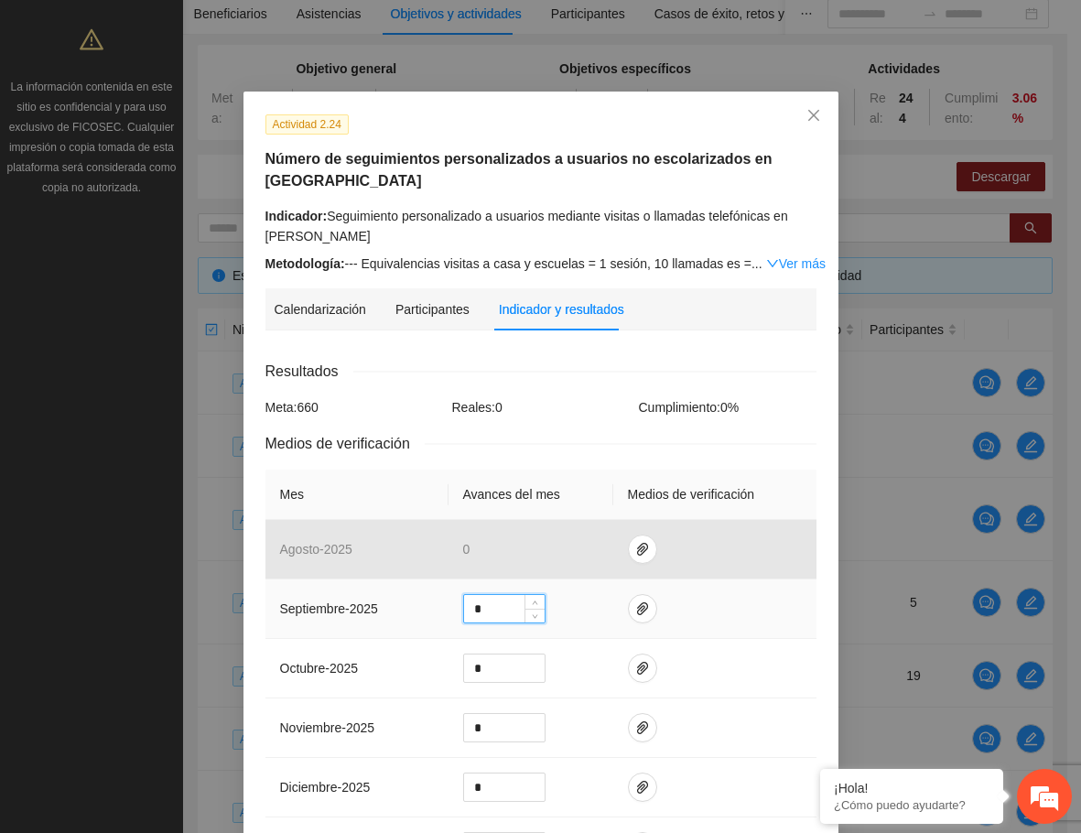
drag, startPoint x: 492, startPoint y: 606, endPoint x: 465, endPoint y: 606, distance: 27.5
click at [465, 606] on input "*" at bounding box center [504, 608] width 81 height 27
type input "**"
click at [635, 610] on icon "paper-clip" at bounding box center [642, 608] width 15 height 15
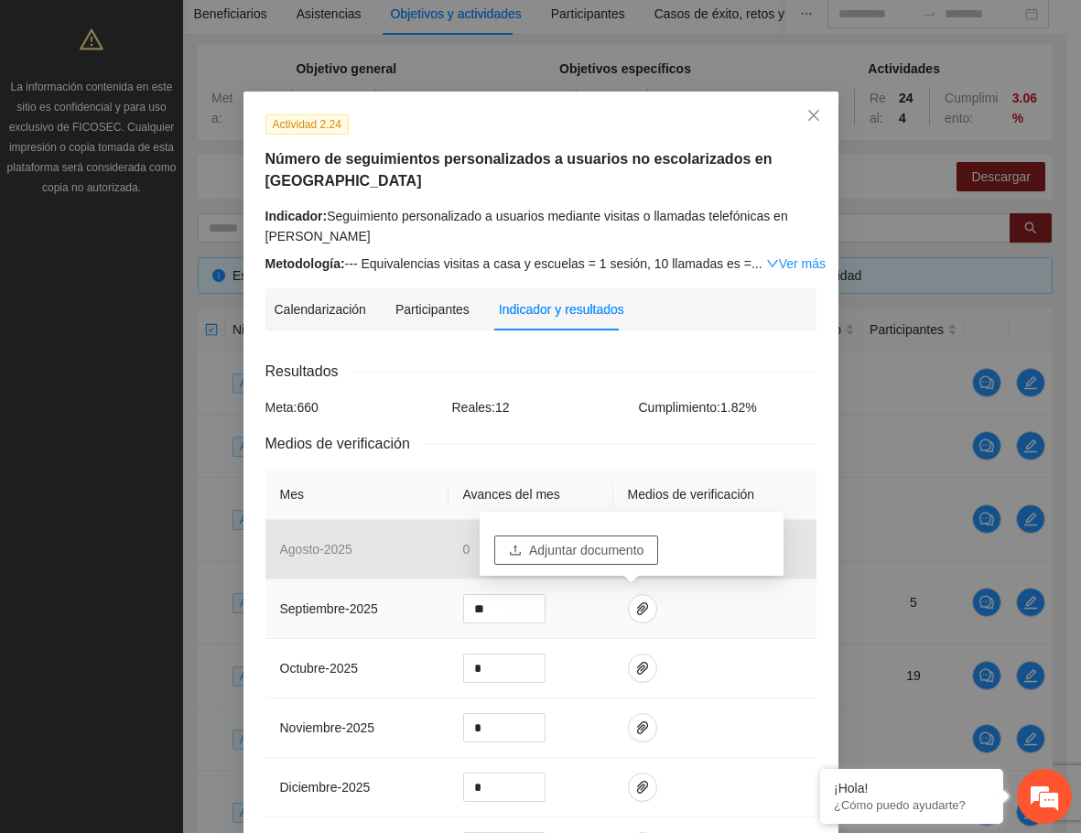
click at [611, 552] on span "Adjuntar documento" at bounding box center [586, 550] width 114 height 20
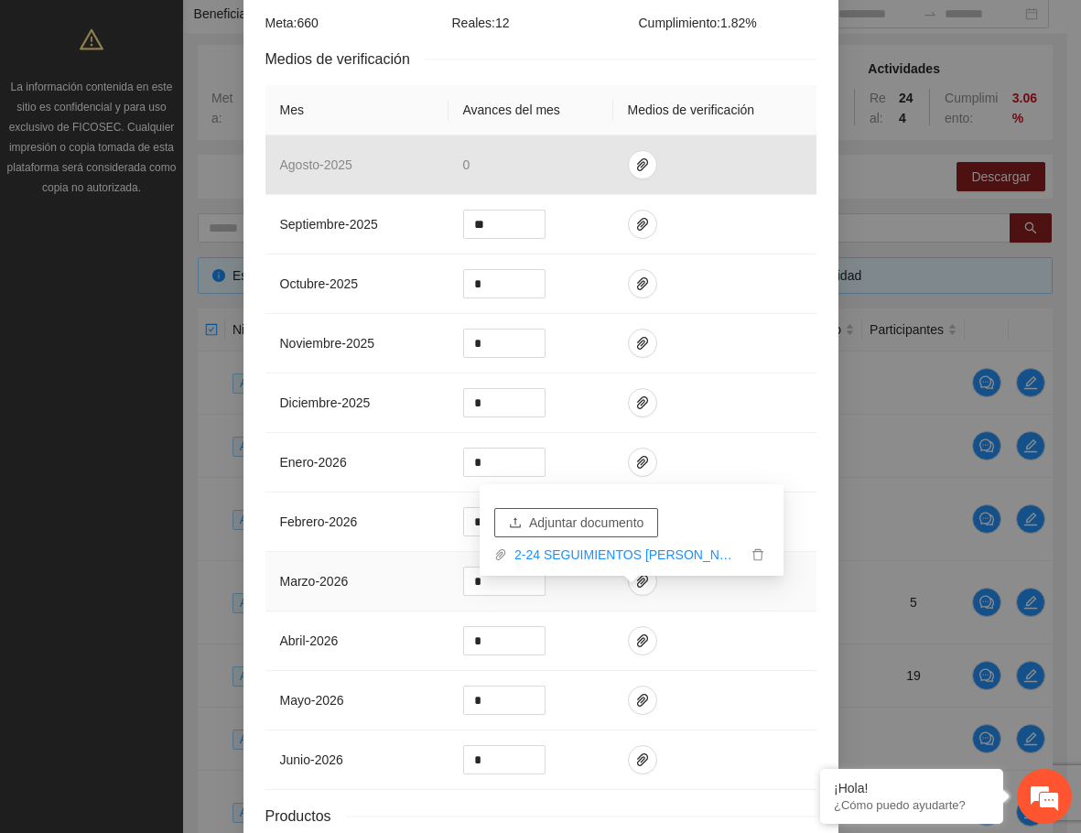
scroll to position [518, 0]
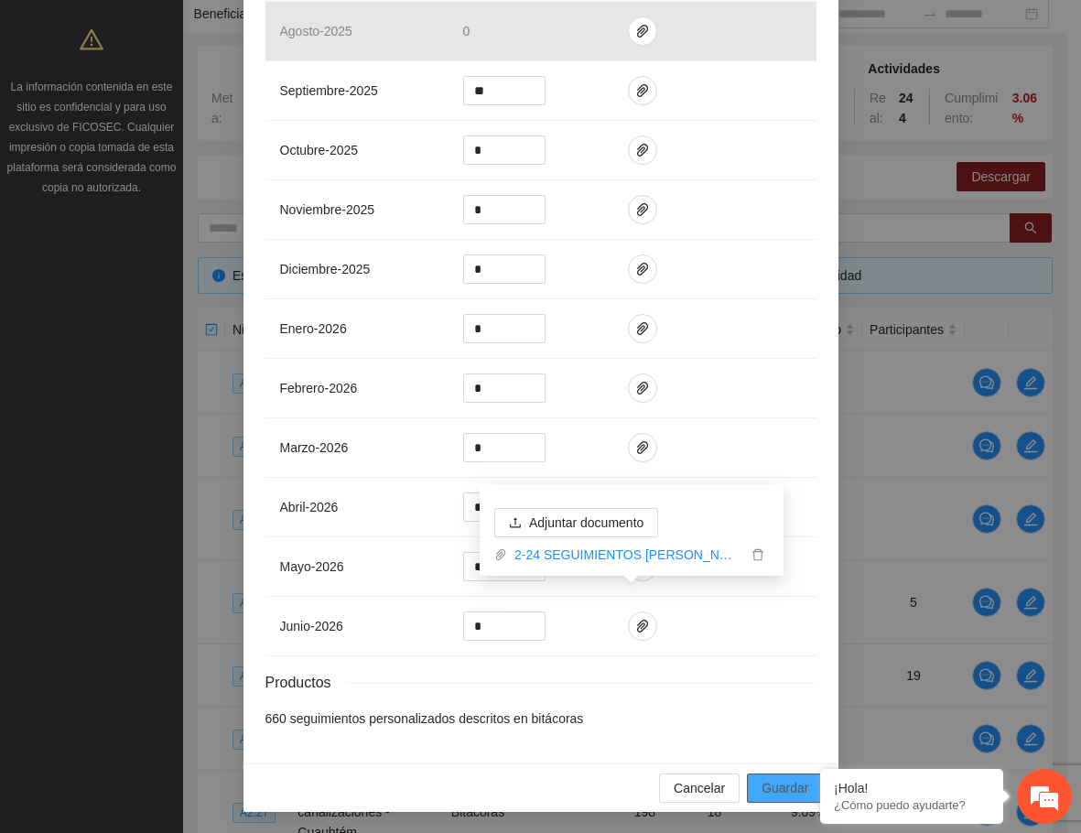
click at [785, 791] on span "Guardar" at bounding box center [785, 788] width 47 height 20
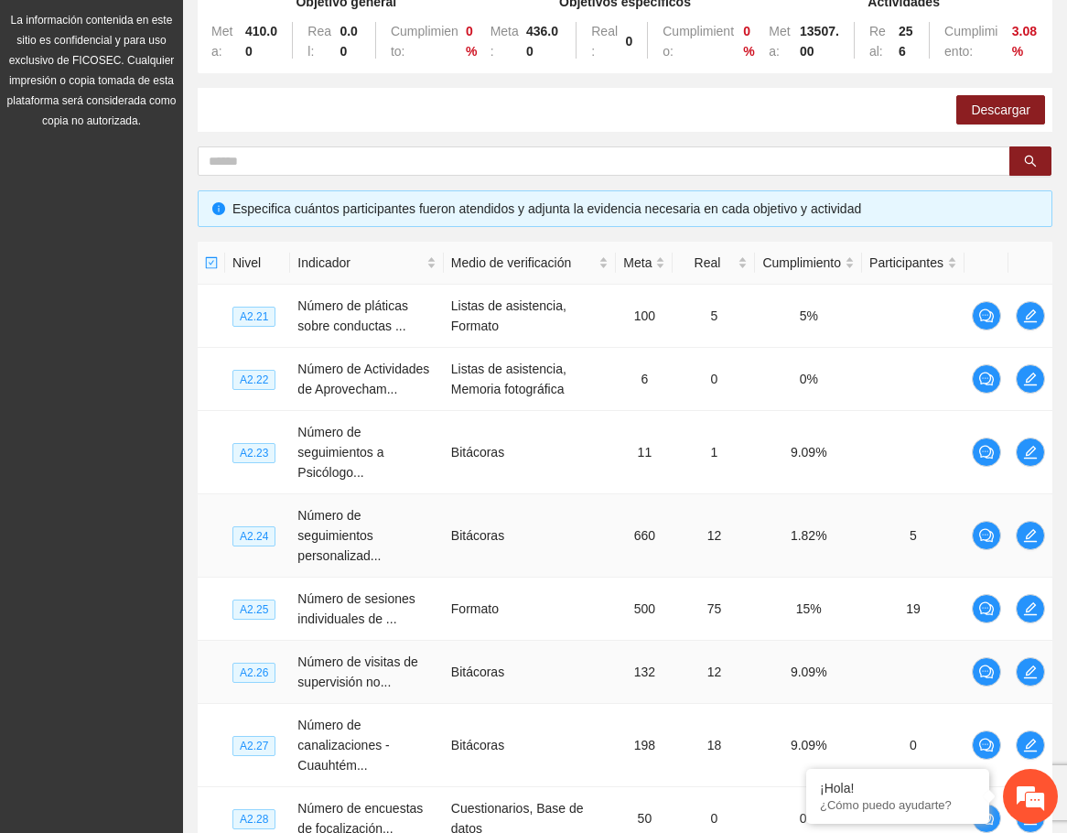
scroll to position [556, 0]
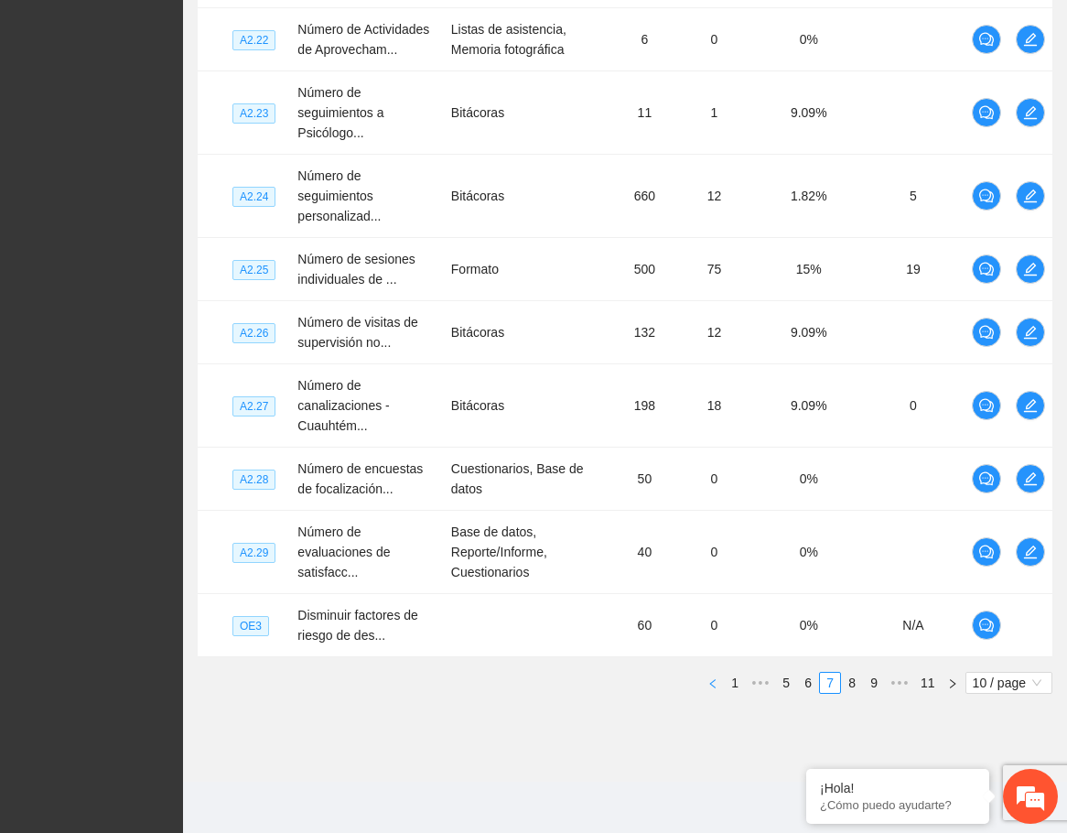
click at [705, 680] on button "button" at bounding box center [713, 683] width 22 height 22
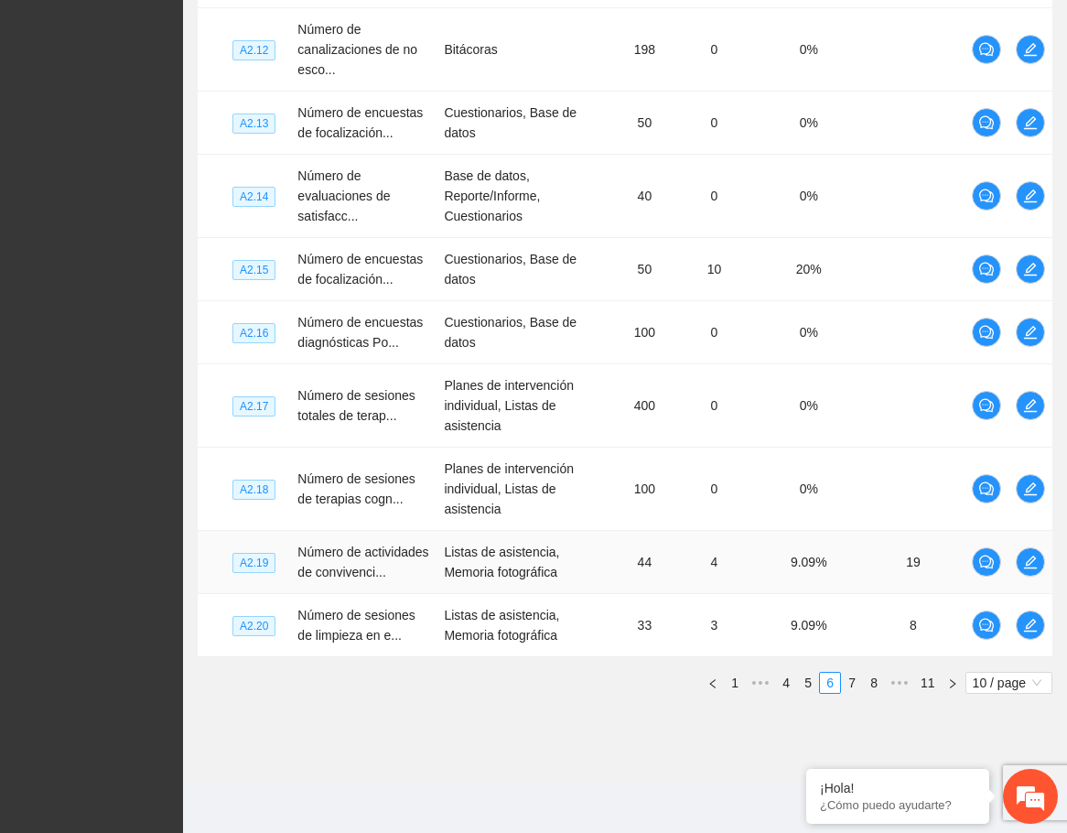
scroll to position [596, 0]
click at [804, 684] on link "5" at bounding box center [808, 683] width 20 height 20
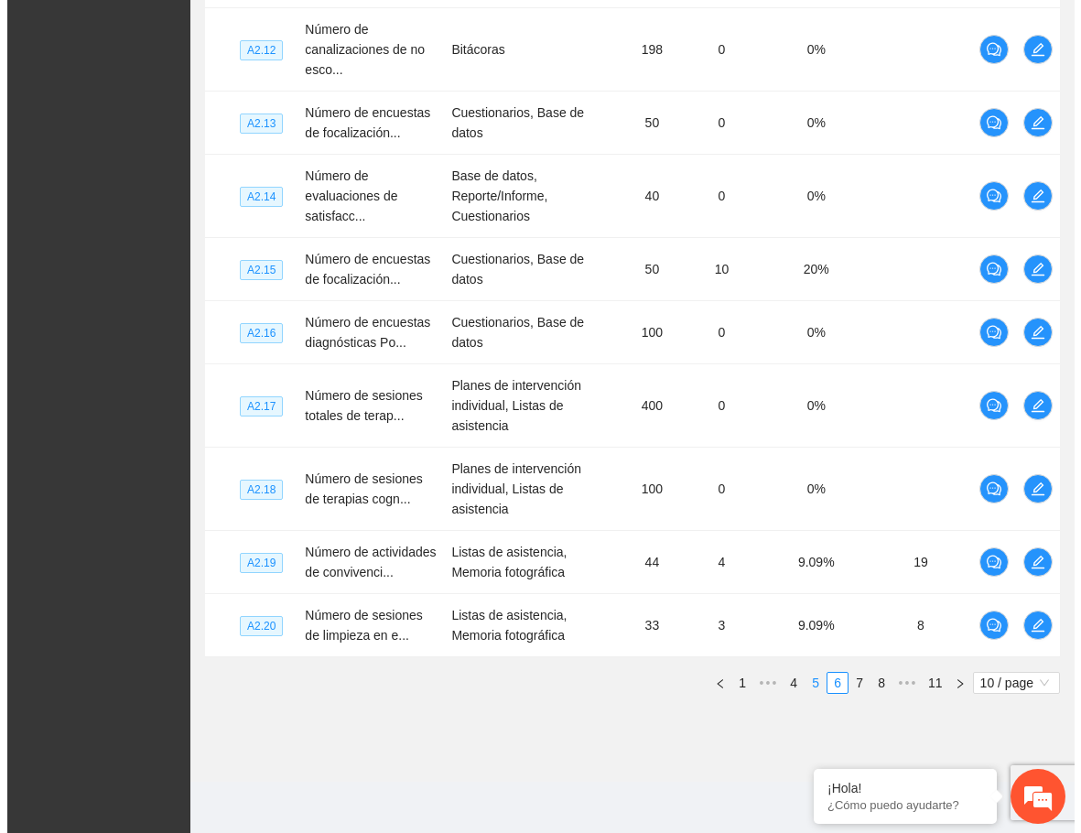
scroll to position [556, 0]
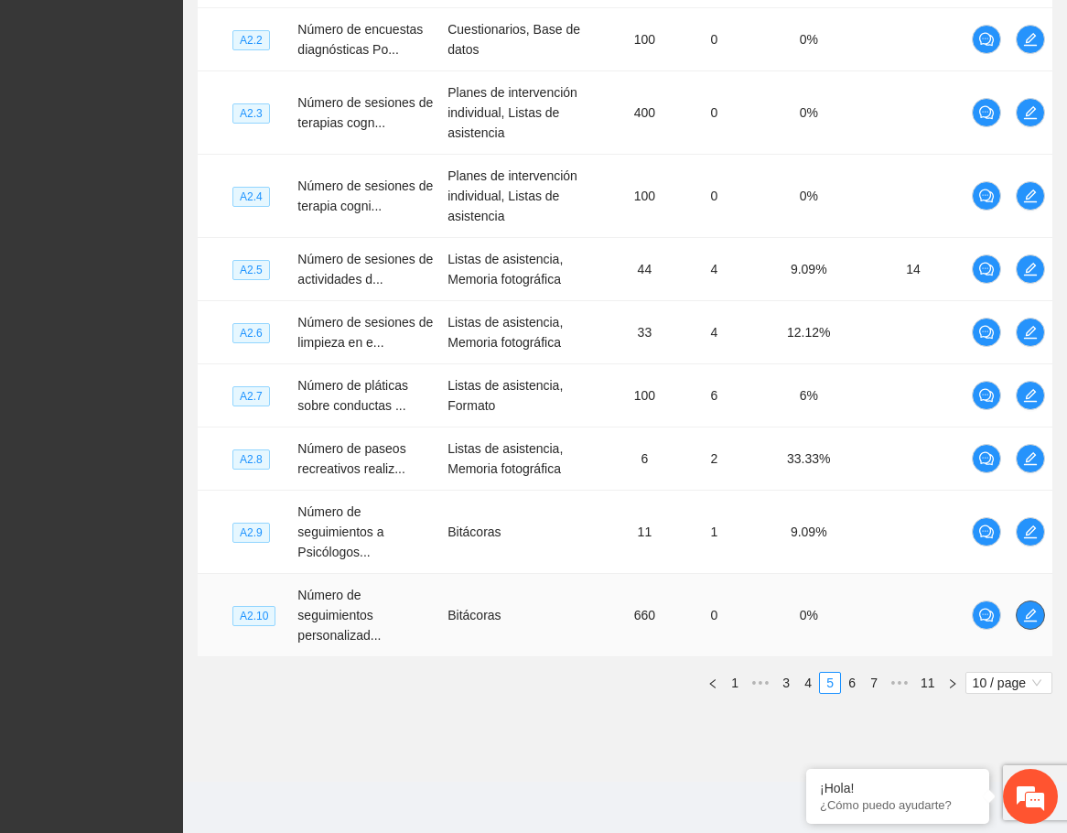
click at [1031, 621] on icon "edit" at bounding box center [1030, 615] width 13 height 13
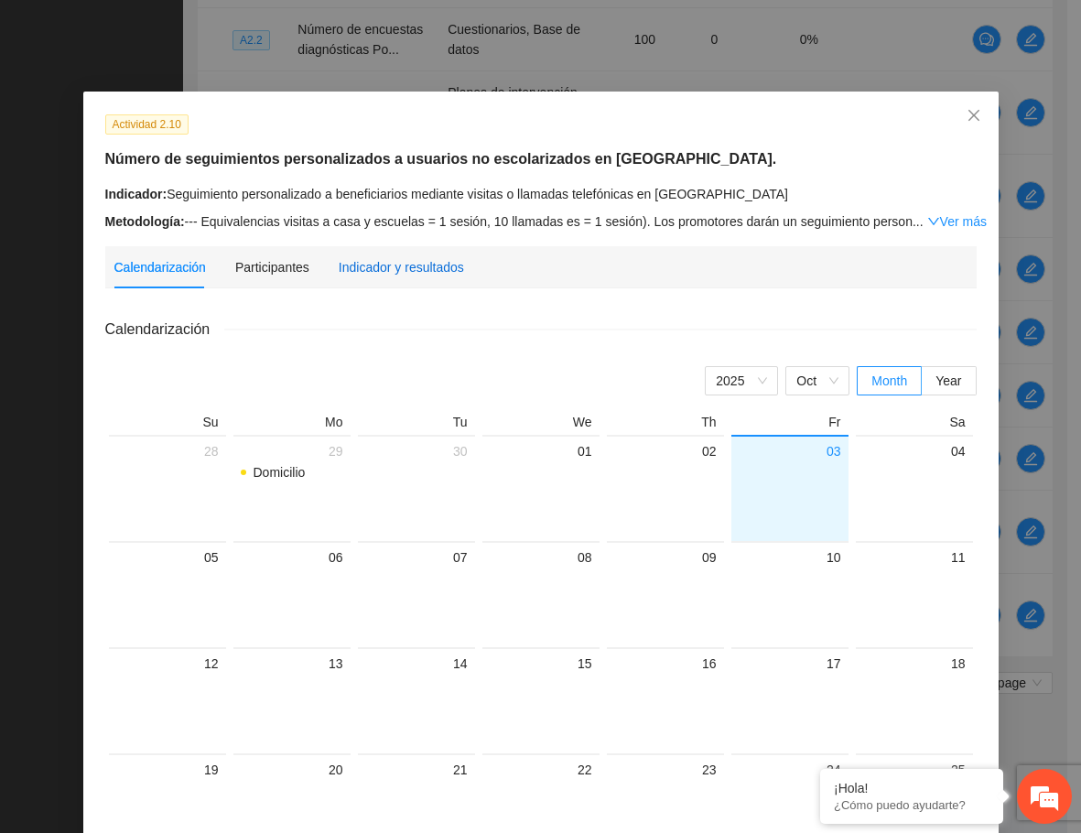
click at [376, 270] on div "Indicador y resultados" at bounding box center [401, 267] width 125 height 20
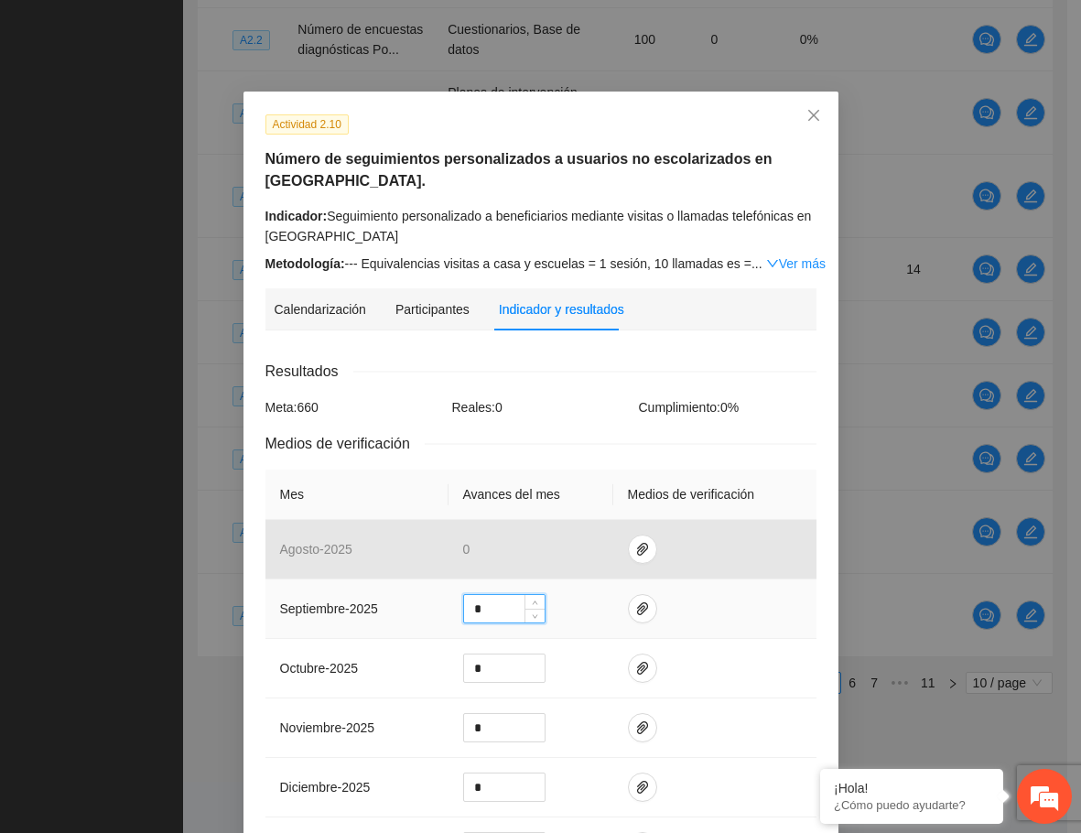
click at [477, 600] on input "*" at bounding box center [504, 608] width 81 height 27
drag, startPoint x: 482, startPoint y: 606, endPoint x: 460, endPoint y: 606, distance: 22.0
click at [464, 606] on input "*" at bounding box center [504, 608] width 81 height 27
type input "*"
click at [636, 610] on icon "paper-clip" at bounding box center [642, 608] width 15 height 15
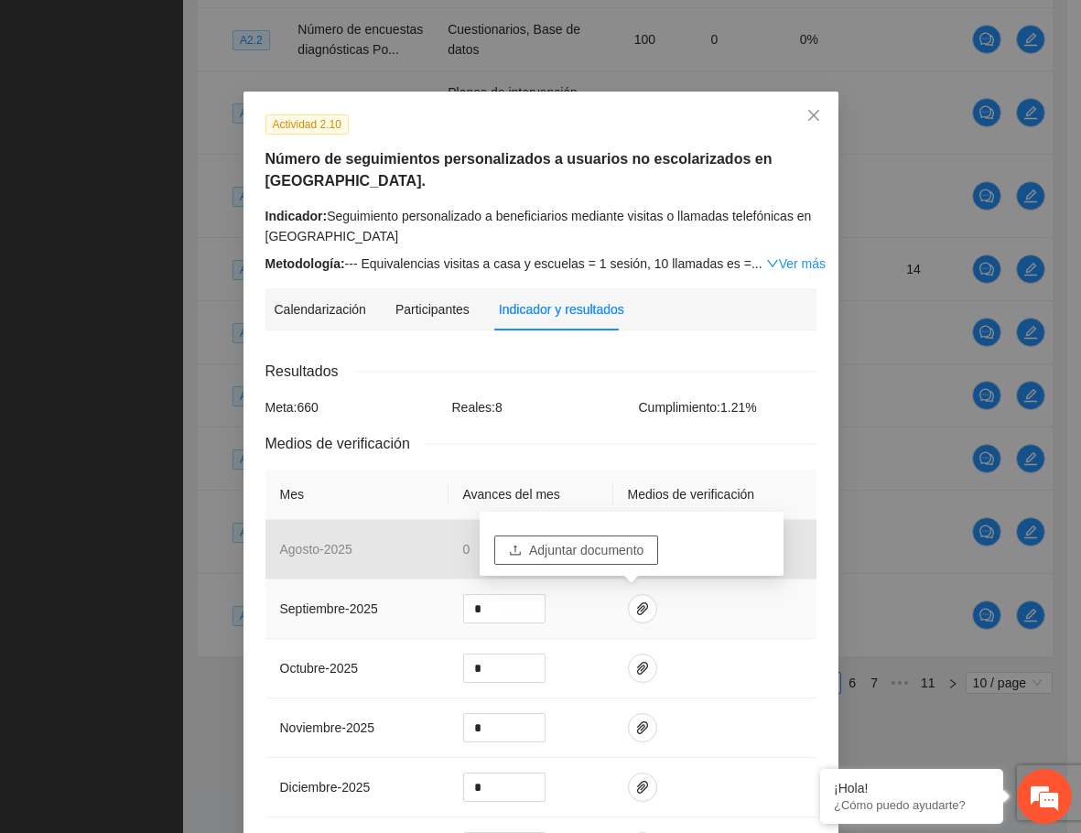
click at [600, 553] on span "Adjuntar documento" at bounding box center [586, 550] width 114 height 20
click at [769, 261] on link "Ver más" at bounding box center [795, 263] width 59 height 15
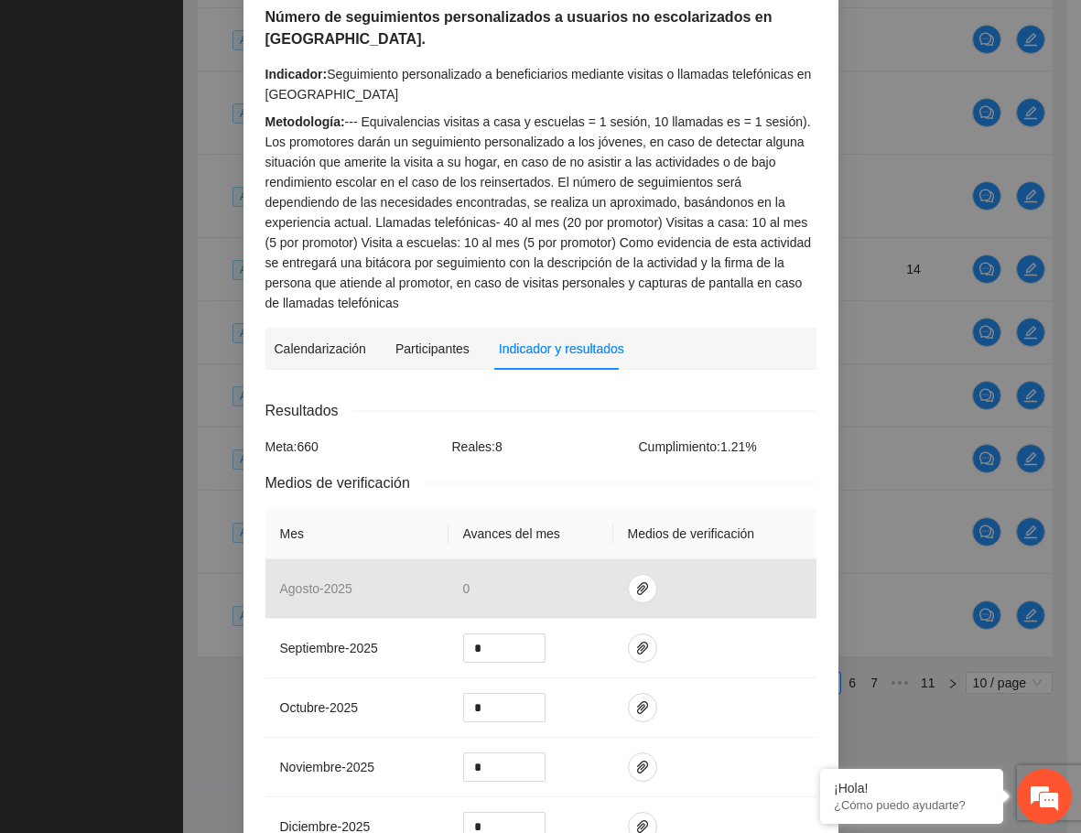
scroll to position [275, 0]
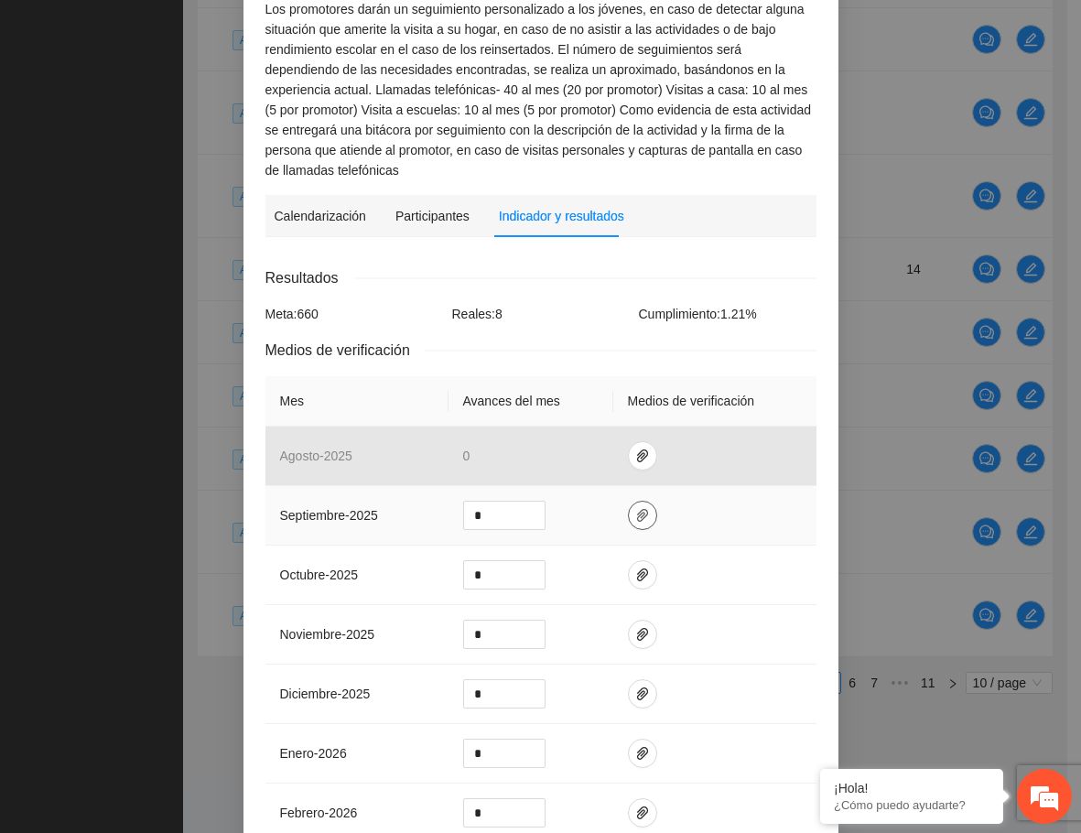
click at [637, 509] on icon "paper-clip" at bounding box center [642, 515] width 11 height 13
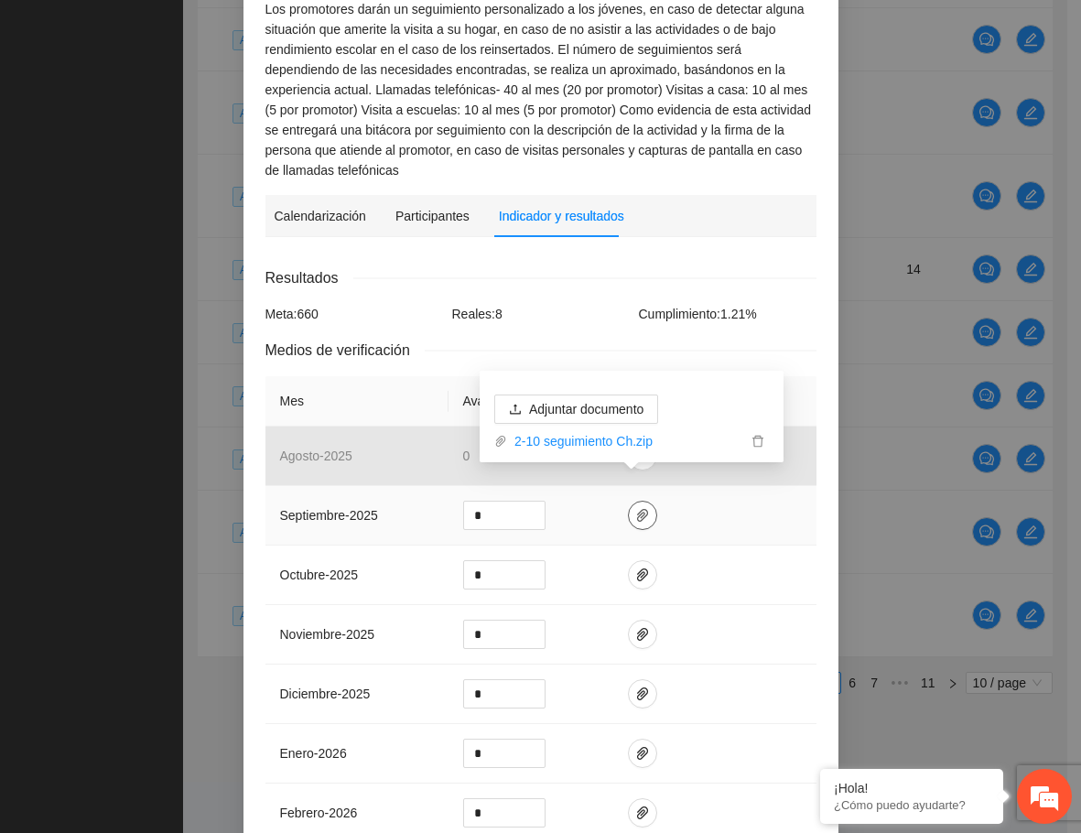
click at [637, 509] on icon "paper-clip" at bounding box center [642, 515] width 11 height 13
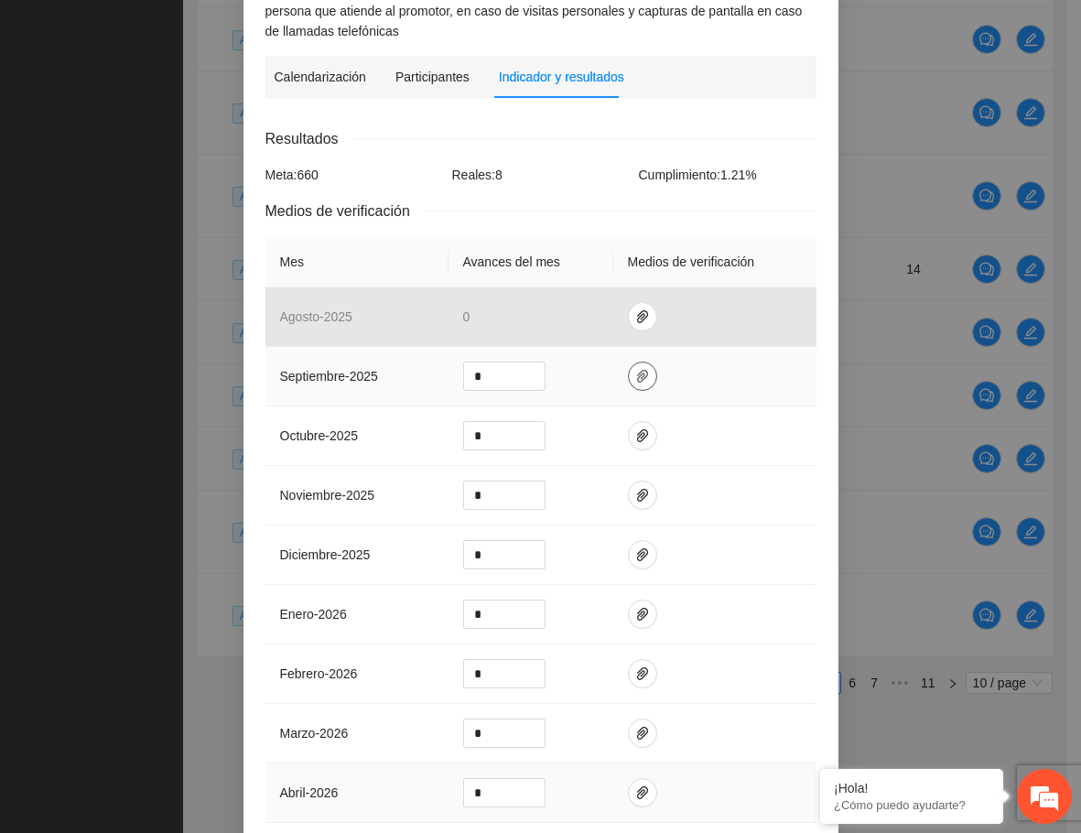
scroll to position [679, 0]
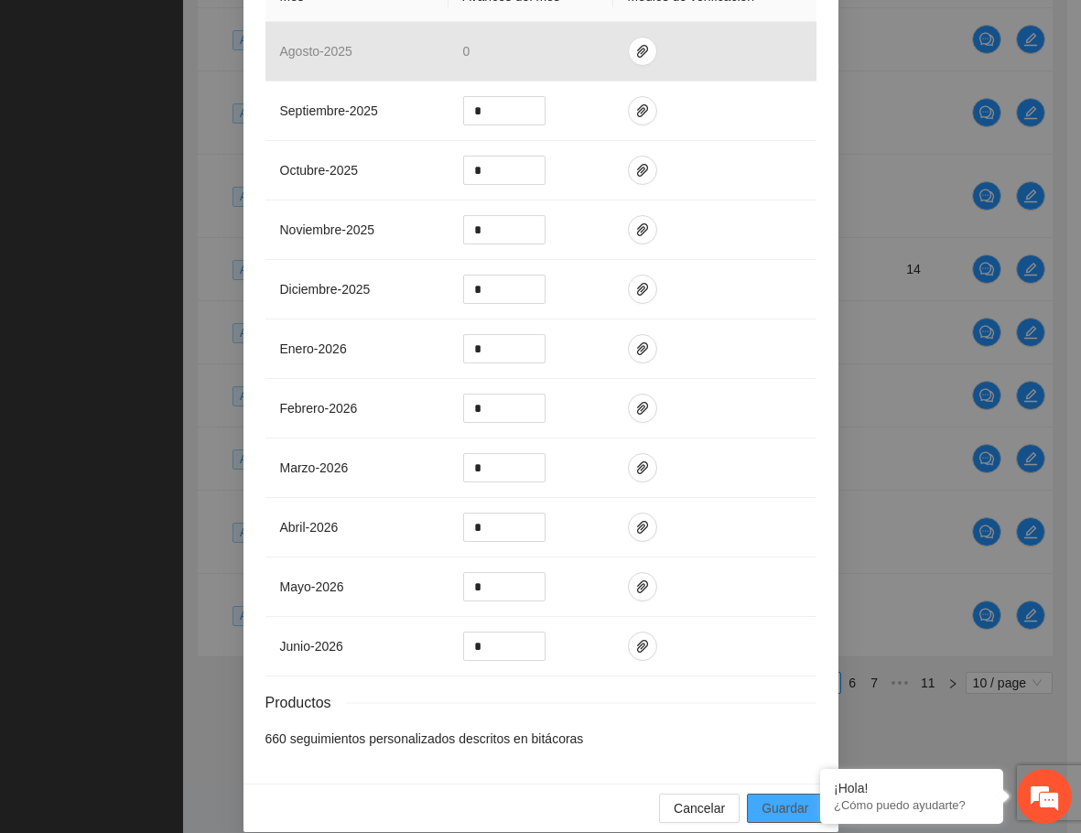
click at [768, 798] on span "Guardar" at bounding box center [785, 808] width 47 height 20
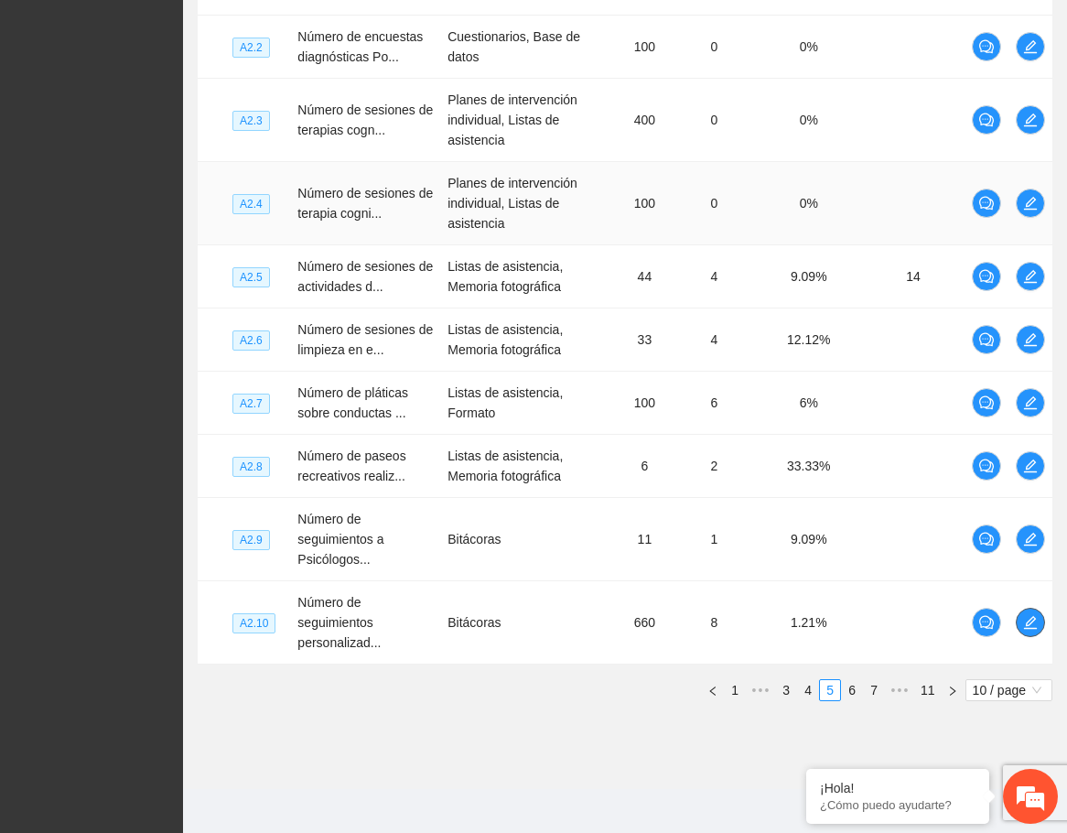
scroll to position [549, 0]
click at [877, 690] on link "7" at bounding box center [874, 689] width 20 height 20
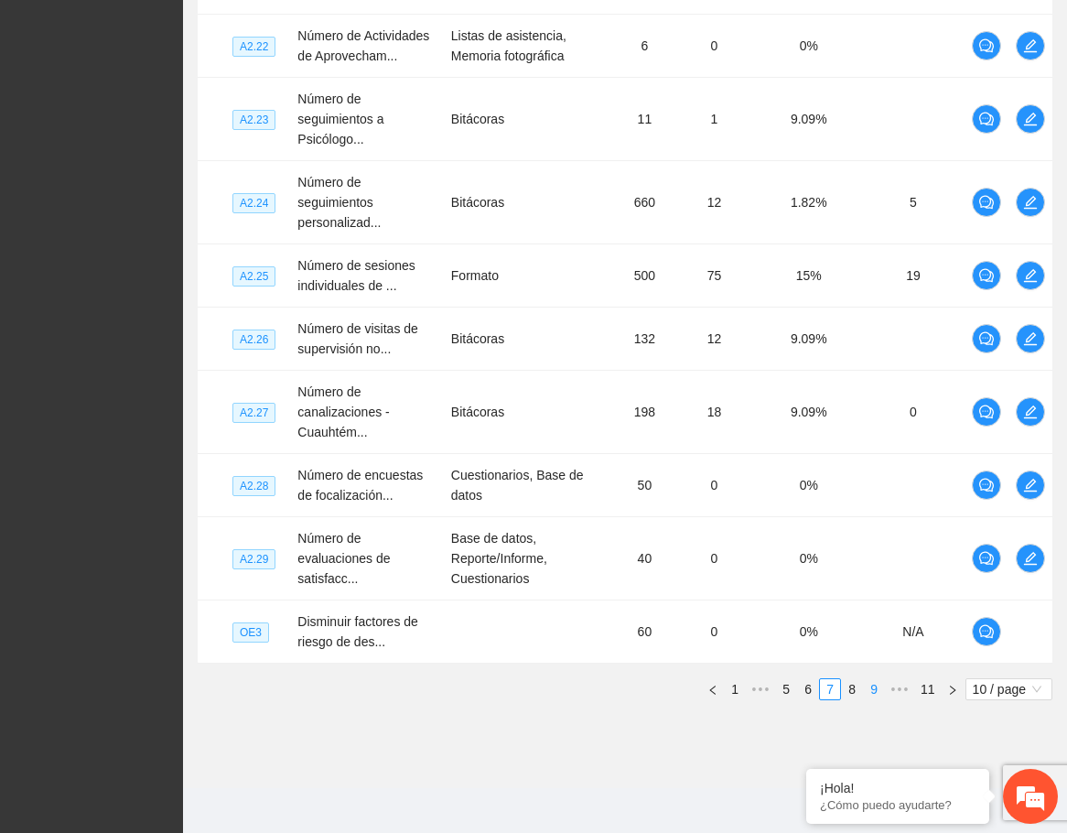
click at [877, 690] on link "9" at bounding box center [874, 689] width 20 height 20
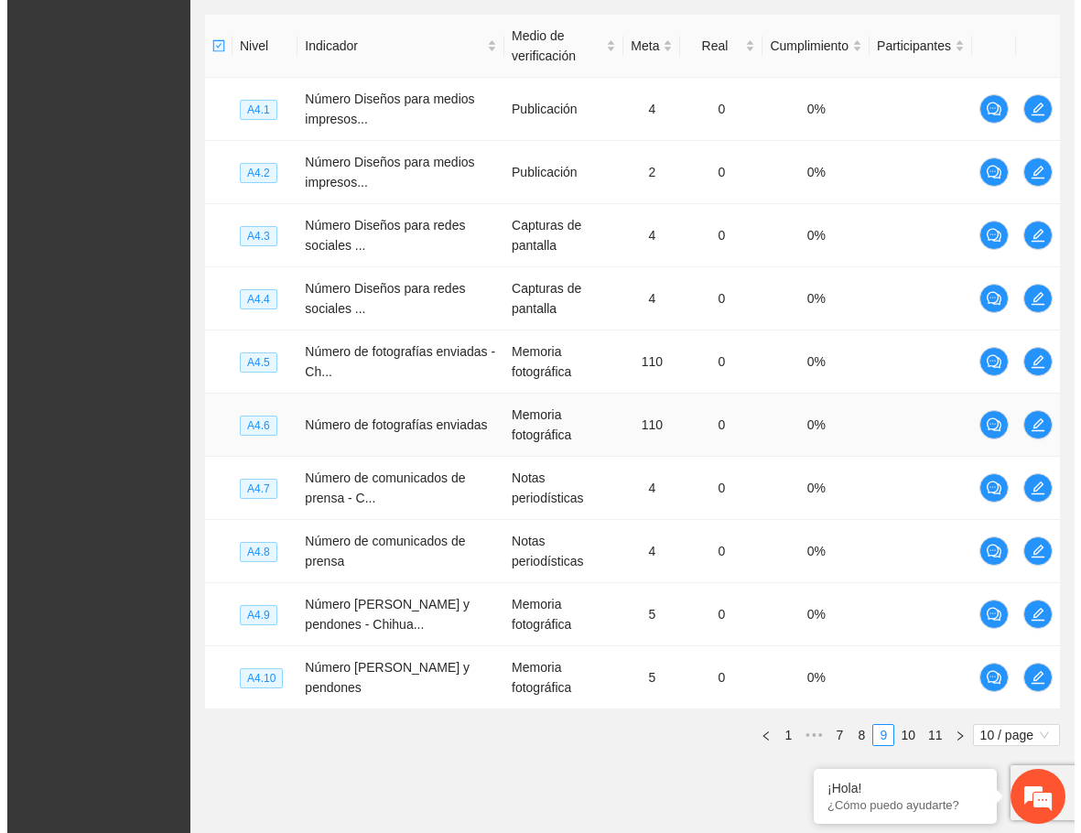
scroll to position [393, 0]
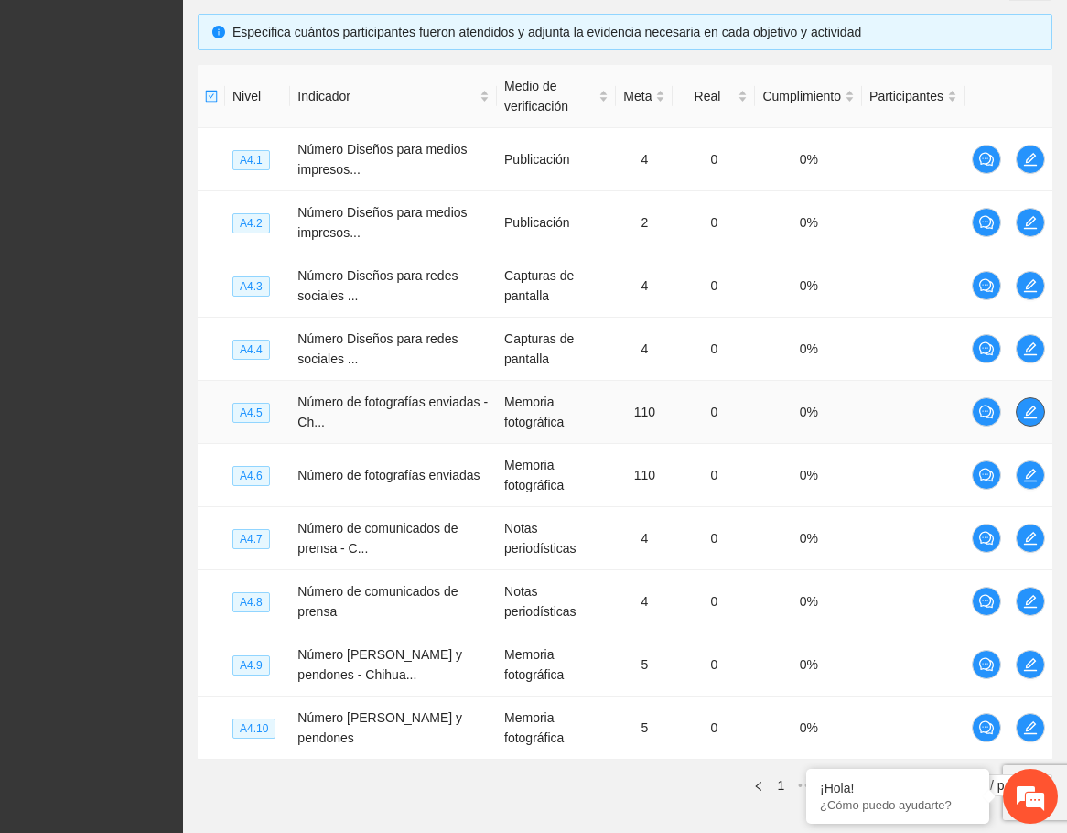
click at [1032, 412] on icon "edit" at bounding box center [1030, 411] width 13 height 13
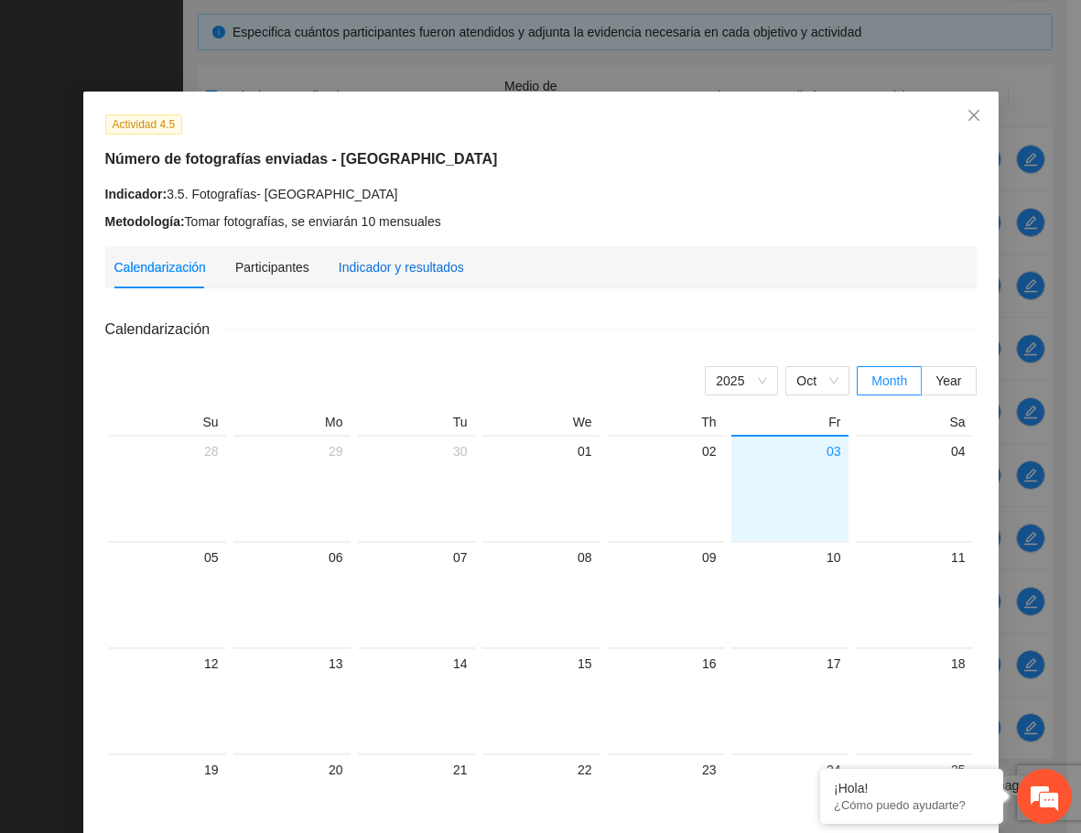
click at [363, 271] on div "Indicador y resultados" at bounding box center [401, 267] width 125 height 20
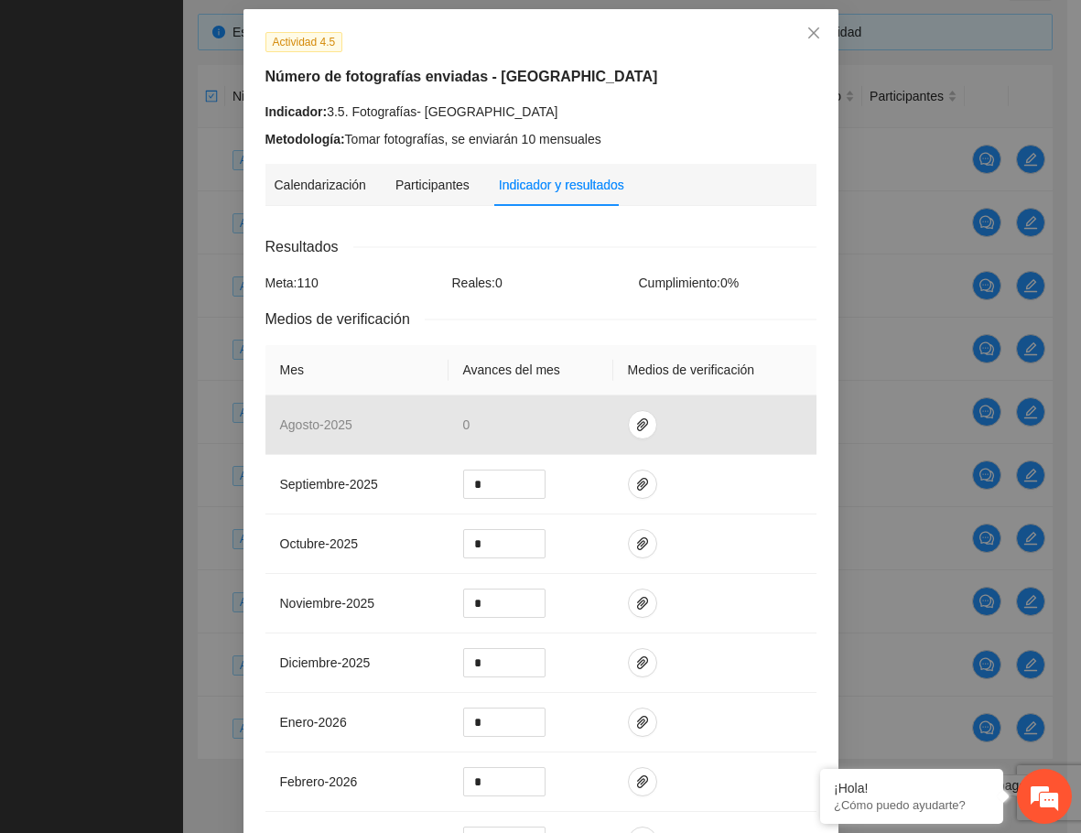
scroll to position [0, 0]
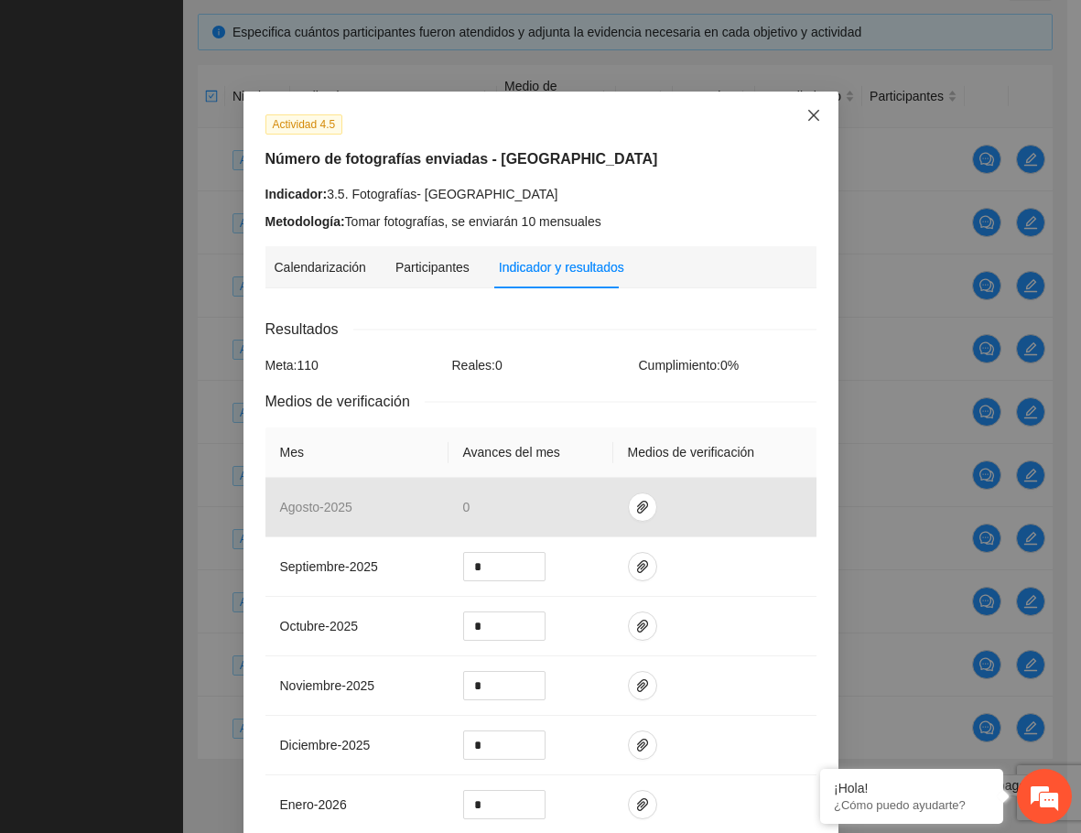
click at [798, 116] on span "Close" at bounding box center [813, 116] width 49 height 49
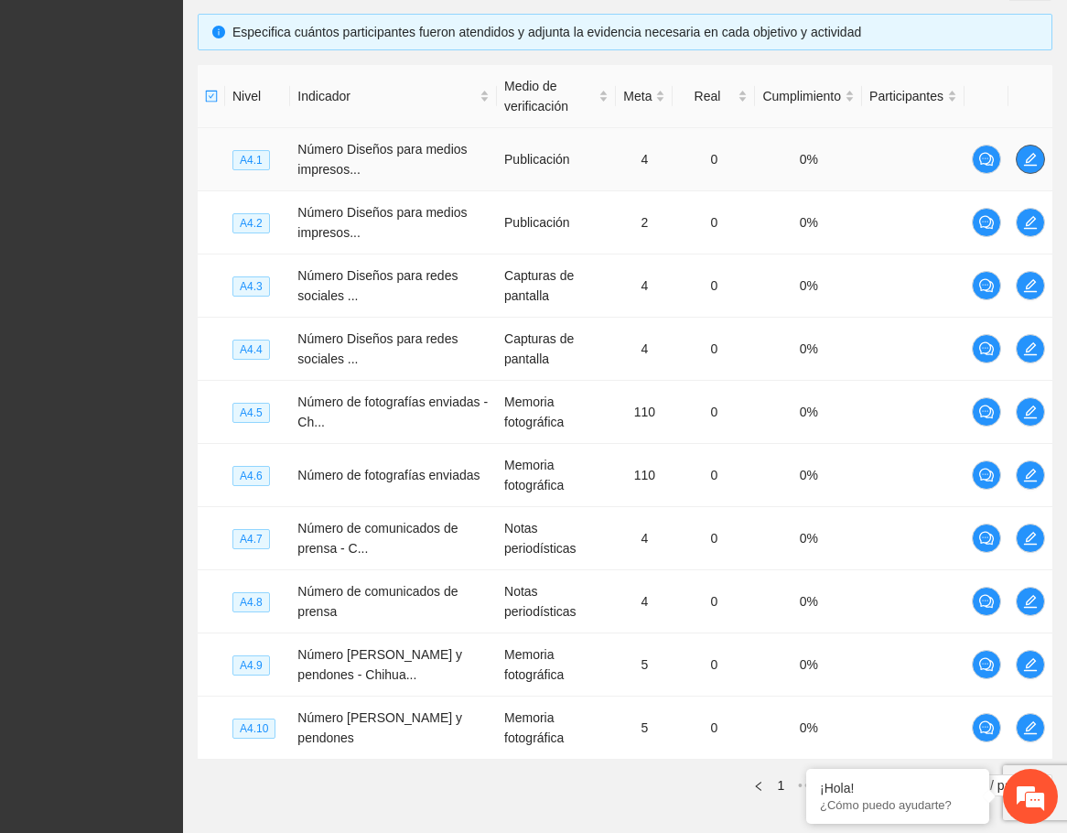
click at [1034, 160] on icon "edit" at bounding box center [1030, 159] width 15 height 15
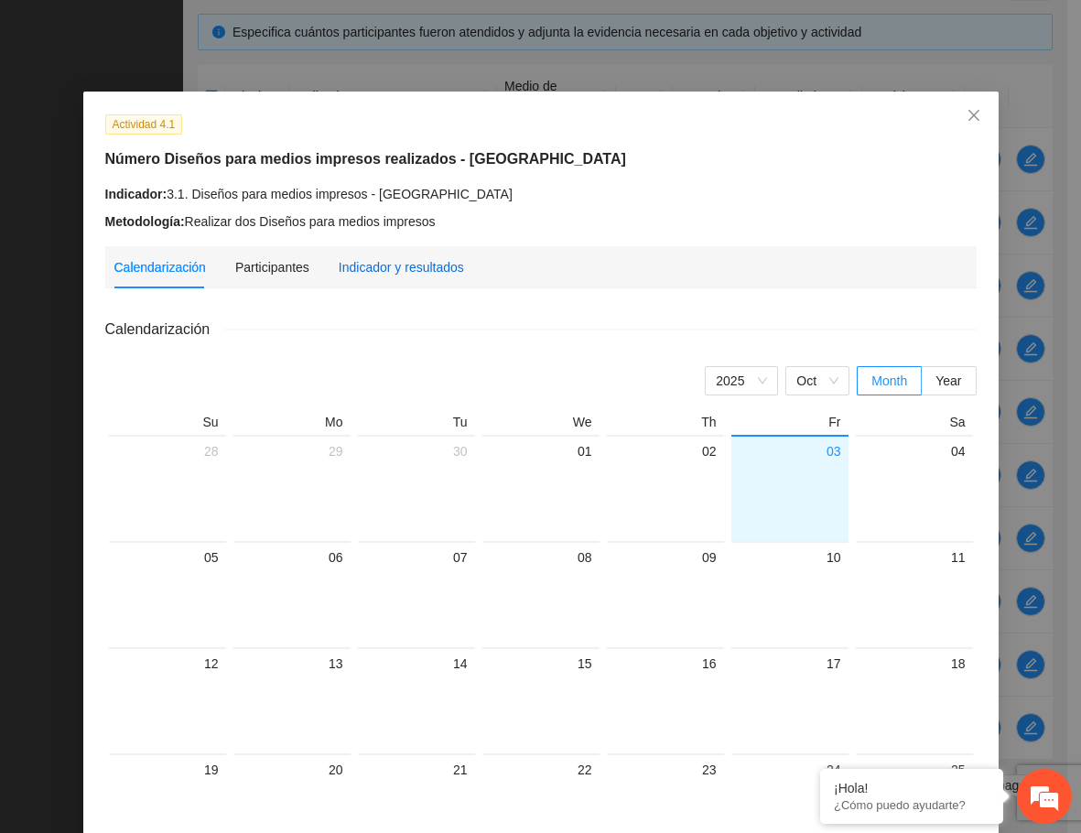
click at [405, 263] on div "Indicador y resultados" at bounding box center [401, 267] width 125 height 20
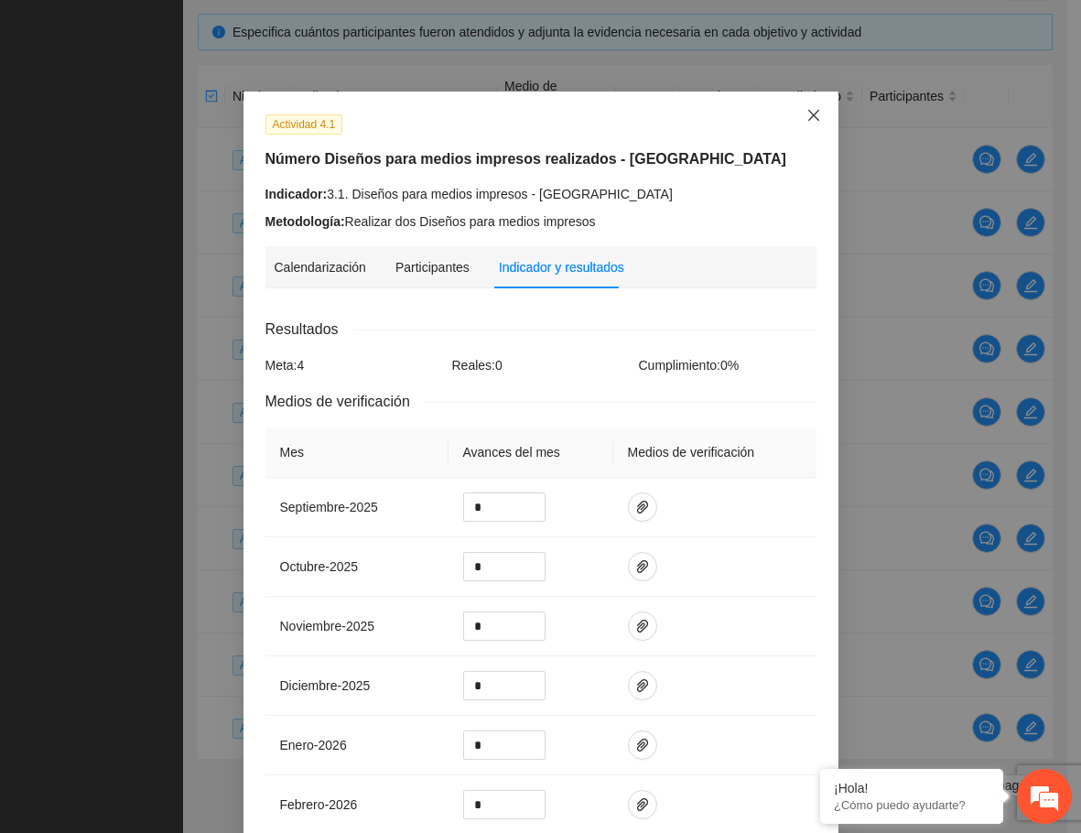
click at [808, 118] on icon "close" at bounding box center [812, 115] width 11 height 11
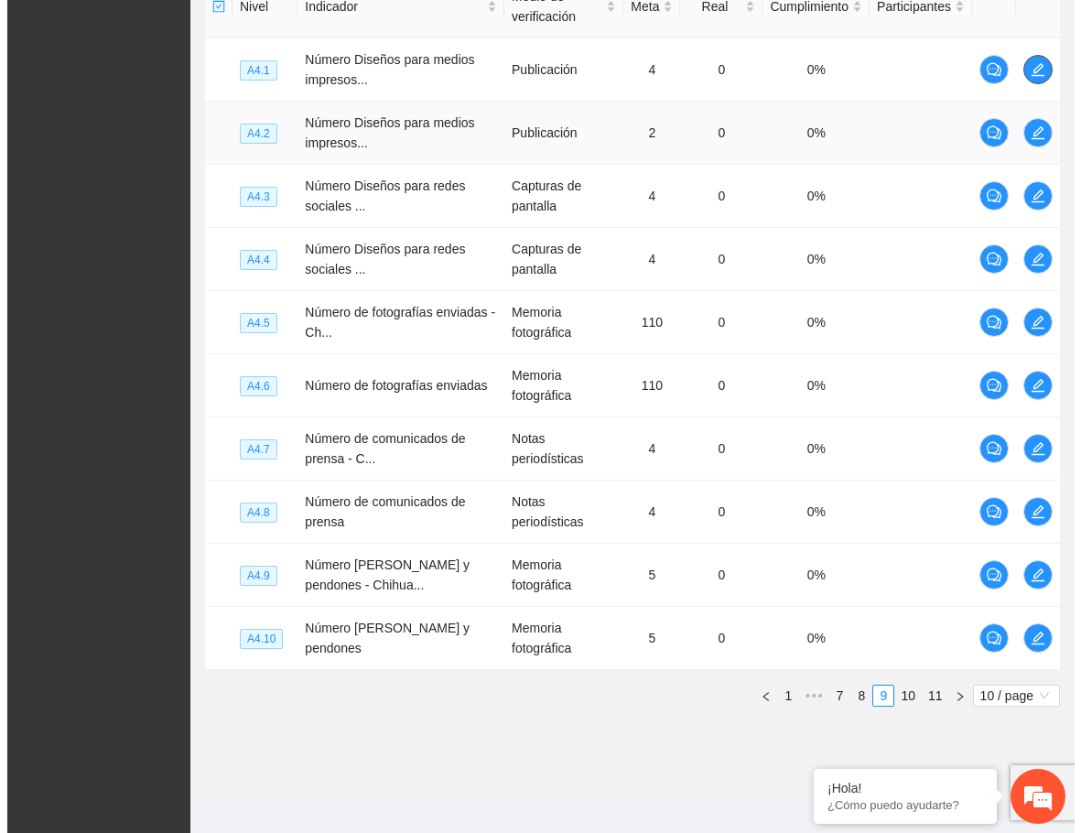
scroll to position [484, 0]
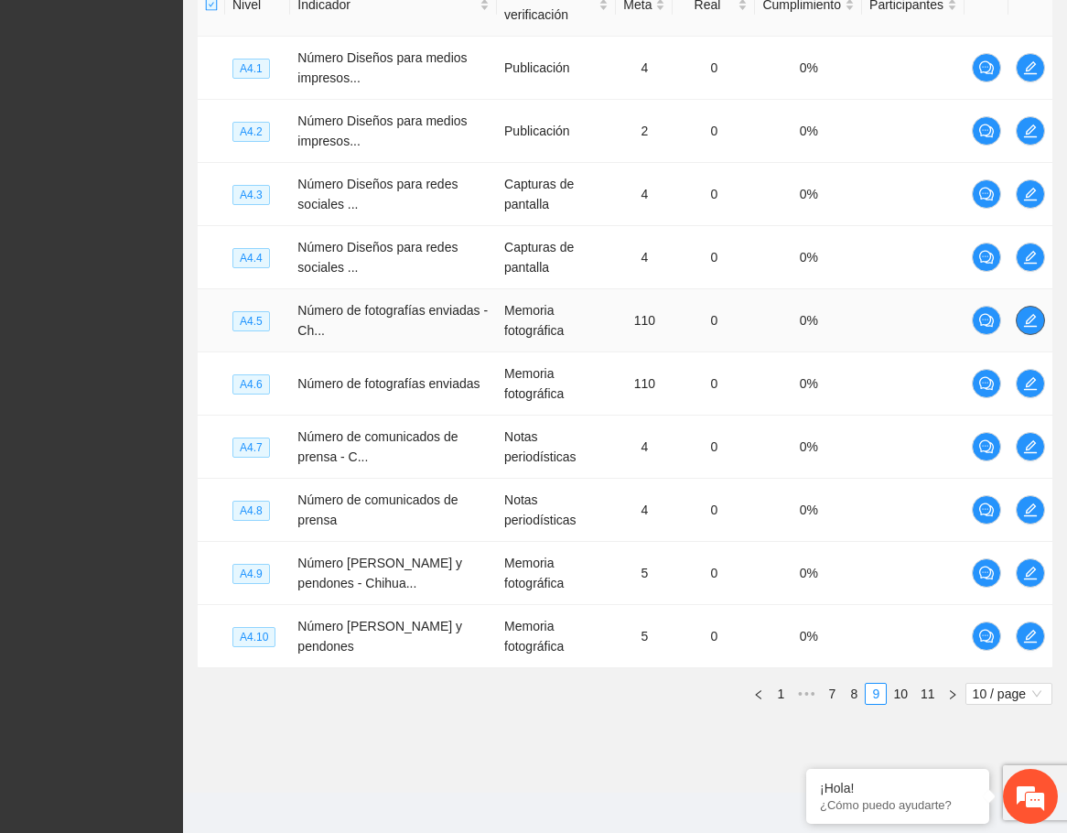
click at [1034, 313] on icon "edit" at bounding box center [1030, 320] width 15 height 15
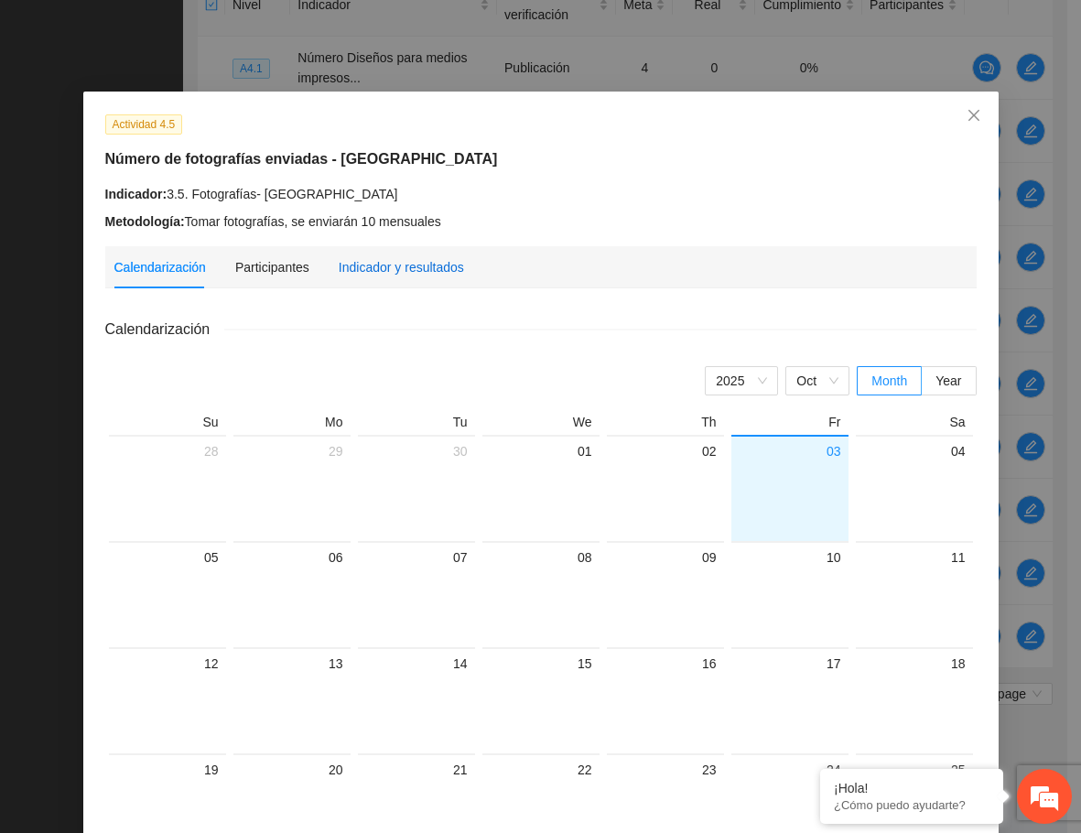
click at [383, 262] on div "Indicador y resultados" at bounding box center [401, 267] width 125 height 20
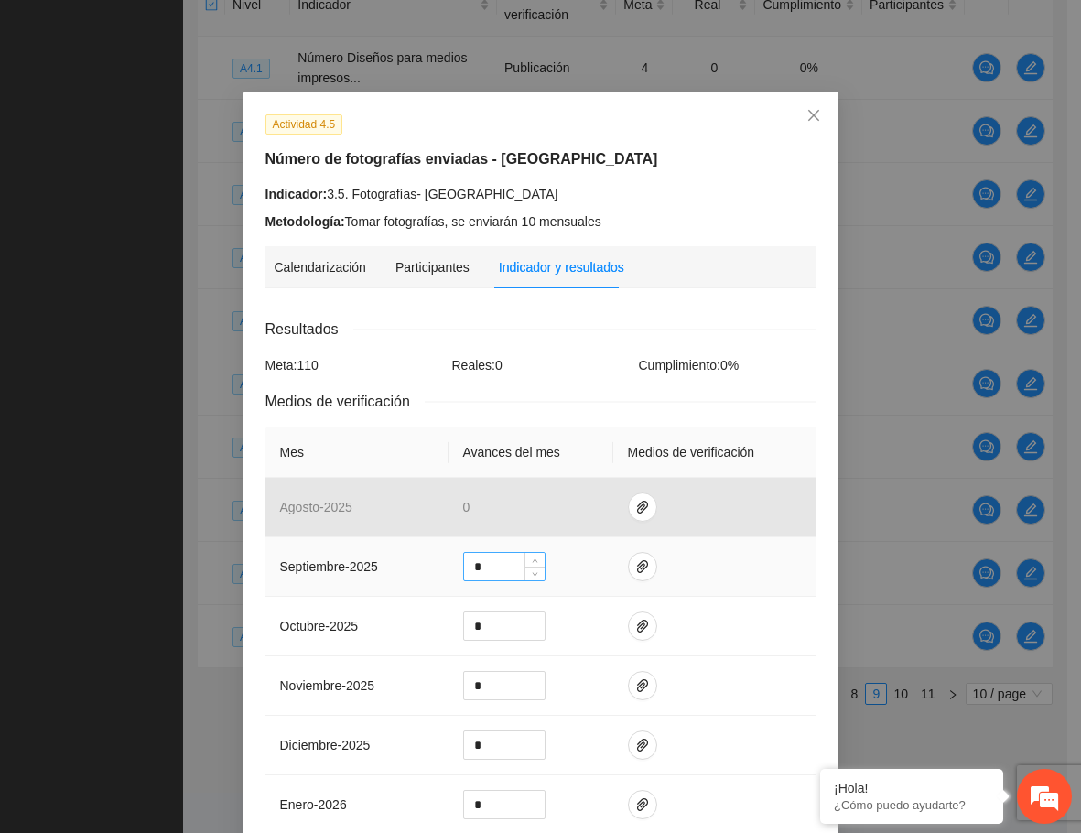
click at [492, 559] on input "*" at bounding box center [504, 566] width 81 height 27
drag, startPoint x: 492, startPoint y: 559, endPoint x: 473, endPoint y: 559, distance: 18.3
click at [473, 559] on input "*" at bounding box center [504, 566] width 81 height 27
click at [474, 566] on input "***" at bounding box center [504, 566] width 81 height 27
type input "**"
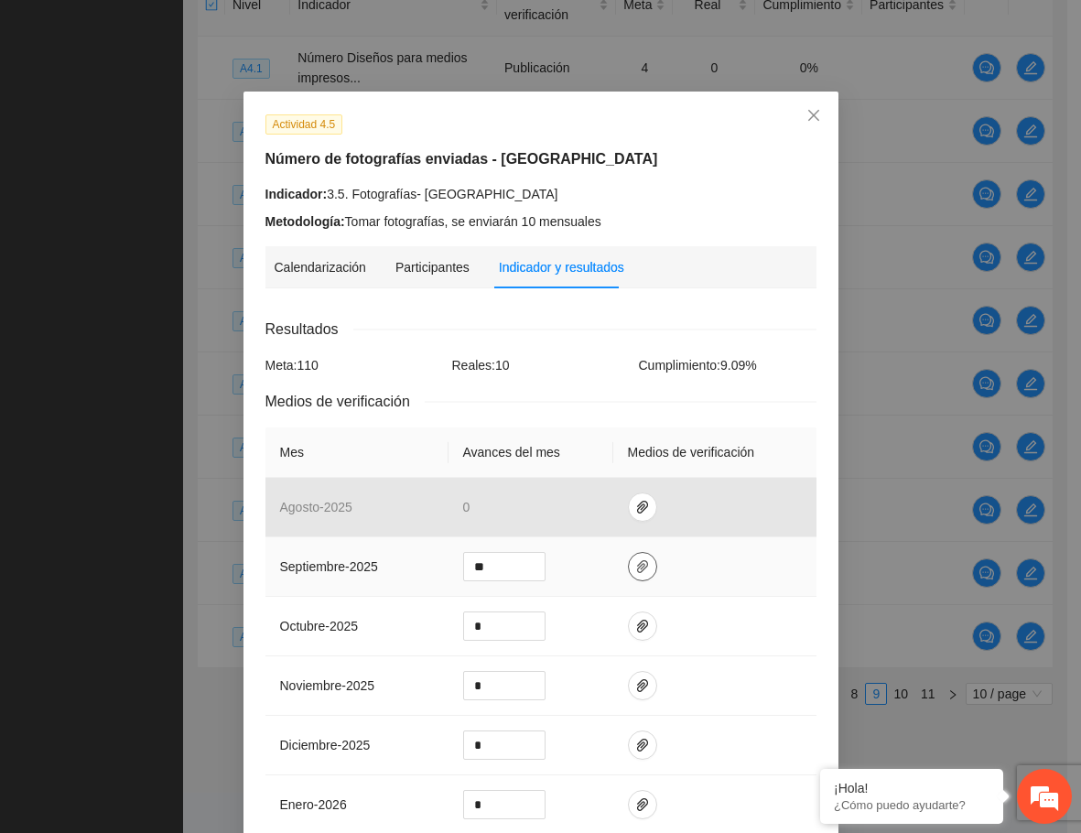
click at [637, 560] on icon "paper-clip" at bounding box center [642, 566] width 15 height 15
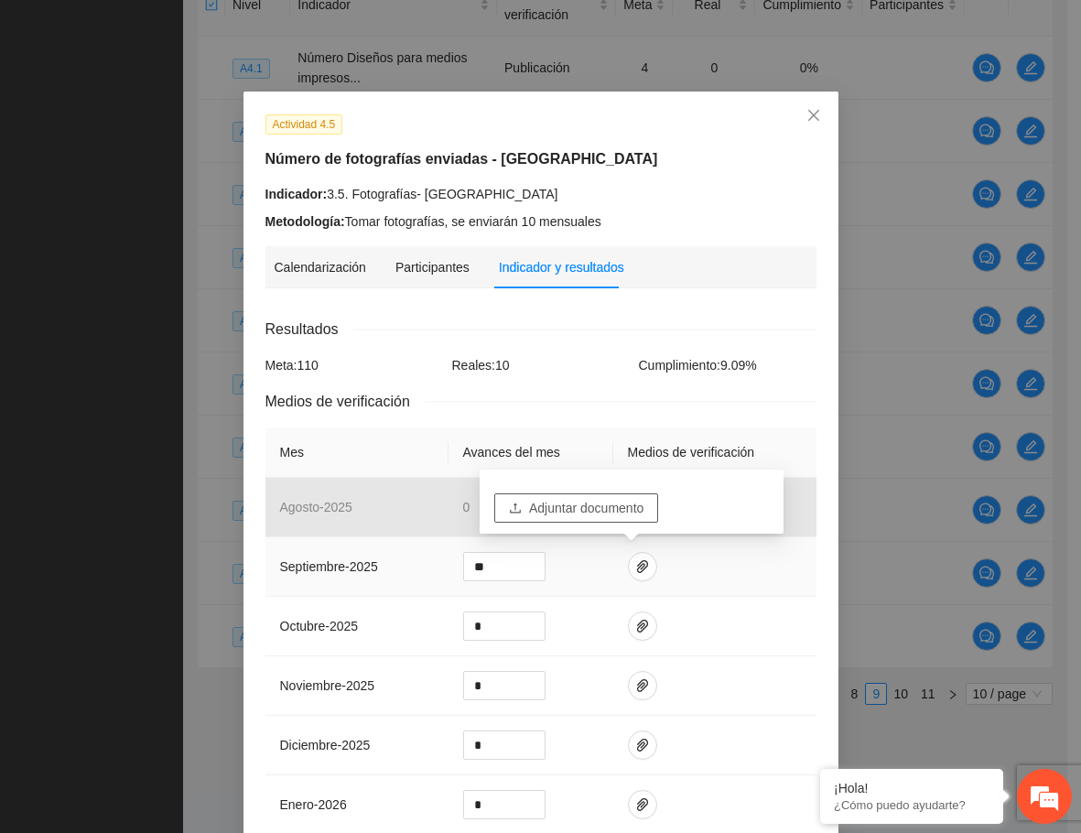
click at [614, 509] on span "Adjuntar documento" at bounding box center [586, 508] width 114 height 20
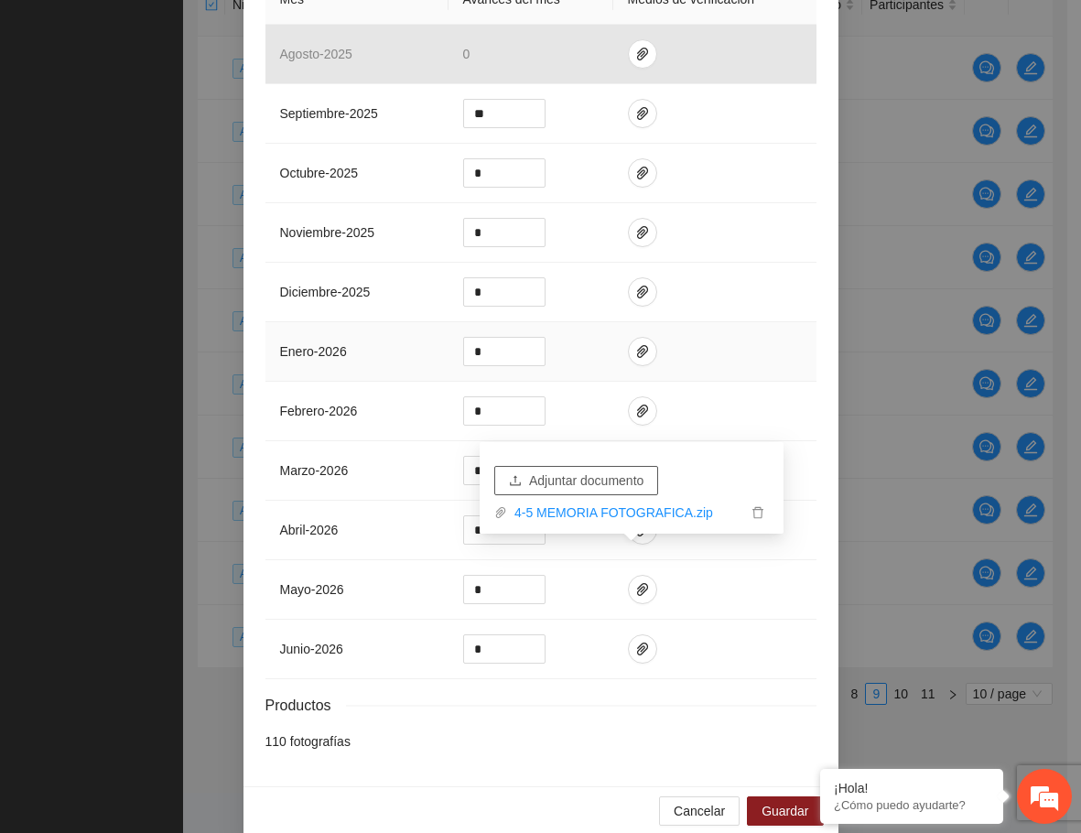
scroll to position [476, 0]
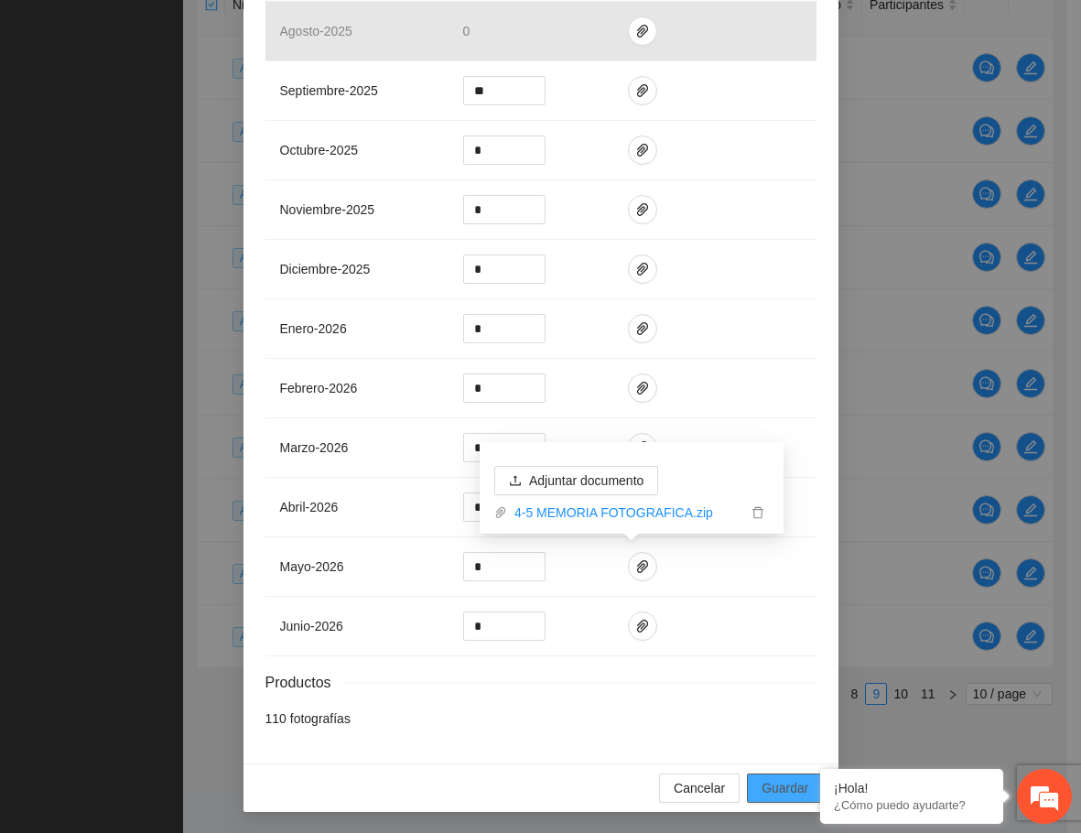
click at [785, 793] on span "Guardar" at bounding box center [785, 788] width 47 height 20
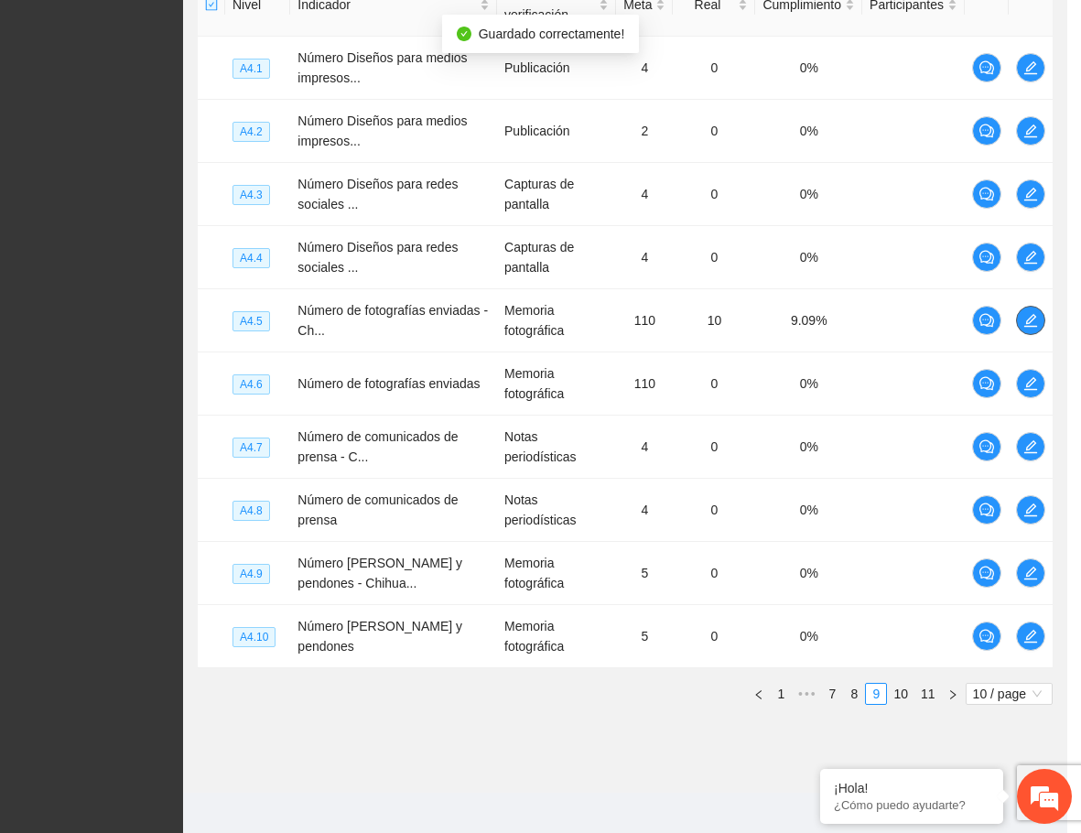
scroll to position [0, 0]
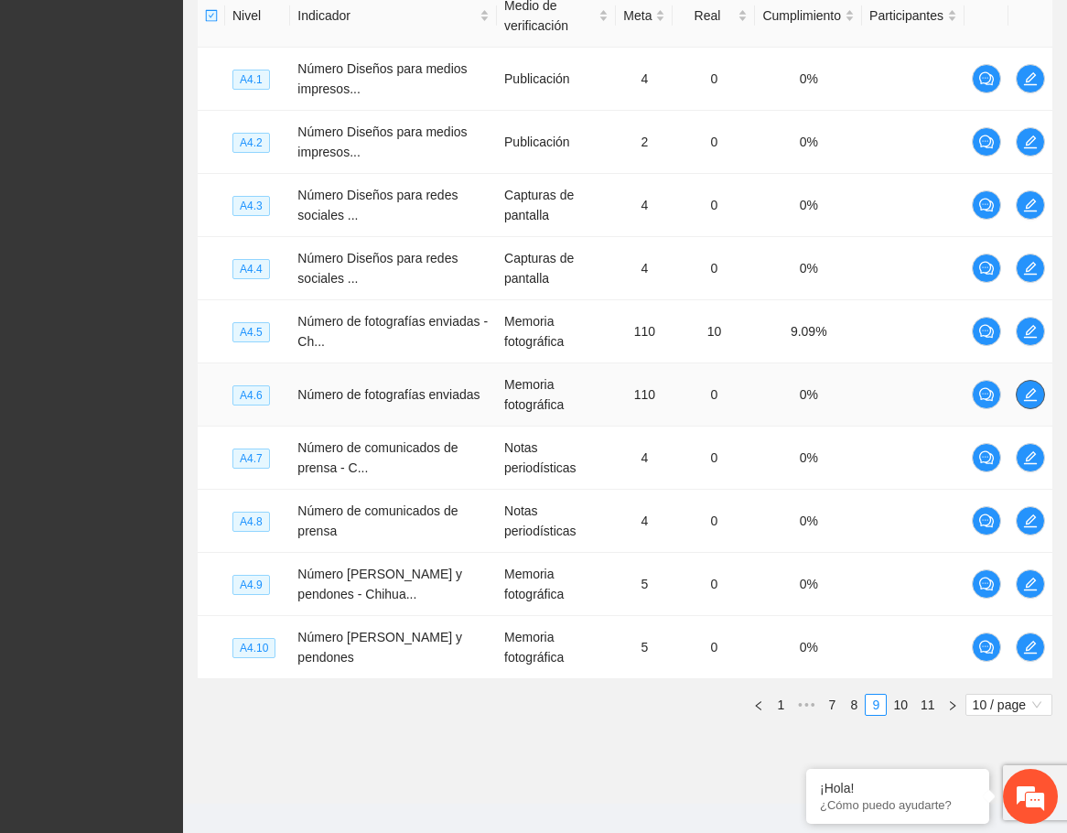
click at [1024, 389] on icon "edit" at bounding box center [1030, 394] width 15 height 15
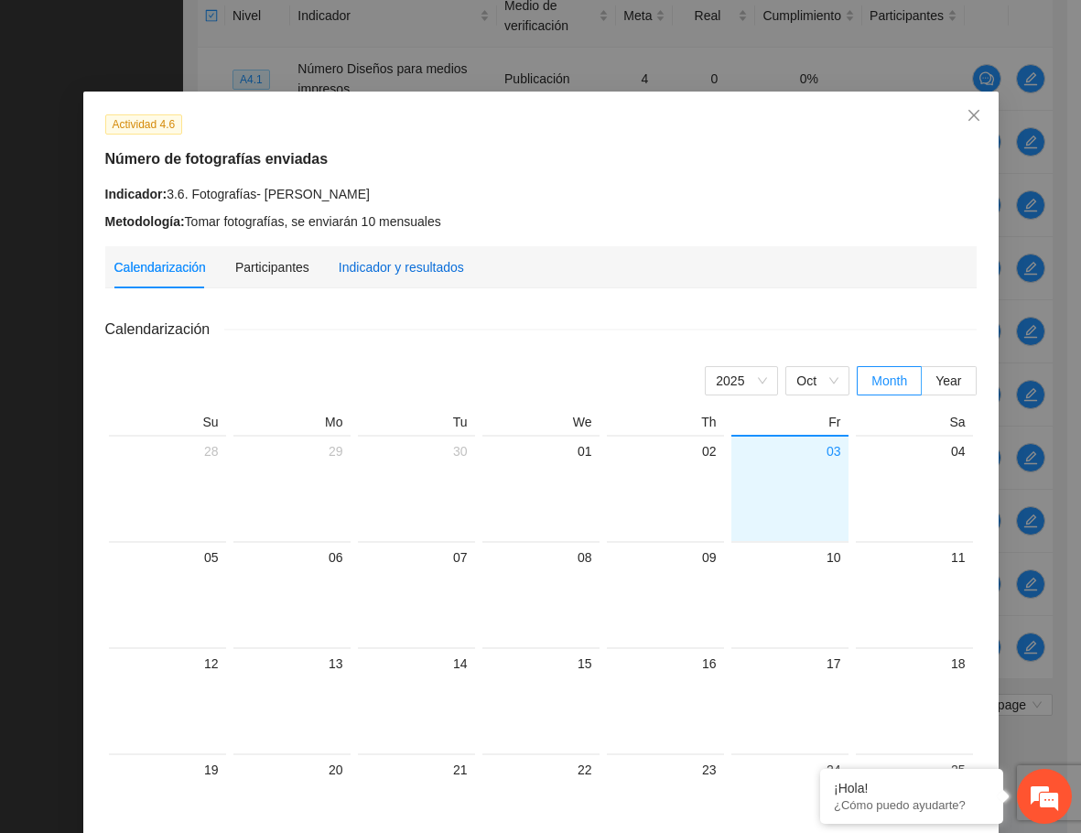
click at [396, 275] on div "Indicador y resultados" at bounding box center [401, 267] width 125 height 20
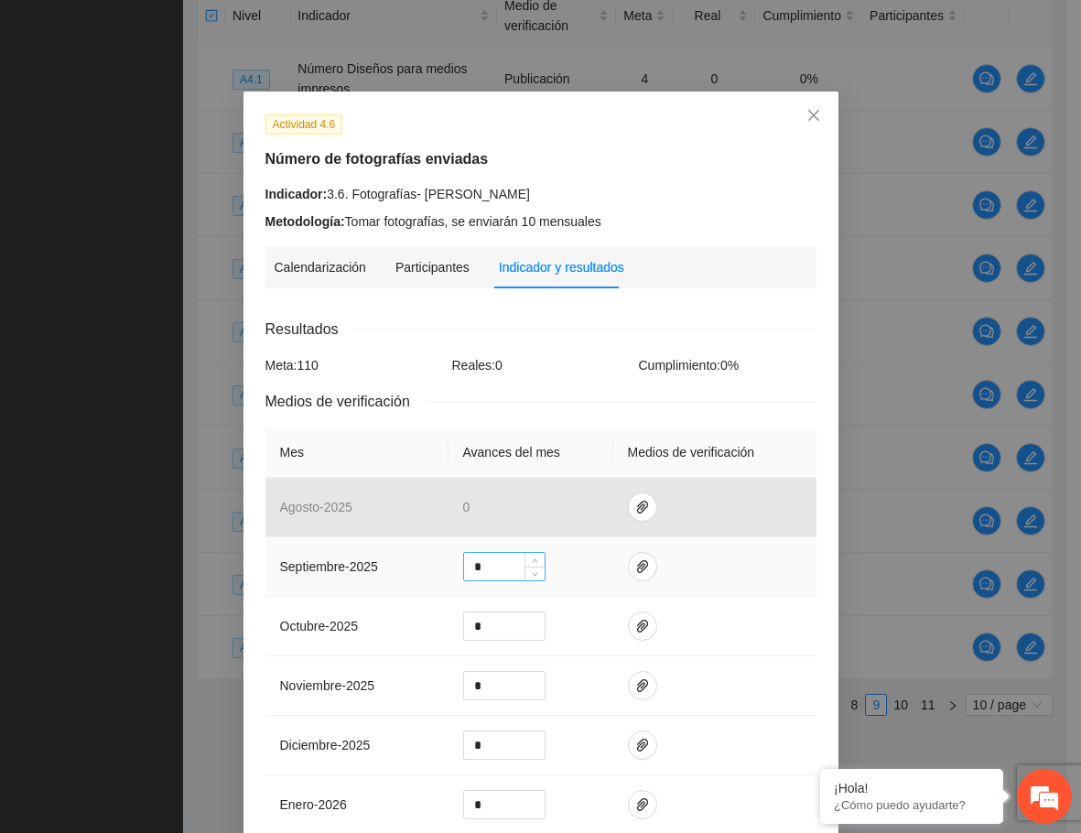
click at [501, 559] on input "*" at bounding box center [504, 566] width 81 height 27
drag, startPoint x: 501, startPoint y: 559, endPoint x: 486, endPoint y: 561, distance: 14.8
click at [486, 561] on input "*" at bounding box center [504, 566] width 81 height 27
type input "**"
click at [634, 556] on button "button" at bounding box center [642, 566] width 29 height 29
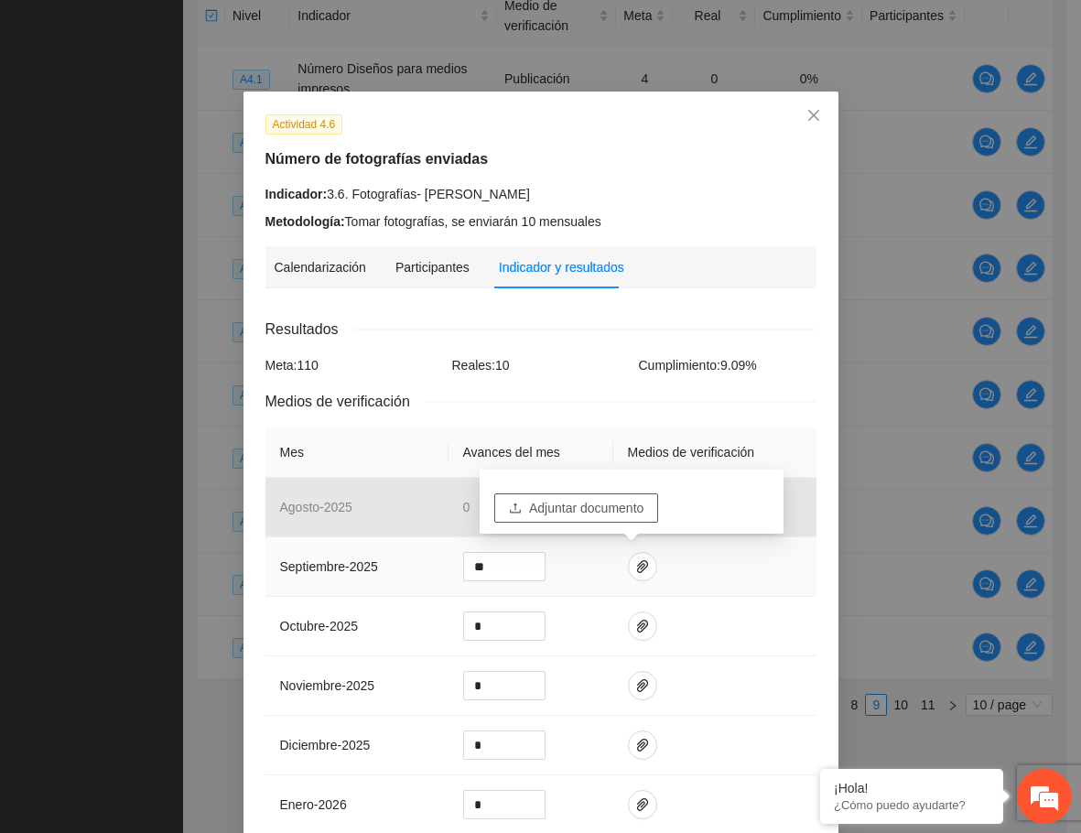
click at [618, 502] on span "Adjuntar documento" at bounding box center [586, 508] width 114 height 20
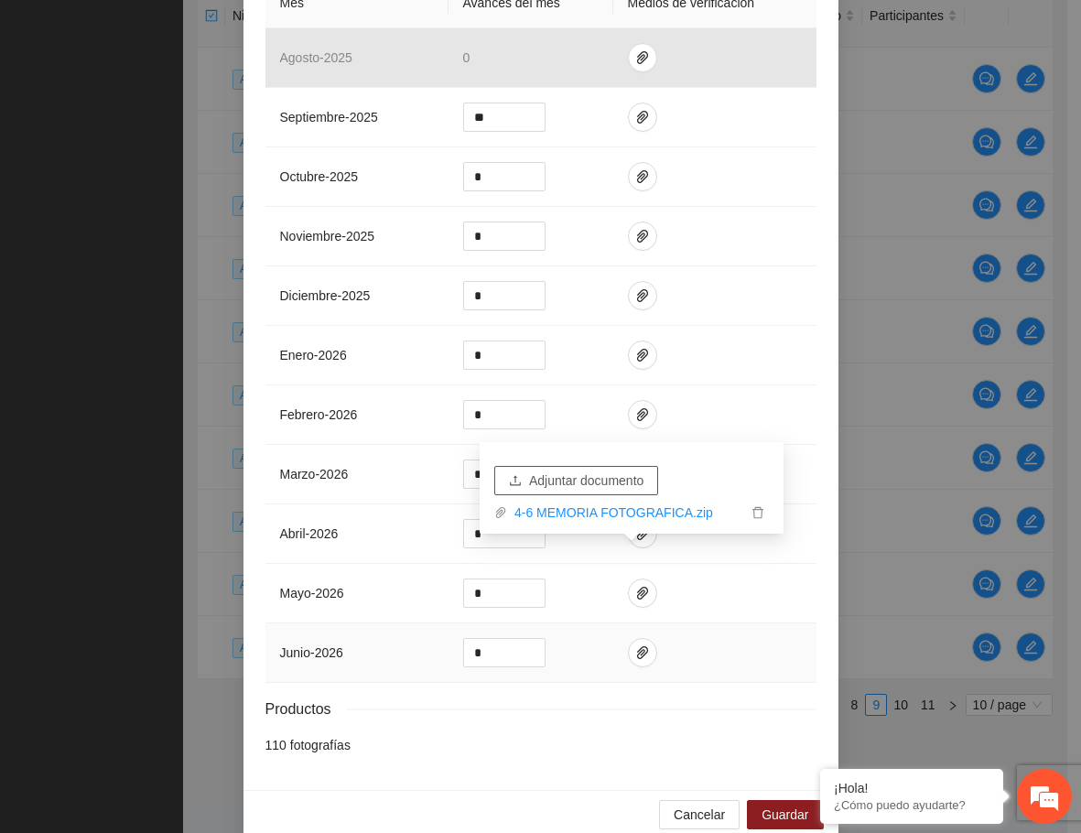
scroll to position [476, 0]
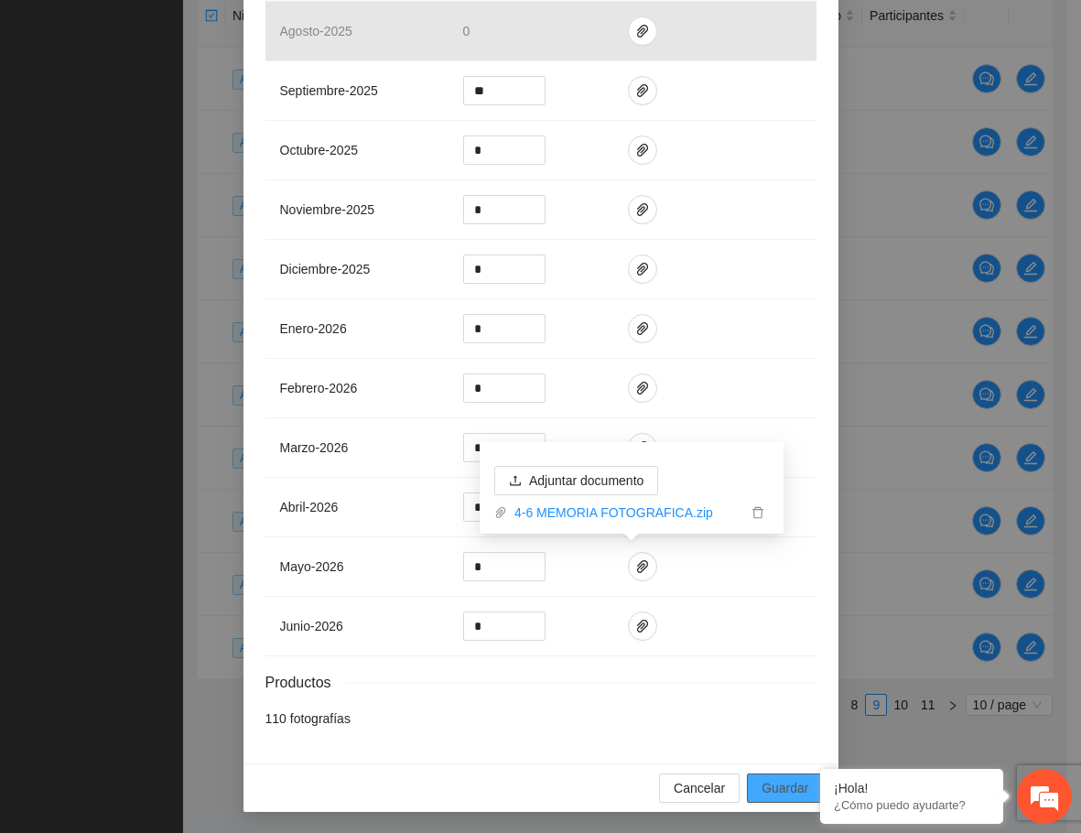
click at [764, 786] on span "Guardar" at bounding box center [785, 788] width 47 height 20
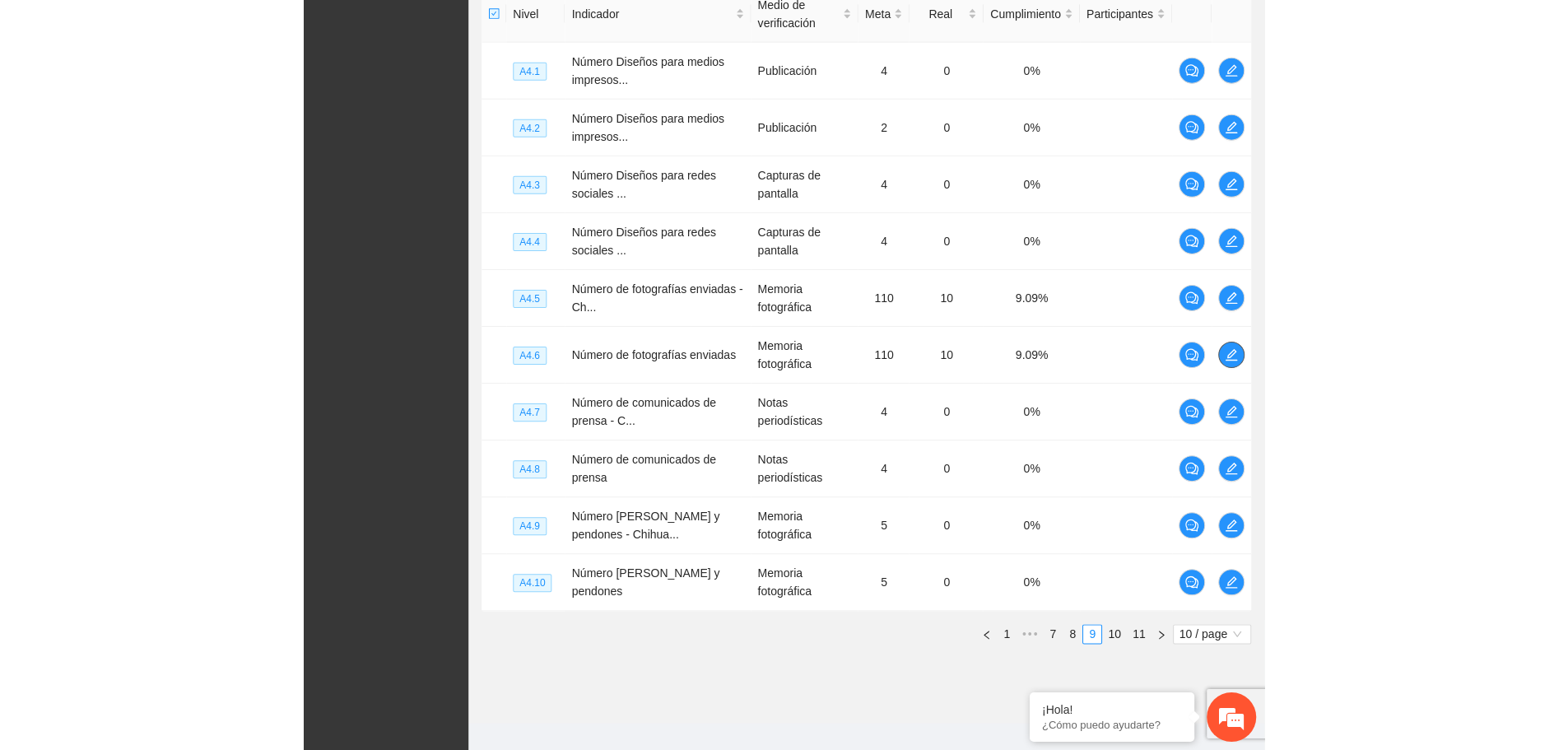
scroll to position [326, 0]
